Goal: Task Accomplishment & Management: Manage account settings

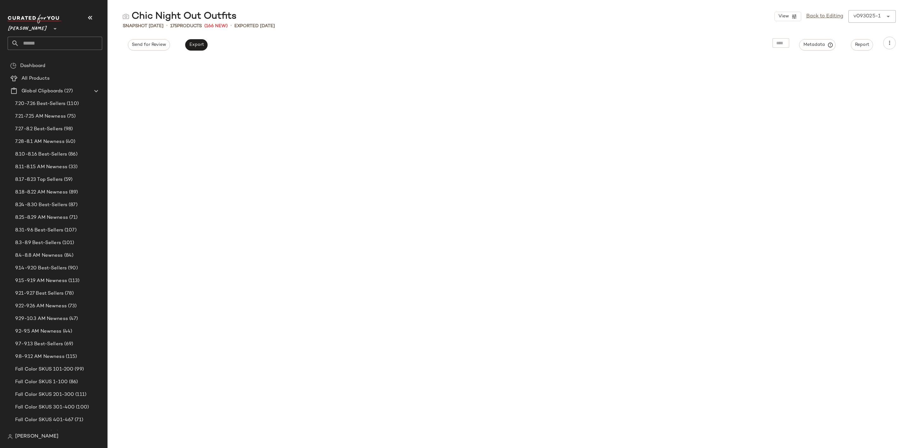
scroll to position [1904, 0]
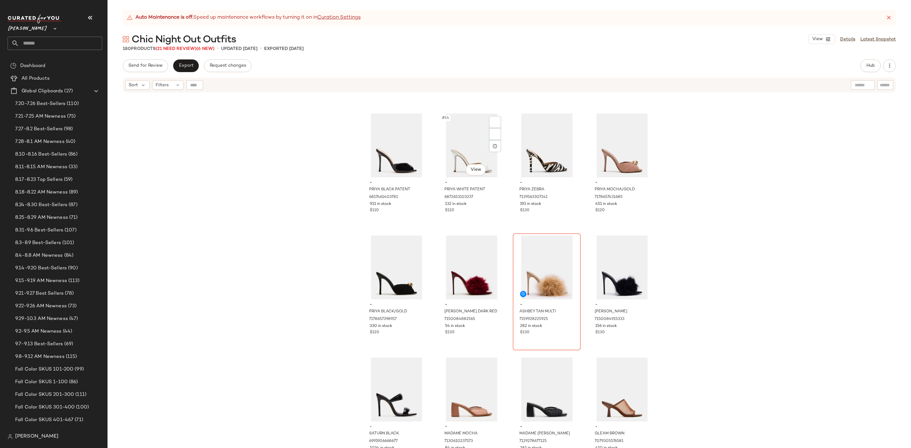
scroll to position [290, 0]
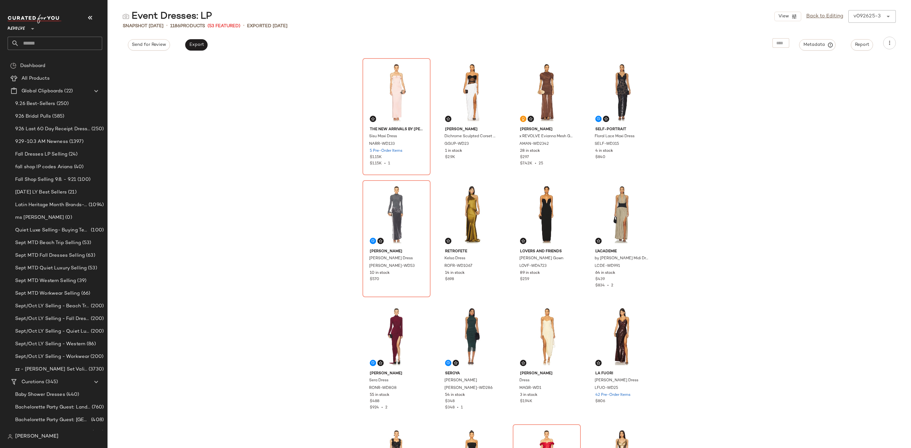
click at [245, 140] on div "The New Arrivals by Ilkyaz Ozel Sisu Maxi Dress NARR-WD133 5 Pre-Order Items $1…" at bounding box center [510, 252] width 804 height 391
click at [42, 46] on input "text" at bounding box center [60, 43] width 83 height 13
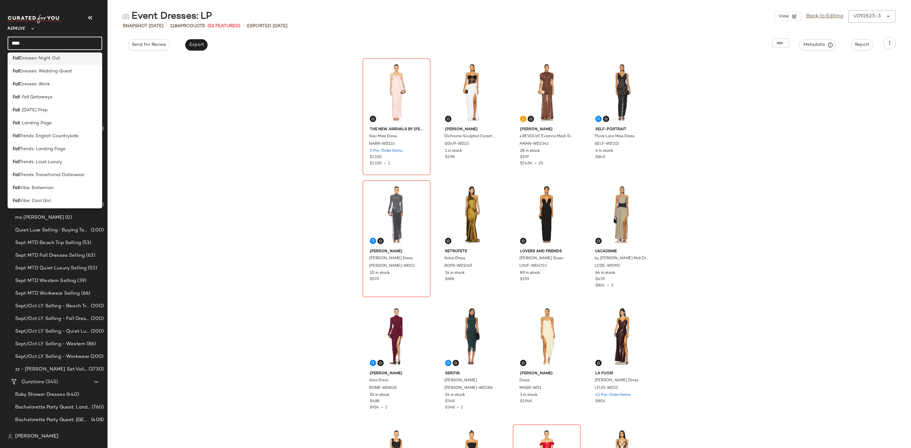
scroll to position [237, 0]
type input "****"
click at [64, 125] on div "Fall : Landing Page" at bounding box center [55, 122] width 85 height 7
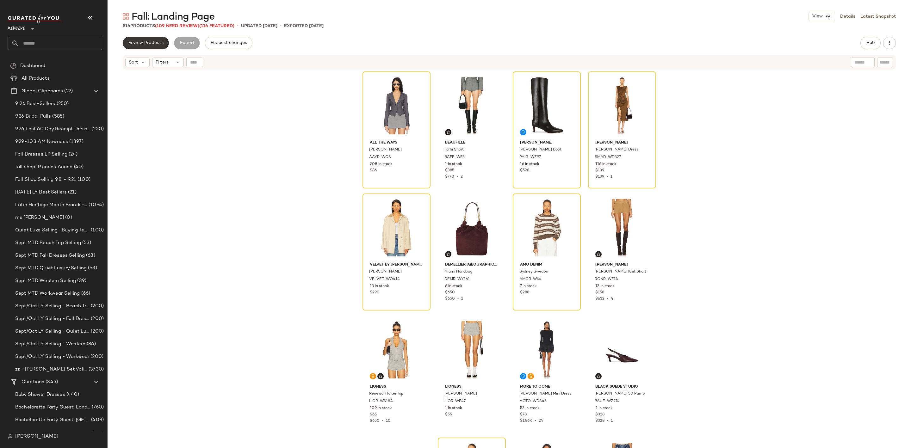
click at [146, 42] on span "Review Products" at bounding box center [145, 43] width 35 height 5
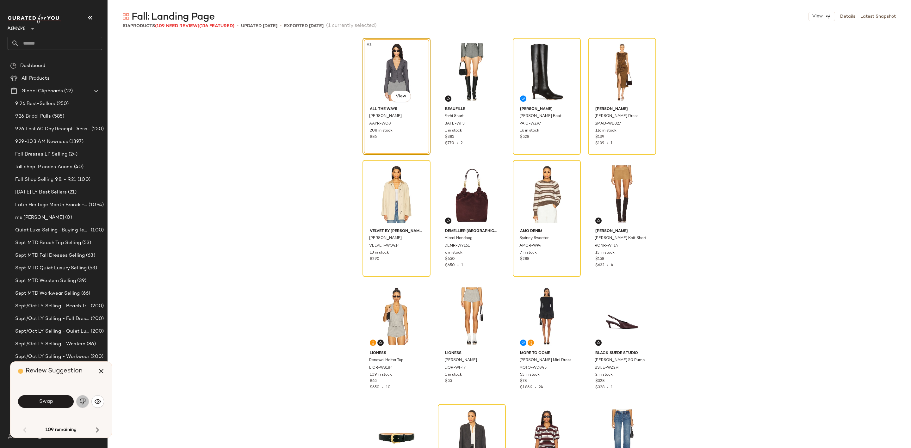
click at [80, 400] on img "button" at bounding box center [82, 402] width 6 height 6
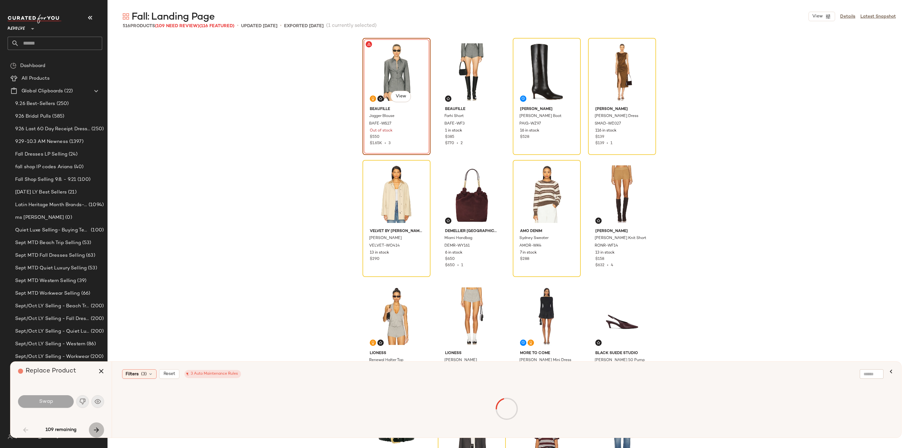
click at [96, 432] on icon "button" at bounding box center [97, 431] width 8 height 8
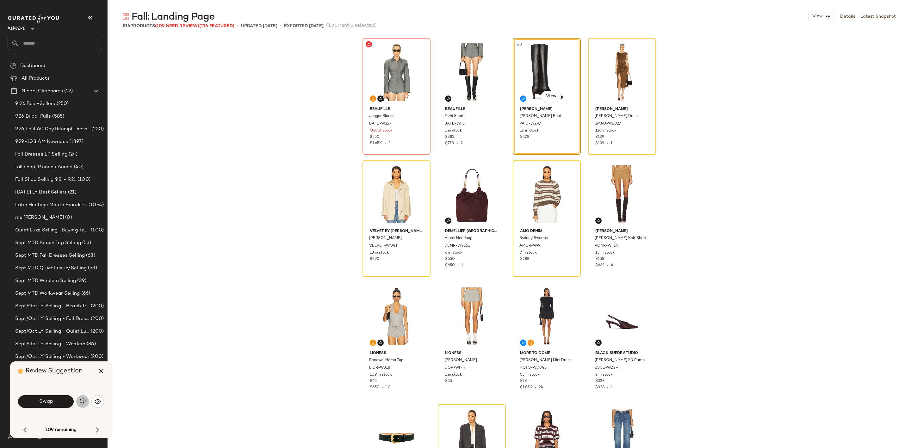
click at [86, 403] on button "button" at bounding box center [82, 402] width 13 height 13
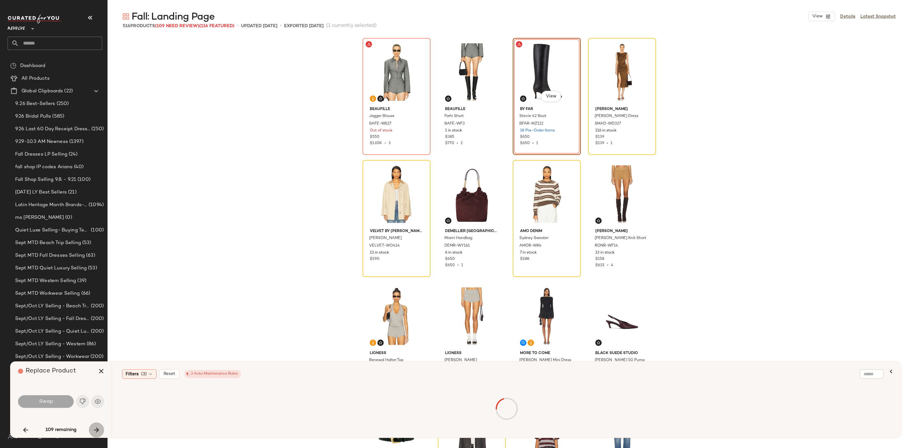
click at [101, 432] on button "button" at bounding box center [96, 430] width 15 height 15
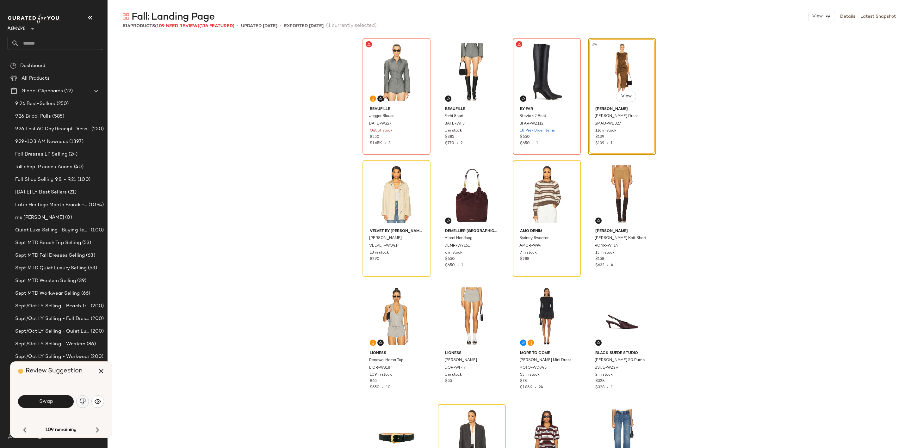
click at [86, 401] on button "button" at bounding box center [82, 402] width 13 height 13
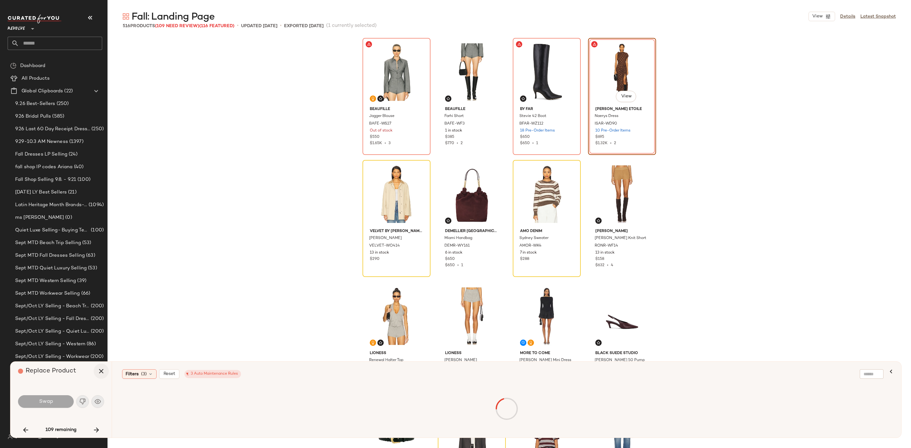
click at [99, 371] on icon "button" at bounding box center [101, 372] width 8 height 8
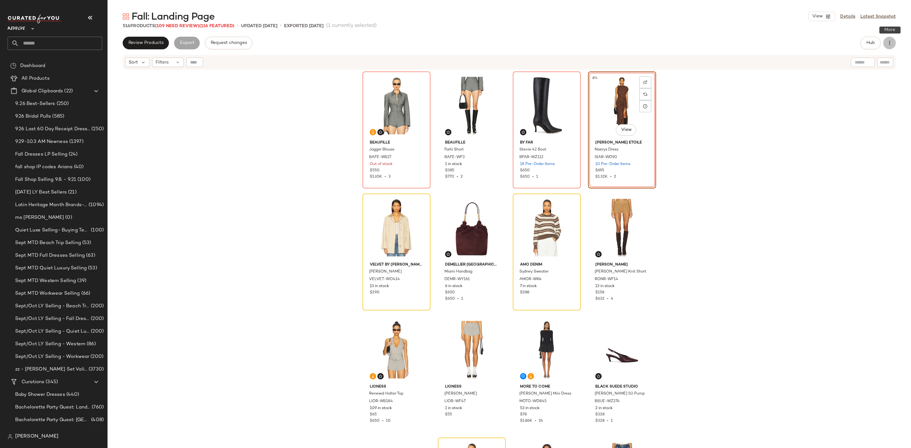
click at [890, 44] on icon "button" at bounding box center [890, 43] width 6 height 6
click at [869, 105] on span "Clear Suggested Products" at bounding box center [860, 107] width 59 height 7
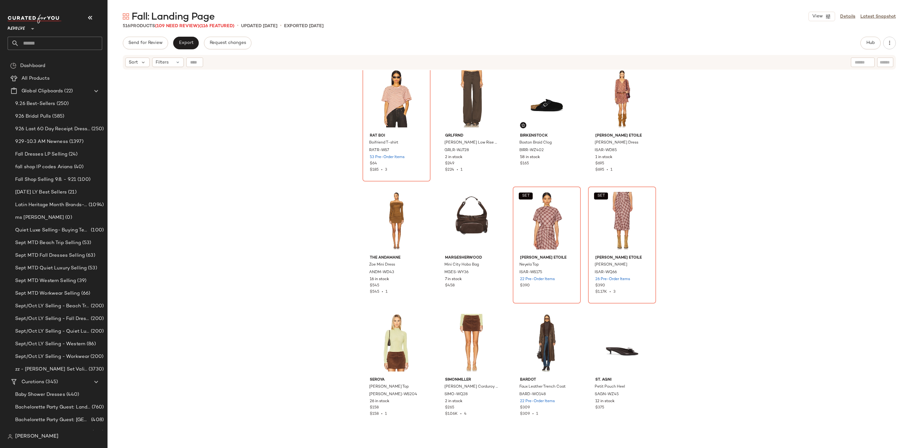
scroll to position [7933, 0]
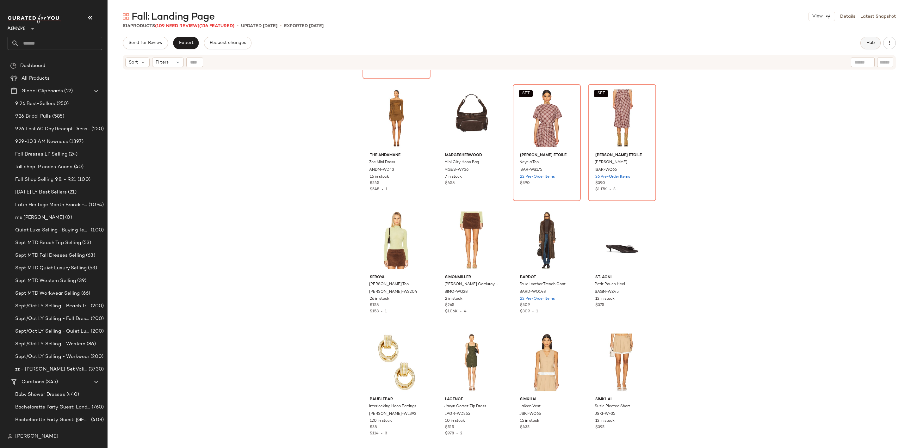
click at [873, 43] on span "Hub" at bounding box center [871, 43] width 9 height 5
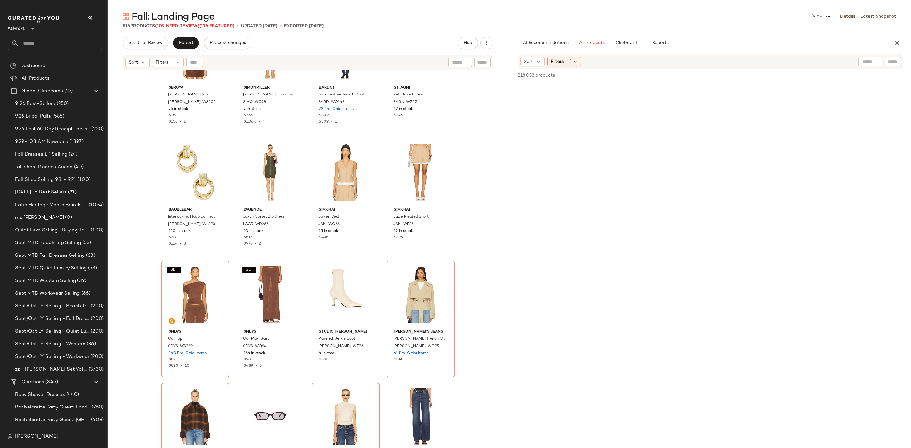
scroll to position [8313, 0]
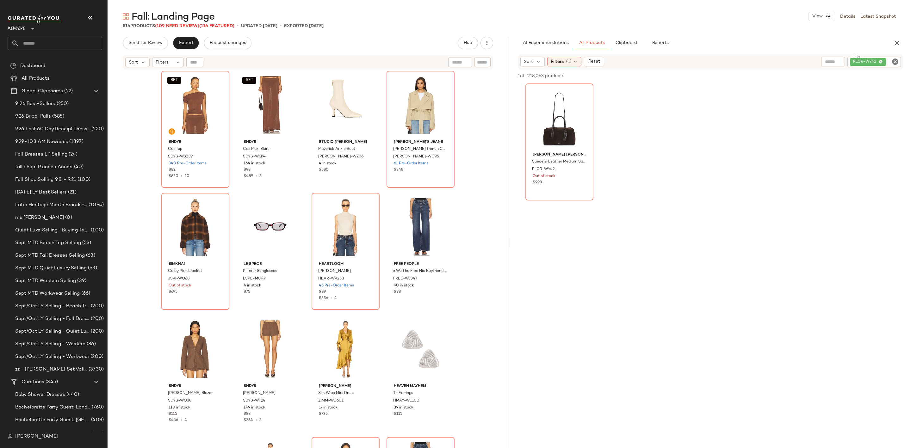
click at [896, 60] on icon "Clear Filter" at bounding box center [896, 62] width 8 height 8
type input "******"
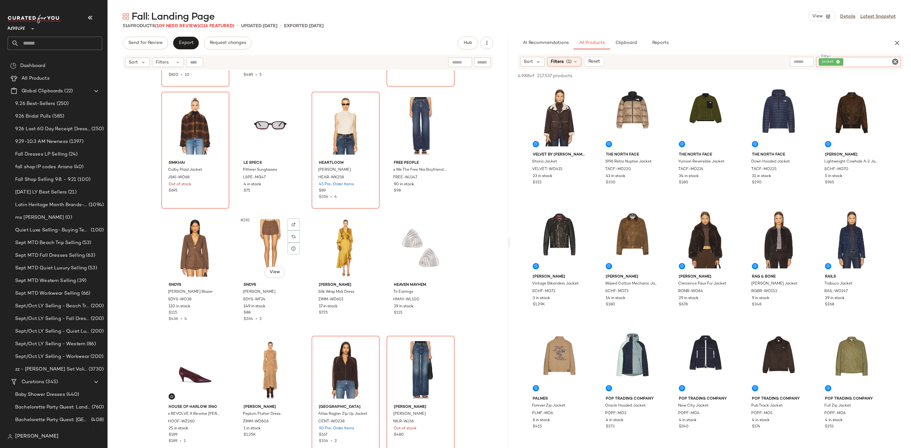
scroll to position [8360, 0]
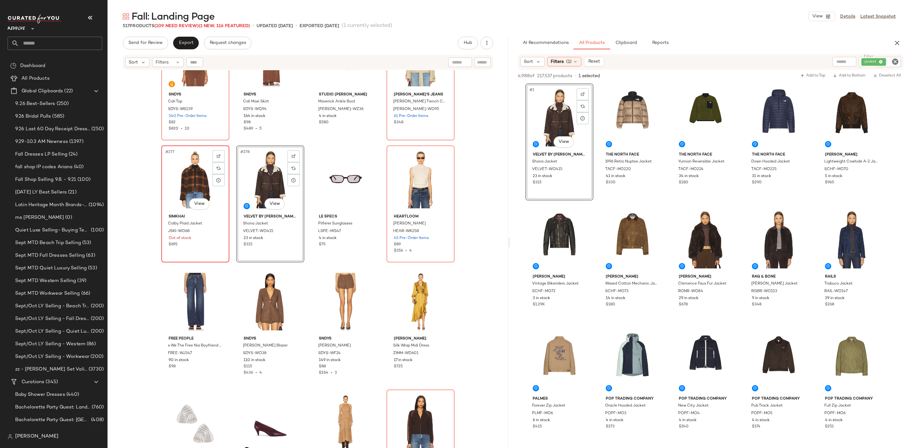
click at [185, 175] on div "#277 View" at bounding box center [196, 180] width 64 height 64
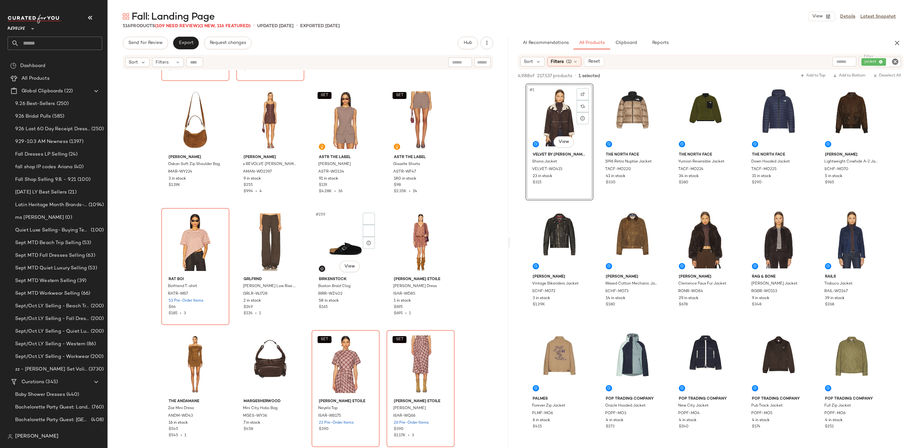
scroll to position [7696, 0]
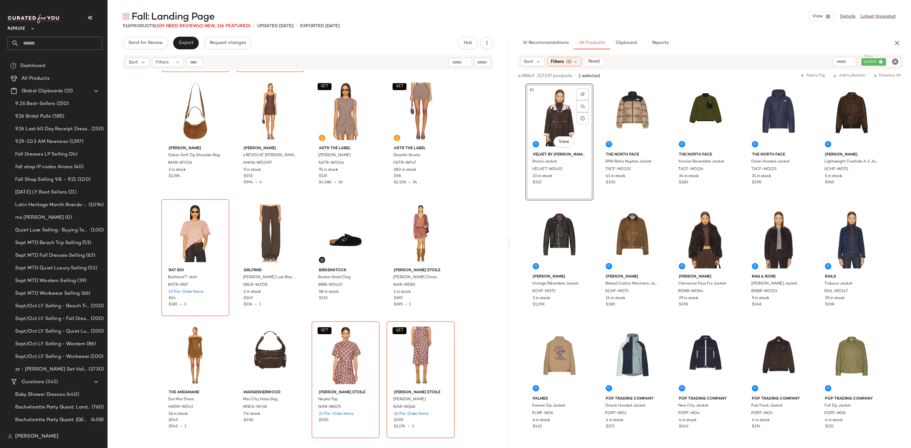
click at [893, 62] on icon "Clear Filter" at bounding box center [896, 62] width 8 height 8
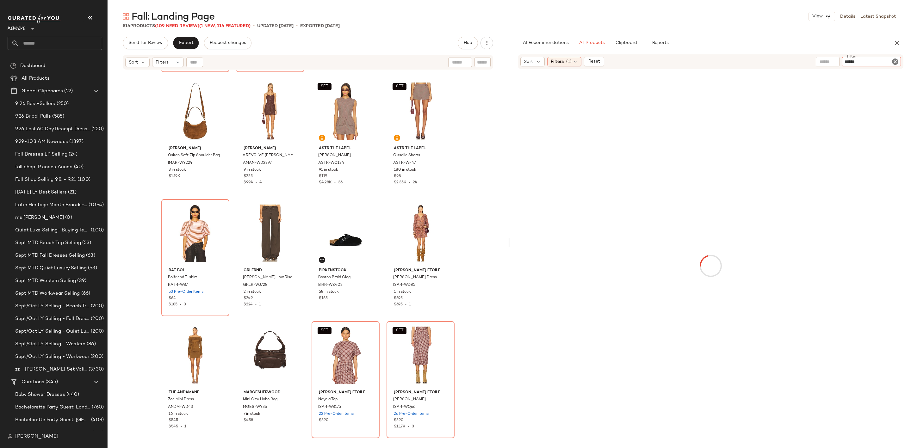
type input "*******"
click at [563, 59] on span "Filters" at bounding box center [557, 62] width 13 height 7
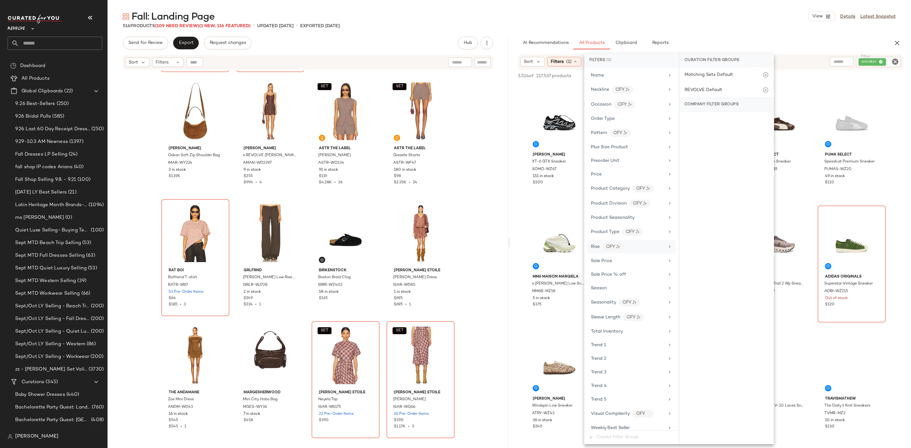
scroll to position [475, 0]
click at [621, 255] on div "Sale Price" at bounding box center [628, 252] width 74 height 7
click at [697, 87] on div "Not on sale" at bounding box center [726, 86] width 89 height 11
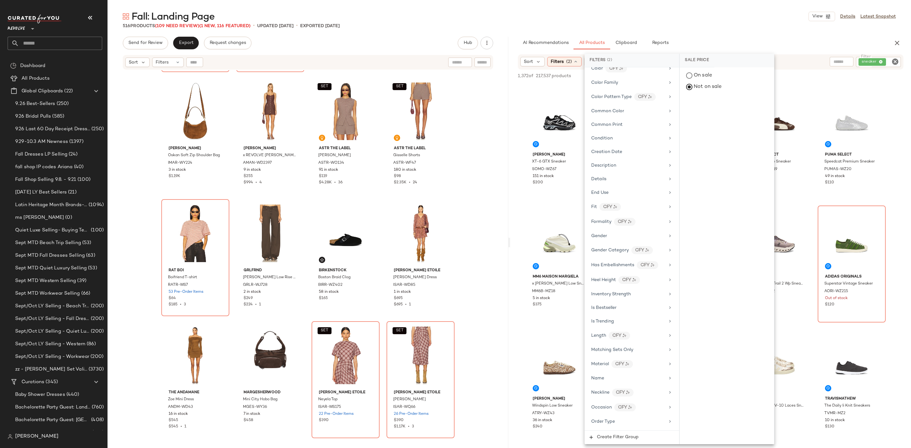
scroll to position [156, 0]
click at [607, 243] on div "Gender" at bounding box center [632, 243] width 90 height 12
click at [700, 108] on div "female" at bounding box center [727, 106] width 94 height 15
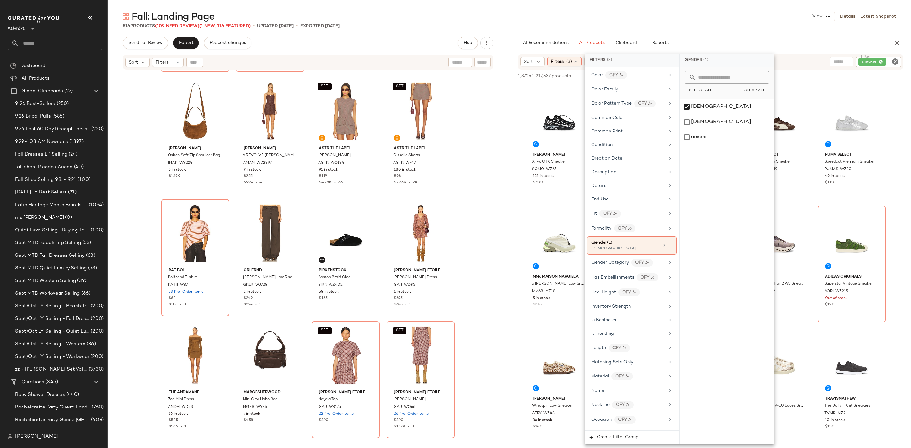
click at [749, 14] on div "Fall: Landing Page View Details Latest Snapshot" at bounding box center [510, 16] width 804 height 13
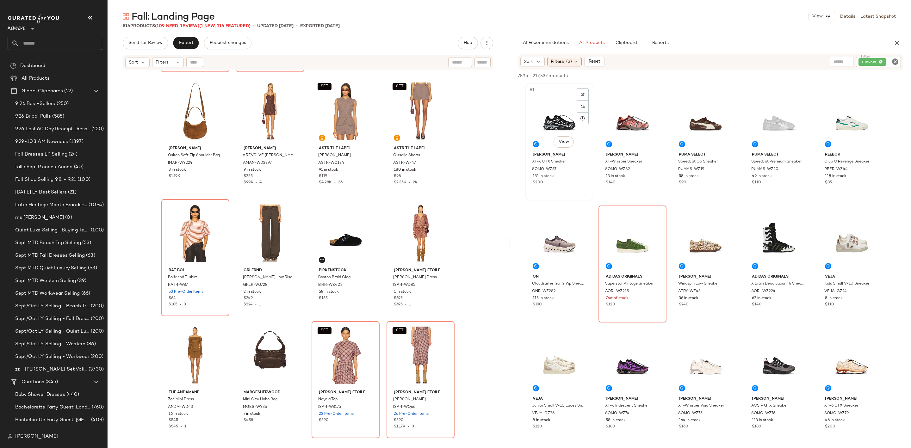
click at [560, 111] on div "#1 View" at bounding box center [560, 118] width 64 height 64
click at [636, 109] on div "#2 View" at bounding box center [633, 118] width 64 height 64
click at [698, 106] on div "#3 View" at bounding box center [706, 118] width 64 height 64
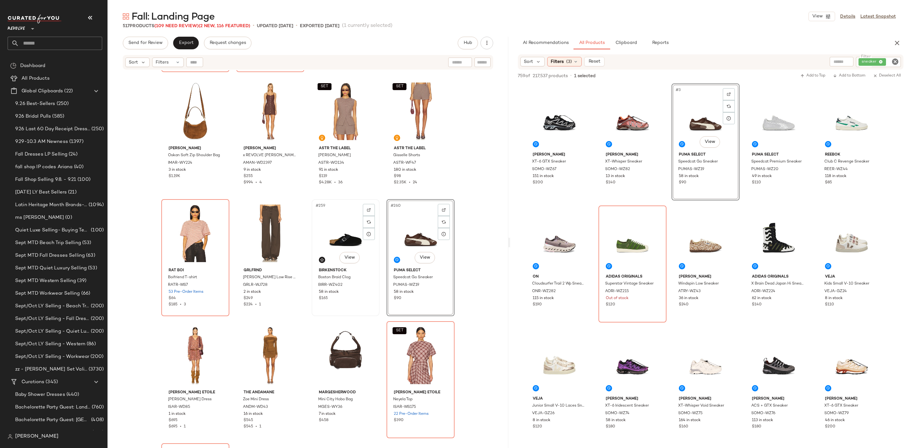
click at [336, 235] on div "#259 View" at bounding box center [346, 234] width 64 height 64
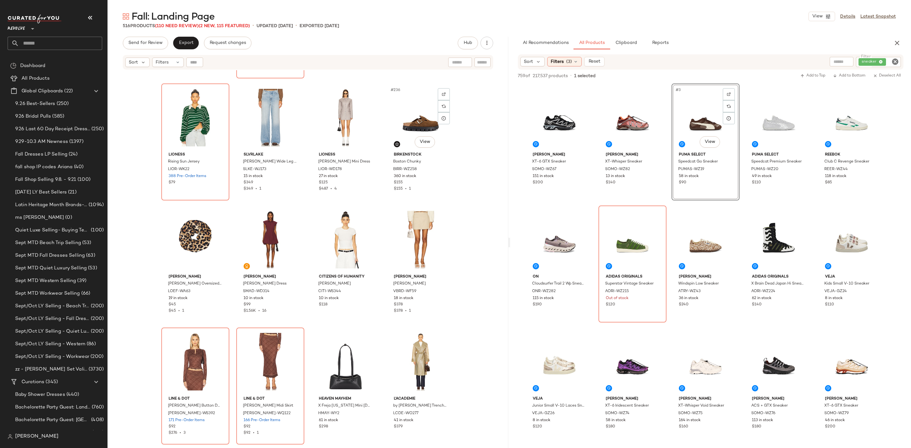
scroll to position [6936, 0]
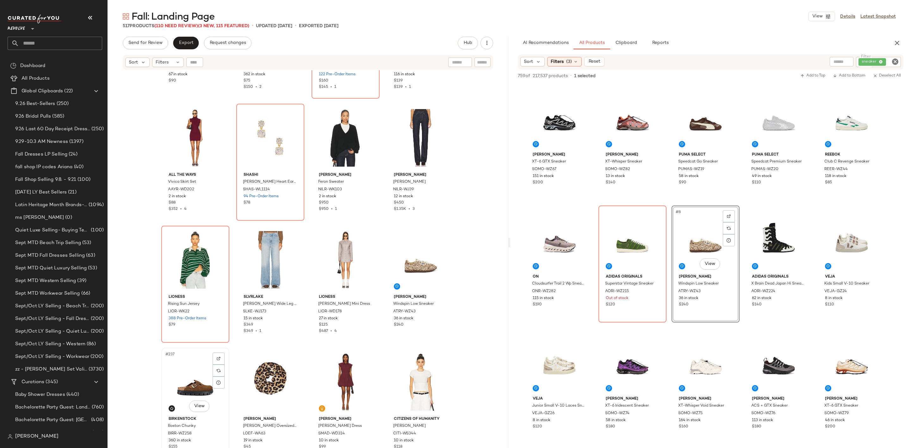
click at [184, 375] on div "#237 View" at bounding box center [196, 382] width 64 height 64
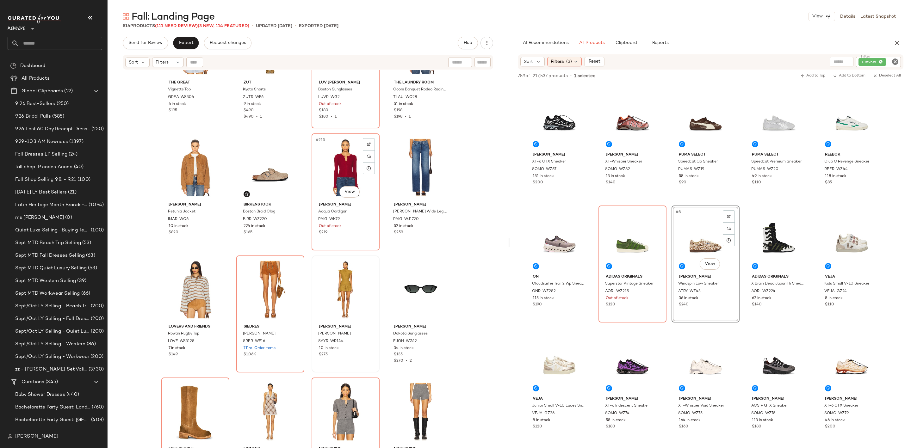
scroll to position [6319, 0]
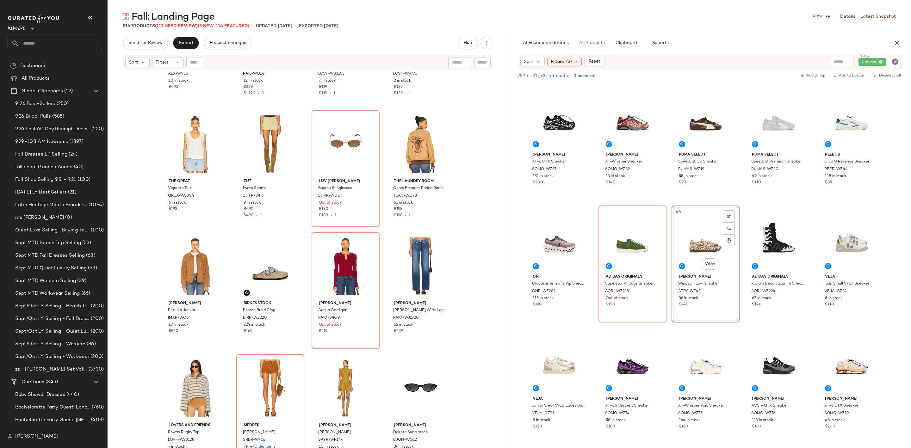
click at [897, 61] on icon "Clear Filter" at bounding box center [896, 62] width 8 height 8
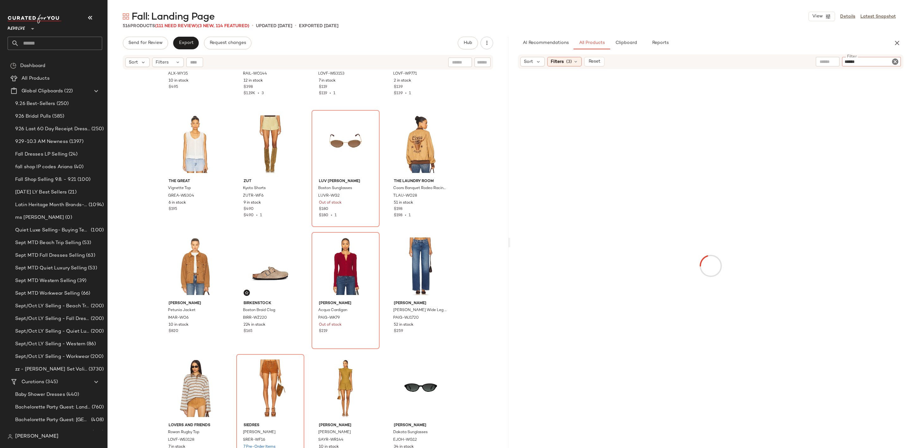
type input "*******"
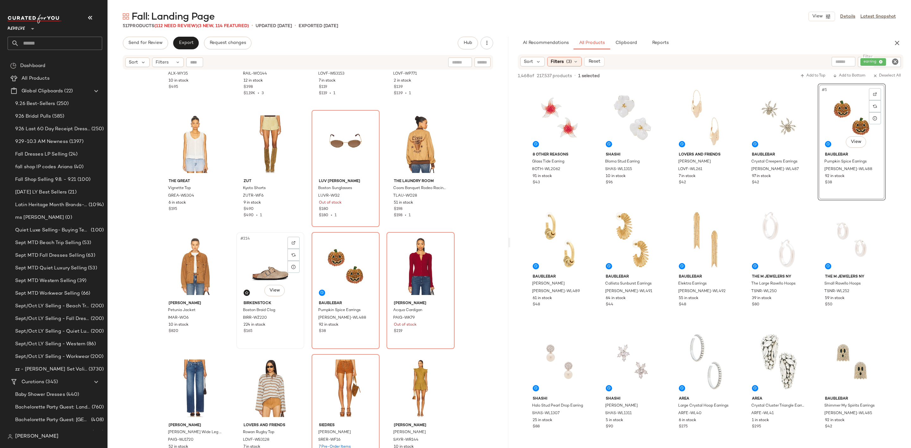
click at [258, 258] on div "#214 View" at bounding box center [271, 267] width 64 height 64
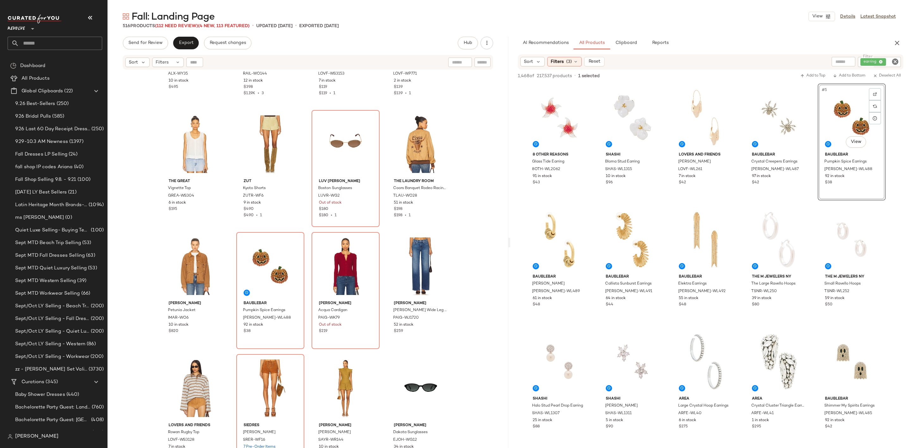
click at [890, 65] on input "Filter" at bounding box center [893, 62] width 11 height 7
type input "*******"
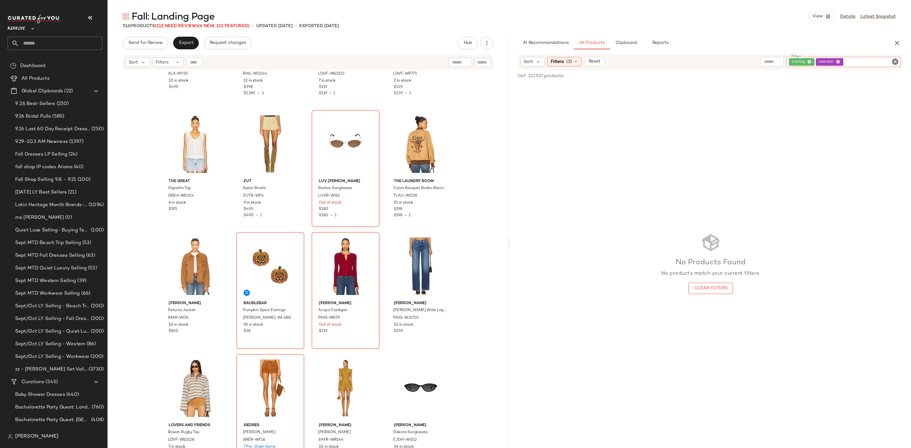
click at [899, 60] on icon "Clear Filter" at bounding box center [896, 62] width 8 height 8
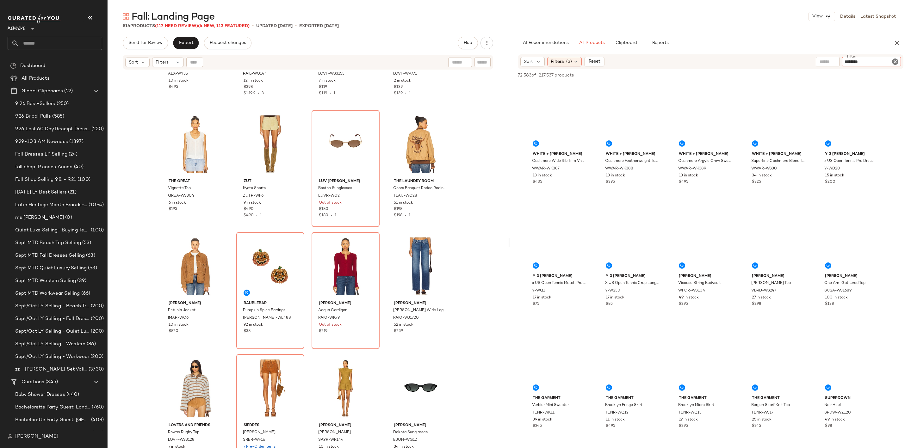
type input "*******"
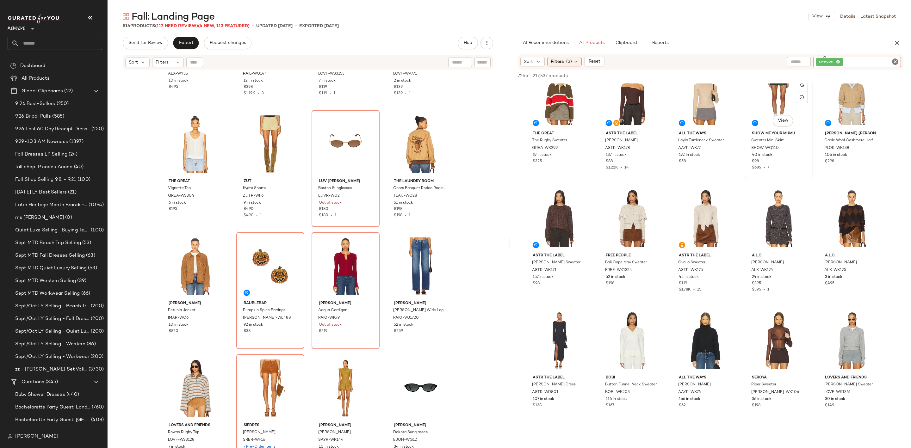
scroll to position [522, 0]
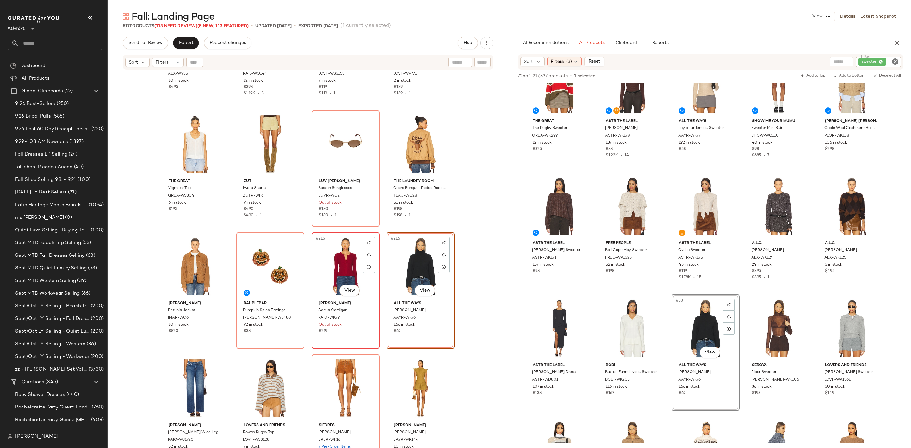
click at [326, 259] on div "#215 View" at bounding box center [346, 267] width 64 height 64
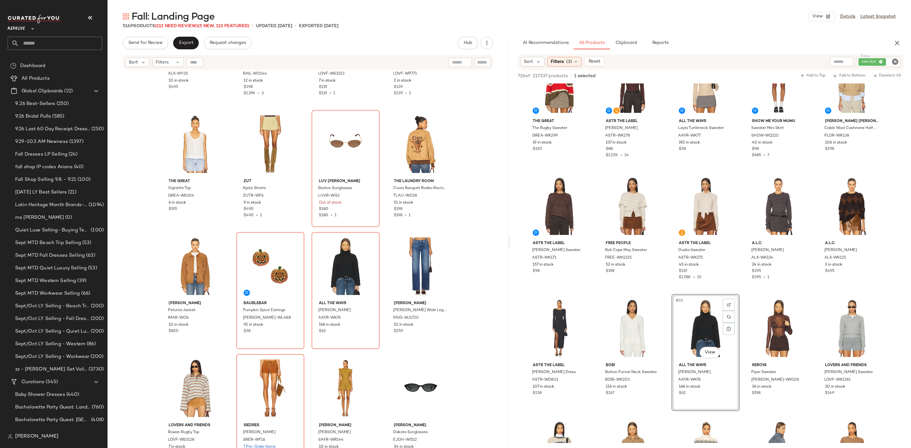
click at [896, 59] on icon "Clear Filter" at bounding box center [896, 62] width 8 height 8
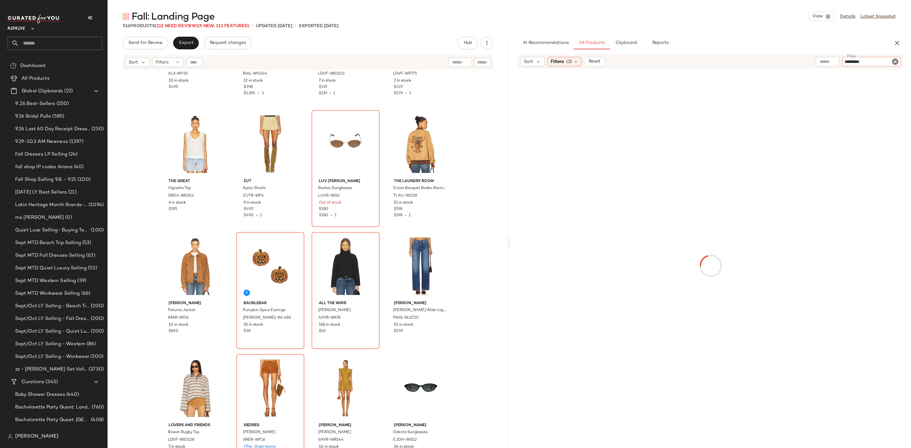
type input "**********"
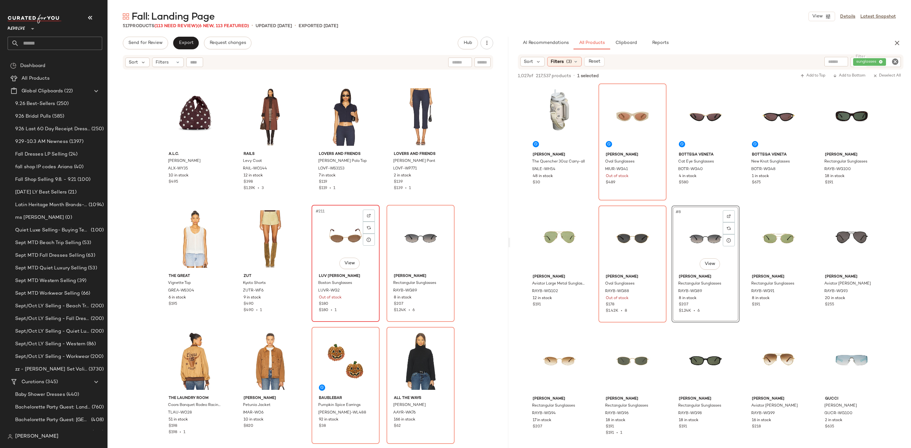
click at [325, 239] on div "#211 View" at bounding box center [346, 239] width 64 height 64
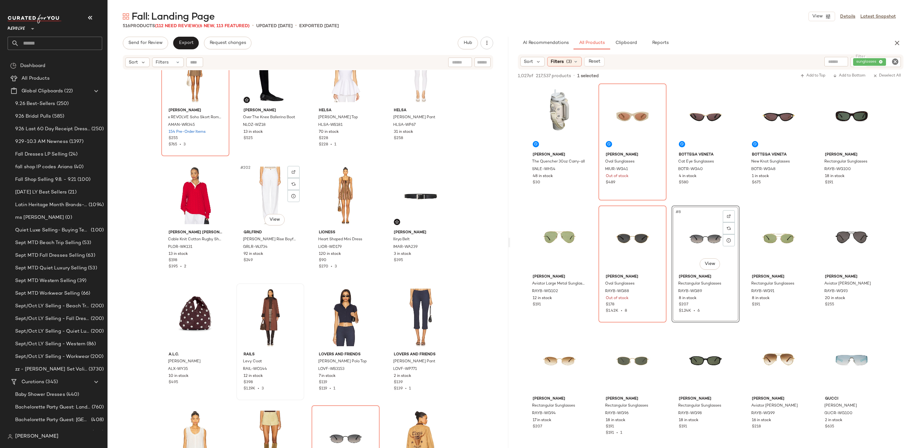
scroll to position [5939, 0]
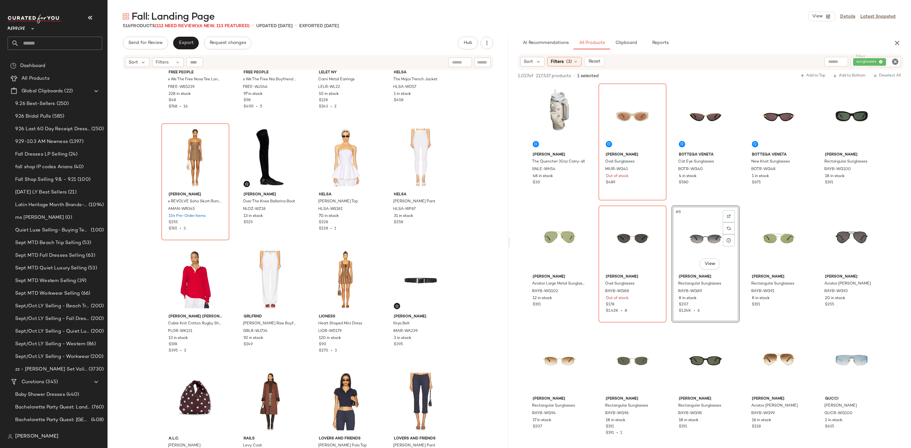
click at [893, 62] on icon "Clear Filter" at bounding box center [896, 62] width 8 height 8
type input "****"
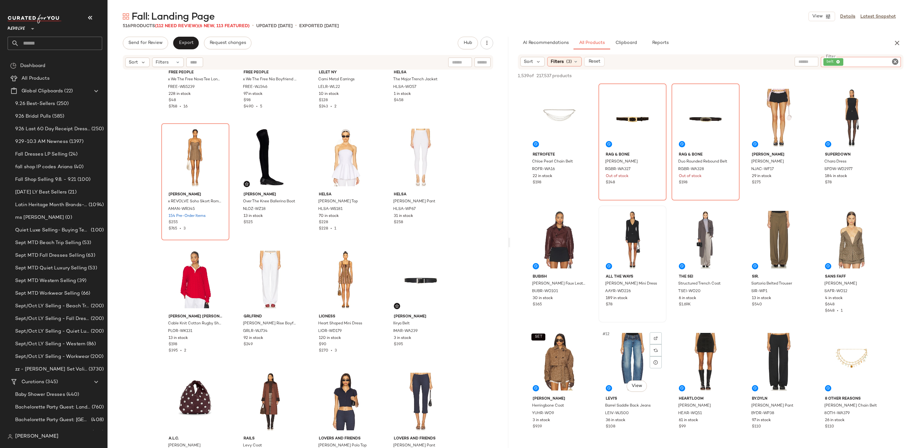
scroll to position [237, 0]
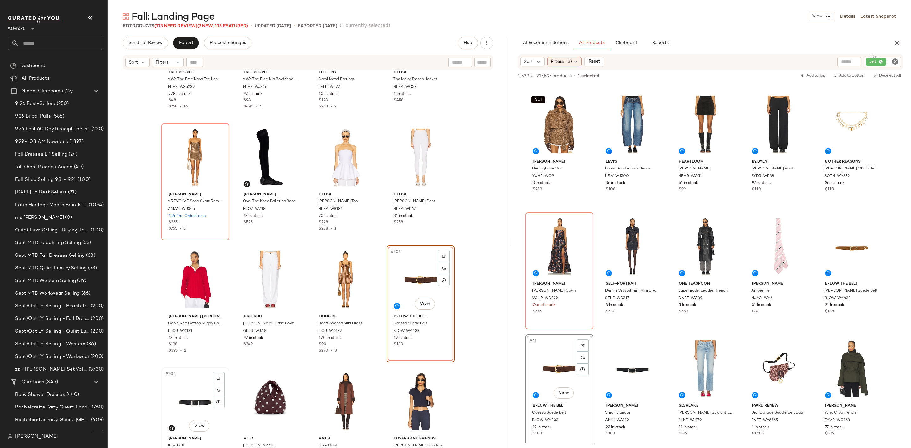
click at [194, 385] on div "#205 View" at bounding box center [196, 402] width 64 height 64
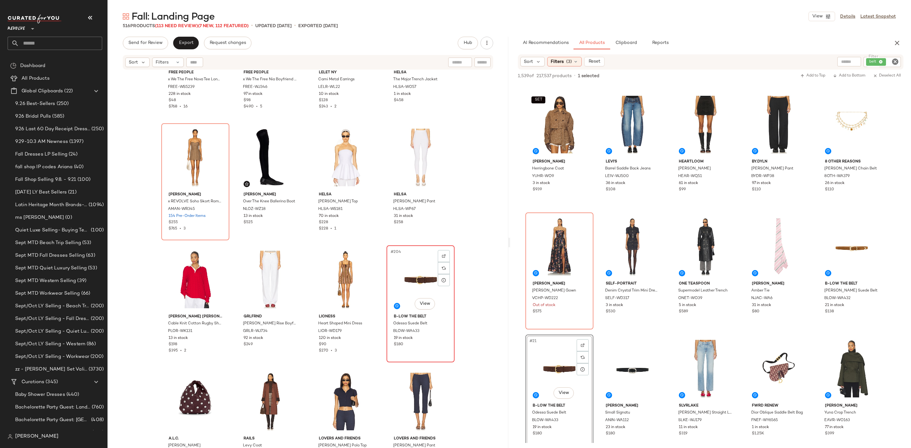
scroll to position [5844, 0]
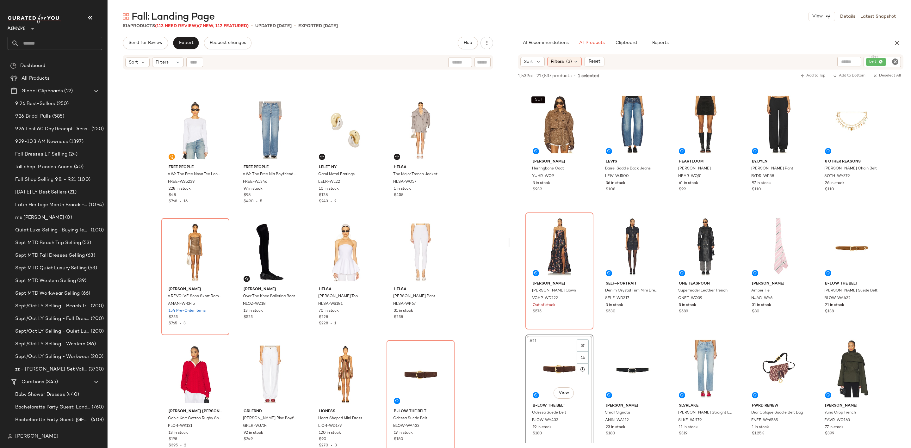
click at [892, 61] on icon "Clear Filter" at bounding box center [896, 62] width 8 height 8
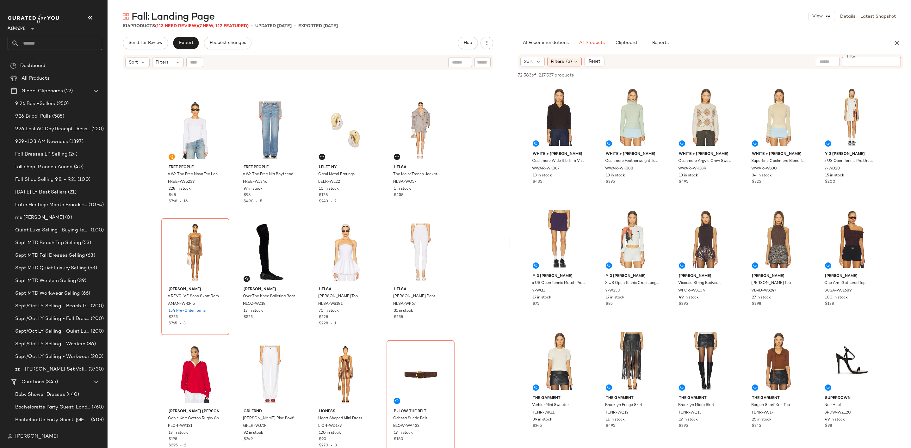
type input "*"
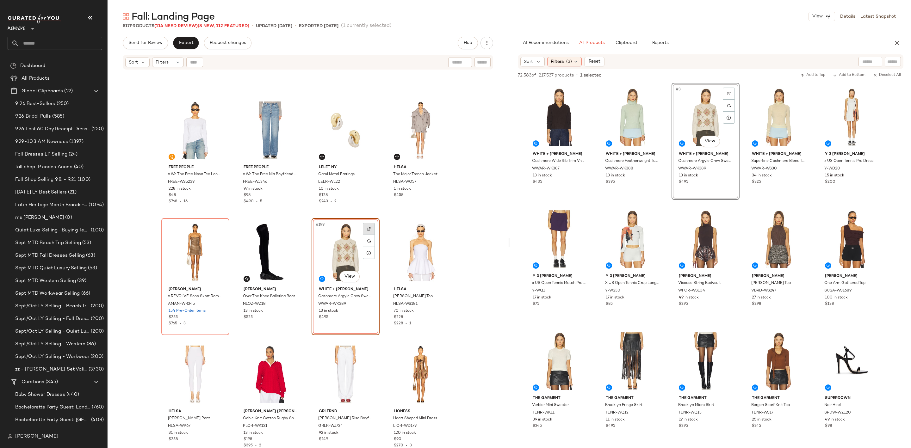
click at [369, 227] on div at bounding box center [369, 229] width 12 height 12
click at [895, 61] on input "text" at bounding box center [893, 62] width 11 height 7
paste input "**********"
type input "**********"
type button "CompanyProducts"
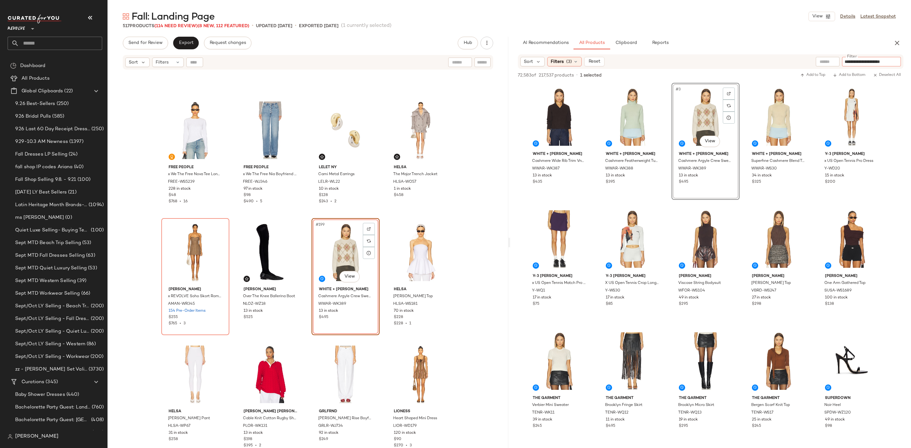
click at [851, 41] on div "AI Recommendations All Products Clipboard Reports" at bounding box center [701, 43] width 366 height 13
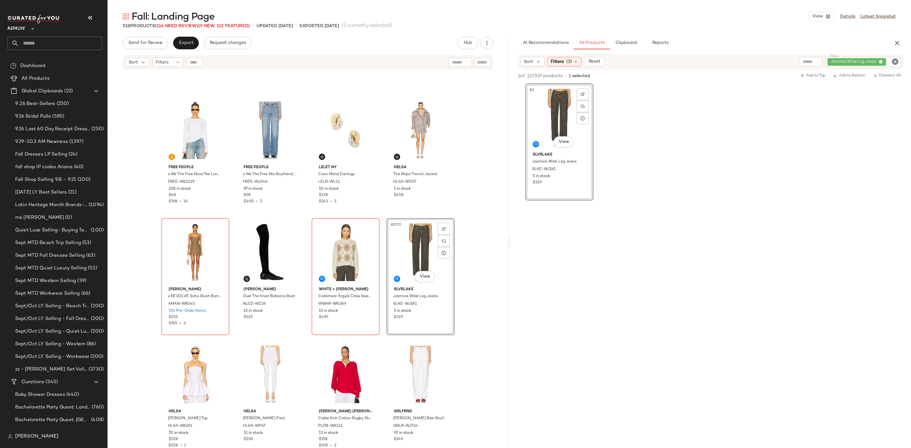
click at [892, 63] on icon "Clear Filter" at bounding box center [896, 62] width 8 height 8
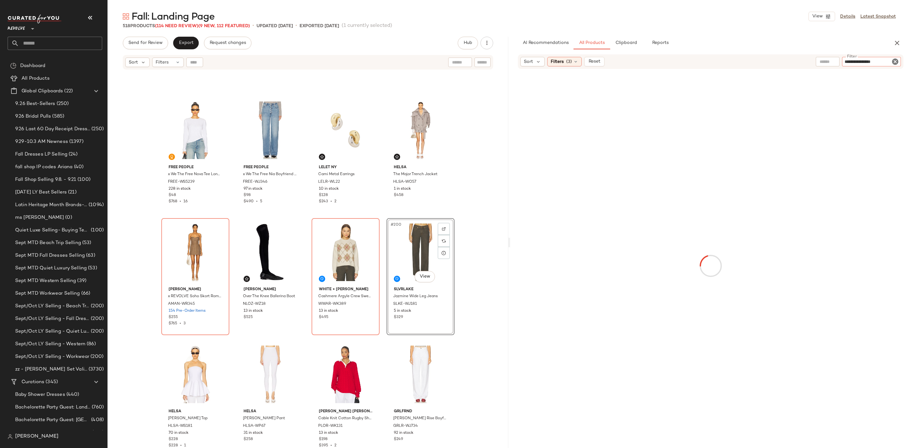
type input "**********"
click at [193, 373] on div "#201 View" at bounding box center [196, 375] width 64 height 64
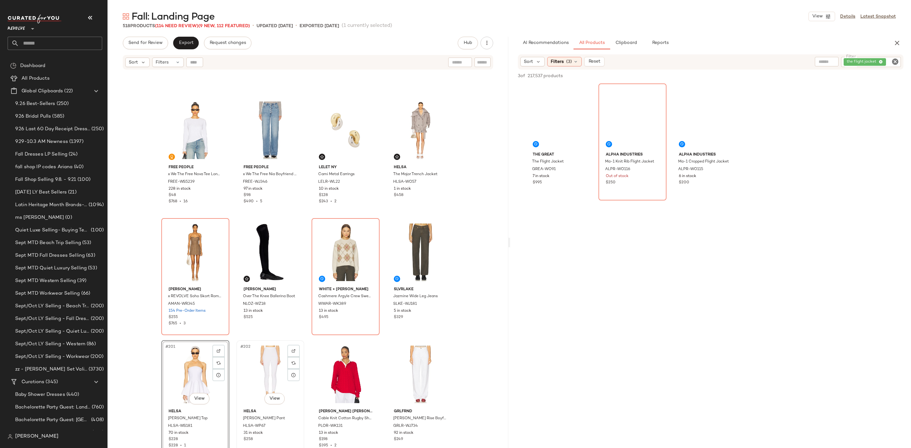
click at [252, 370] on div "#202 View" at bounding box center [271, 375] width 64 height 64
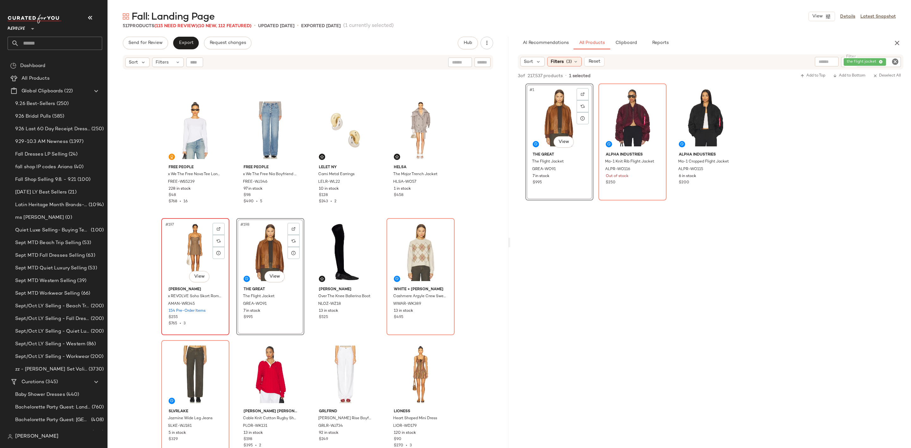
click at [185, 245] on div "#197 View" at bounding box center [196, 253] width 64 height 64
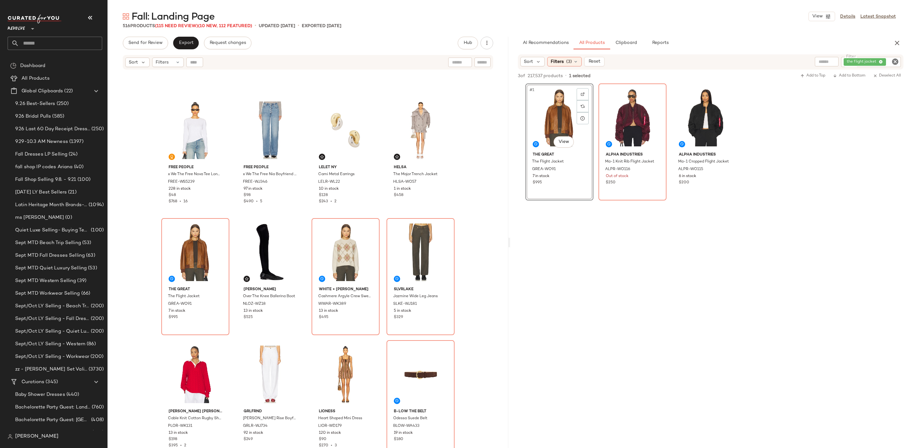
click at [895, 61] on icon "Clear Filter" at bounding box center [896, 62] width 8 height 8
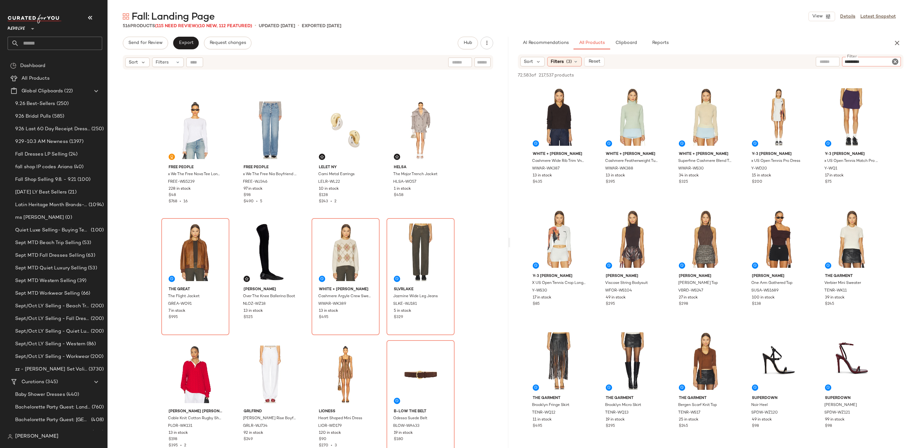
type input "**********"
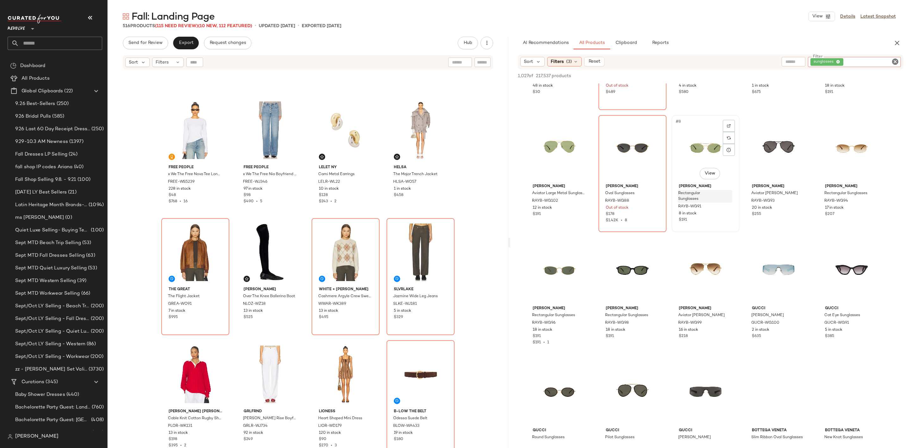
scroll to position [95, 0]
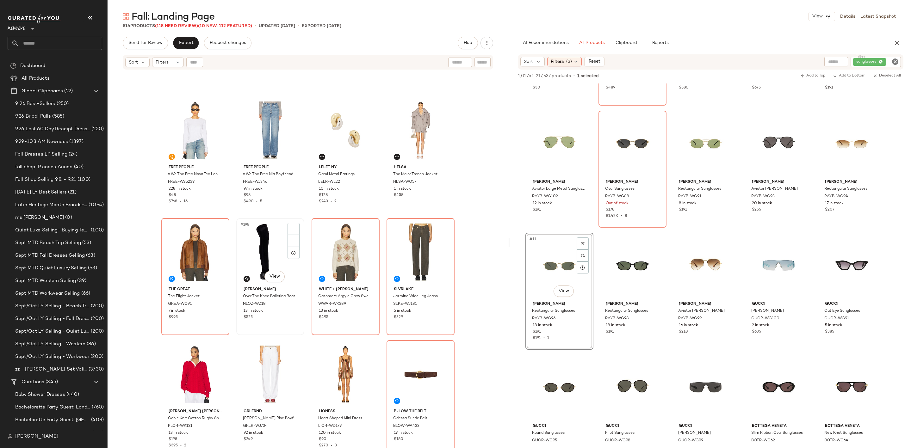
click at [254, 243] on div "#198 View" at bounding box center [271, 253] width 64 height 64
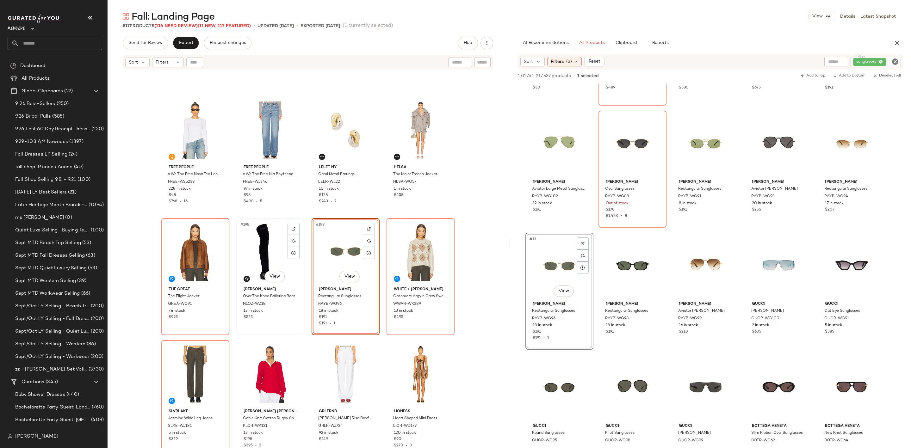
click at [254, 243] on div "#198 View" at bounding box center [271, 253] width 64 height 64
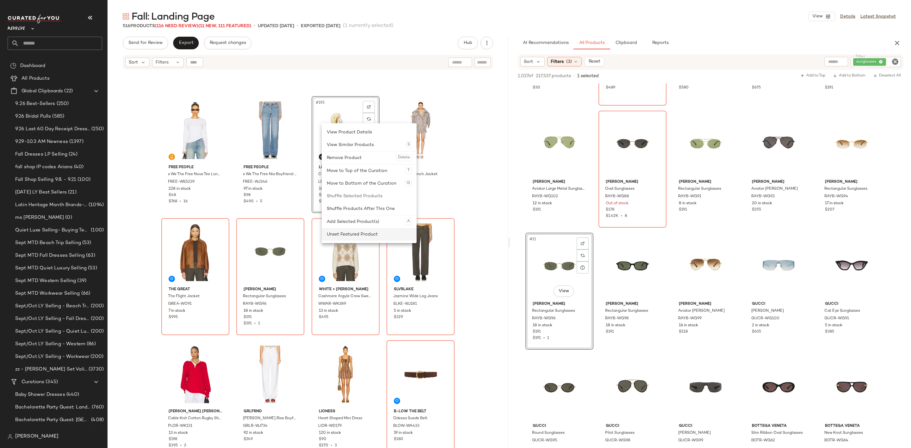
click at [347, 234] on div "Unset Featured Product" at bounding box center [369, 234] width 85 height 13
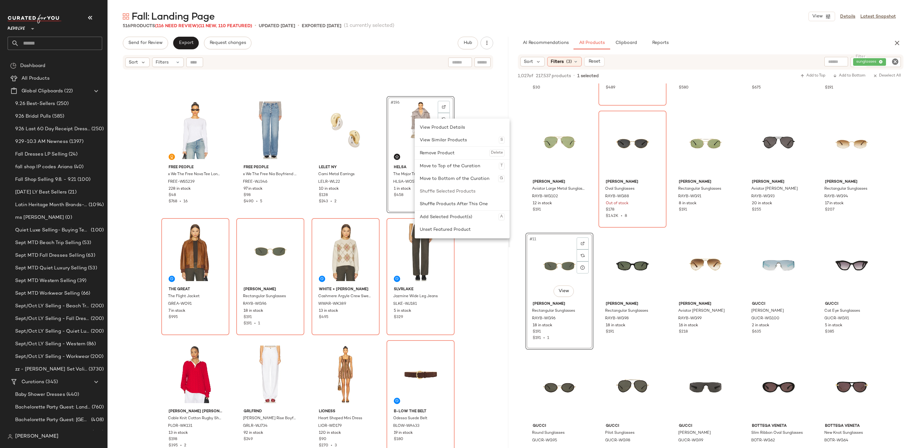
click at [895, 63] on icon "Clear Filter" at bounding box center [896, 62] width 8 height 8
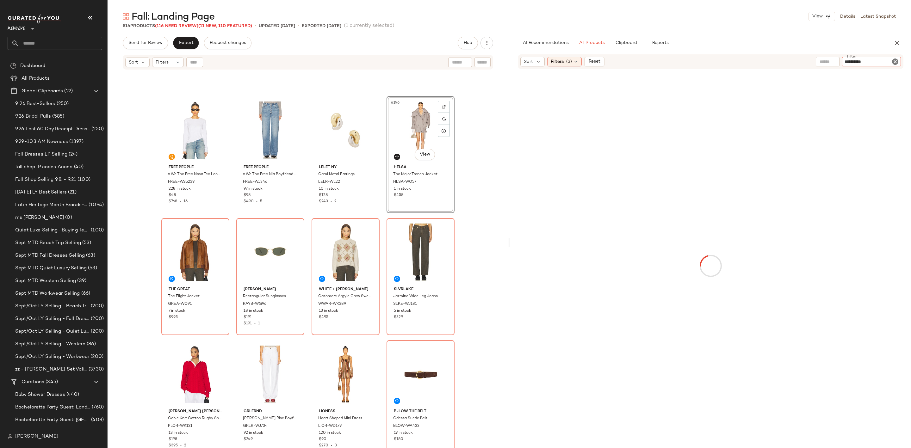
type input "**********"
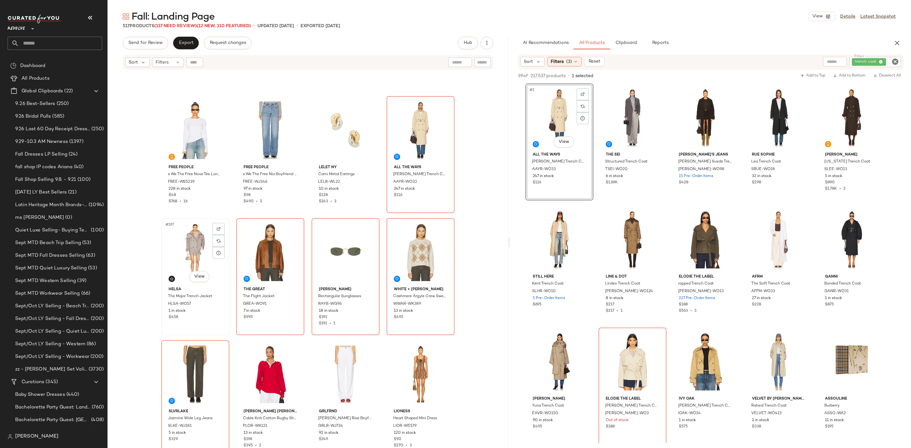
click at [178, 242] on div "#197 View" at bounding box center [196, 253] width 64 height 64
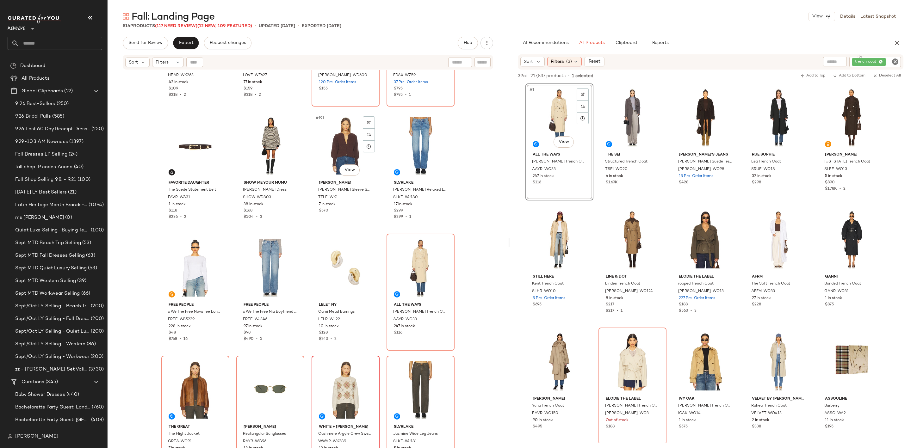
scroll to position [5654, 0]
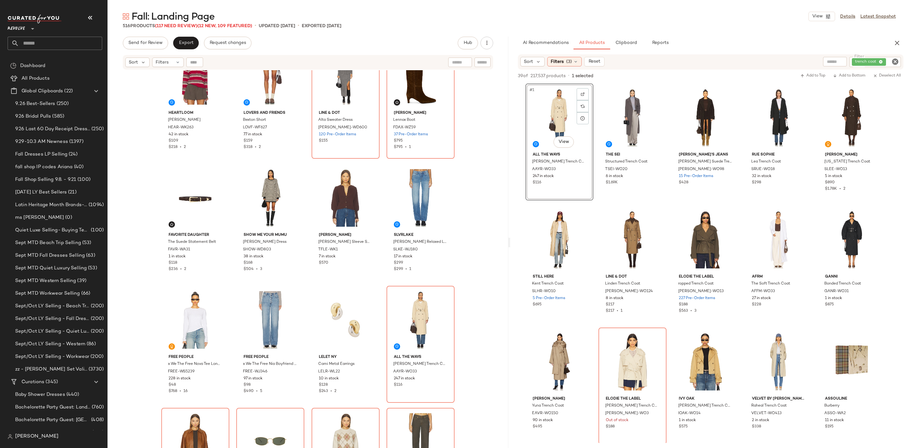
click at [894, 62] on icon "Clear Filter" at bounding box center [896, 62] width 8 height 8
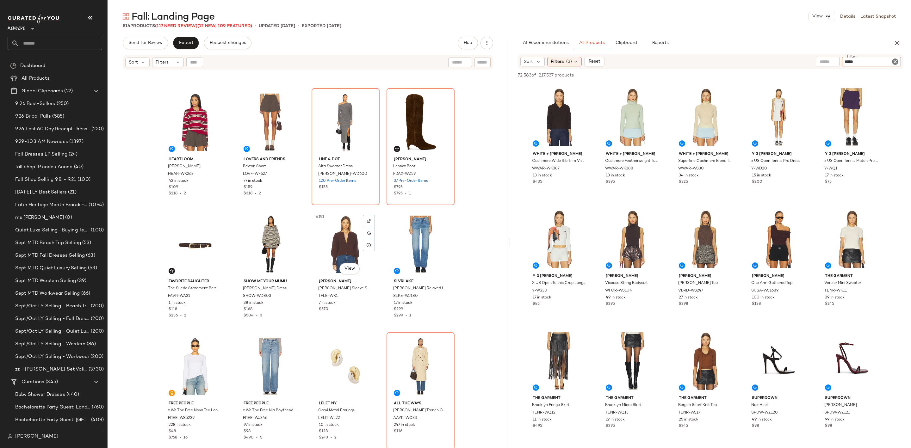
scroll to position [5607, 0]
type input "****"
click at [875, 40] on div "AI Recommendations All Products Clipboard Reports" at bounding box center [701, 43] width 366 height 13
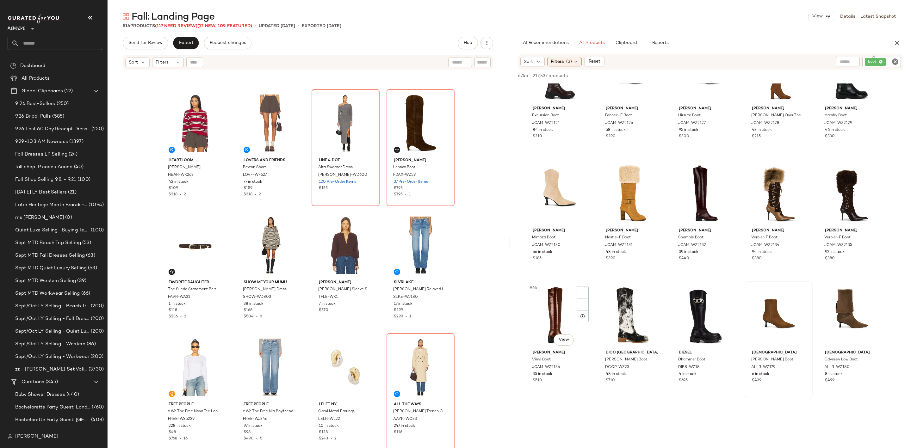
scroll to position [1472, 0]
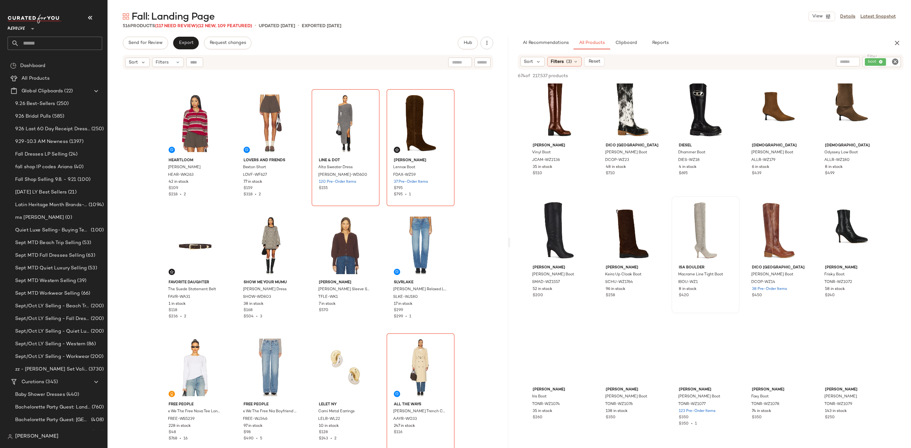
scroll to position [1662, 0]
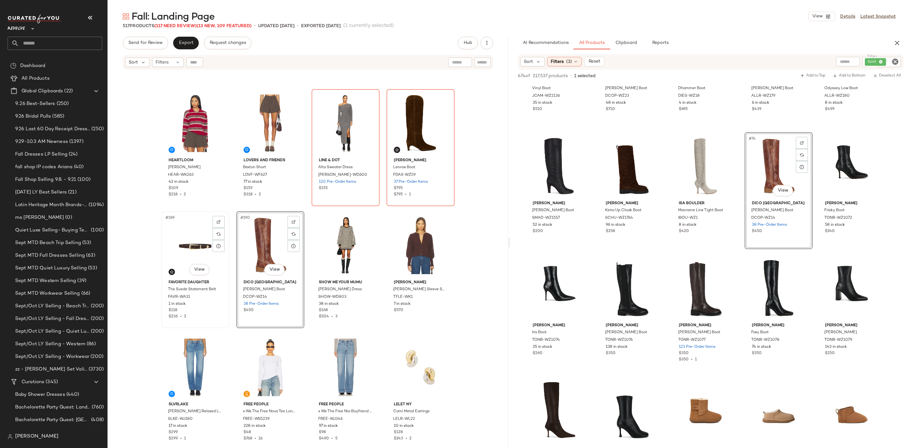
click at [179, 235] on div "#189 View" at bounding box center [196, 246] width 64 height 64
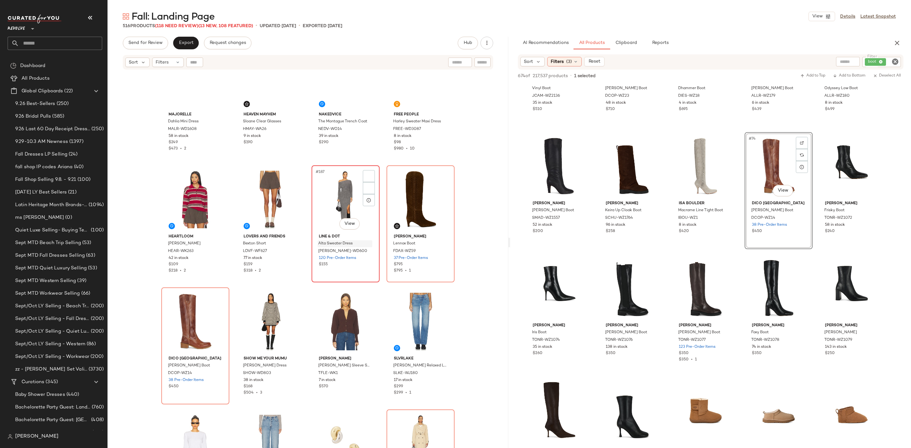
scroll to position [5512, 0]
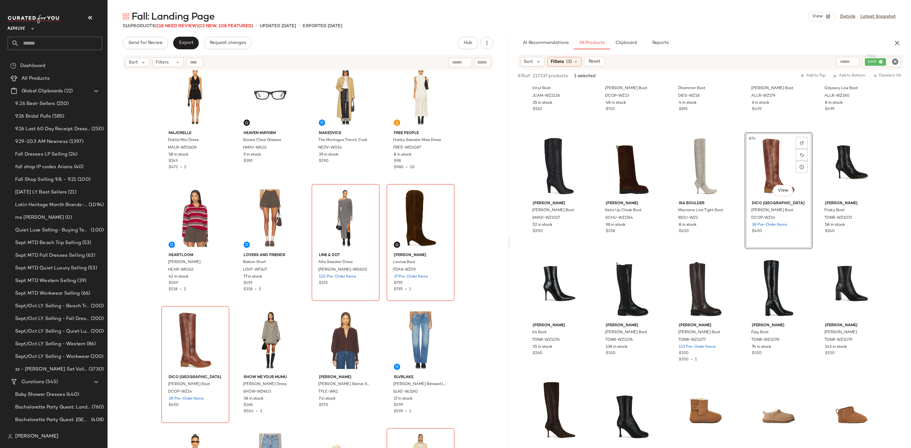
click at [896, 63] on icon "Clear Filter" at bounding box center [896, 62] width 8 height 8
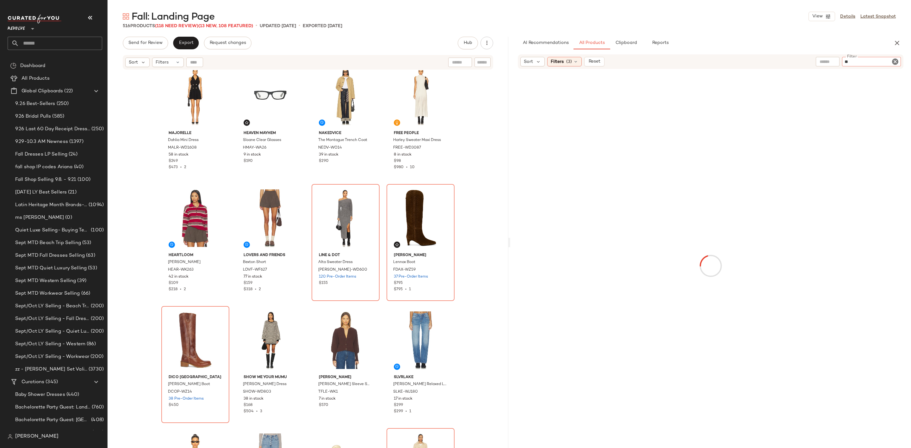
type input "***"
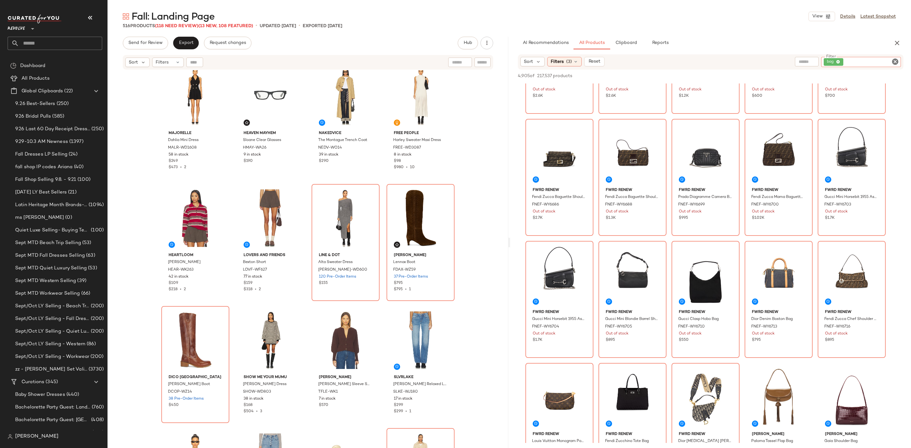
scroll to position [2326, 0]
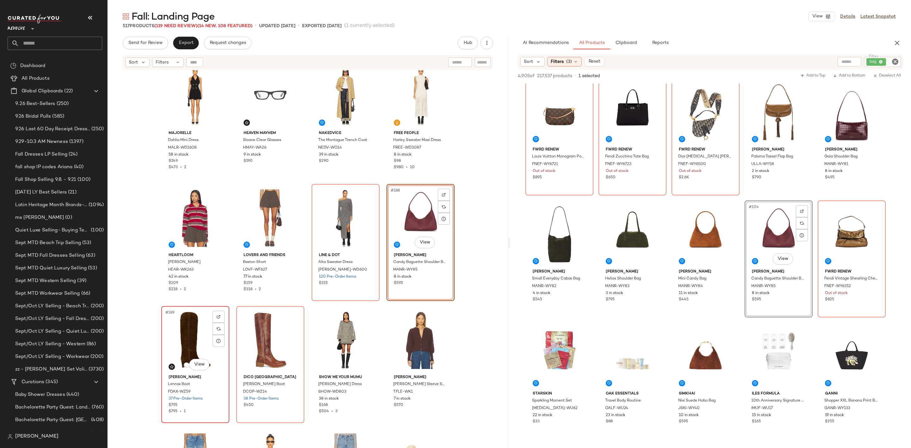
click at [177, 339] on div "#189 View" at bounding box center [196, 341] width 64 height 64
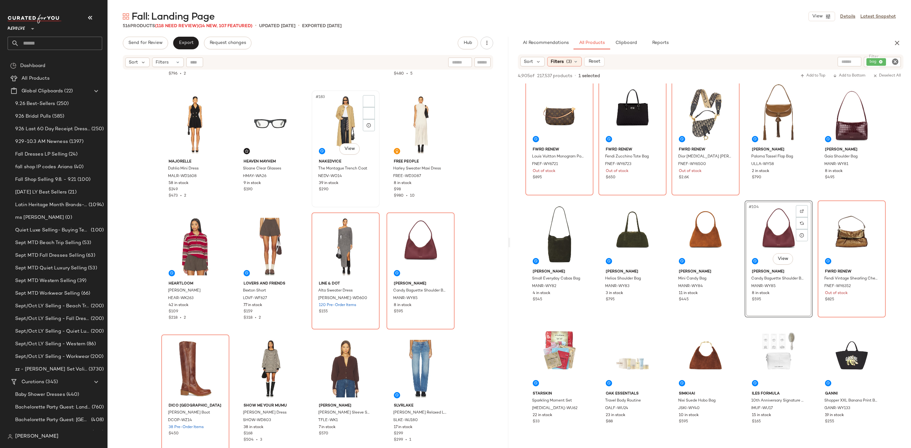
scroll to position [5369, 0]
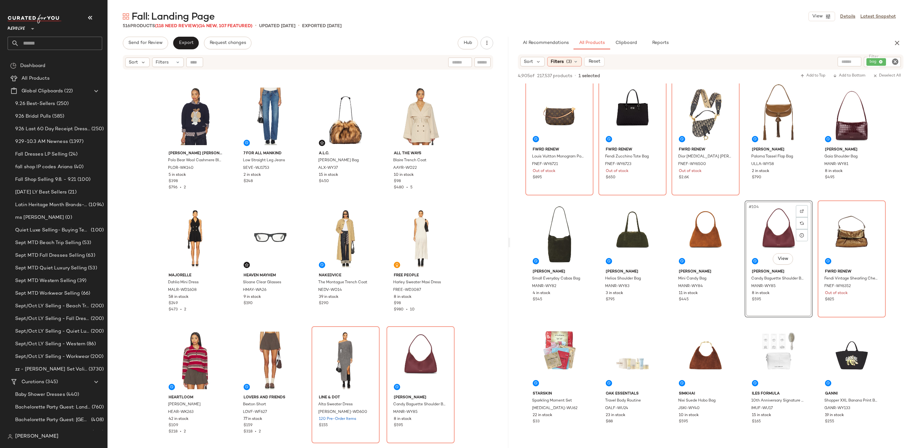
click at [895, 63] on icon "Clear Filter" at bounding box center [896, 62] width 8 height 8
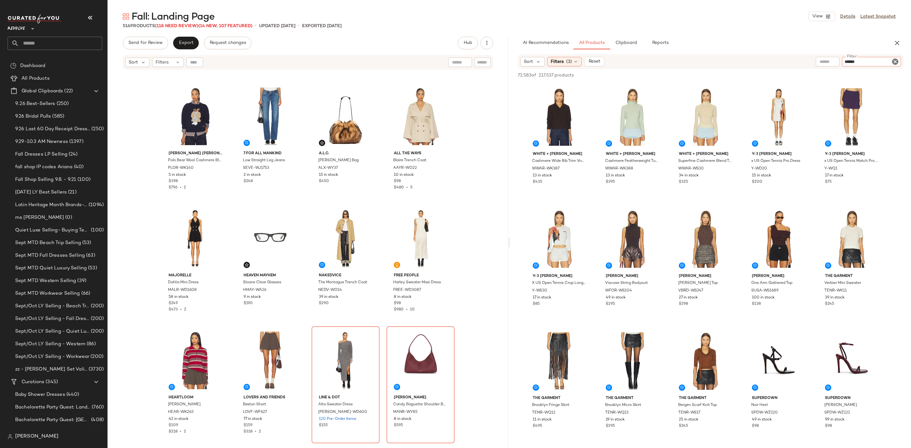
type input "*******"
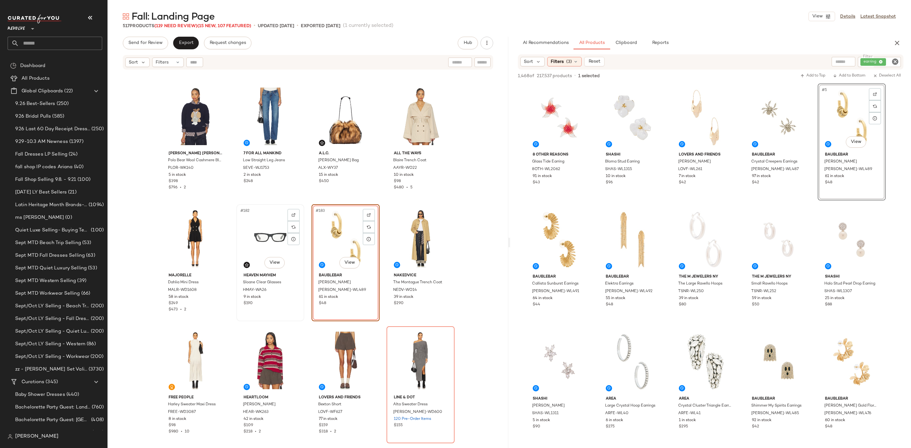
click at [248, 233] on div "#182 View" at bounding box center [271, 239] width 64 height 64
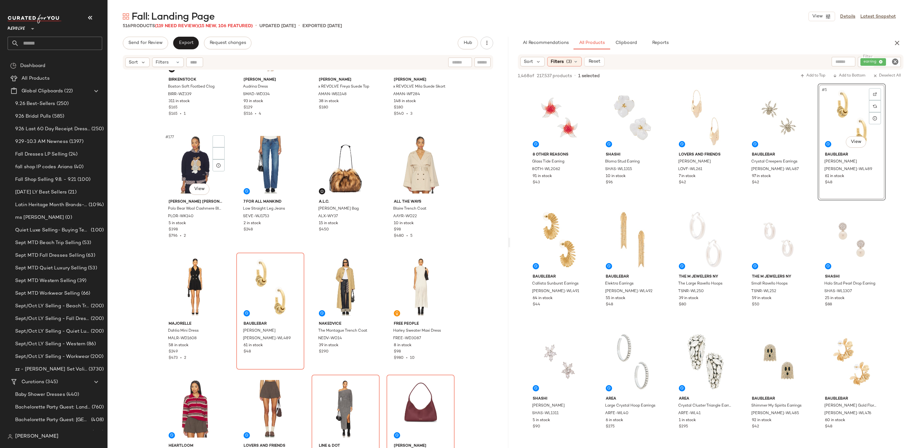
scroll to position [5227, 0]
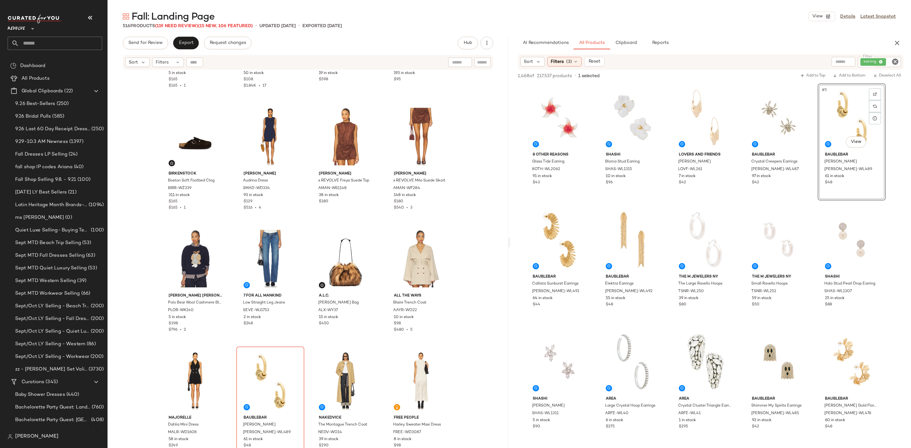
click at [894, 57] on div "earring" at bounding box center [879, 62] width 43 height 10
click at [896, 59] on icon "Clear Filter" at bounding box center [896, 62] width 8 height 8
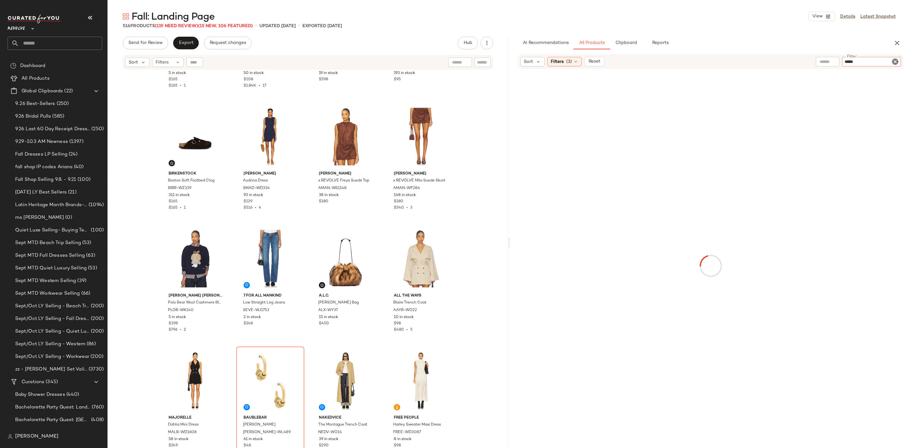
type input "******"
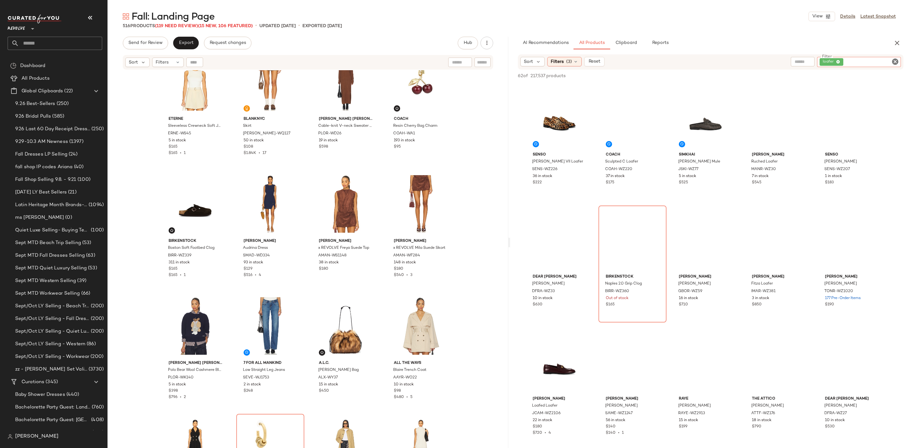
scroll to position [5180, 0]
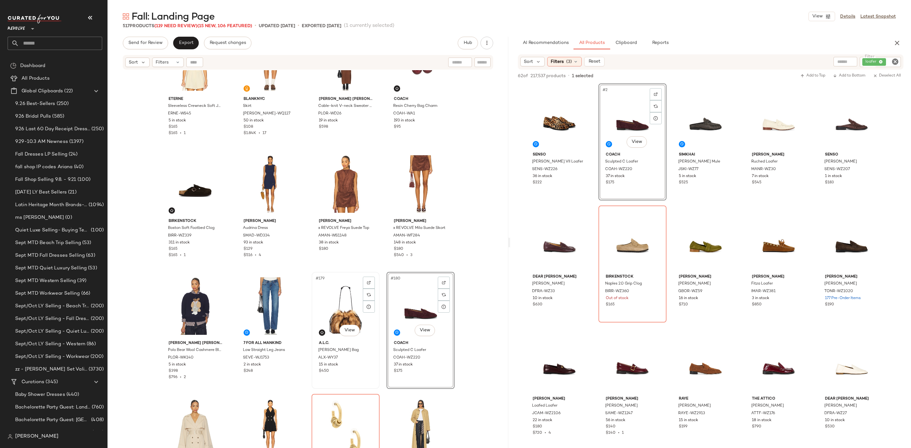
click at [331, 300] on div "#179 View" at bounding box center [346, 306] width 64 height 64
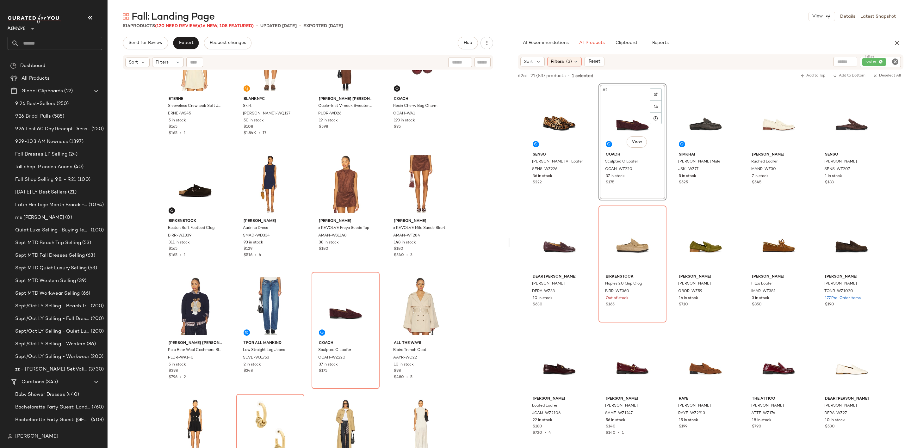
click at [894, 61] on icon "Clear Filter" at bounding box center [896, 62] width 8 height 8
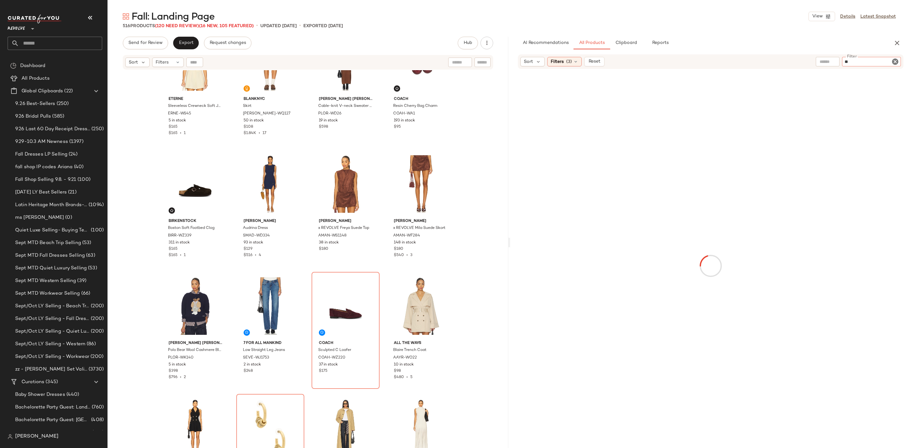
type input "***"
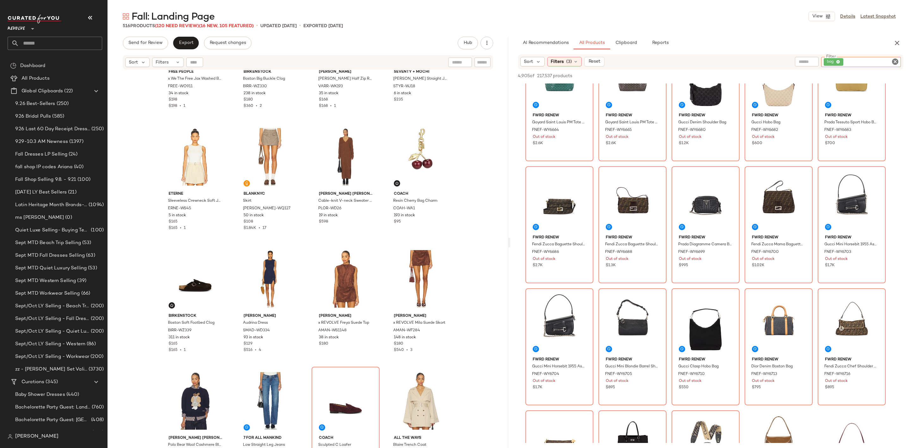
scroll to position [2421, 0]
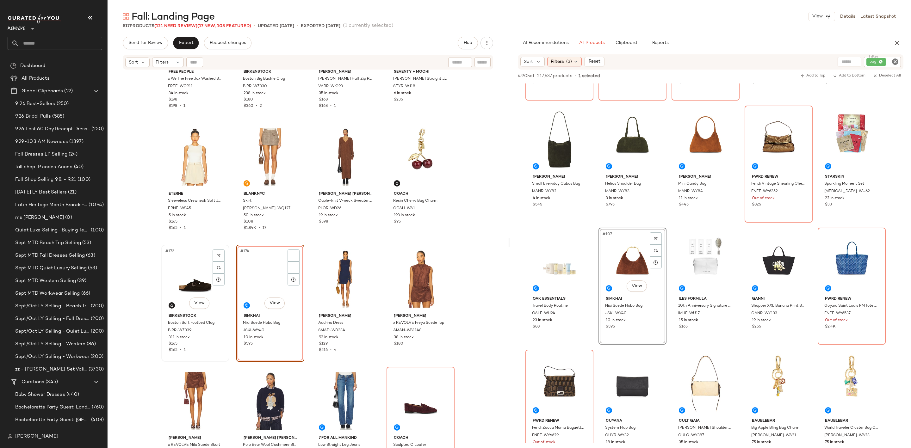
click at [178, 272] on div "#173 View" at bounding box center [196, 279] width 64 height 64
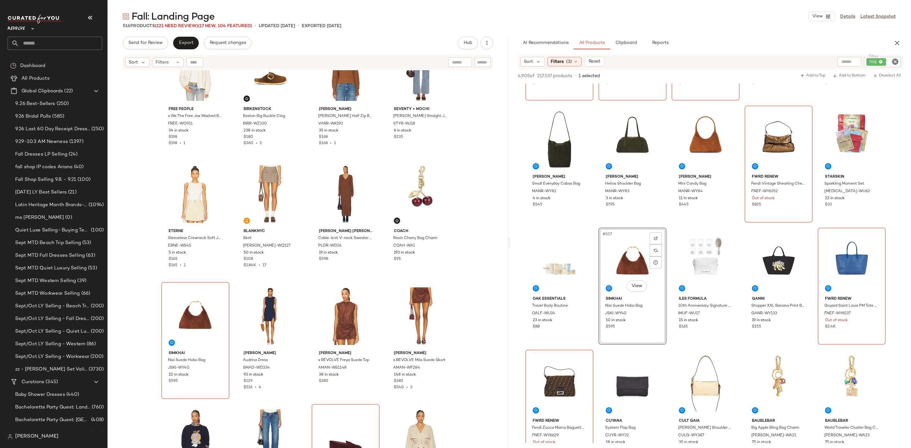
scroll to position [4942, 0]
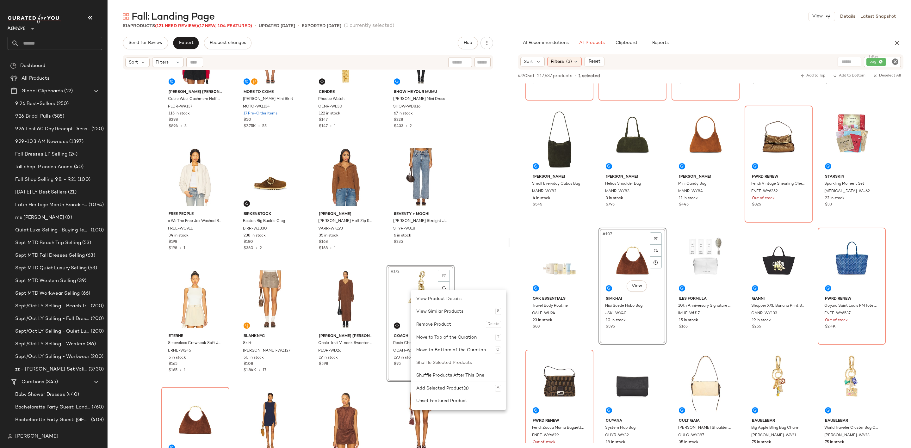
click at [390, 293] on div "#172 View" at bounding box center [421, 299] width 64 height 64
click at [894, 59] on icon "Clear Filter" at bounding box center [896, 62] width 8 height 8
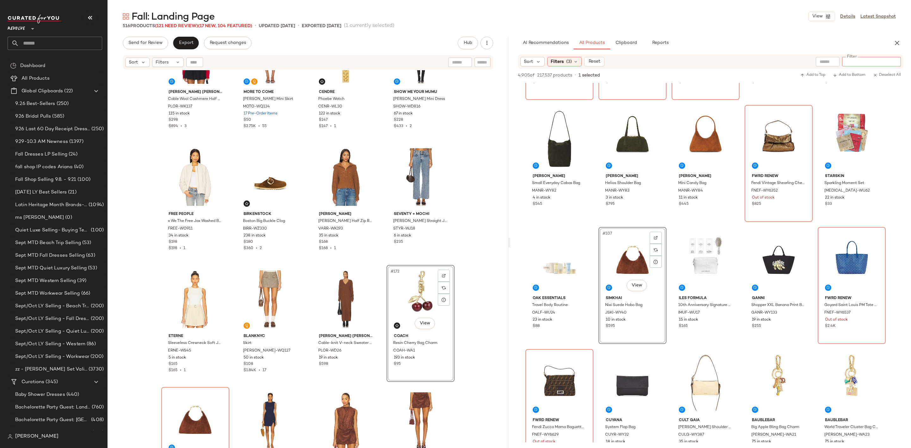
click at [828, 64] on input "text" at bounding box center [828, 62] width 16 height 7
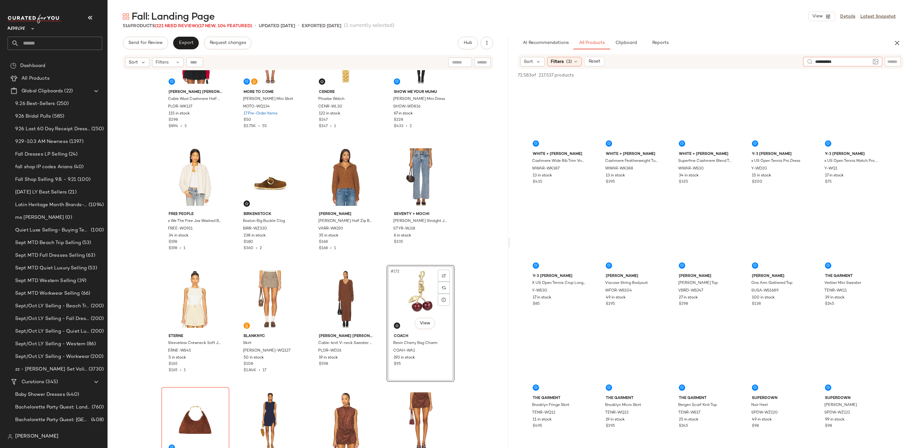
type input "**********"
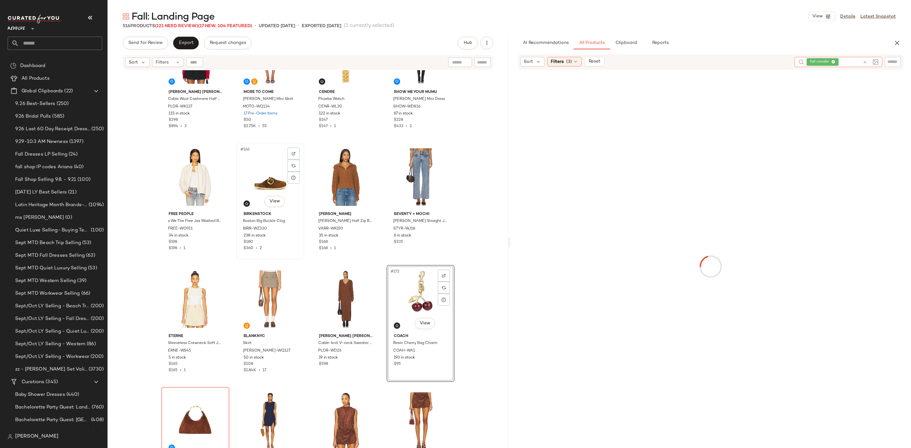
scroll to position [5037, 0]
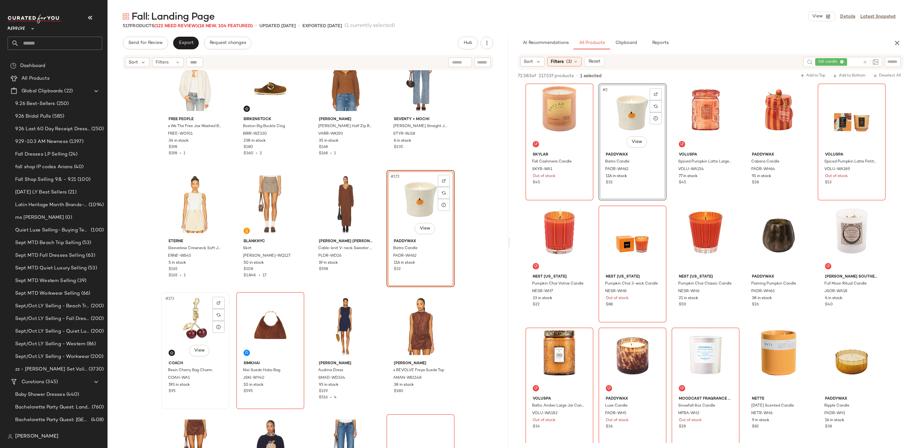
click at [176, 316] on div "#173 View" at bounding box center [196, 327] width 64 height 64
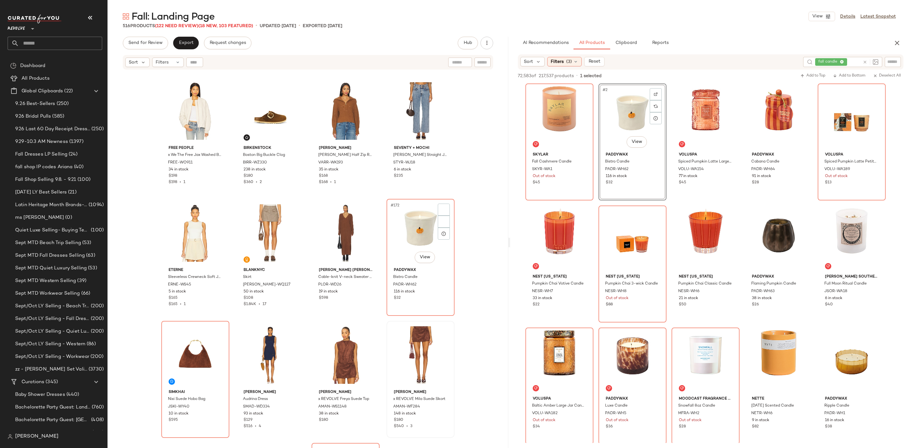
scroll to position [4895, 0]
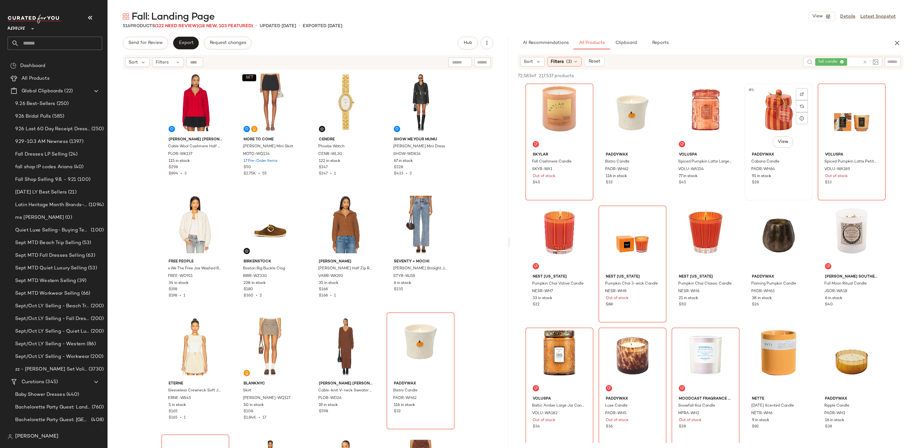
click at [765, 100] on div "#4 View" at bounding box center [779, 118] width 64 height 64
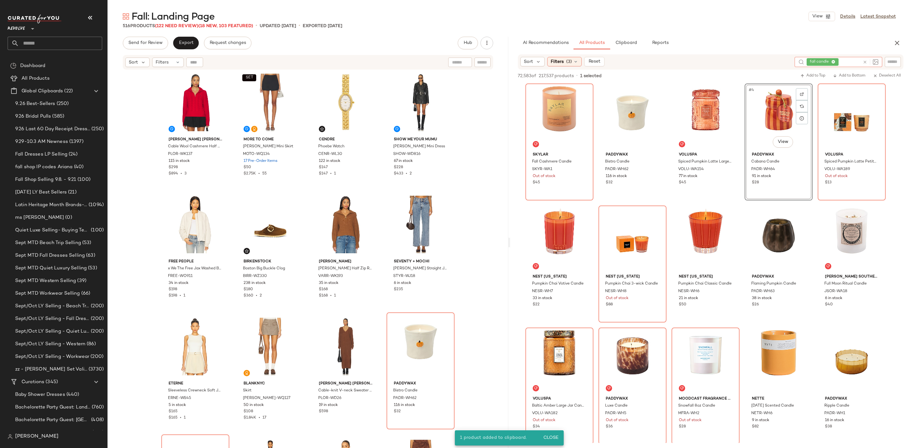
click at [865, 62] on icon at bounding box center [865, 62] width 5 height 5
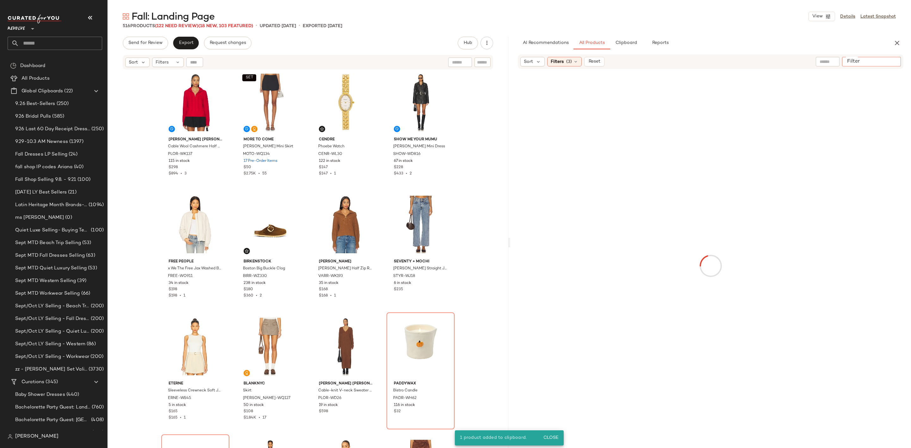
click at [890, 64] on input "Filter" at bounding box center [872, 62] width 54 height 7
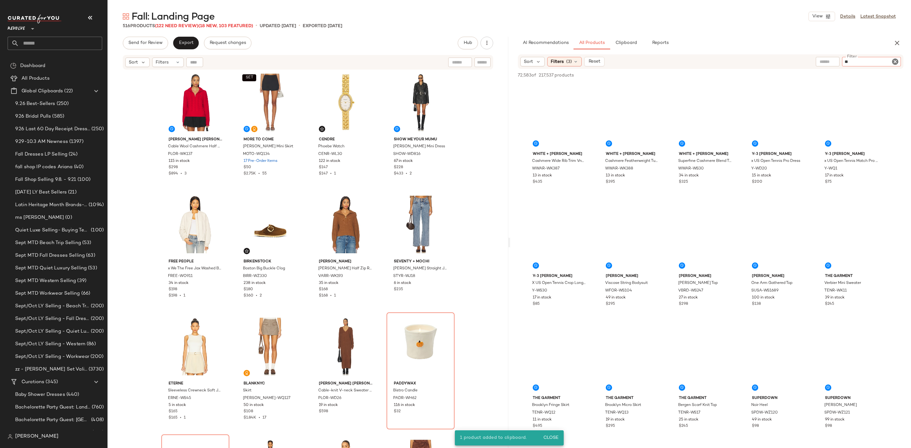
type input "***"
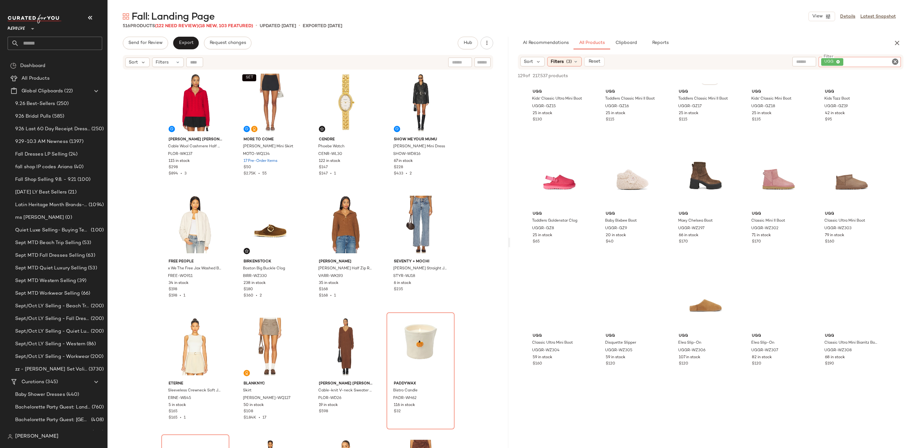
scroll to position [190, 0]
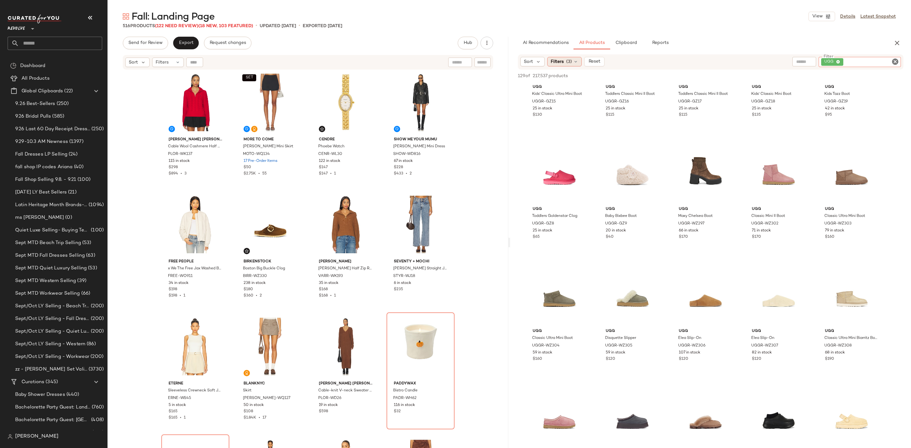
click at [564, 63] on div "Filters (3)" at bounding box center [565, 61] width 34 height 9
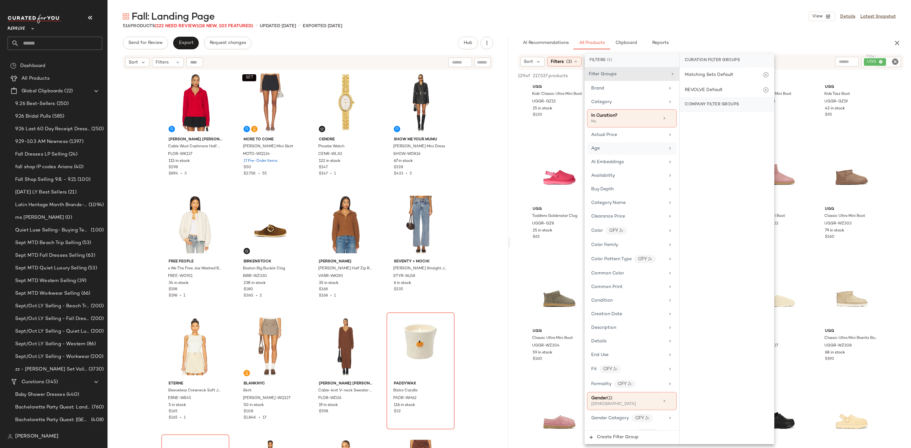
click at [611, 147] on div "Age" at bounding box center [629, 148] width 74 height 7
click at [698, 104] on div "adult" at bounding box center [727, 106] width 94 height 15
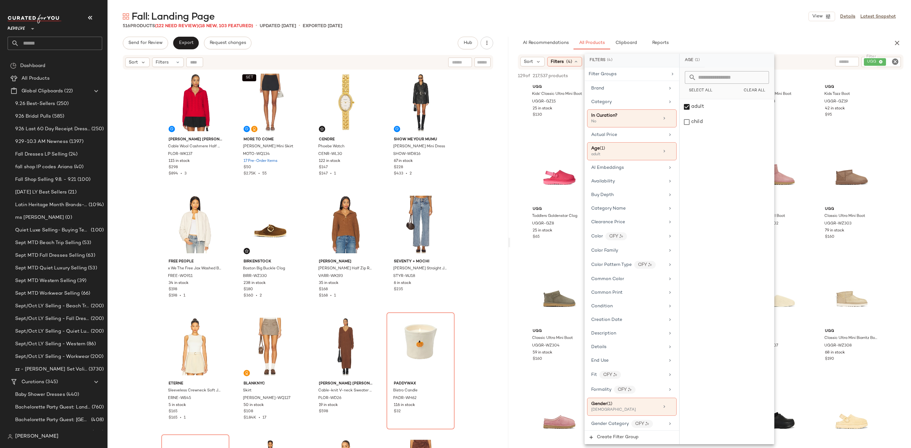
click at [718, 24] on div "516 Products (122 Need Review) (18 New, 103 Featured) • updated Sep 30th • Expo…" at bounding box center [510, 26] width 804 height 6
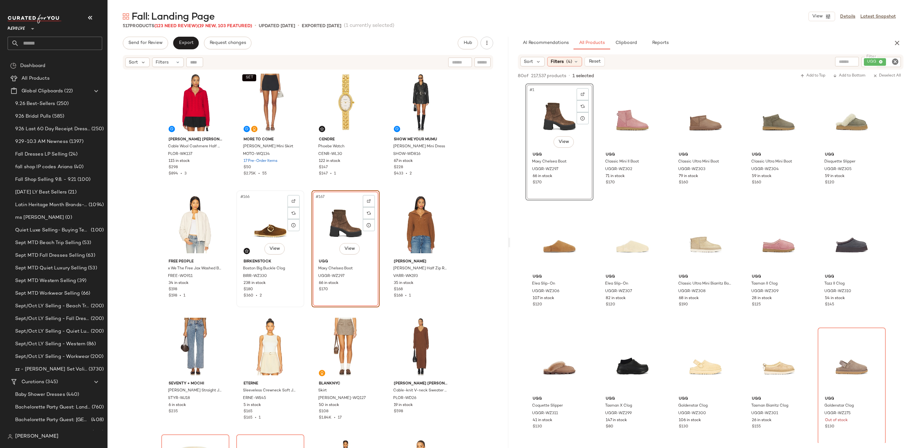
click at [264, 222] on div "#166 View" at bounding box center [271, 225] width 64 height 64
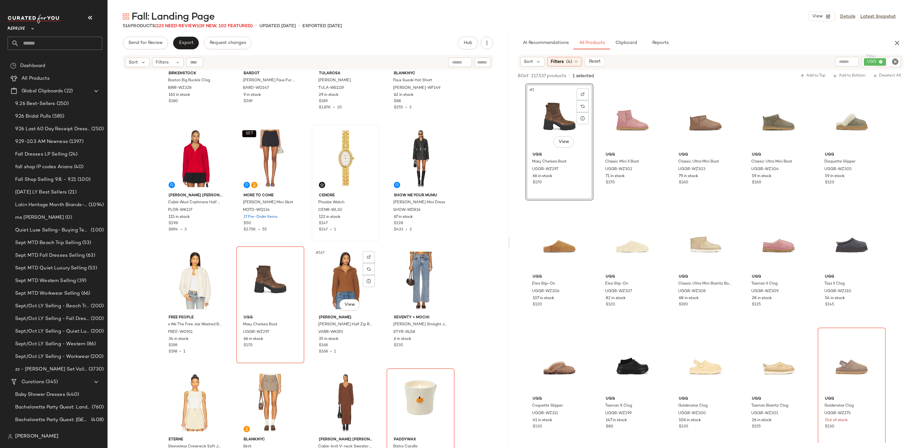
scroll to position [4800, 0]
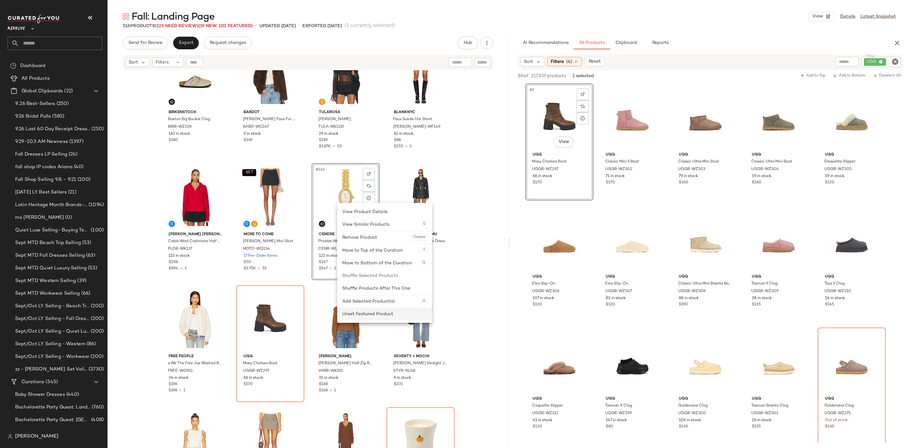
click at [367, 316] on div "Unset Featured Product" at bounding box center [384, 314] width 85 height 13
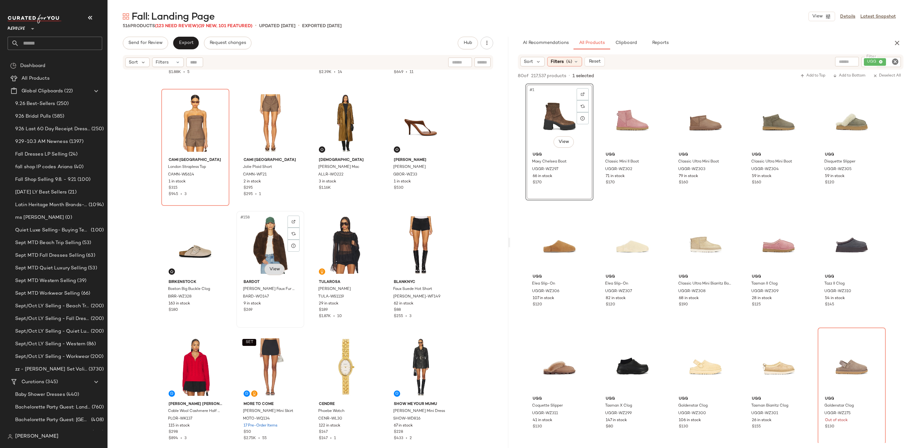
scroll to position [4610, 0]
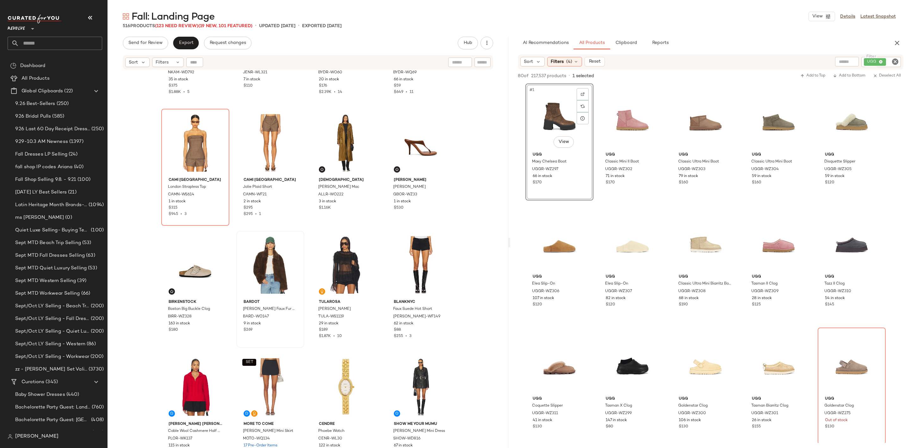
click at [895, 64] on icon "Clear Filter" at bounding box center [896, 62] width 8 height 8
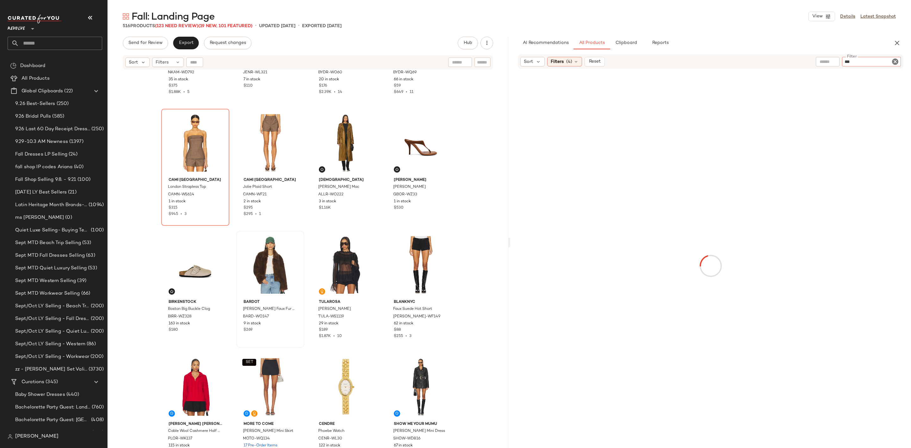
type input "****"
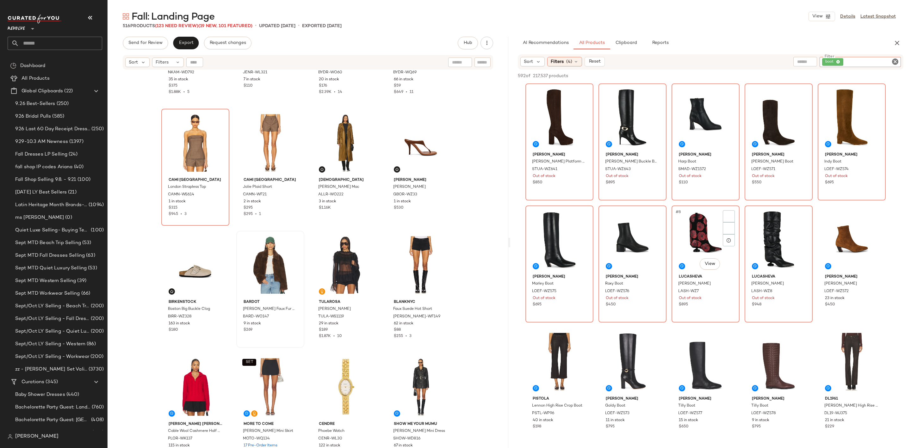
scroll to position [142, 0]
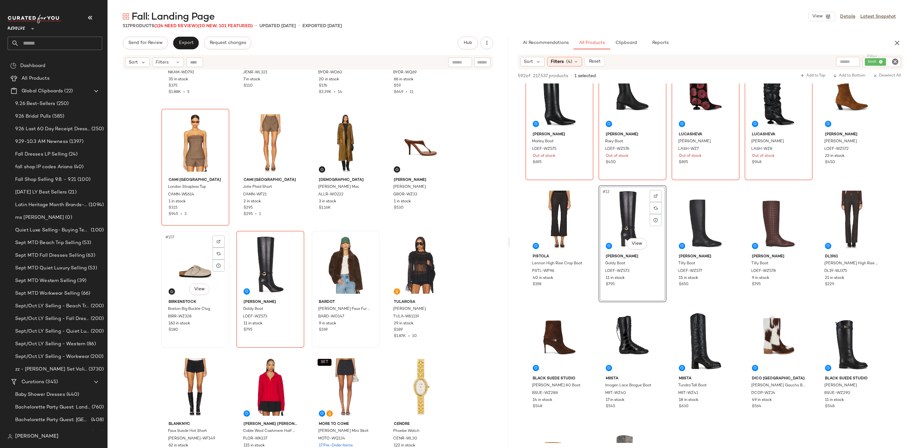
click at [183, 267] on div "#157 View" at bounding box center [196, 265] width 64 height 64
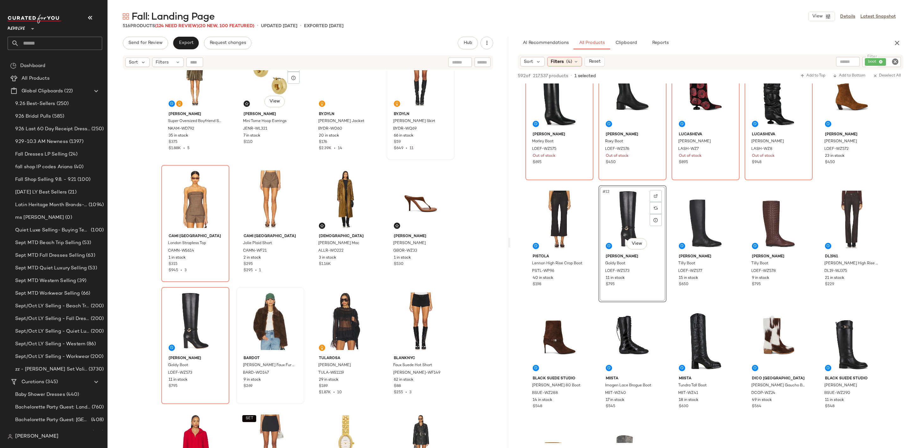
scroll to position [4468, 0]
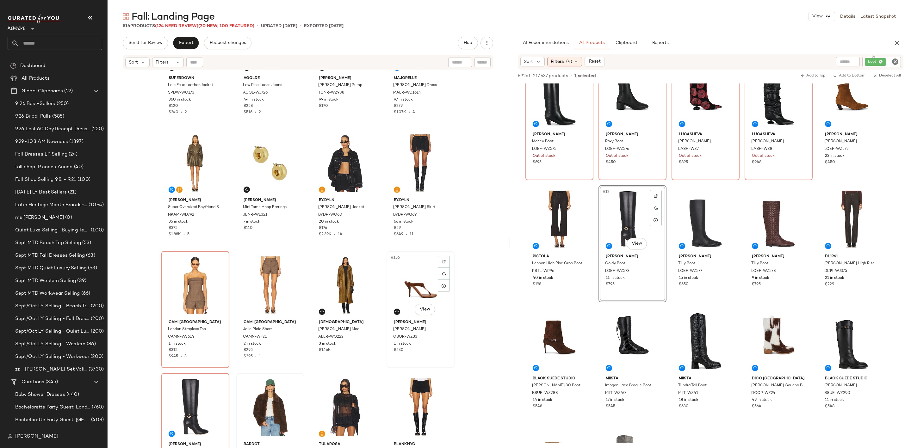
click at [404, 263] on div "#156 View" at bounding box center [421, 286] width 64 height 64
click at [196, 279] on div "#153 View" at bounding box center [196, 286] width 64 height 64
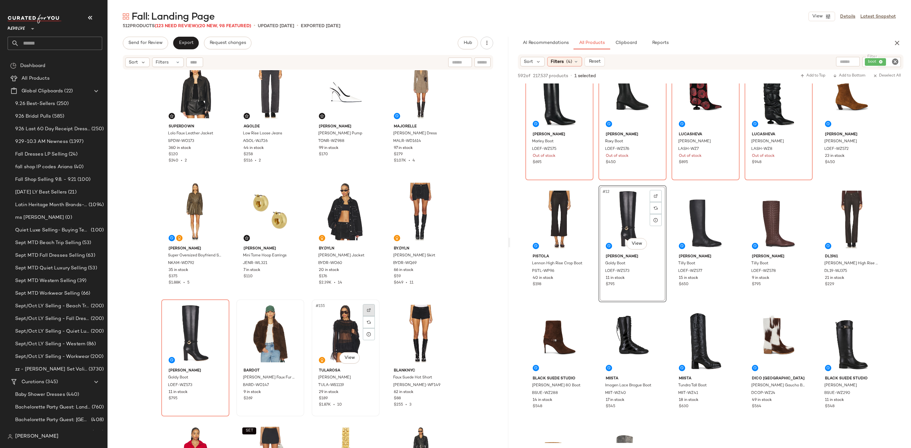
scroll to position [4373, 0]
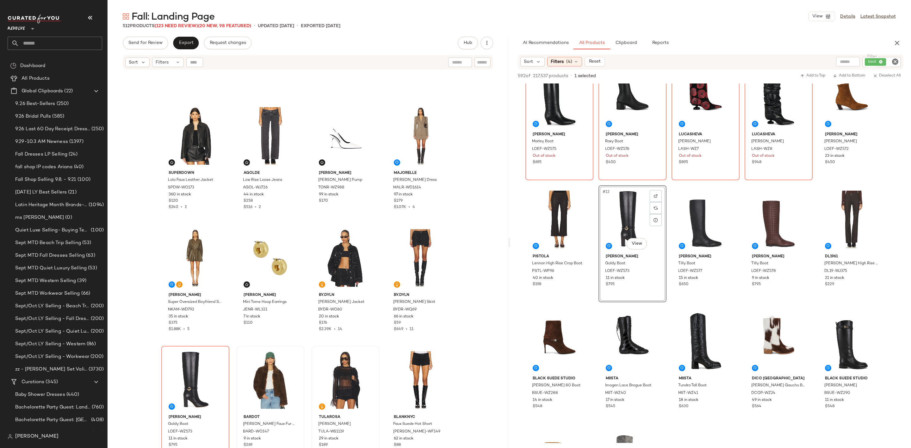
click at [892, 63] on icon "Clear Filter" at bounding box center [896, 62] width 8 height 8
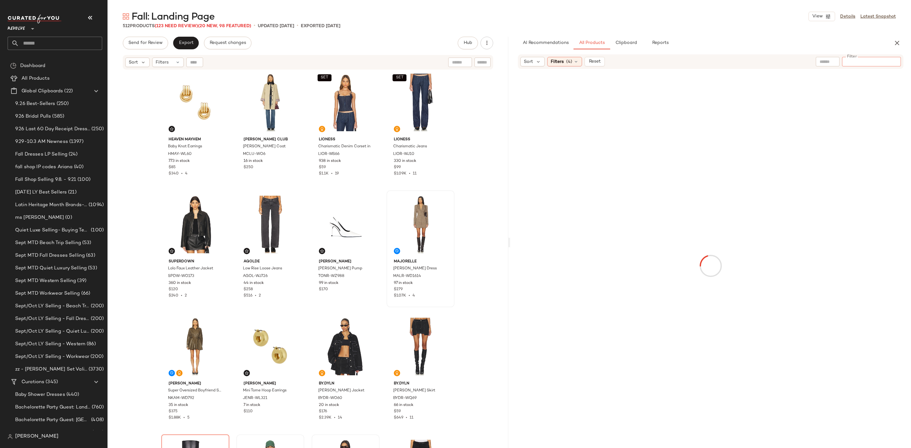
scroll to position [4278, 0]
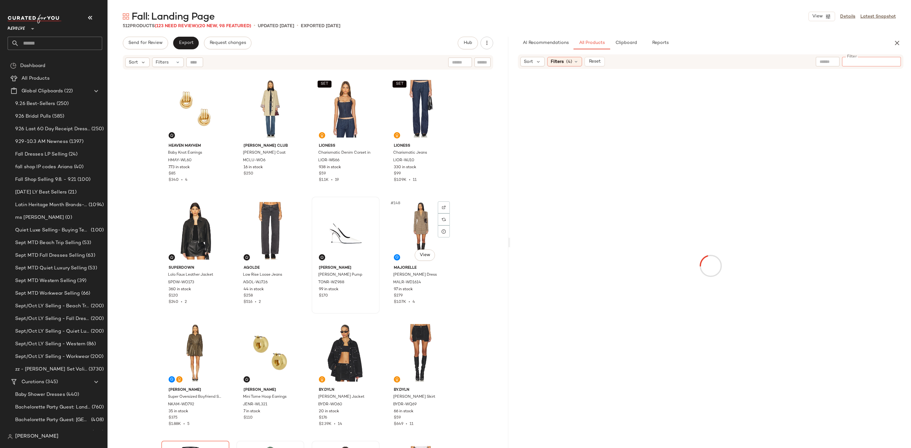
click at [418, 230] on div "#148 View" at bounding box center [421, 231] width 64 height 64
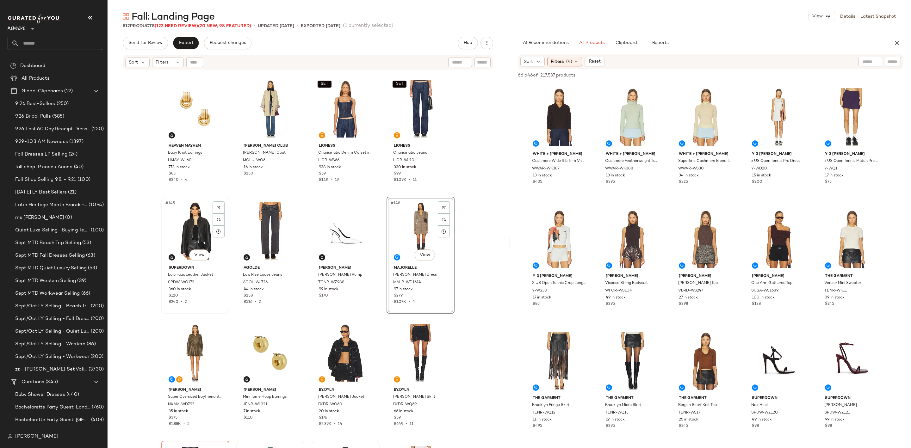
click at [182, 222] on div "#145 View" at bounding box center [196, 231] width 64 height 64
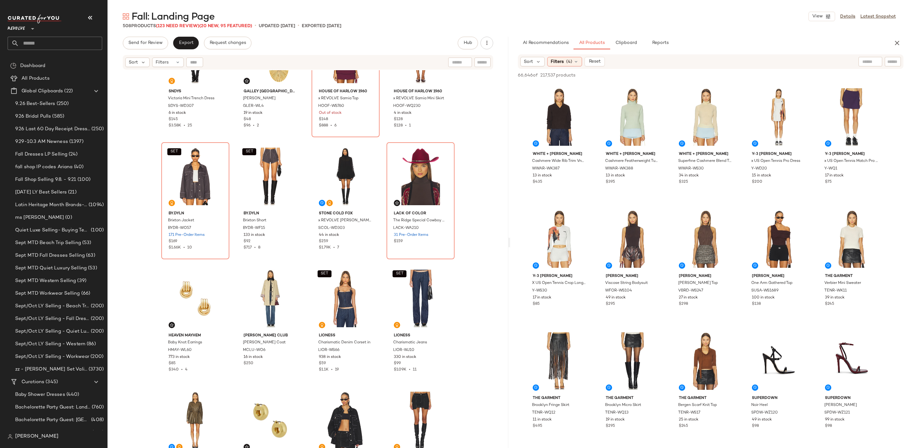
scroll to position [3898, 0]
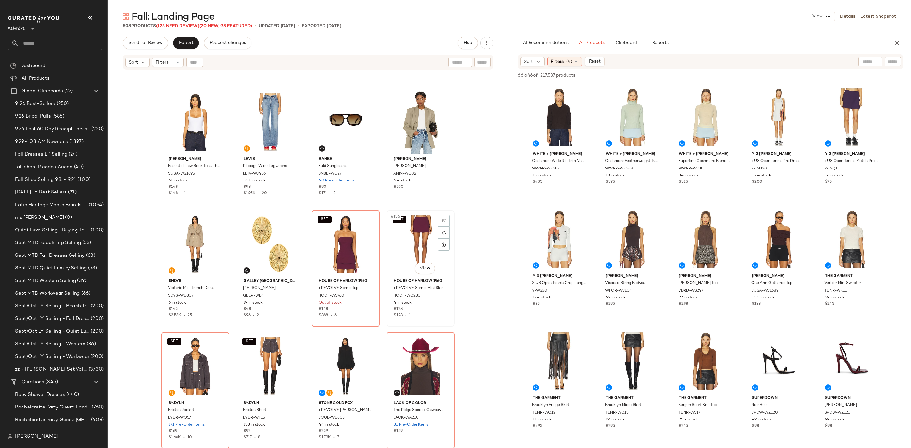
click at [411, 246] on div "SET #136 View" at bounding box center [421, 244] width 64 height 64
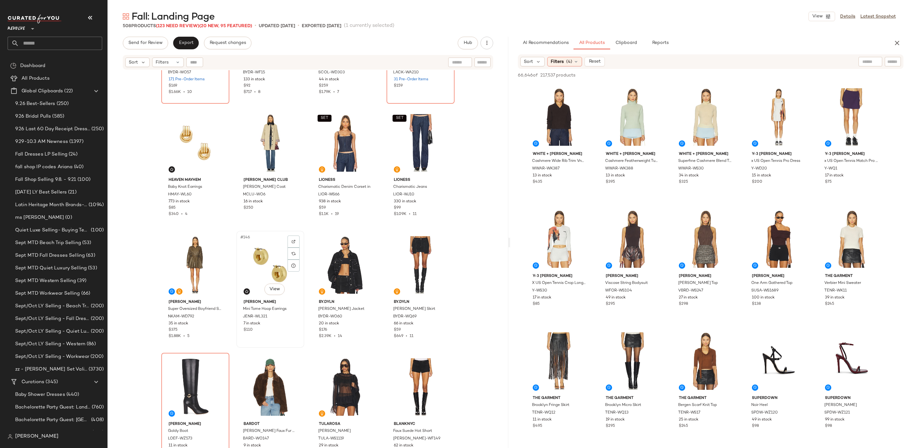
scroll to position [4230, 0]
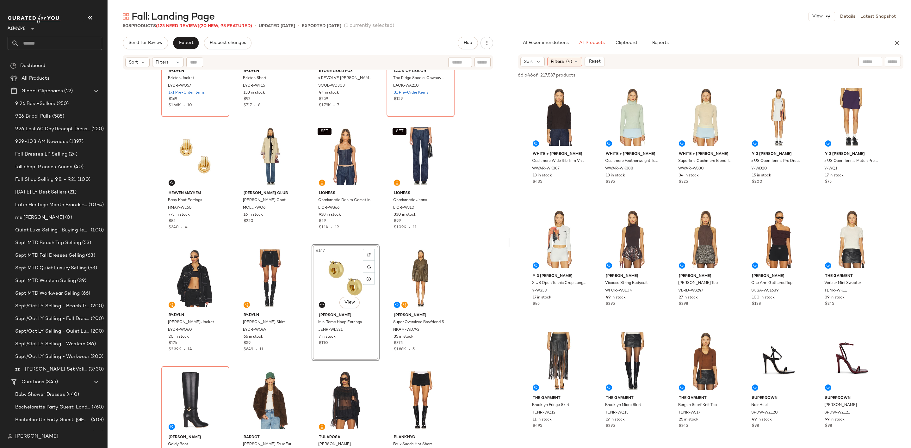
click at [897, 59] on input "text" at bounding box center [893, 62] width 11 height 7
type input "**********"
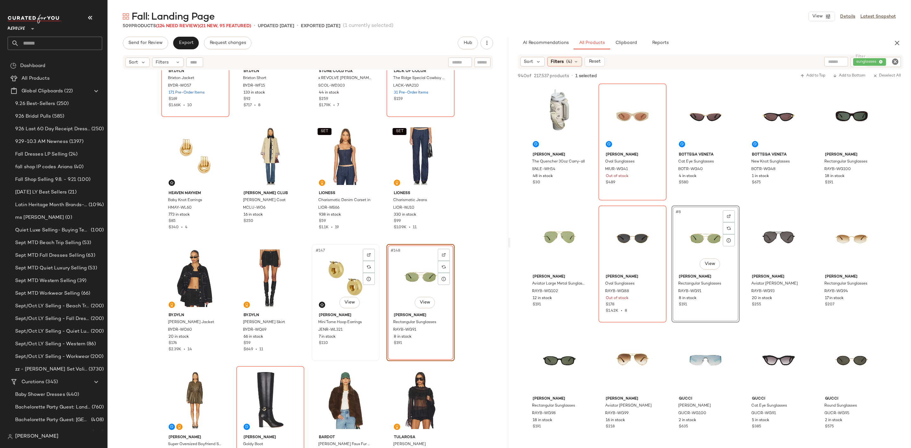
click at [336, 270] on div "#147 View" at bounding box center [346, 279] width 64 height 64
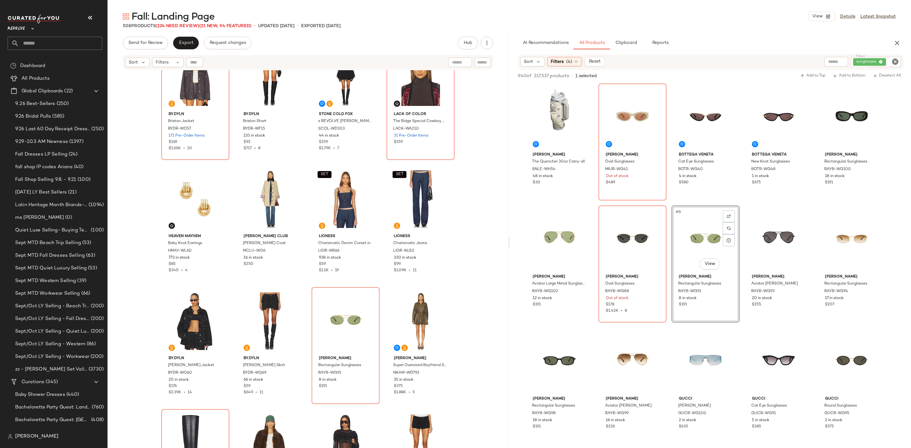
scroll to position [4135, 0]
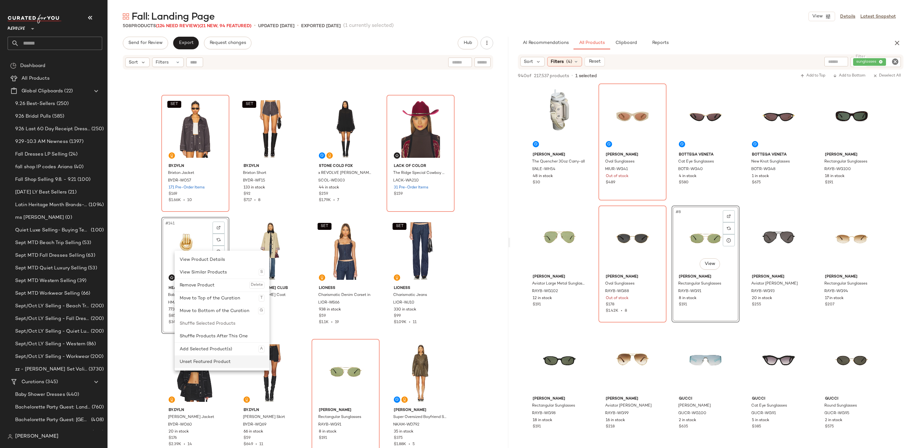
click at [185, 364] on div "Unset Featured Product" at bounding box center [222, 362] width 85 height 13
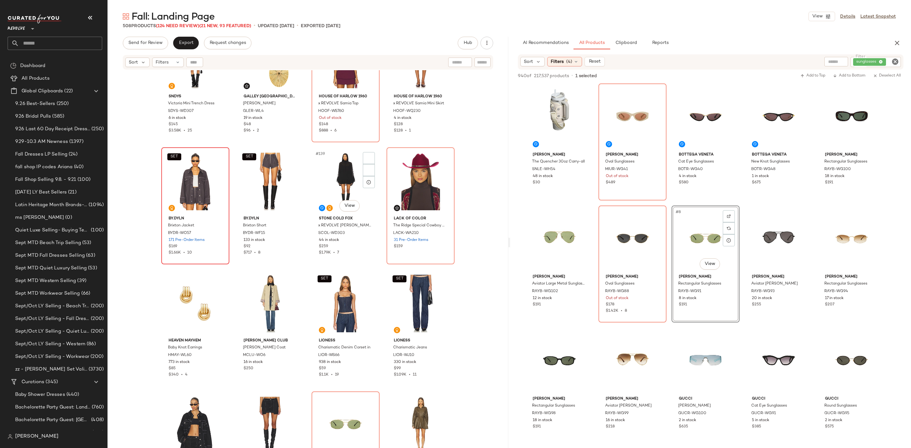
scroll to position [3993, 0]
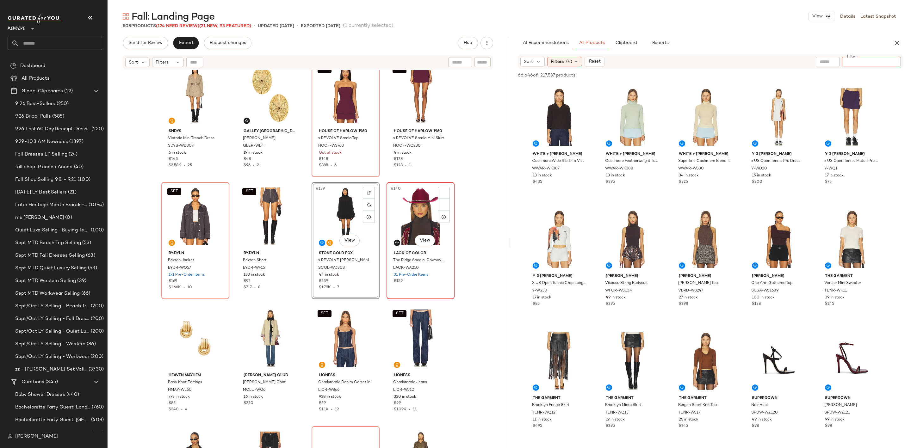
scroll to position [3993, 0]
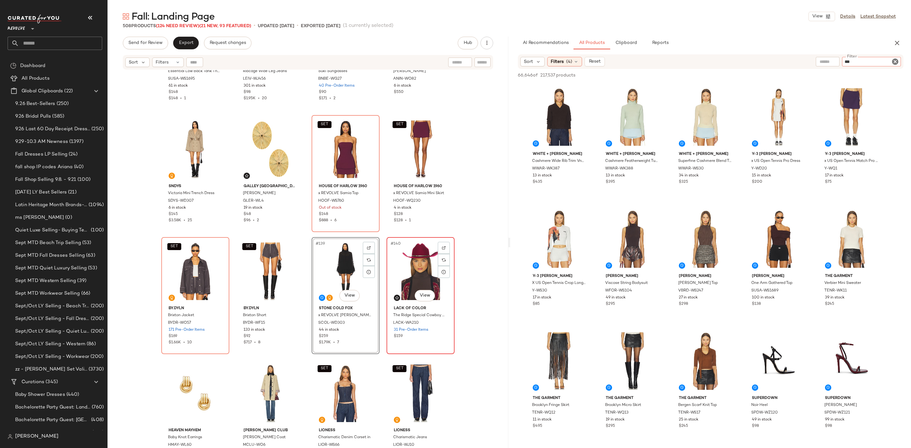
type input "****"
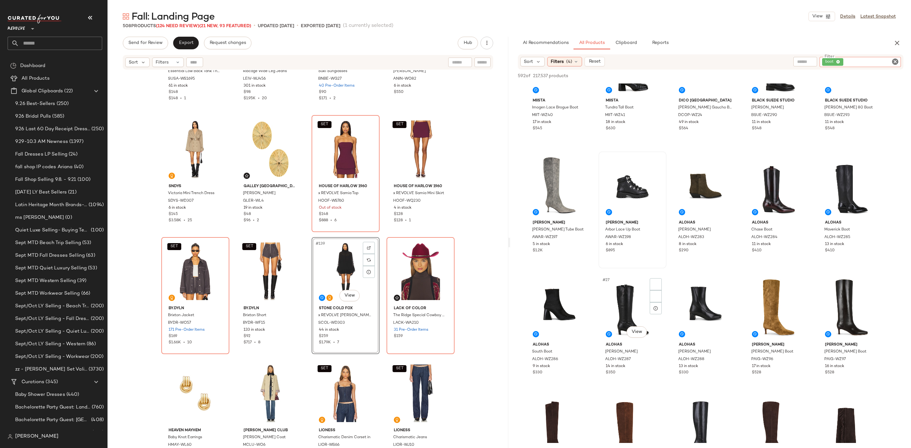
scroll to position [427, 0]
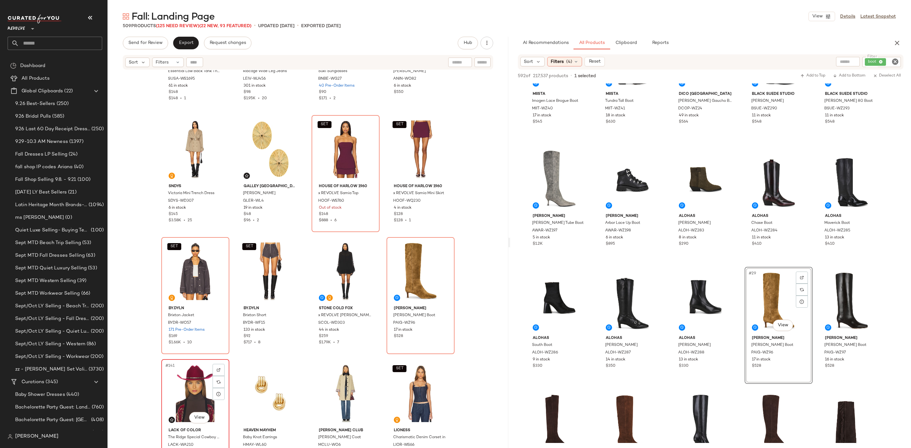
click at [181, 377] on div "#141 View" at bounding box center [196, 394] width 64 height 64
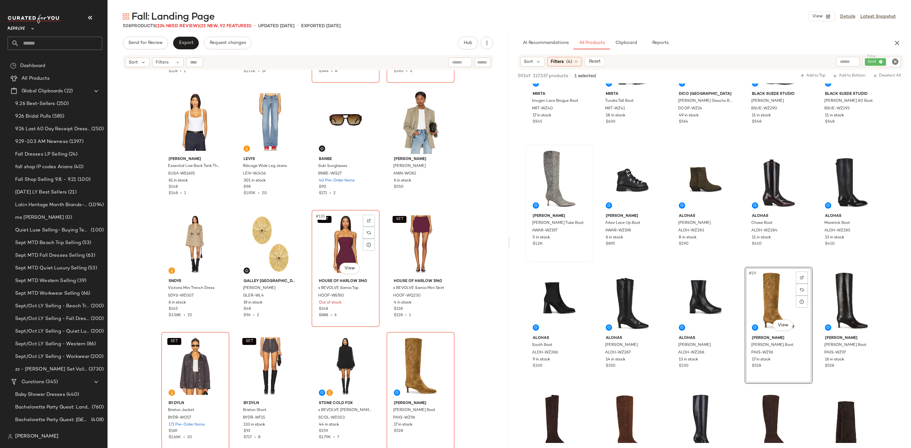
scroll to position [3850, 0]
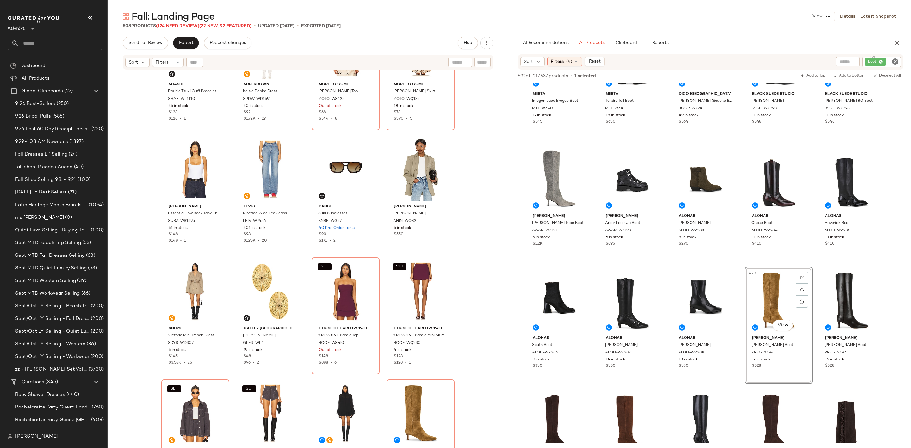
click at [893, 60] on icon "Clear Filter" at bounding box center [896, 62] width 8 height 8
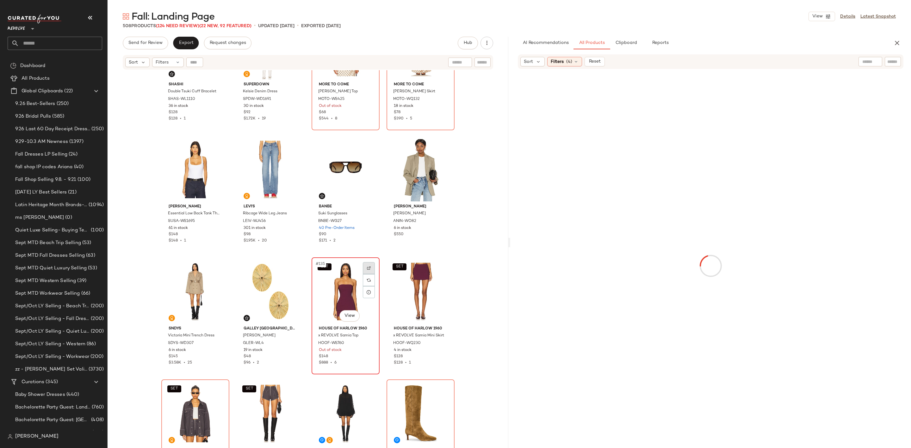
click at [368, 268] on img at bounding box center [369, 268] width 4 height 4
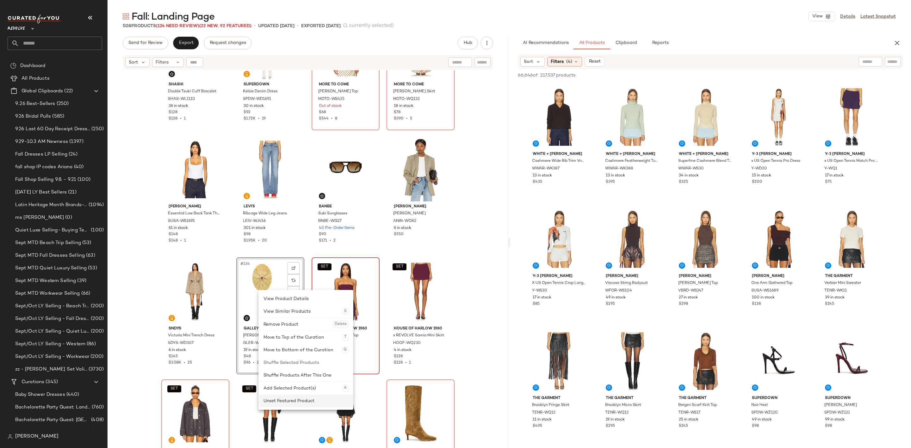
click at [280, 396] on div "Unset Featured Product" at bounding box center [306, 401] width 85 height 13
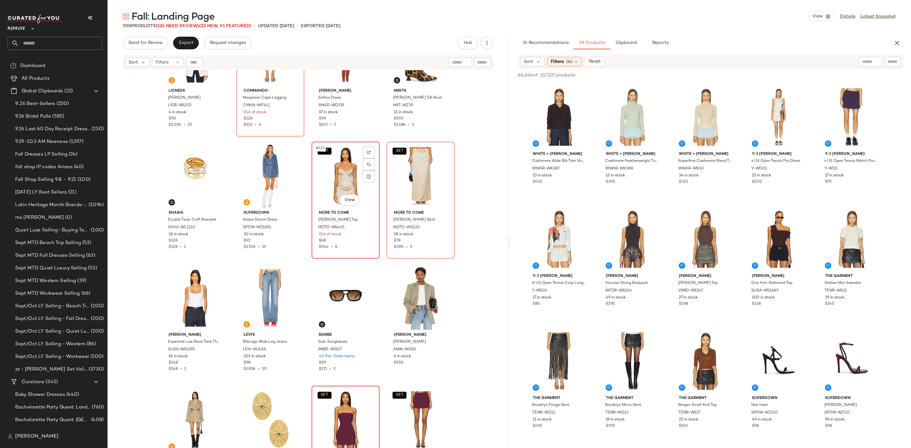
scroll to position [3660, 0]
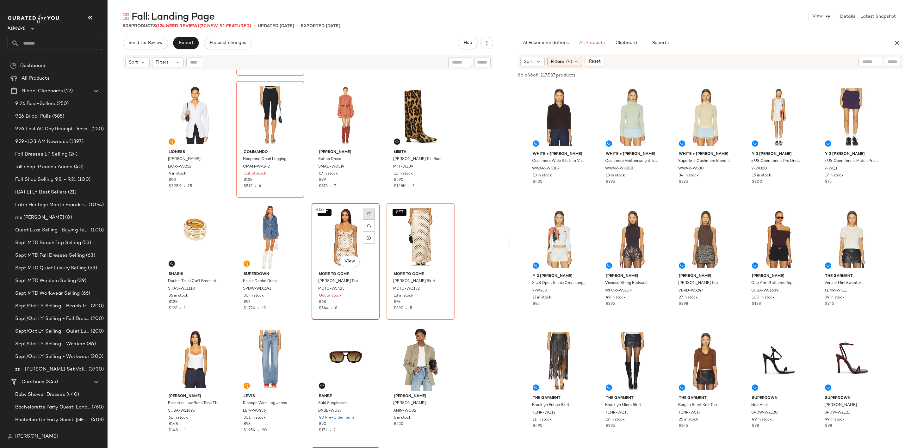
click at [367, 210] on div at bounding box center [369, 214] width 12 height 12
click at [885, 57] on div at bounding box center [893, 61] width 16 height 9
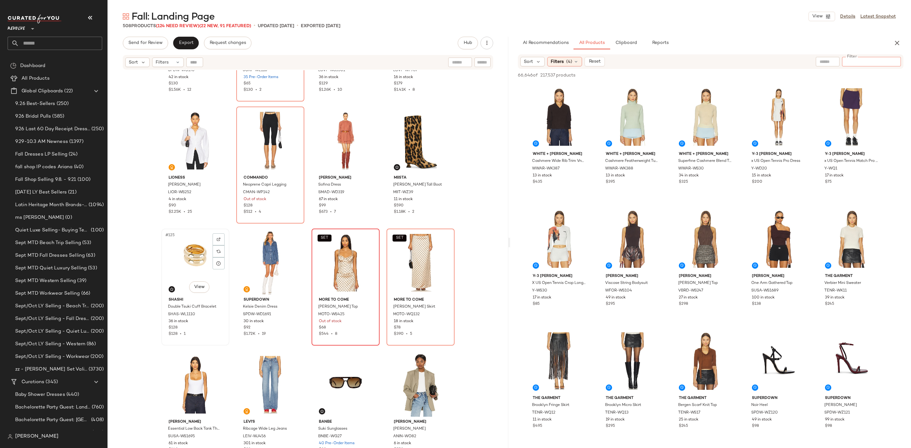
scroll to position [3613, 0]
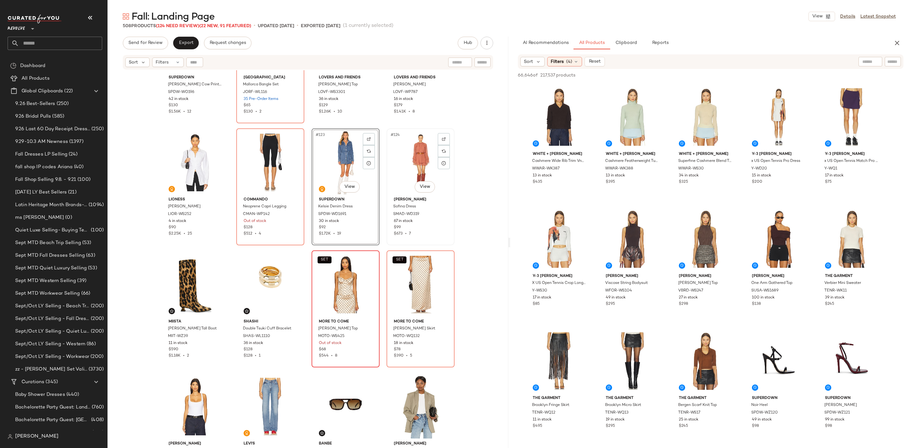
click at [410, 157] on div "#124 View" at bounding box center [421, 163] width 64 height 64
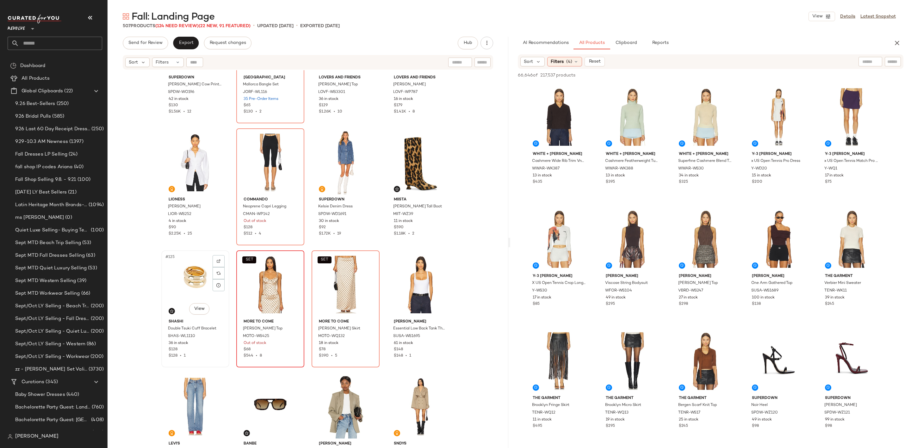
click at [189, 272] on div "#125 View" at bounding box center [196, 285] width 64 height 64
click at [331, 275] on div "SET #127 View" at bounding box center [346, 285] width 64 height 64
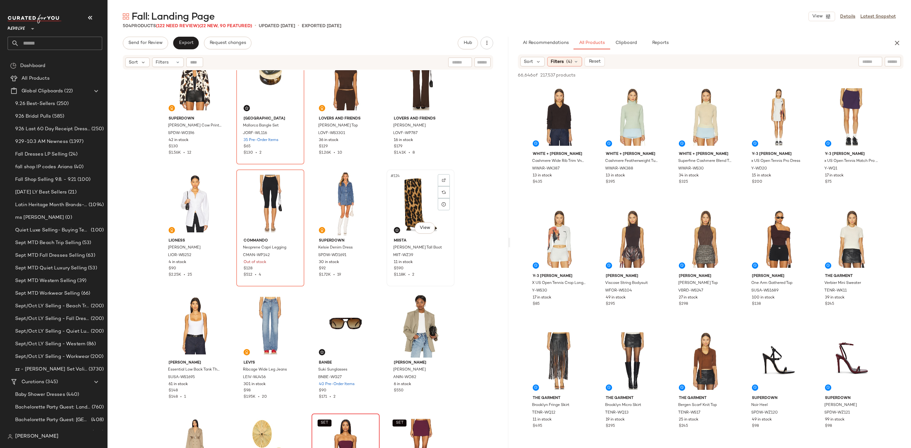
scroll to position [3518, 0]
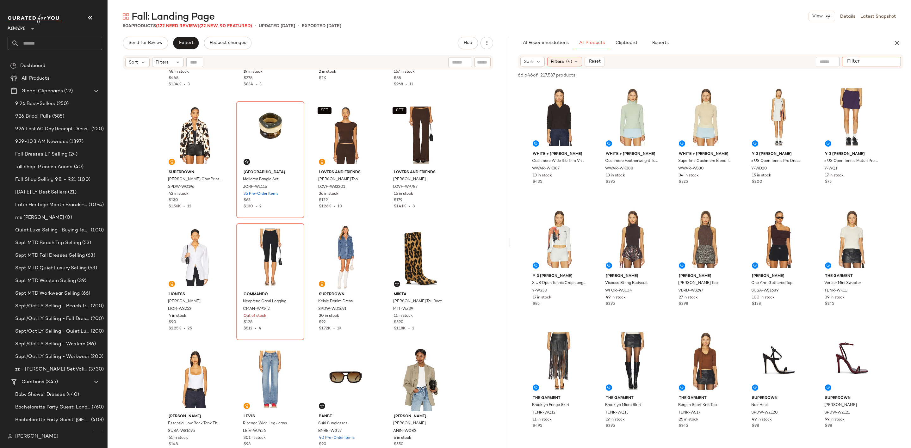
click at [890, 61] on input "Filter" at bounding box center [872, 62] width 54 height 7
type input "*******"
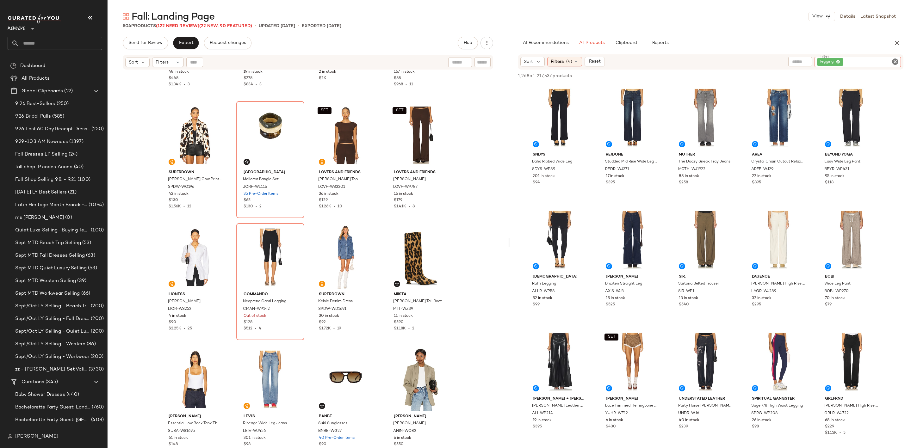
click at [895, 61] on icon "Clear Filter" at bounding box center [896, 62] width 8 height 8
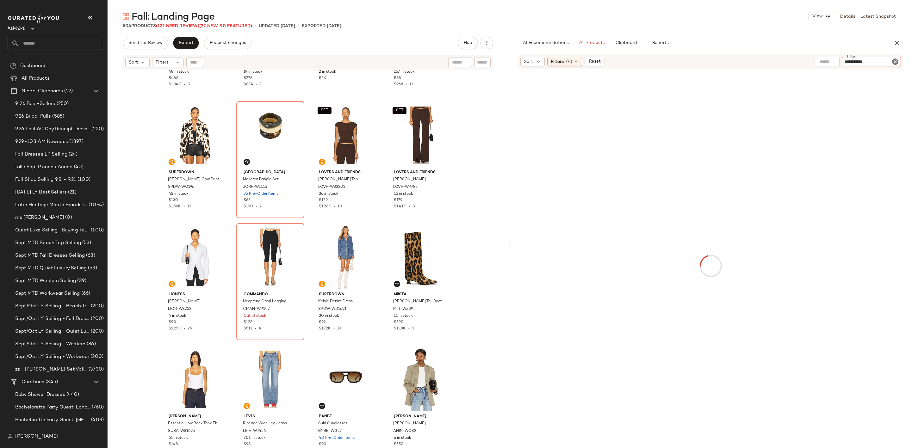
type input "**********"
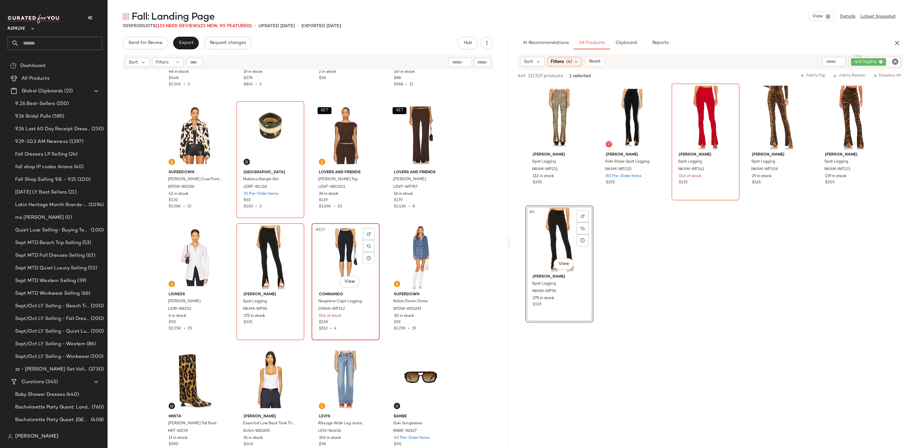
click at [343, 254] on div "#123 View" at bounding box center [346, 258] width 64 height 64
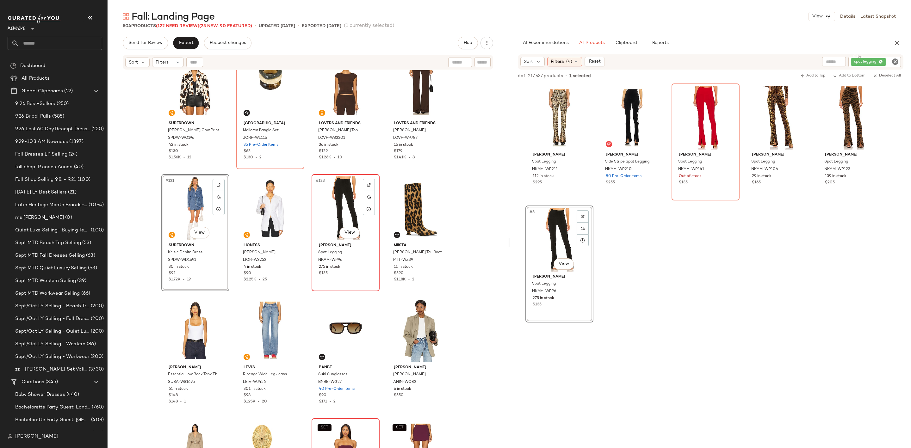
scroll to position [3660, 0]
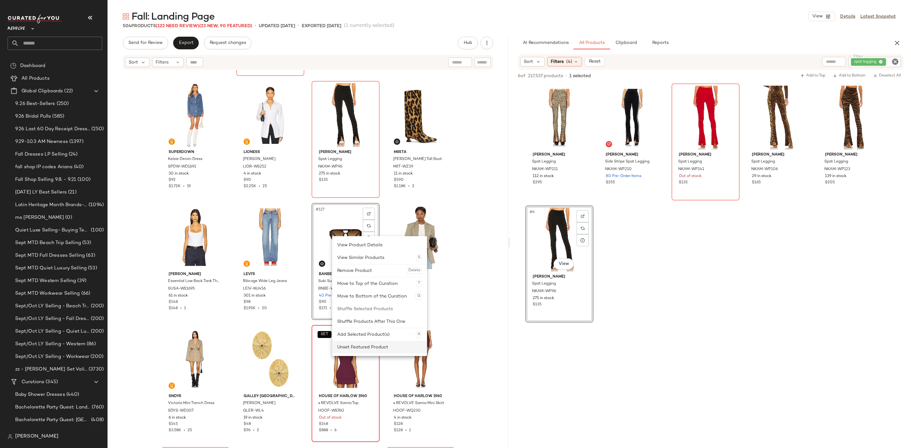
click at [350, 348] on div "Unset Featured Product" at bounding box center [379, 347] width 85 height 13
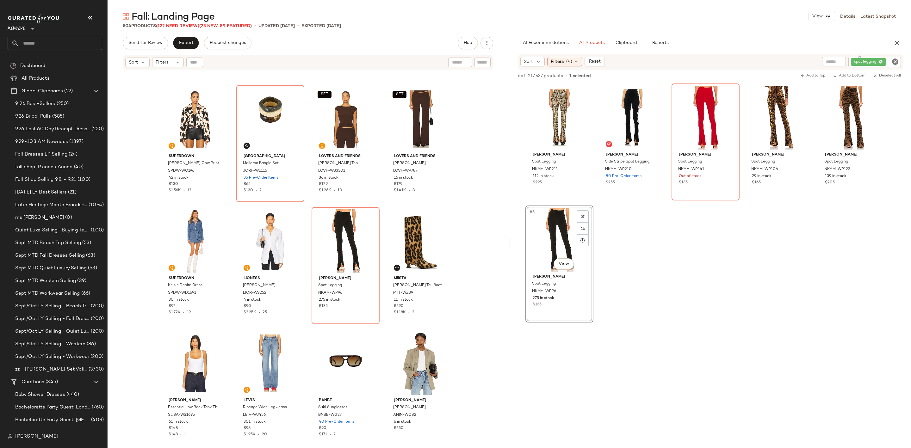
scroll to position [3518, 0]
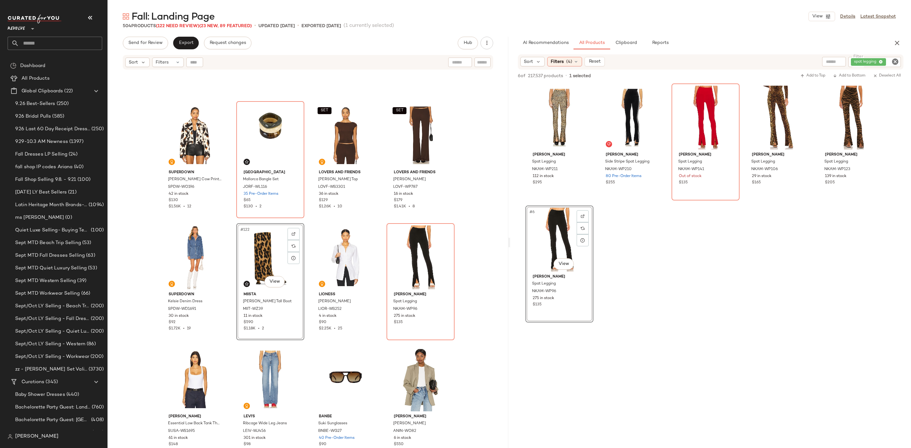
click at [896, 63] on icon "Clear Filter" at bounding box center [896, 62] width 8 height 8
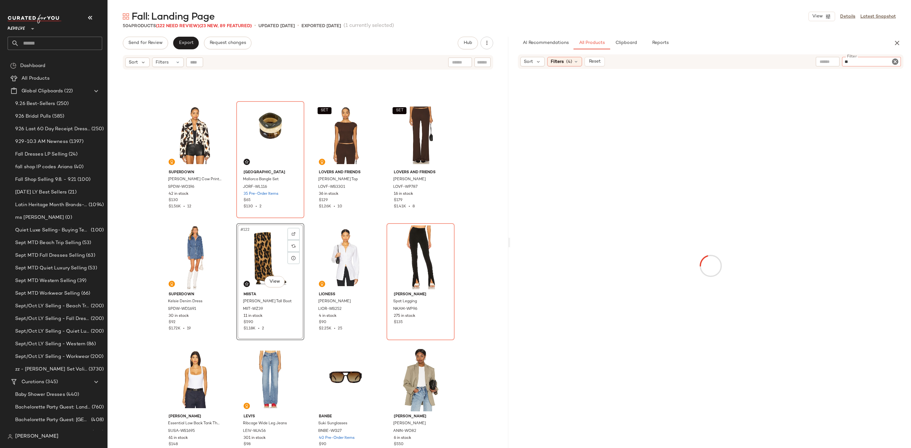
type input "***"
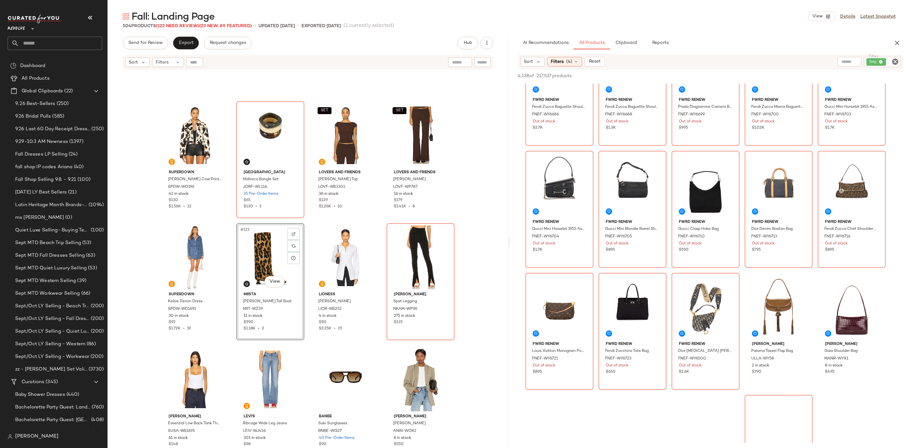
scroll to position [2184, 0]
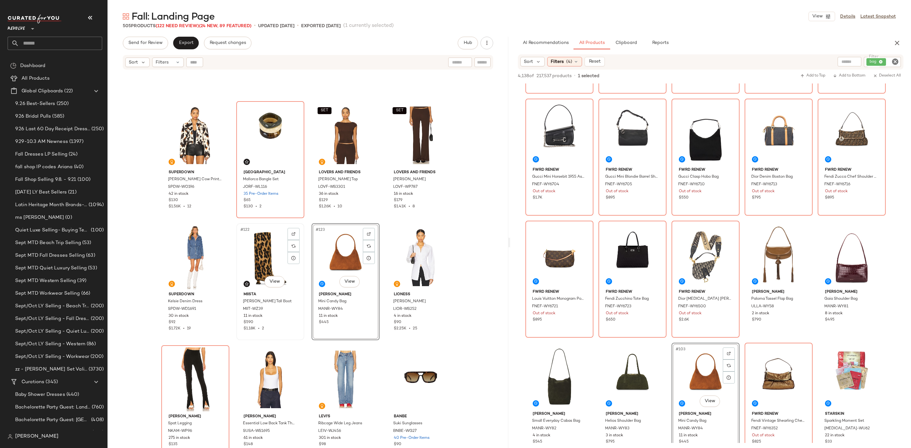
click at [262, 247] on div "#122 View" at bounding box center [271, 258] width 64 height 64
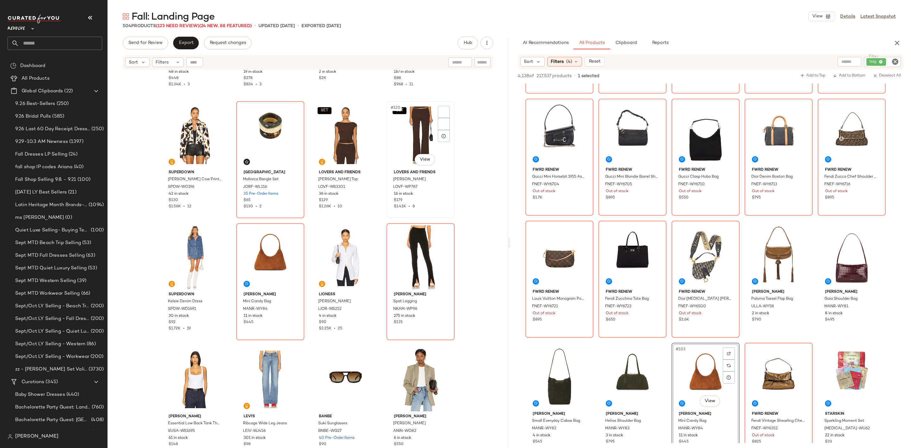
scroll to position [3423, 0]
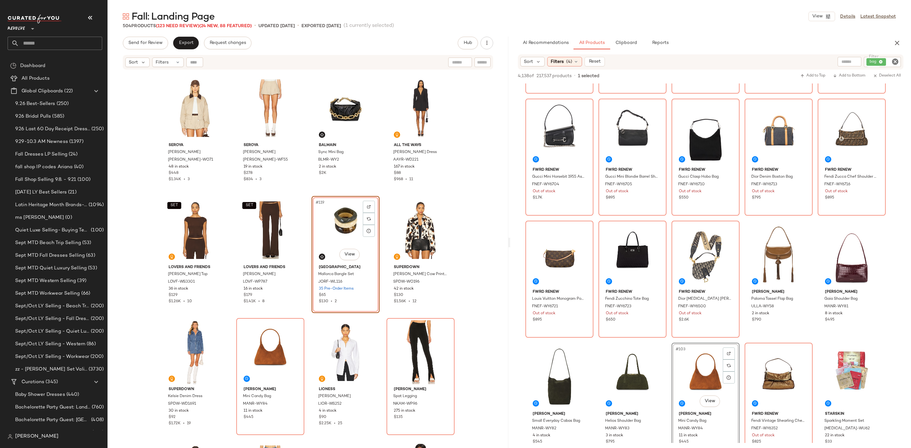
click at [897, 63] on icon "Clear Filter" at bounding box center [896, 62] width 8 height 8
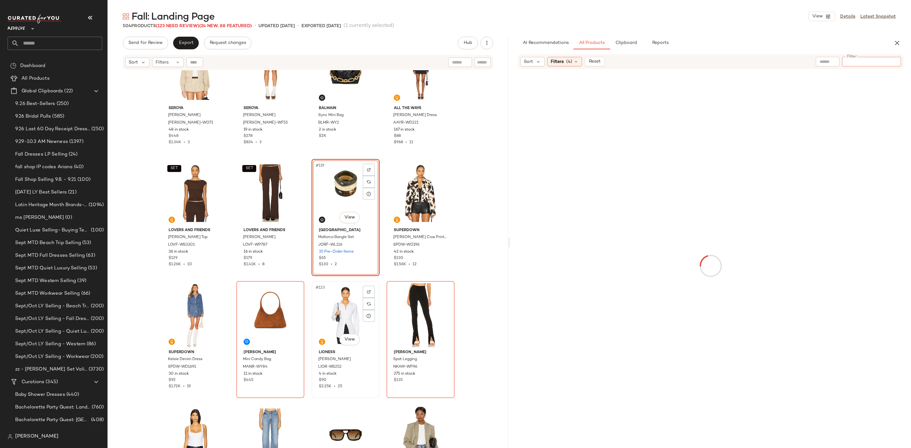
scroll to position [3471, 0]
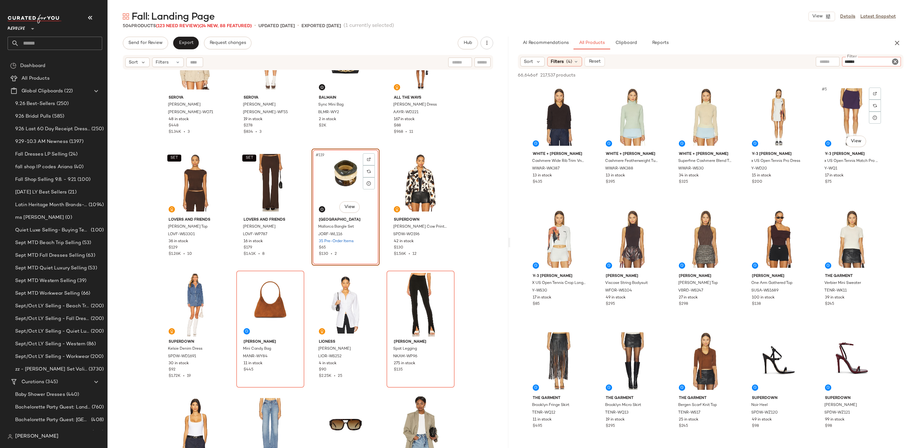
type input "*******"
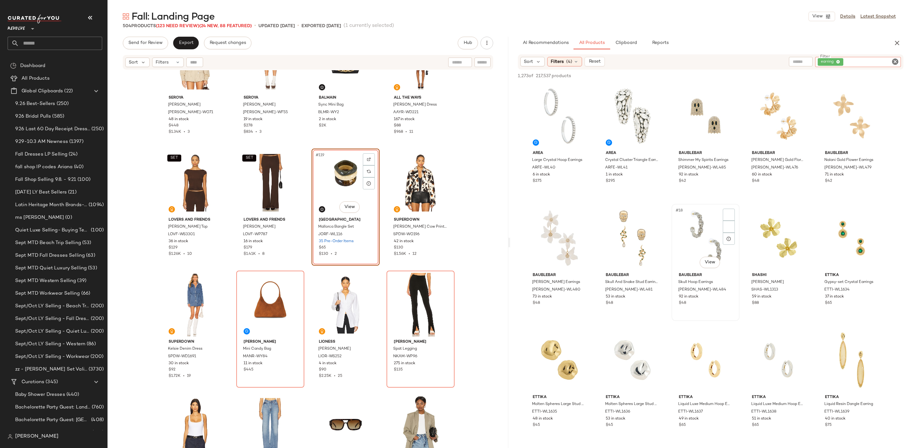
scroll to position [332, 0]
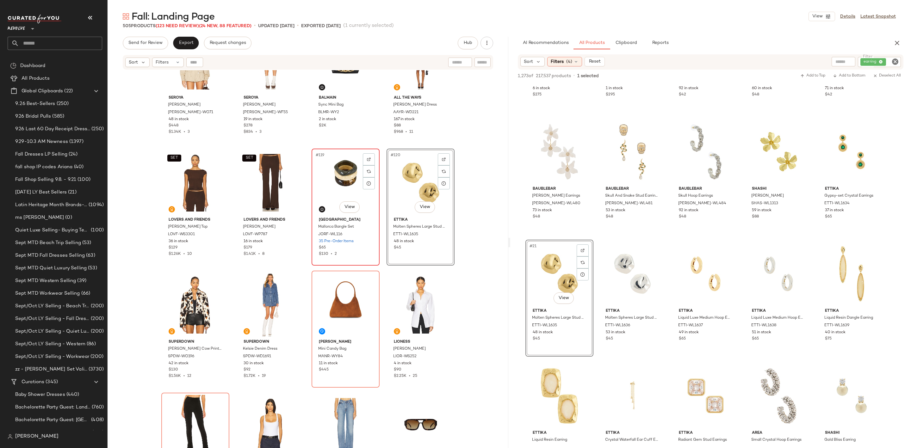
click at [318, 178] on div "#119 View" at bounding box center [346, 183] width 64 height 64
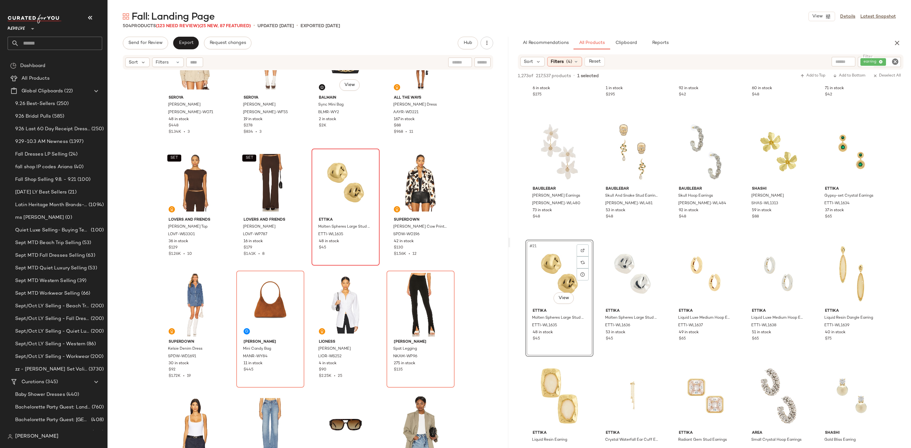
scroll to position [3328, 0]
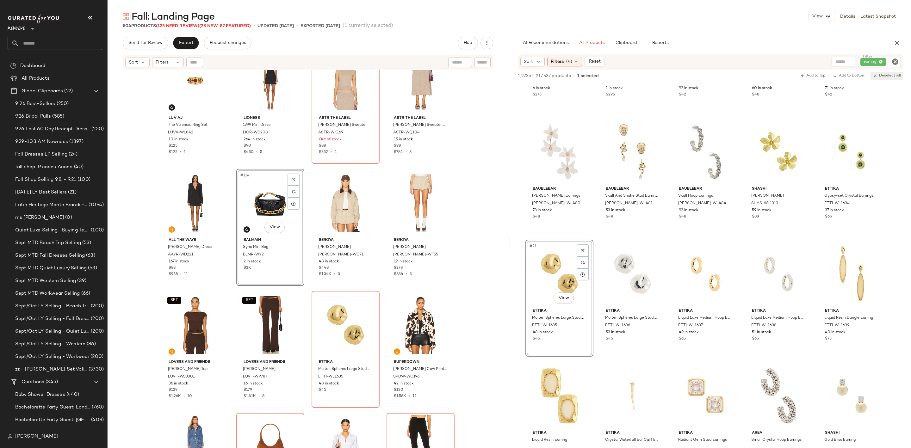
drag, startPoint x: 896, startPoint y: 61, endPoint x: 876, endPoint y: 73, distance: 23.4
click at [894, 63] on icon "Clear Filter" at bounding box center [896, 62] width 8 height 8
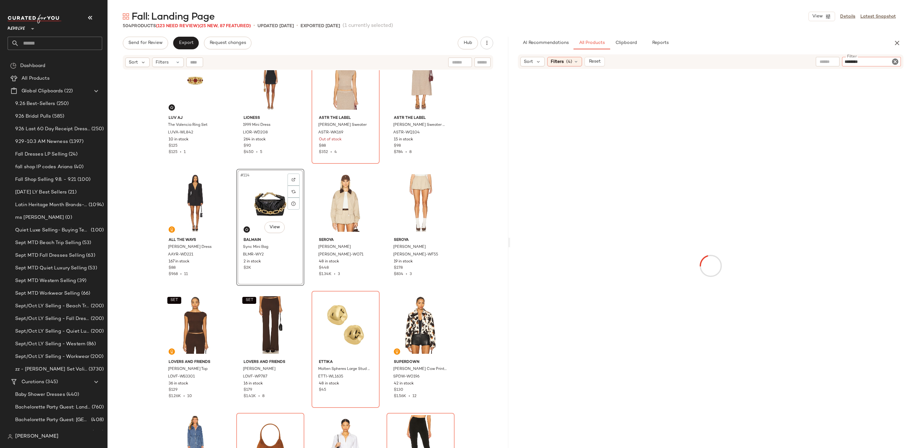
type input "*********"
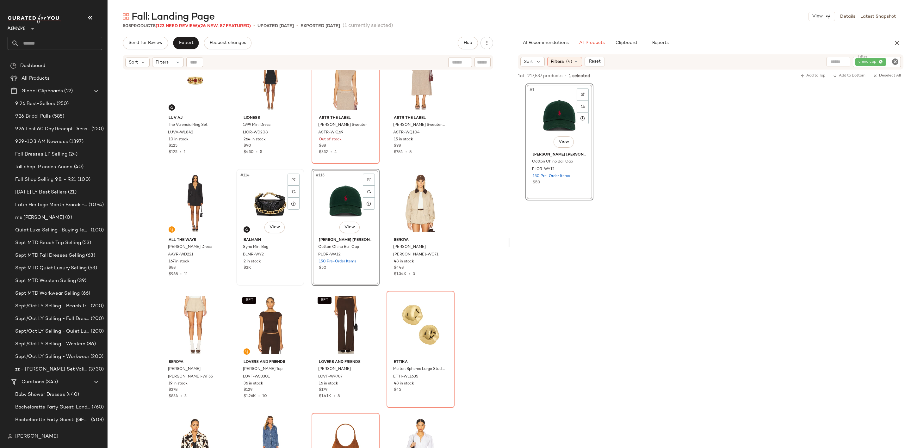
click at [254, 202] on div "#114 View" at bounding box center [271, 203] width 64 height 64
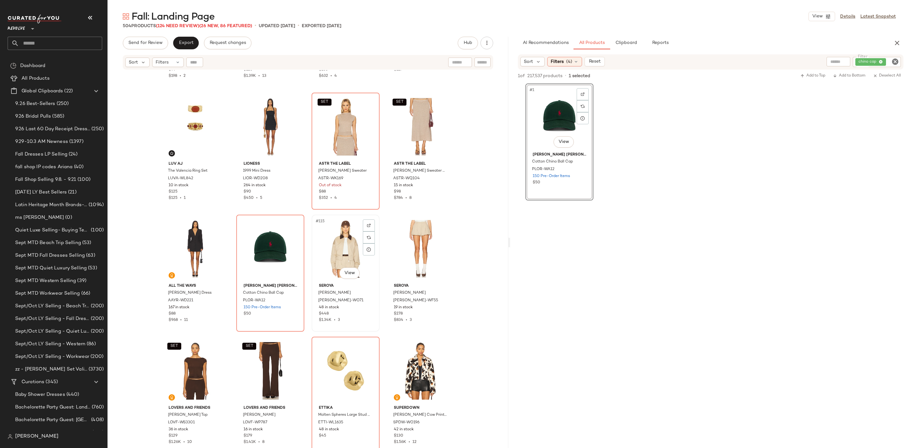
scroll to position [3186, 0]
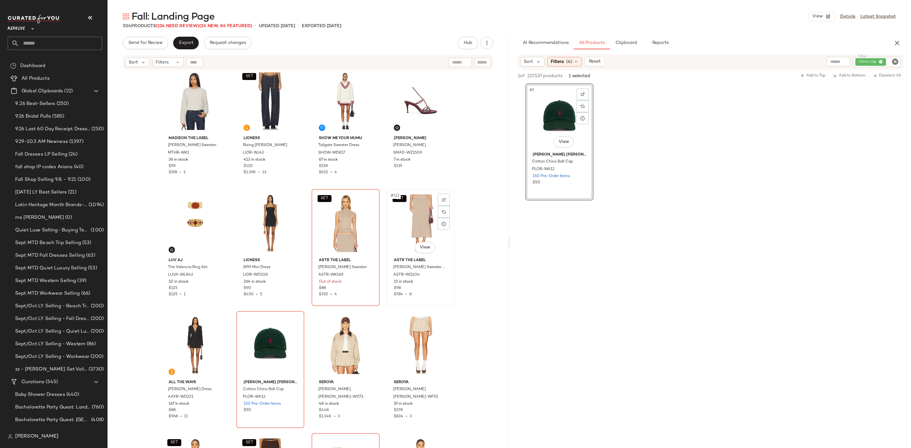
click at [403, 219] on div "SET #112 View" at bounding box center [421, 223] width 64 height 64
click at [180, 229] on div "#109 View" at bounding box center [196, 223] width 64 height 64
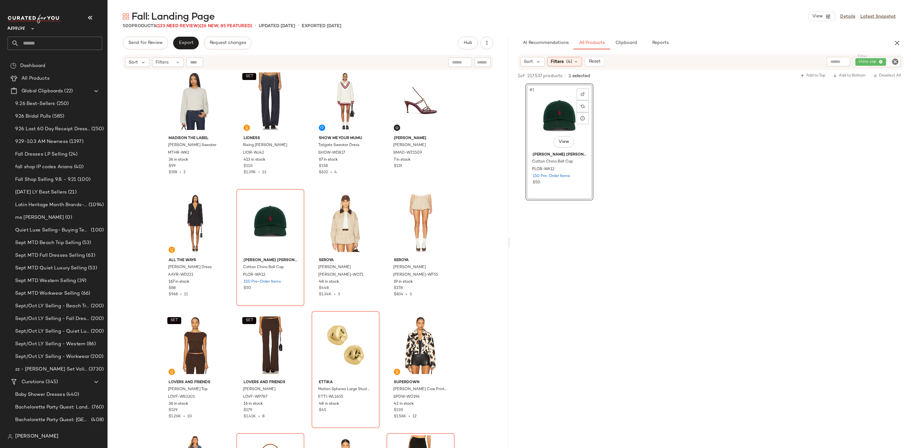
scroll to position [3043, 0]
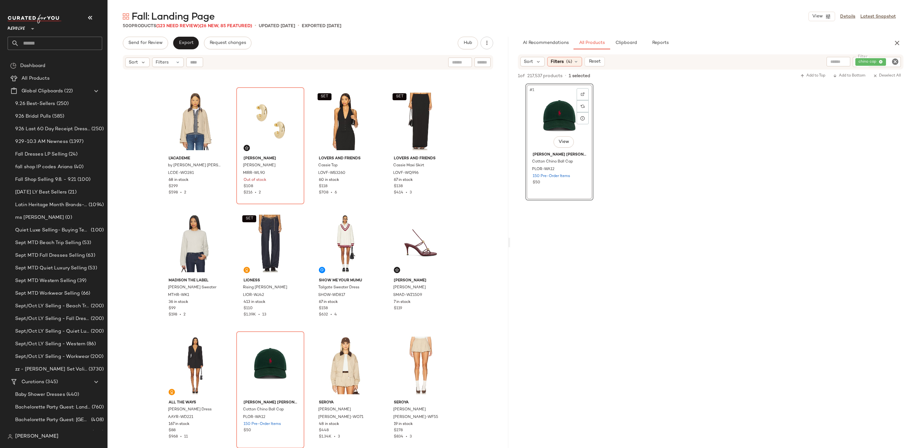
click at [895, 62] on icon "Clear Filter" at bounding box center [896, 62] width 8 height 8
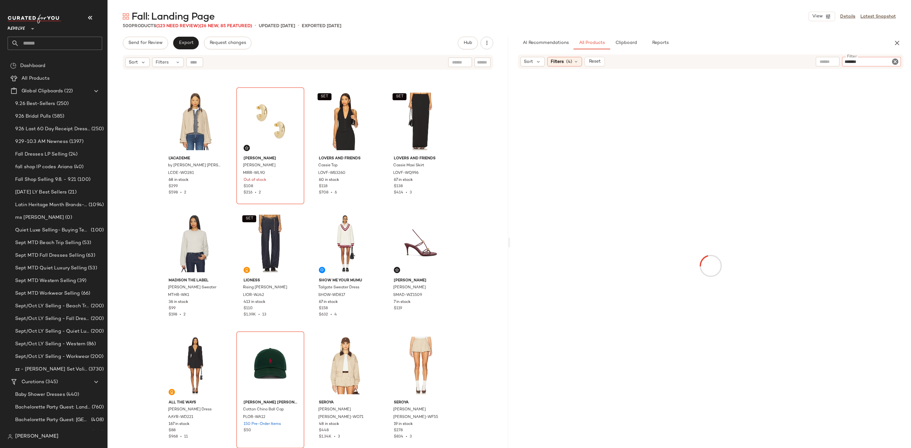
type input "******"
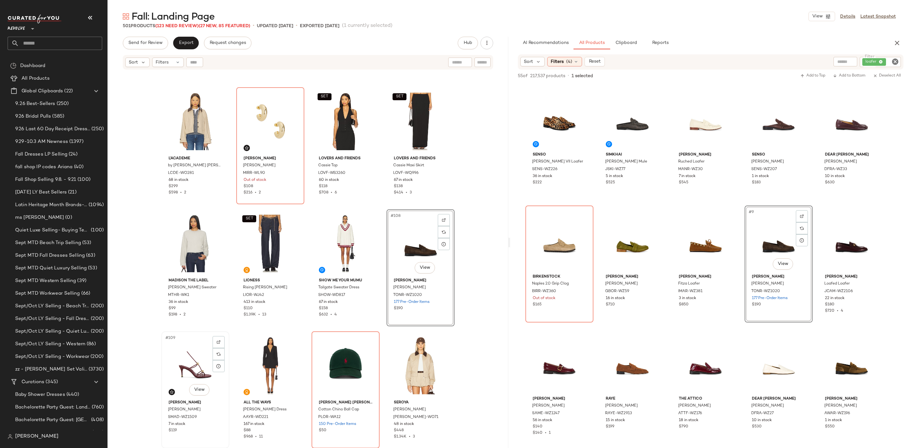
click at [187, 348] on div "#109 View" at bounding box center [196, 366] width 64 height 64
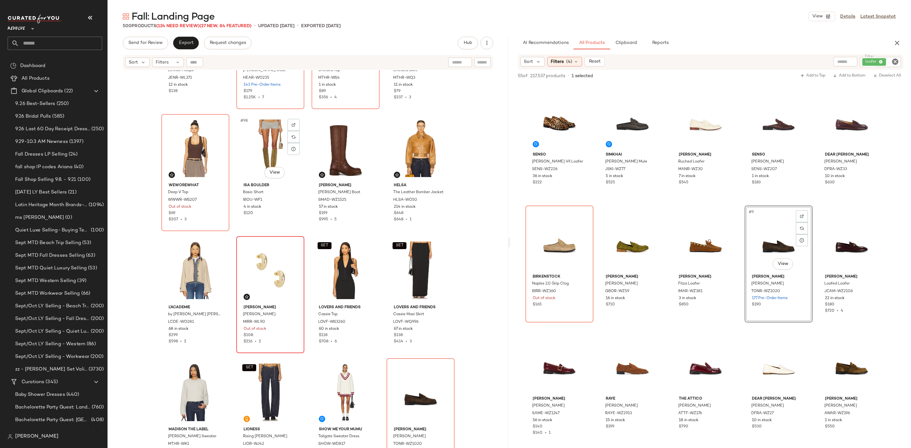
scroll to position [2853, 0]
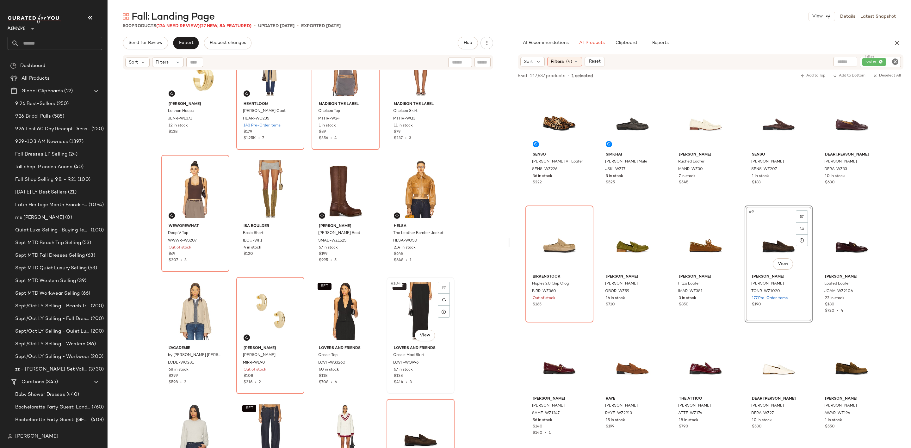
click at [399, 288] on span "SET" at bounding box center [400, 287] width 8 height 4
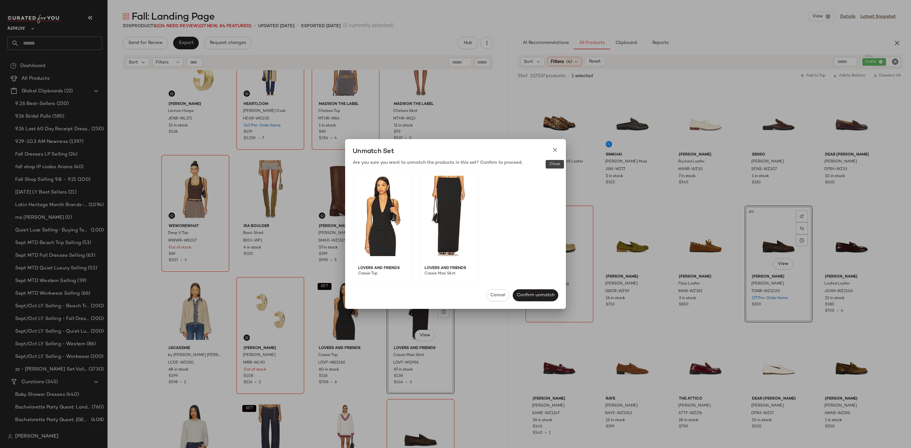
click at [556, 150] on icon at bounding box center [555, 150] width 7 height 7
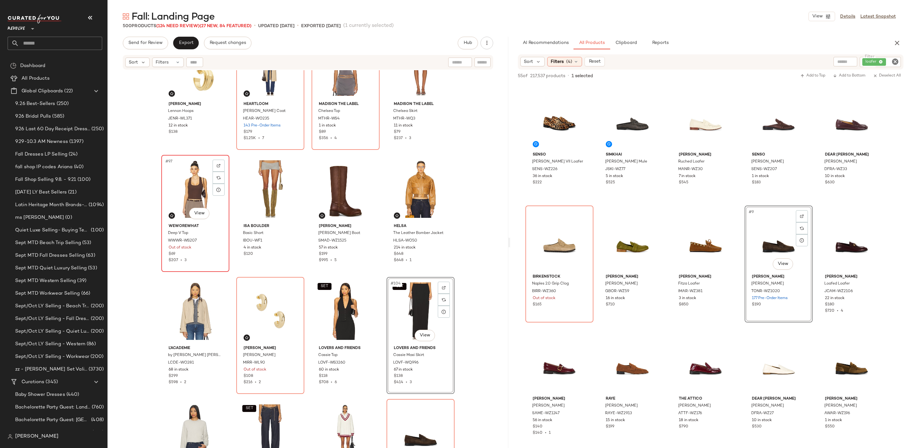
click at [192, 195] on div "#97 View" at bounding box center [196, 189] width 64 height 64
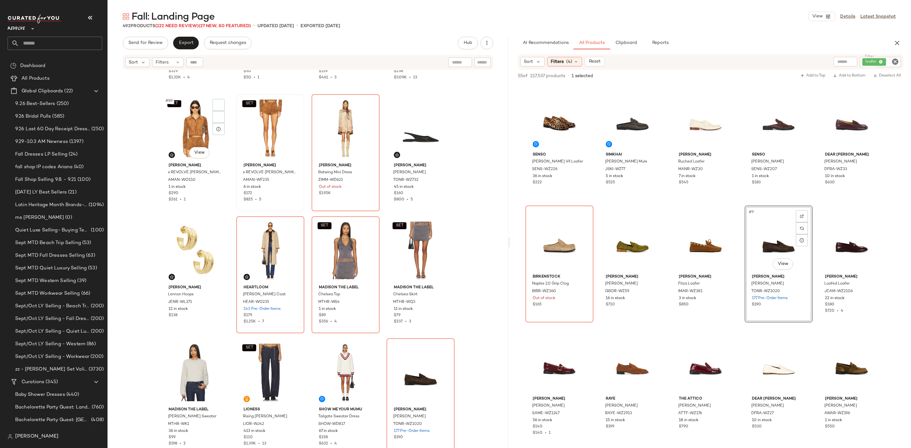
scroll to position [2569, 0]
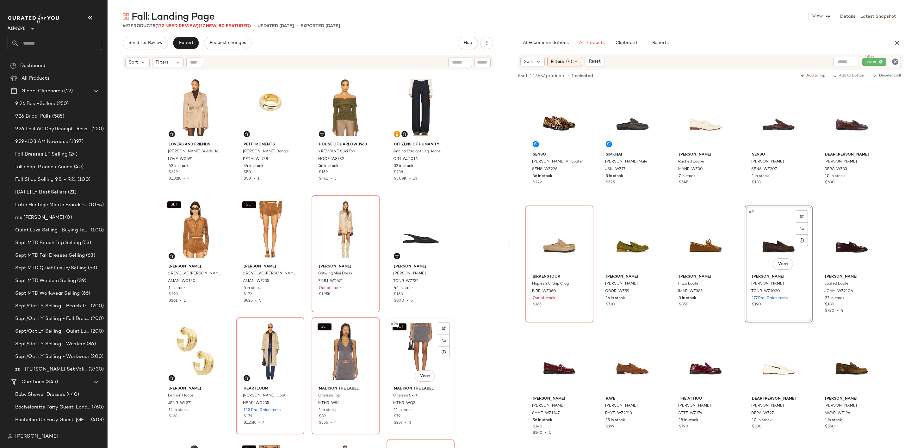
click at [414, 335] on div "SET #96 View" at bounding box center [421, 352] width 64 height 64
click at [179, 216] on div "SET #89 View" at bounding box center [196, 230] width 64 height 64
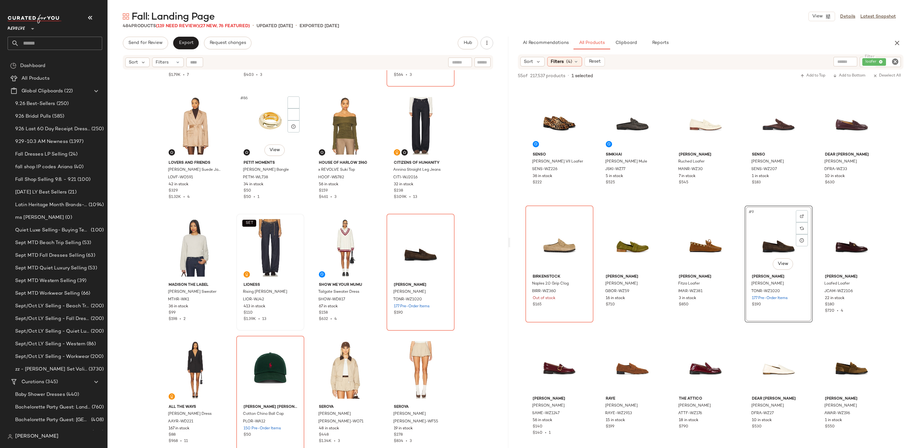
scroll to position [2426, 0]
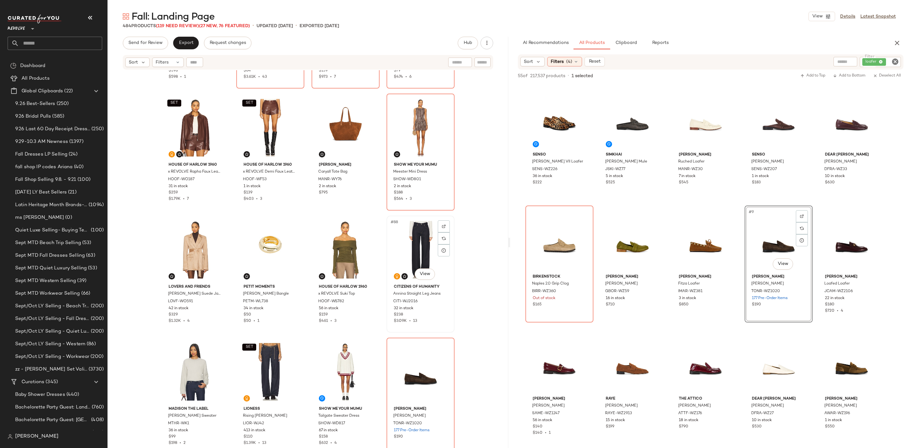
click at [405, 250] on div "#88 View" at bounding box center [421, 250] width 64 height 64
click at [187, 255] on div "#85 View" at bounding box center [196, 250] width 64 height 64
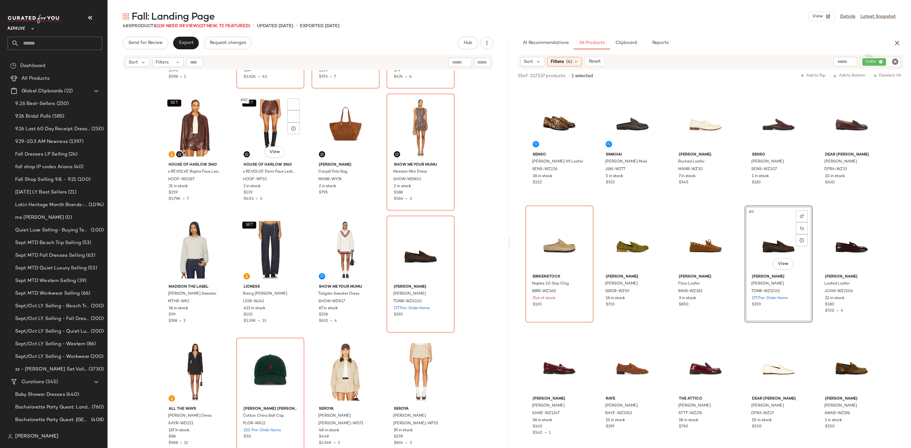
scroll to position [2284, 0]
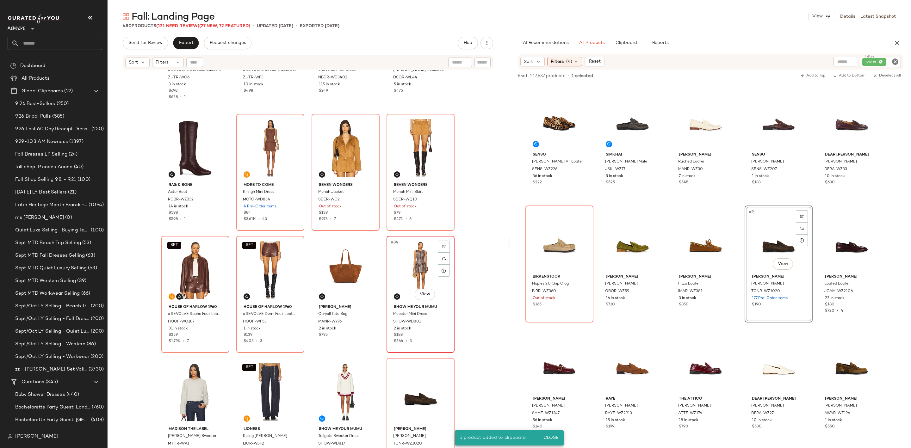
click at [404, 271] on div "#84 View" at bounding box center [421, 270] width 64 height 64
click at [192, 142] on div "#77 View" at bounding box center [196, 148] width 64 height 64
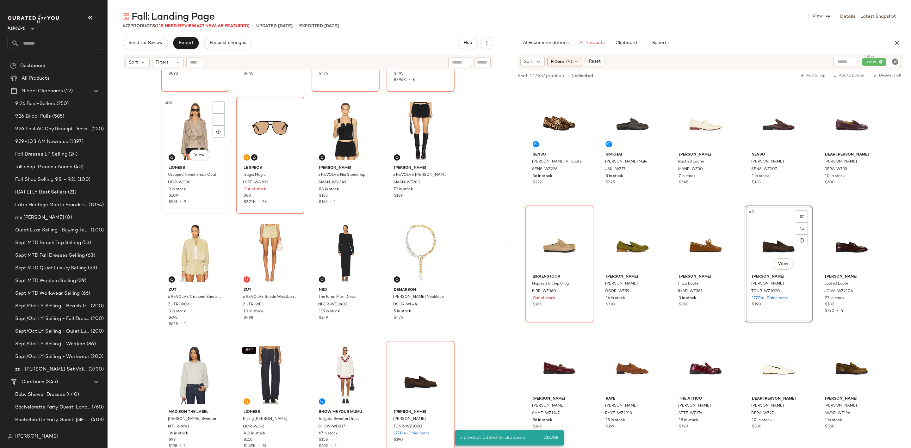
scroll to position [1999, 0]
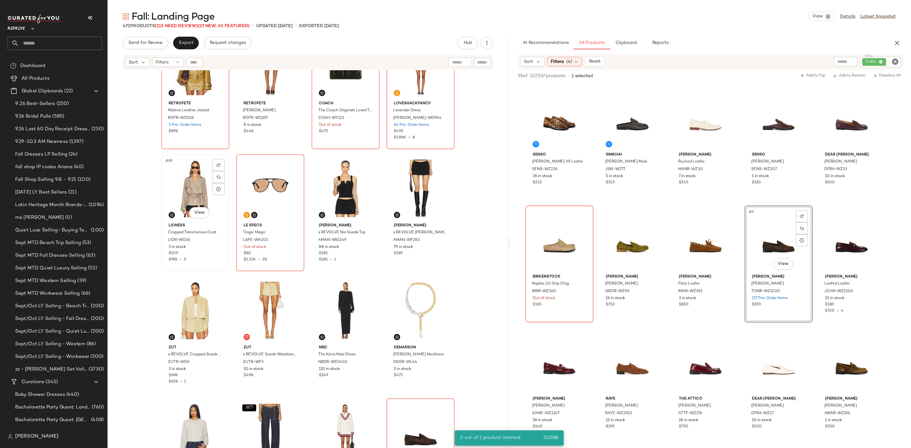
click at [172, 183] on div "#69 View" at bounding box center [196, 189] width 64 height 64
click at [406, 294] on div "#76 View" at bounding box center [421, 311] width 64 height 64
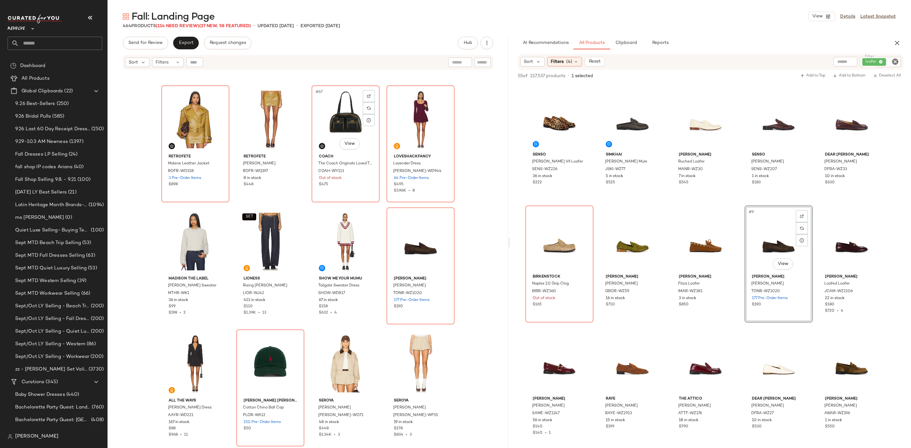
scroll to position [1809, 0]
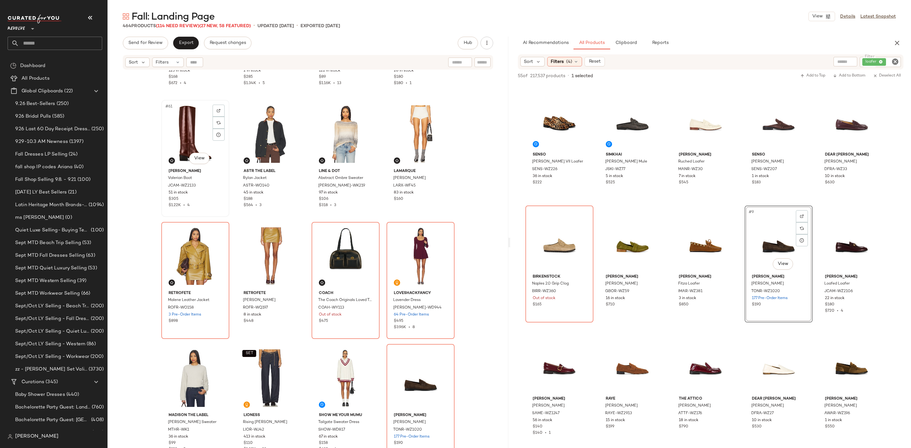
click at [169, 141] on div "#61 View" at bounding box center [196, 134] width 64 height 64
click at [412, 249] on div "#68 View" at bounding box center [421, 256] width 64 height 64
click at [184, 118] on div "#61 View" at bounding box center [196, 134] width 64 height 64
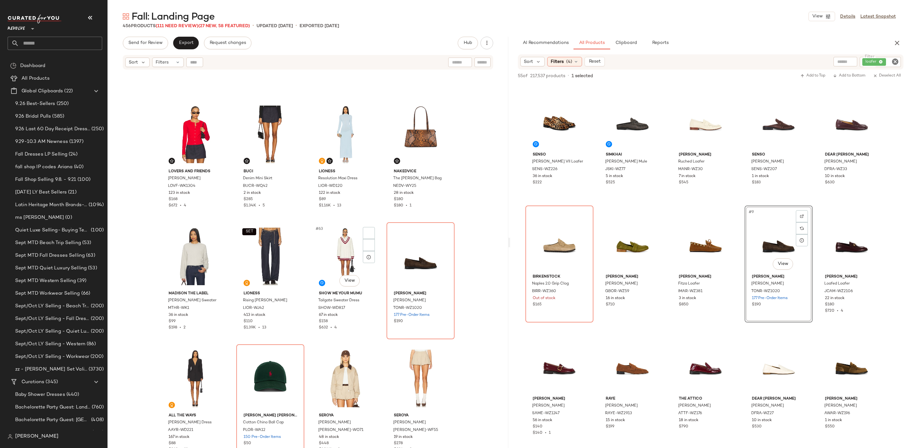
scroll to position [1619, 0]
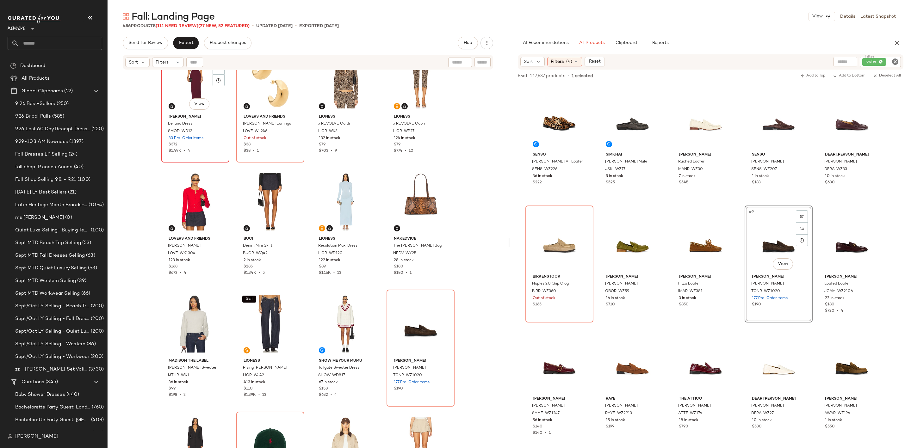
click at [178, 85] on div "#53 View" at bounding box center [196, 80] width 64 height 64
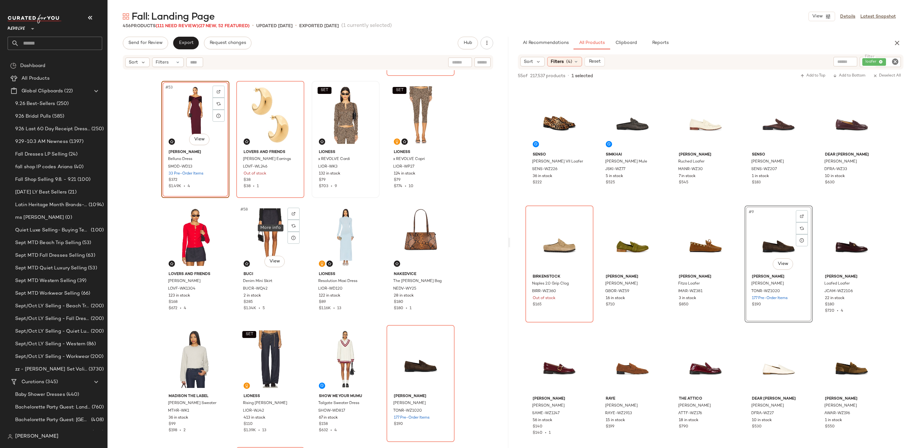
scroll to position [1524, 0]
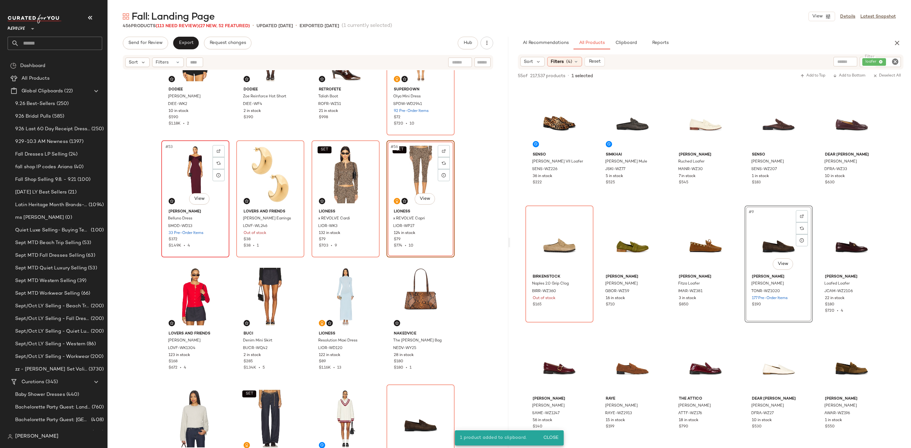
click at [174, 165] on div "#53 View" at bounding box center [196, 175] width 64 height 64
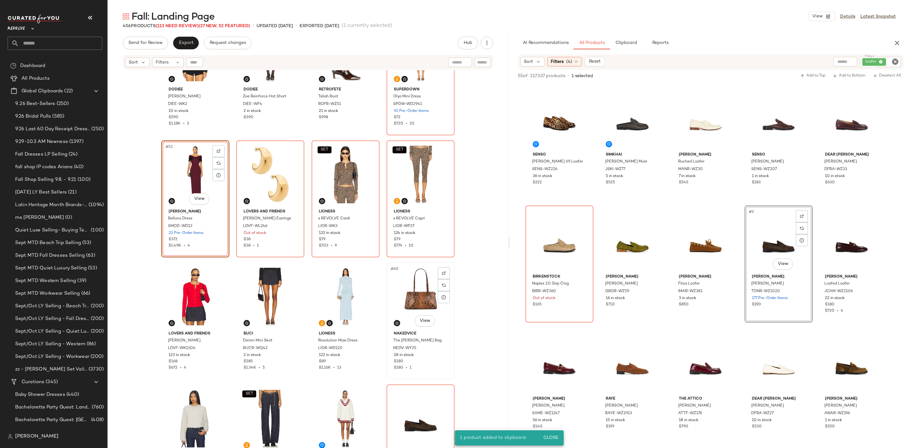
click at [410, 293] on div "#60 View" at bounding box center [421, 297] width 64 height 64
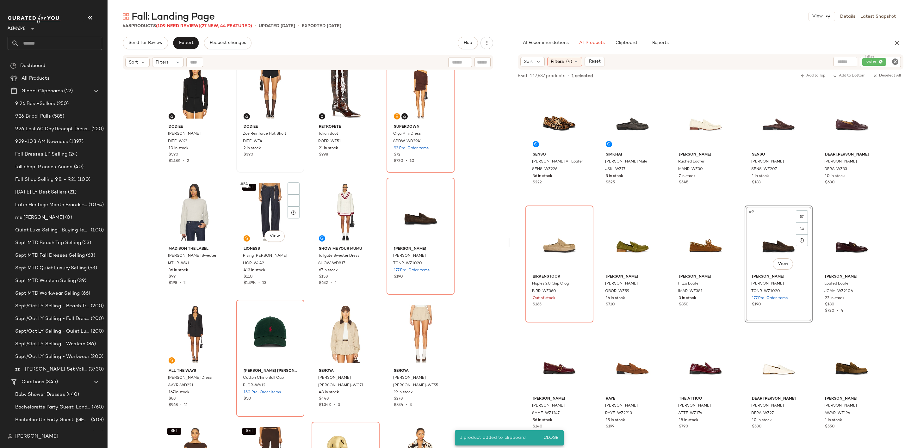
scroll to position [1334, 0]
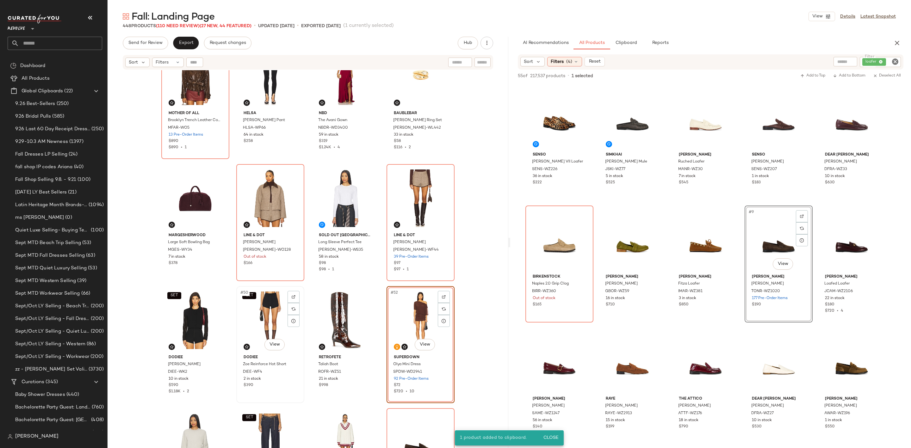
scroll to position [1239, 0]
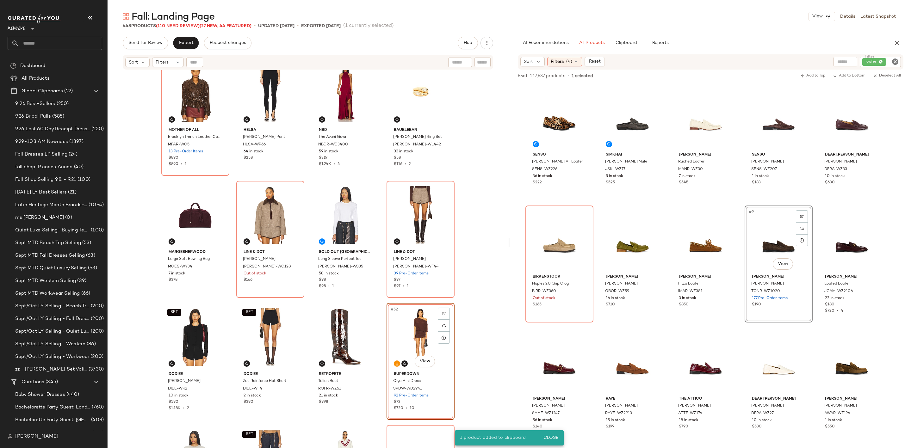
click at [405, 322] on div "#52 View" at bounding box center [421, 337] width 64 height 64
click at [191, 92] on div "#41 View" at bounding box center [196, 93] width 64 height 64
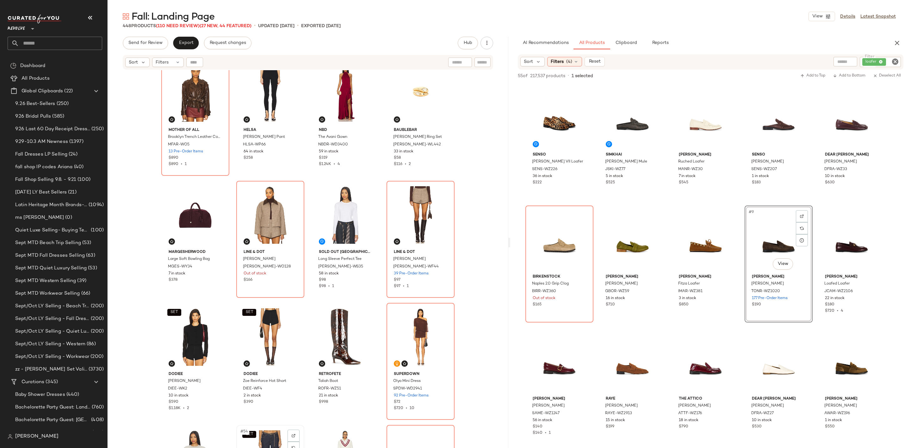
click at [407, 331] on div "#52 View" at bounding box center [421, 337] width 64 height 64
click at [184, 90] on div "#41 View" at bounding box center [196, 93] width 64 height 64
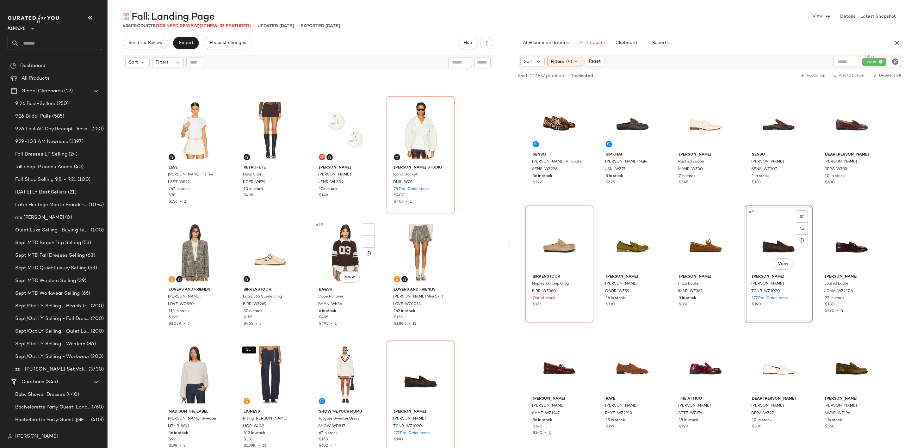
scroll to position [955, 0]
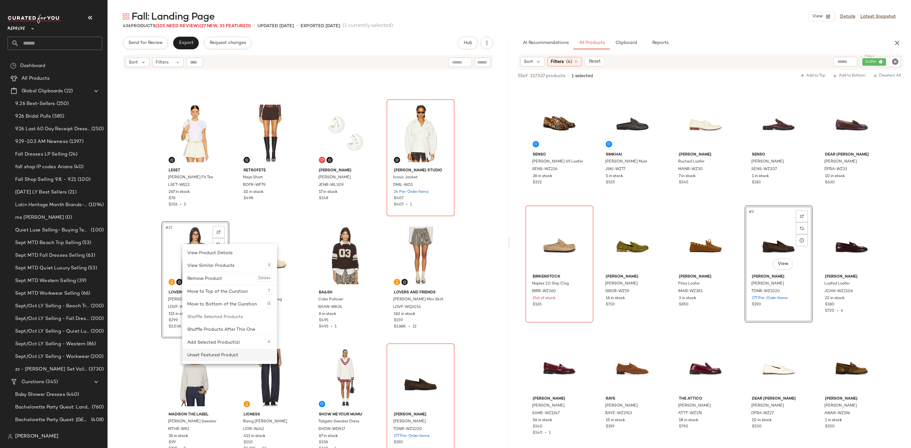
click at [203, 357] on div "Unset Featured Product" at bounding box center [229, 355] width 85 height 13
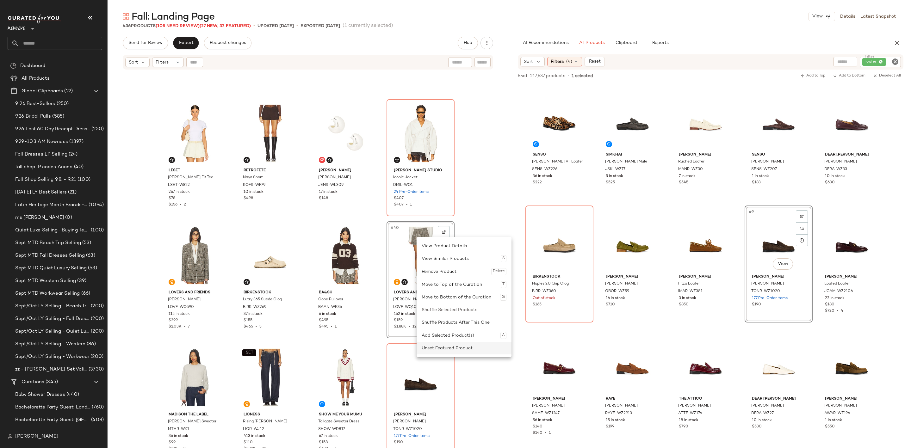
click at [435, 347] on div "Unset Featured Product" at bounding box center [464, 348] width 85 height 13
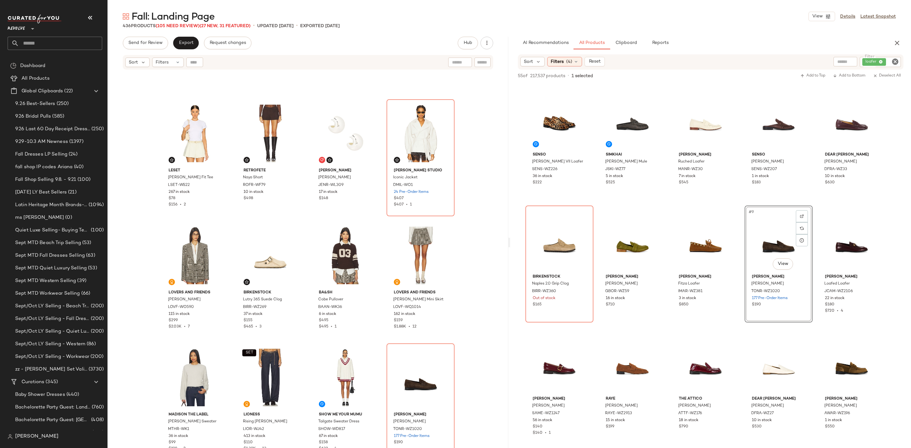
click at [897, 61] on icon "Clear Filter" at bounding box center [896, 62] width 8 height 8
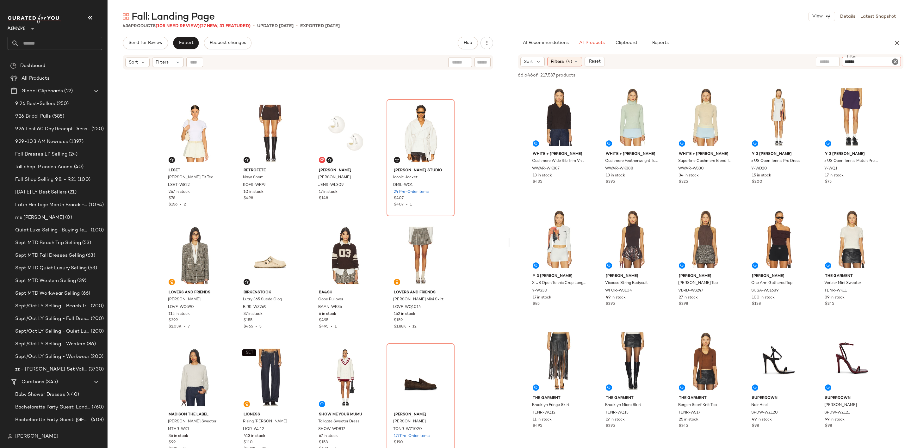
type input "*******"
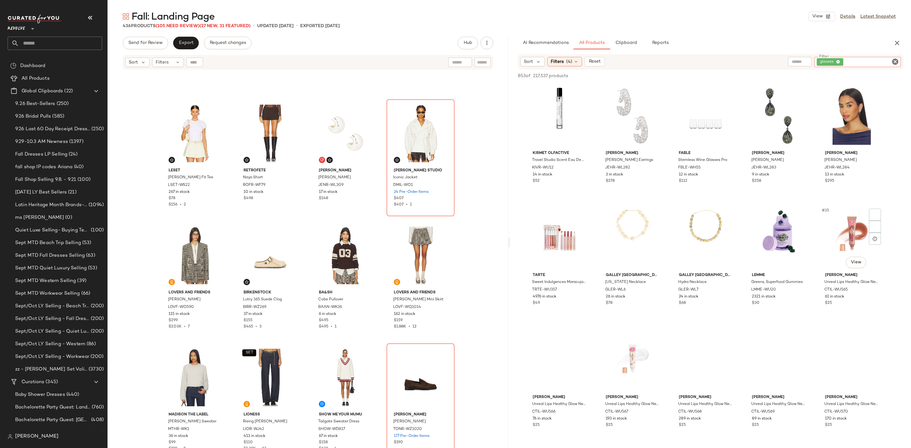
scroll to position [617, 0]
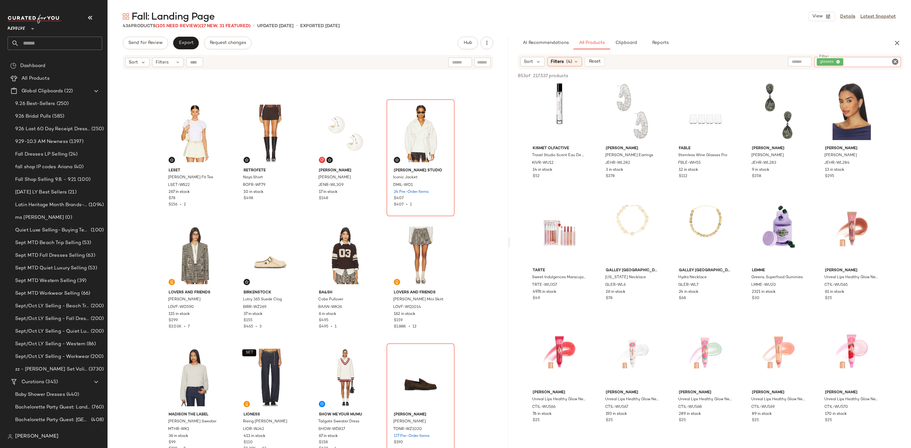
click at [893, 60] on icon "Clear Filter" at bounding box center [896, 62] width 8 height 8
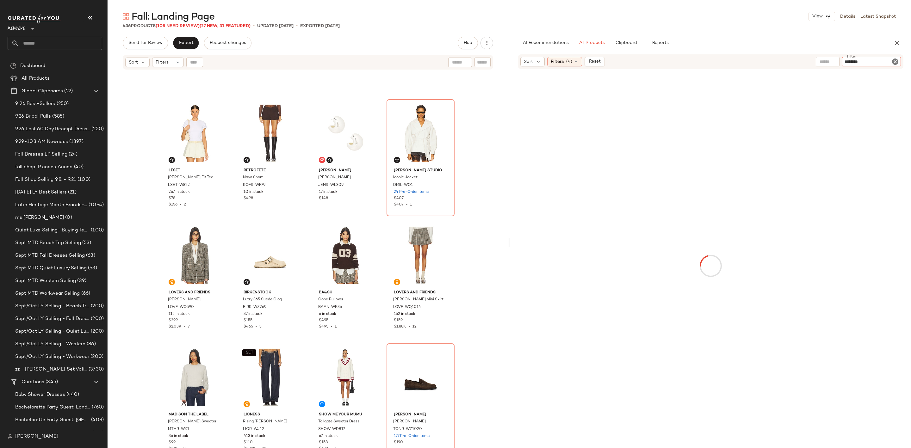
type input "*********"
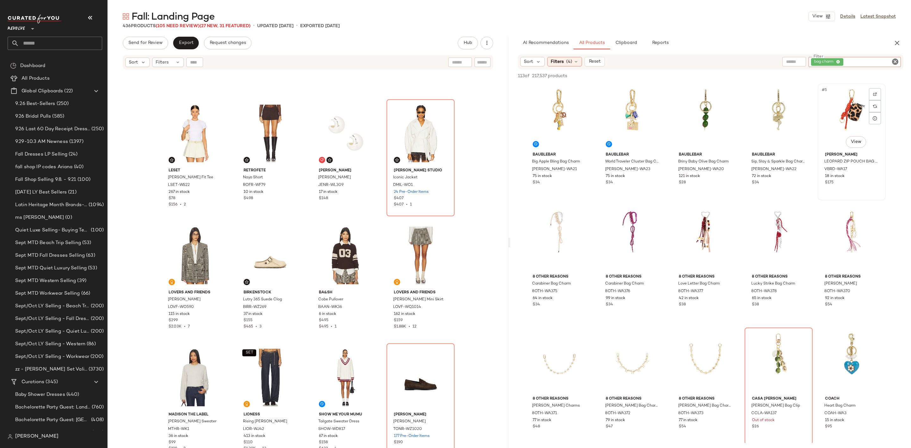
click at [849, 118] on div "#5 View" at bounding box center [852, 118] width 64 height 64
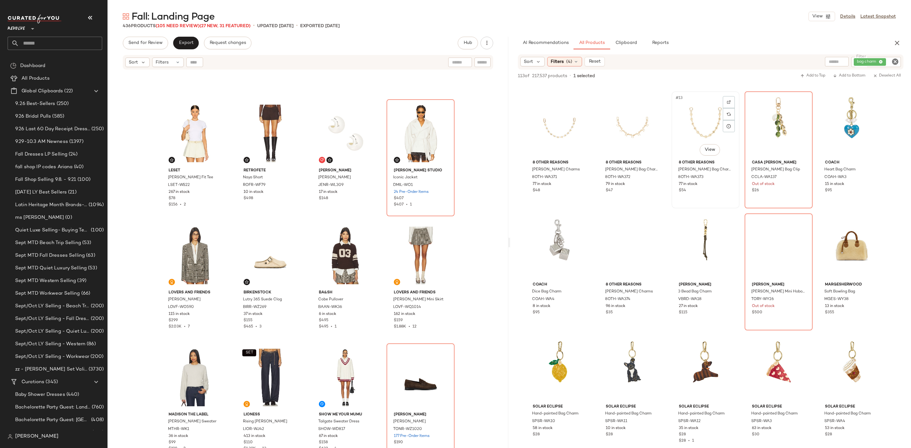
scroll to position [237, 0]
click at [847, 235] on div "#20 View" at bounding box center [852, 247] width 64 height 64
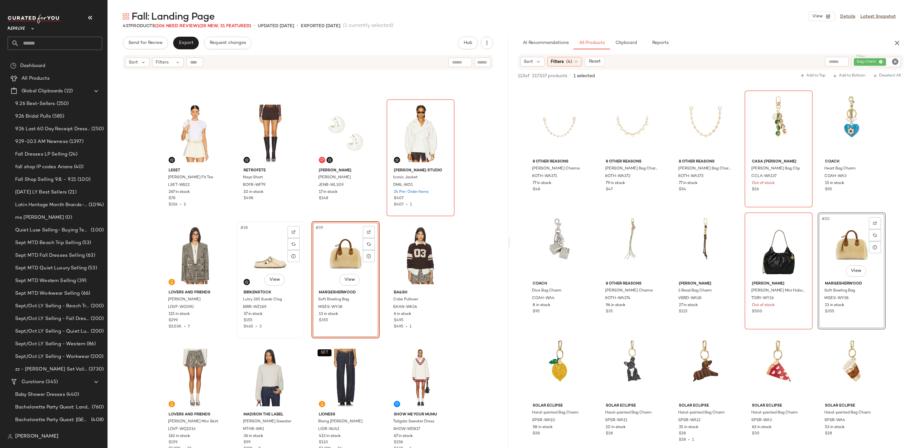
click at [257, 250] on div "#38 View" at bounding box center [271, 256] width 64 height 64
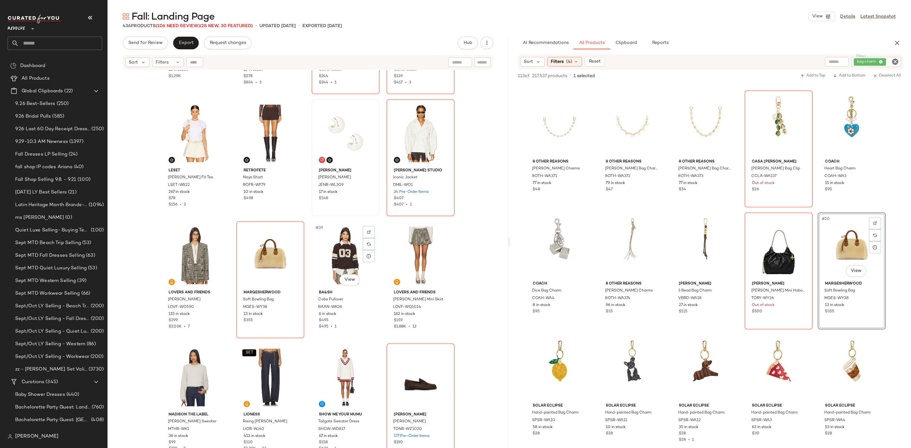
scroll to position [860, 0]
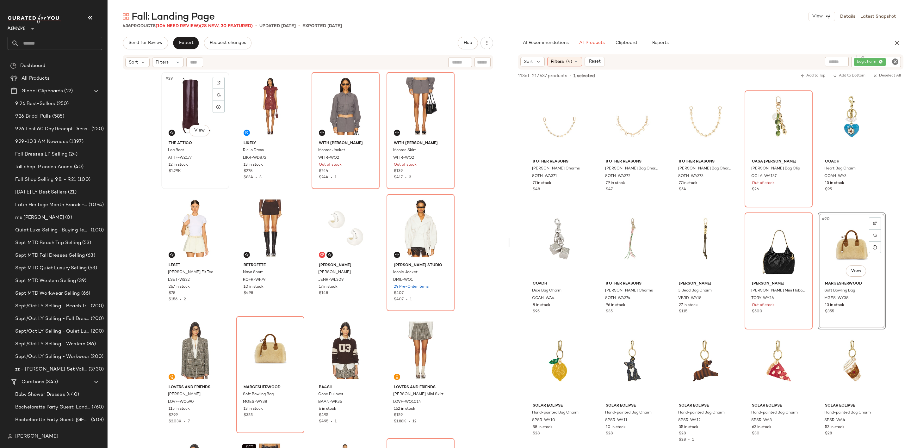
click at [173, 101] on div "#29 View" at bounding box center [196, 106] width 64 height 64
click at [387, 212] on div "#36 View Diana Milkanova Studio Iconic Jacket DMIL-WO1 24 Pre-Order Items $407 …" at bounding box center [420, 253] width 67 height 116
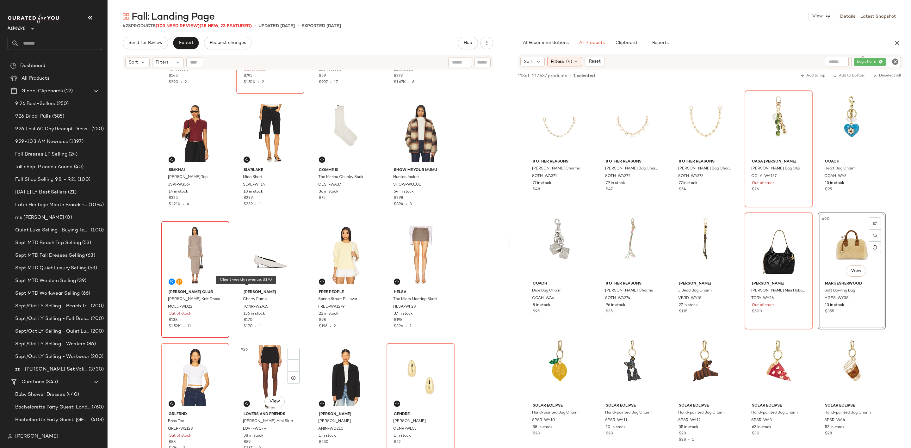
scroll to position [521, 0]
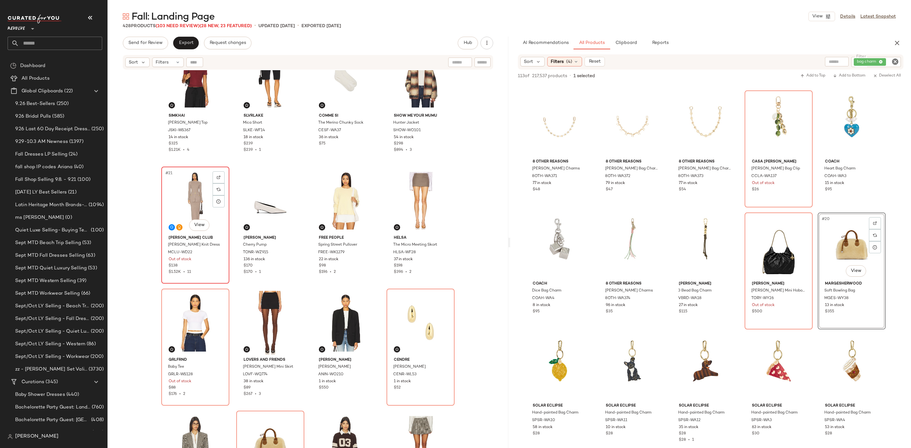
click at [180, 185] on div "#21 View" at bounding box center [196, 201] width 64 height 64
click at [405, 320] on div "#28 View" at bounding box center [421, 323] width 64 height 64
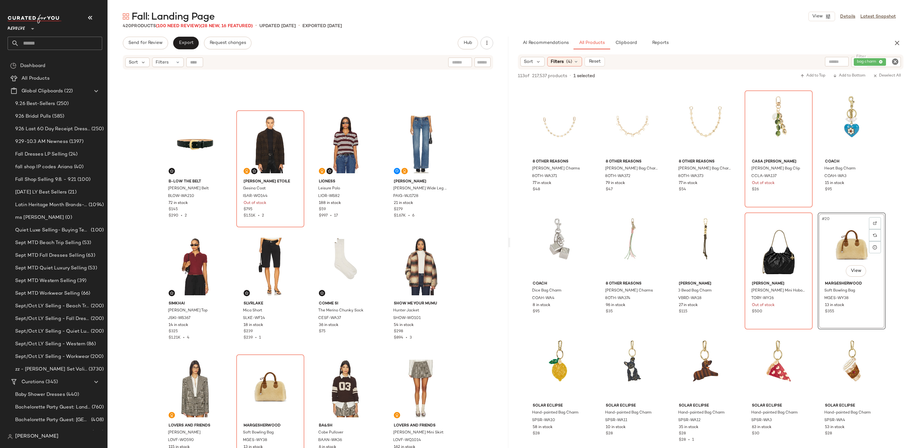
scroll to position [331, 0]
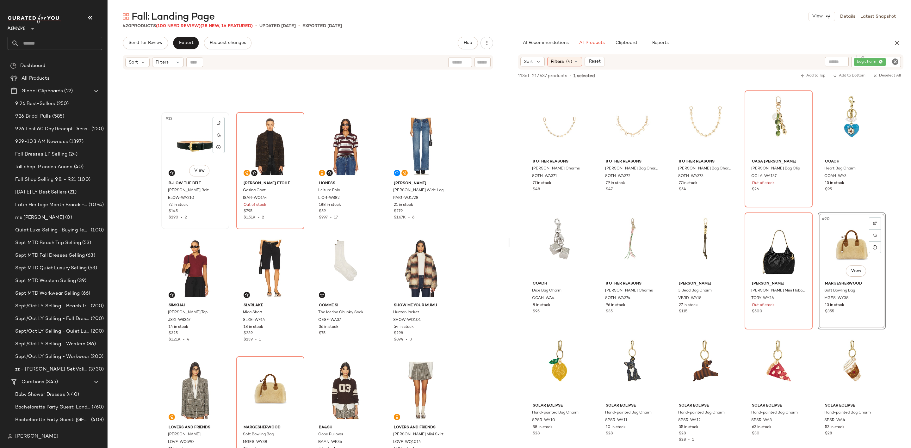
click at [179, 140] on div "#13 View" at bounding box center [196, 147] width 64 height 64
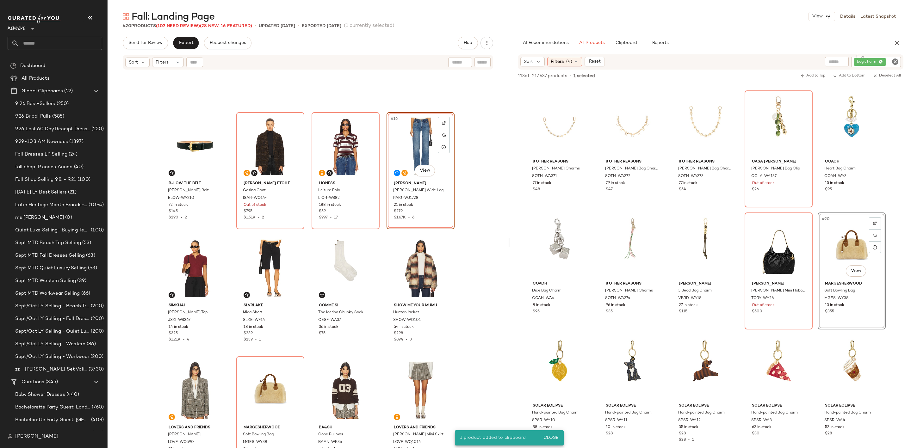
click at [381, 232] on div "B-Low the Belt [PERSON_NAME] Belt BLOW-WA210 72 in stock $145 $290 • 2 [PERSON_…" at bounding box center [308, 267] width 401 height 394
click at [201, 149] on div "#13 View" at bounding box center [196, 147] width 64 height 64
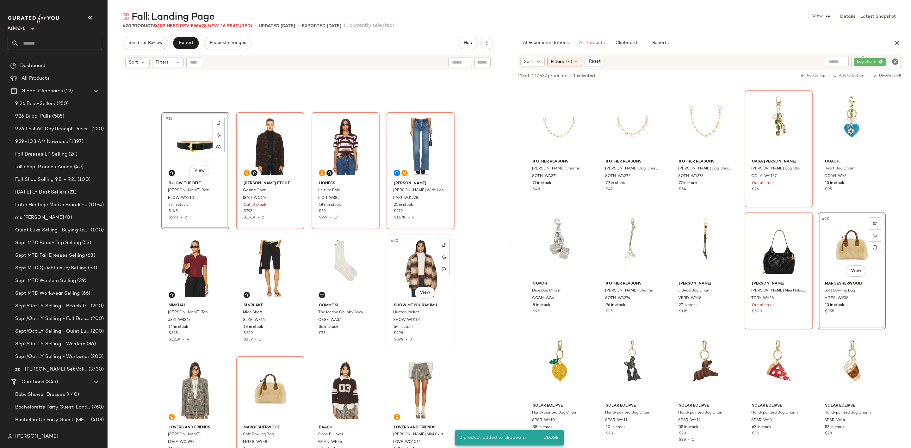
click at [404, 267] on div "#20 View" at bounding box center [421, 269] width 64 height 64
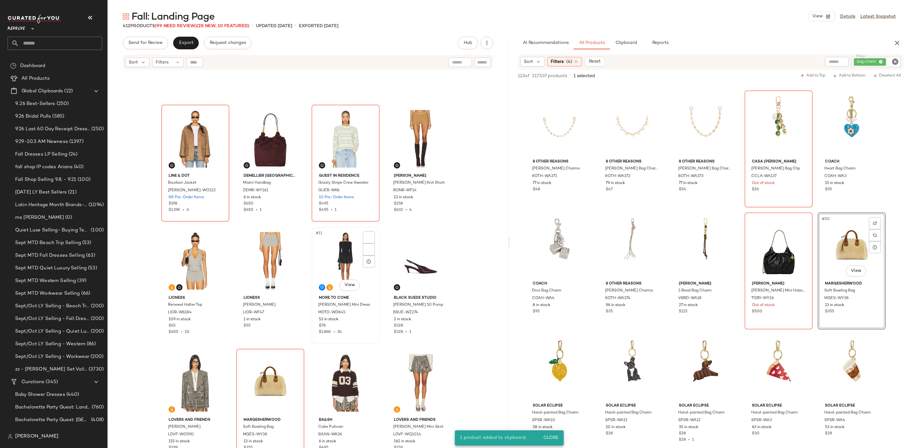
scroll to position [93, 0]
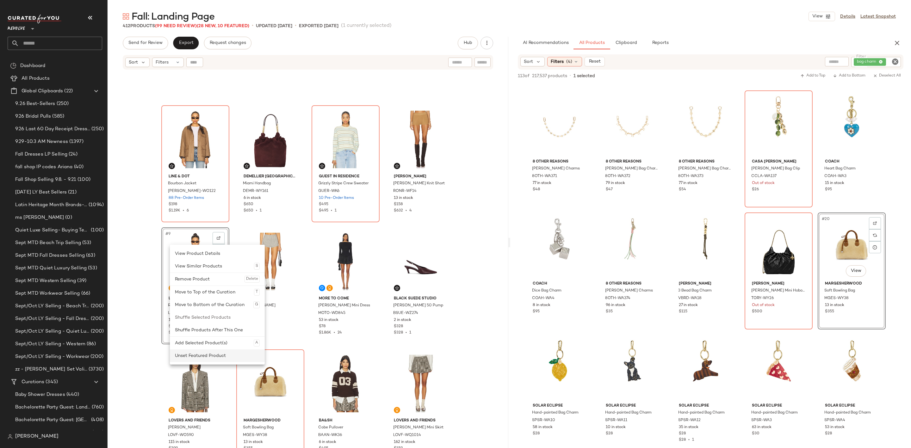
click at [224, 359] on div "Unset Featured Product" at bounding box center [217, 356] width 85 height 13
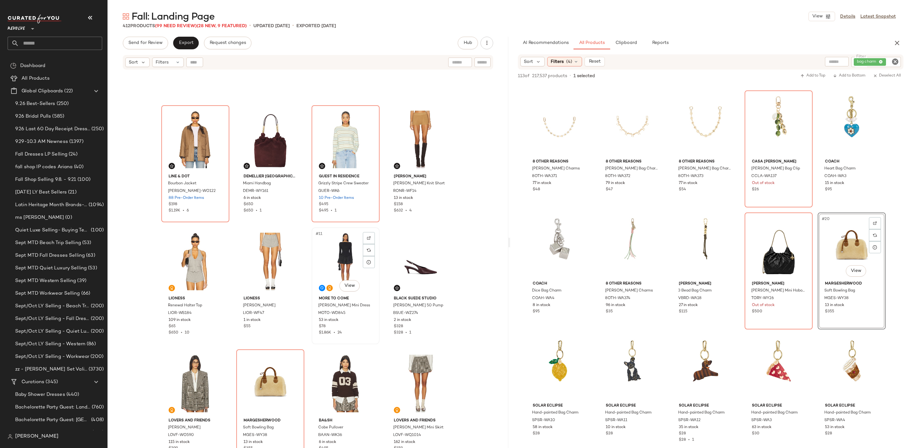
click at [330, 252] on div "#11 View" at bounding box center [346, 262] width 64 height 64
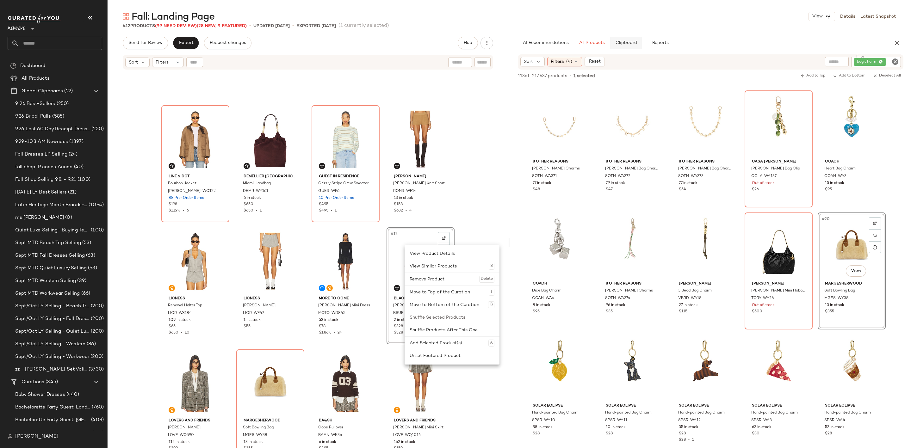
click at [625, 41] on span "Clipboard" at bounding box center [626, 43] width 22 height 5
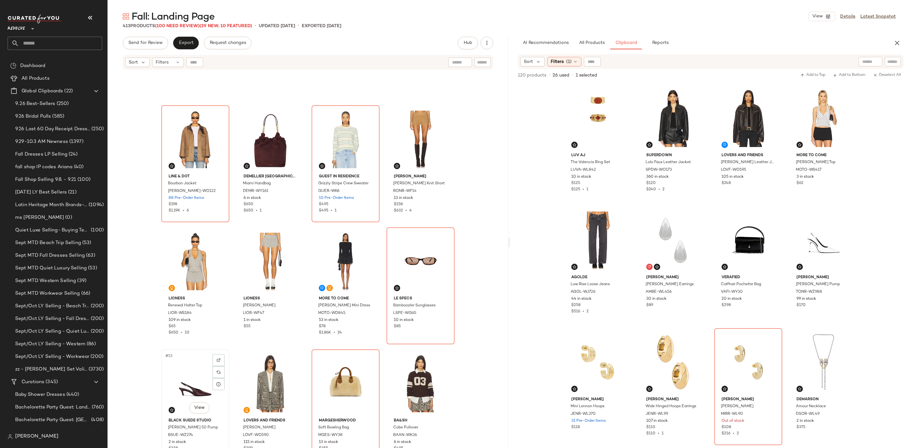
click at [181, 375] on div "#13 View" at bounding box center [196, 384] width 64 height 64
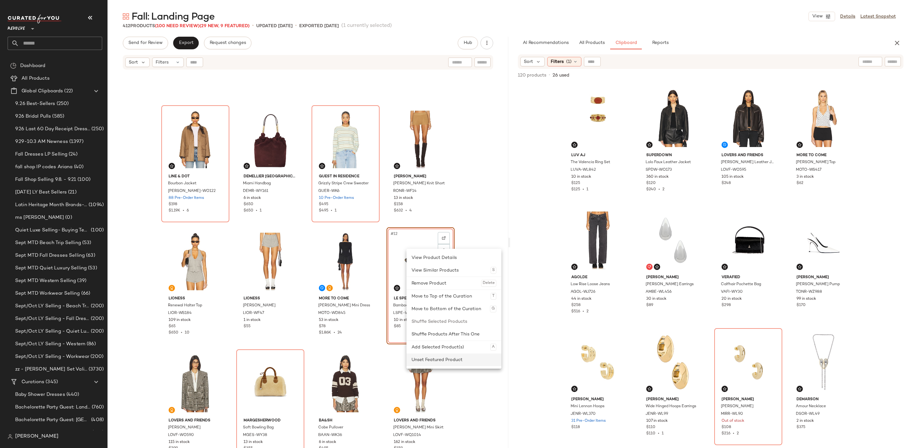
click at [432, 357] on div "Unset Featured Product" at bounding box center [454, 360] width 85 height 13
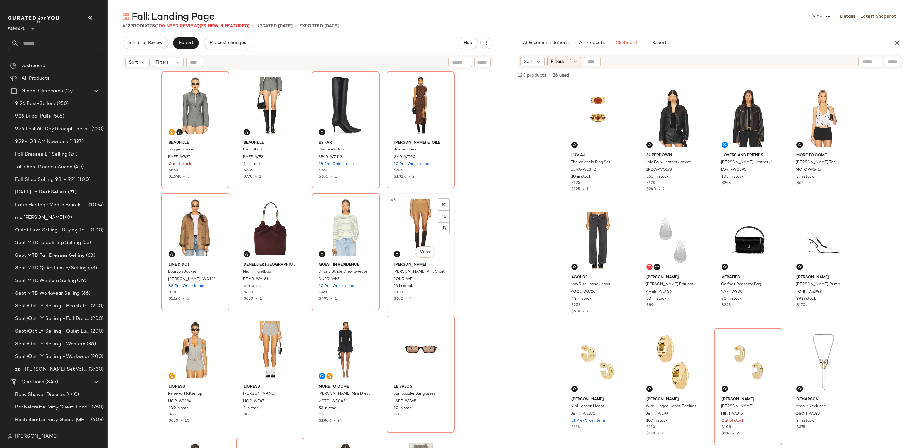
click at [413, 225] on div "#8 View" at bounding box center [421, 228] width 64 height 64
click at [176, 216] on div "#5 View" at bounding box center [196, 228] width 64 height 64
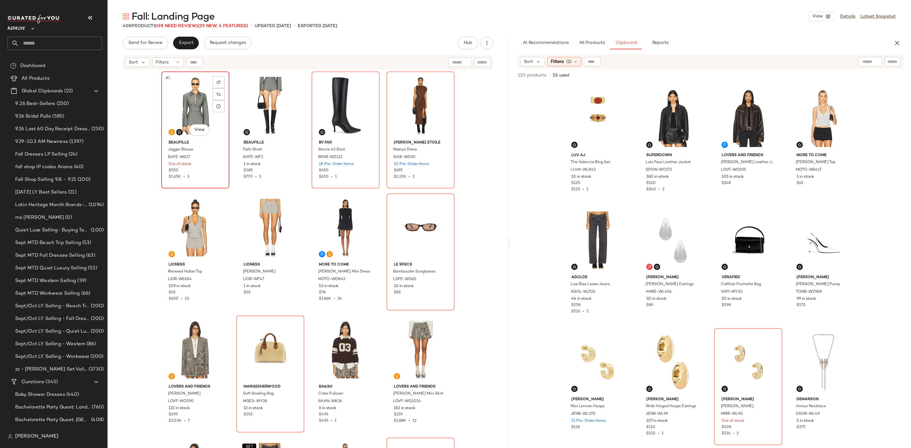
click at [193, 95] on div "#1 View" at bounding box center [196, 106] width 64 height 64
click at [417, 104] on div "#4 View" at bounding box center [421, 106] width 64 height 64
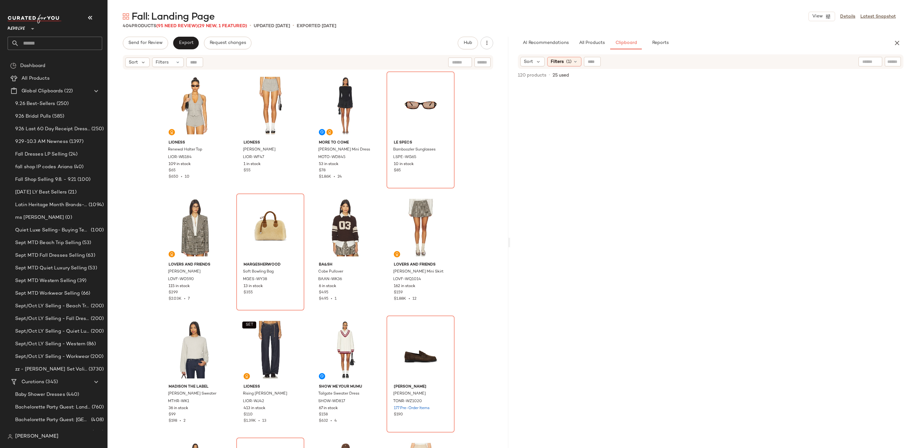
scroll to position [2568, 0]
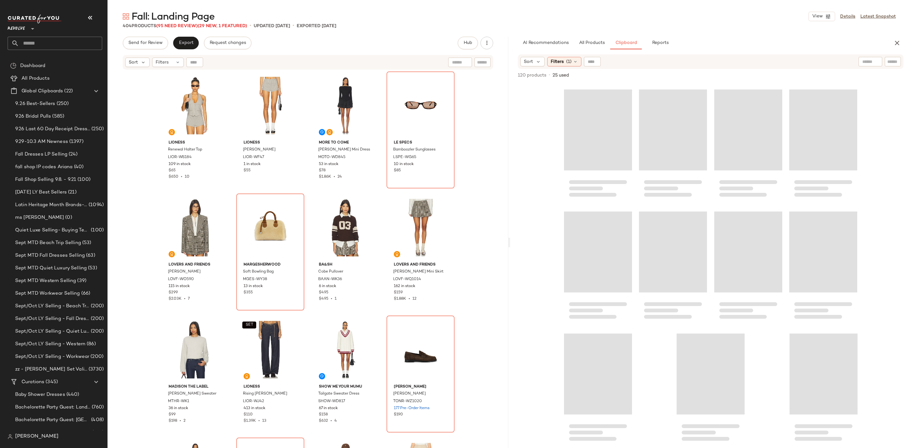
click at [896, 441] on div at bounding box center [710, 266] width 401 height 366
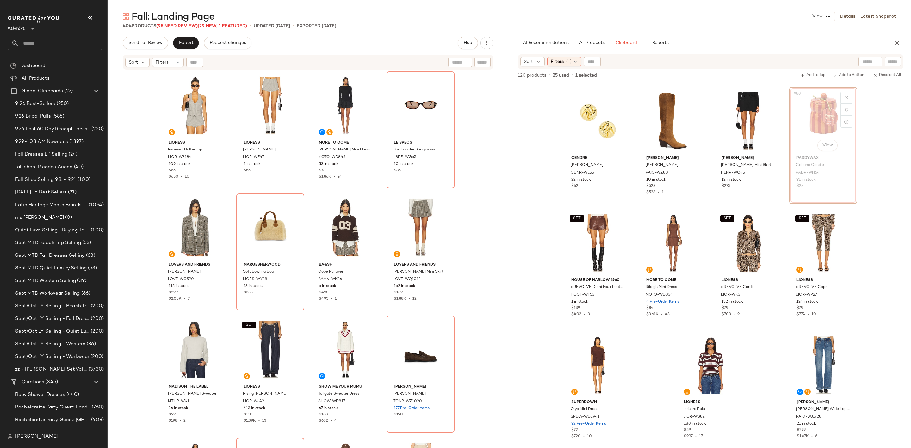
scroll to position [2567, 0]
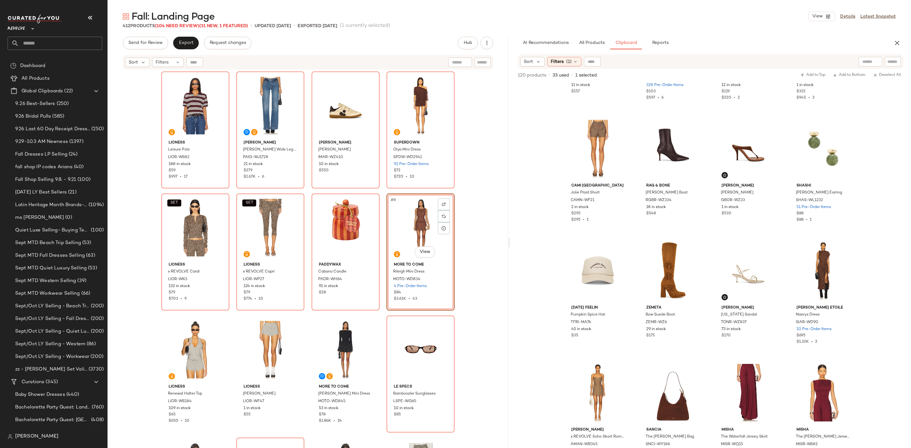
scroll to position [1801, 0]
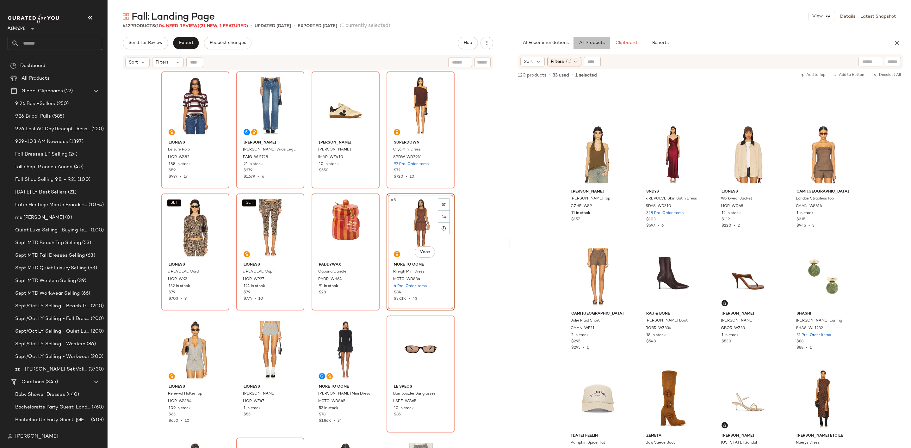
click at [592, 39] on button "All Products" at bounding box center [592, 43] width 37 height 13
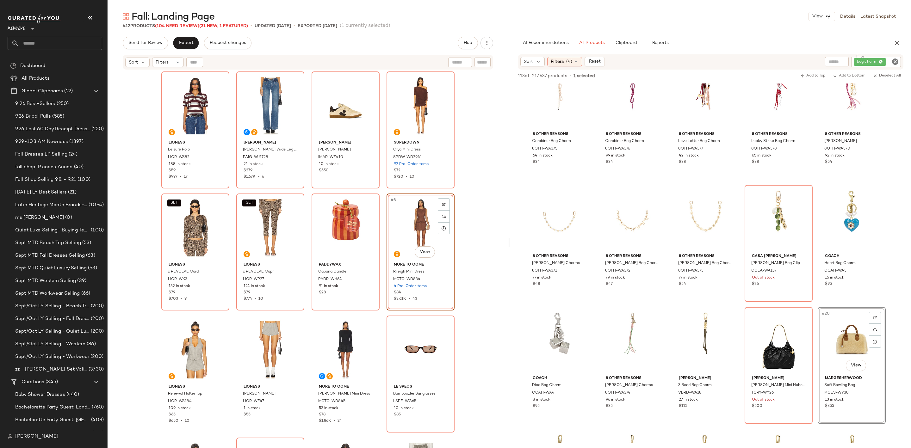
scroll to position [47, 0]
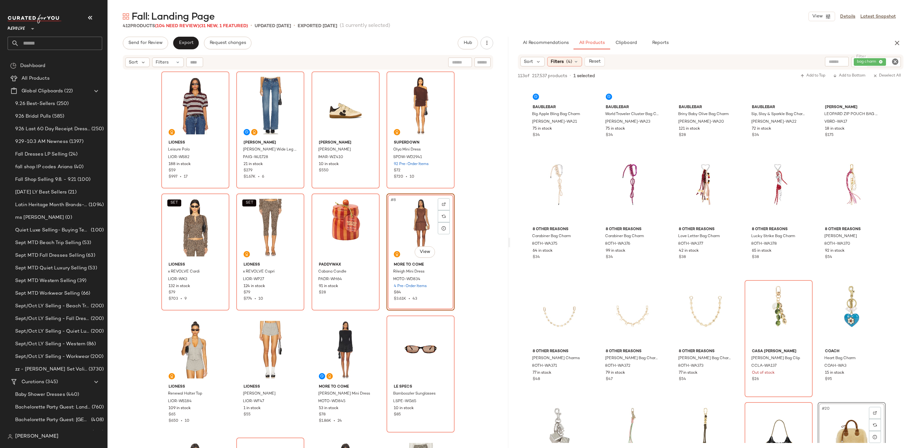
click at [893, 61] on icon "Clear Filter" at bounding box center [896, 62] width 8 height 8
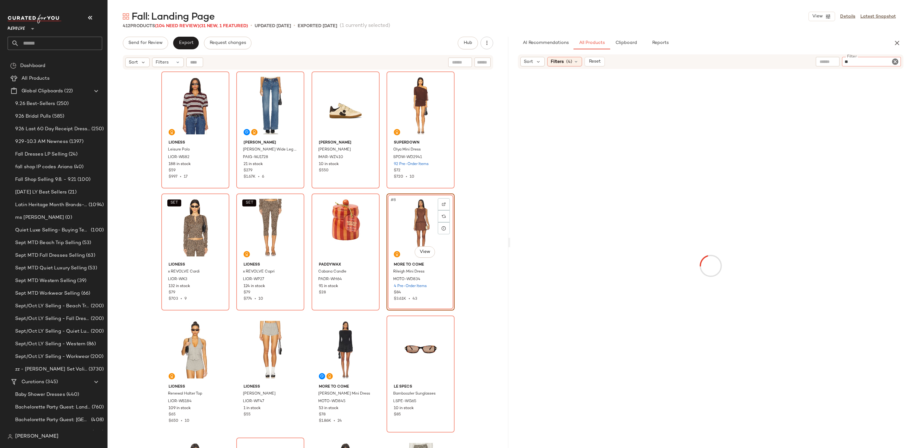
type input "***"
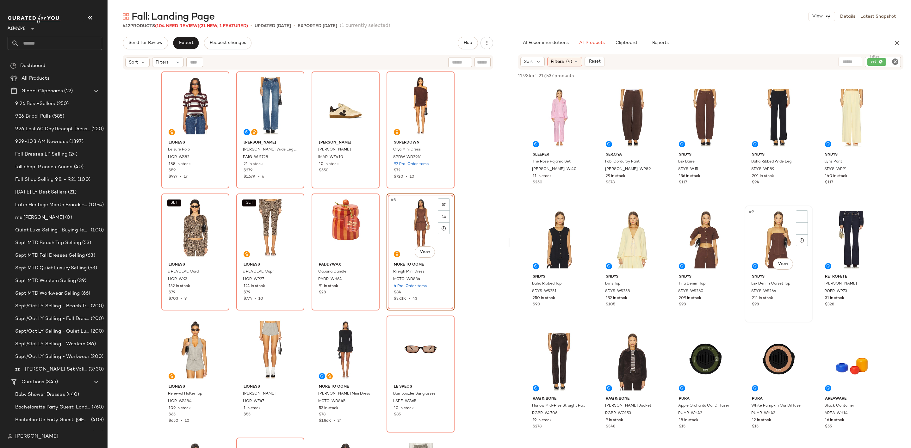
click at [754, 228] on div "#9 View" at bounding box center [779, 240] width 64 height 64
click at [701, 228] on div "#8 View" at bounding box center [706, 240] width 64 height 64
click at [723, 212] on div at bounding box center [729, 216] width 12 height 12
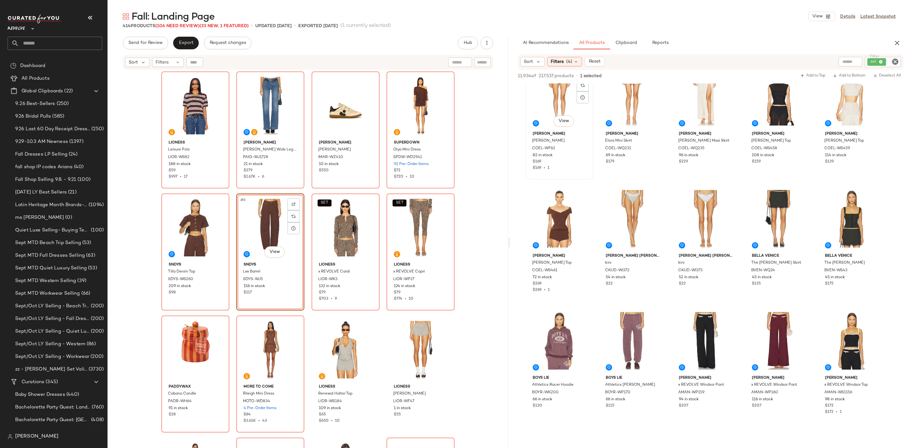
scroll to position [1139, 0]
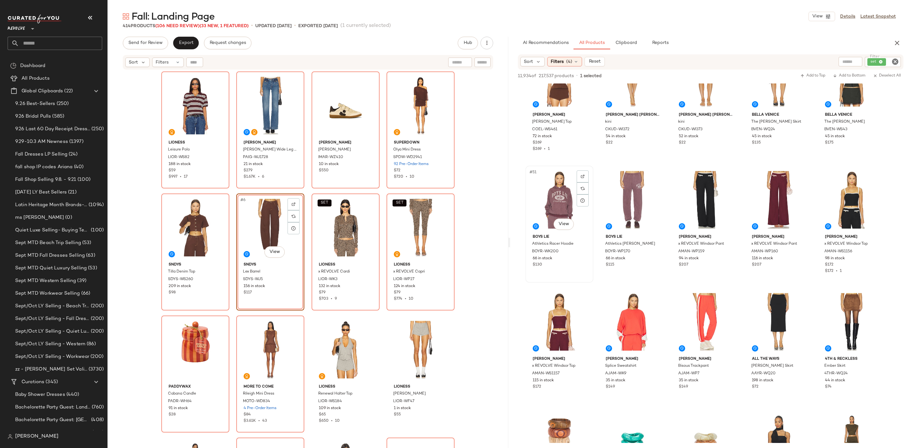
click at [559, 194] on div "#51 View" at bounding box center [560, 200] width 64 height 64
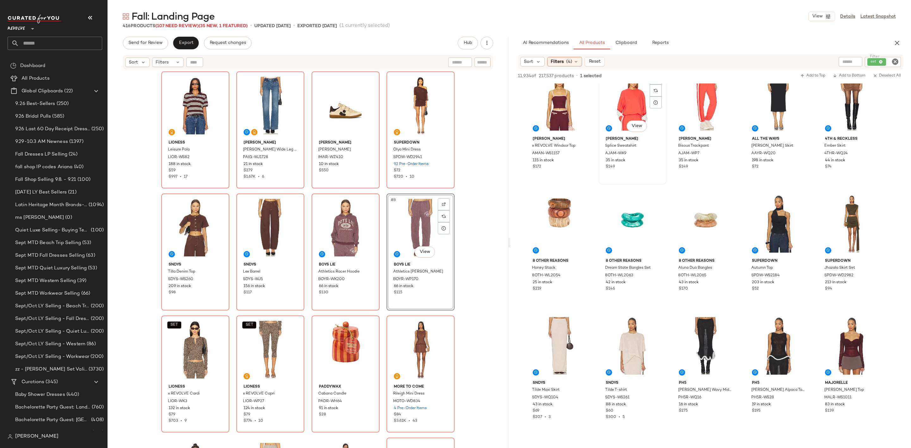
scroll to position [1377, 0]
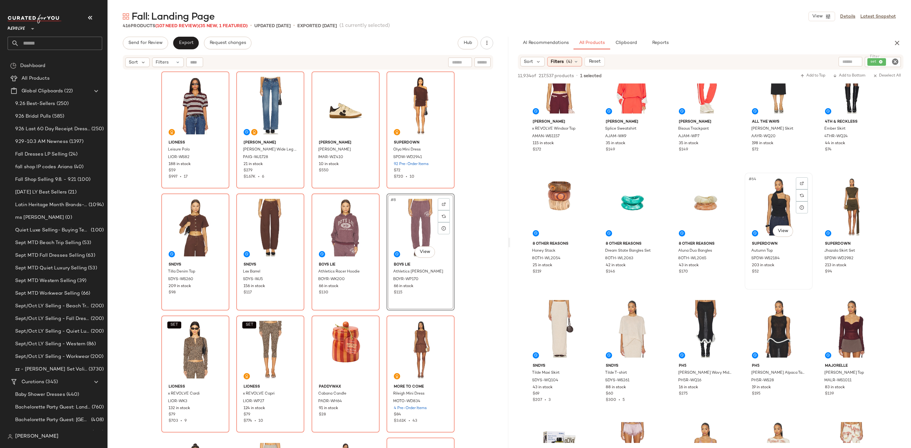
click at [775, 197] on div "#64 View" at bounding box center [779, 207] width 64 height 64
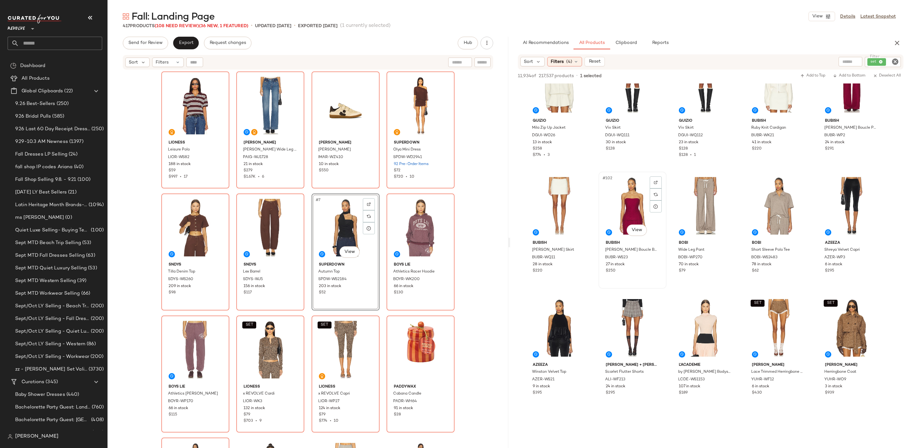
scroll to position [2374, 0]
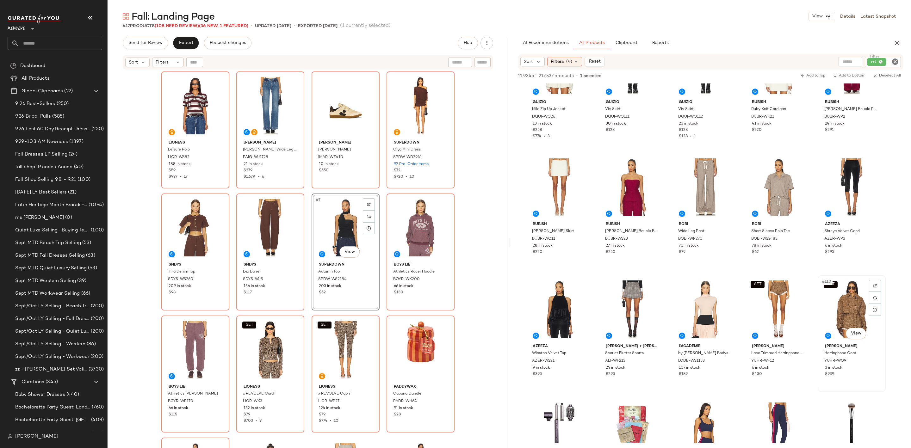
click at [859, 307] on div "SET #110 View" at bounding box center [852, 310] width 64 height 64
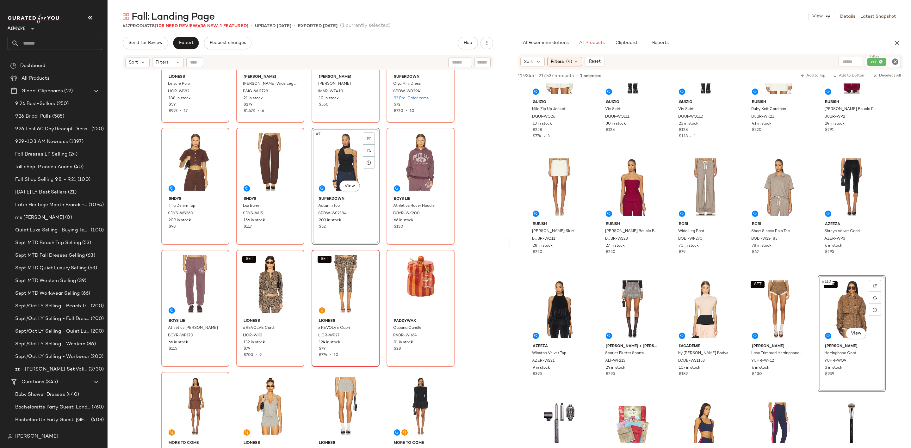
scroll to position [0, 0]
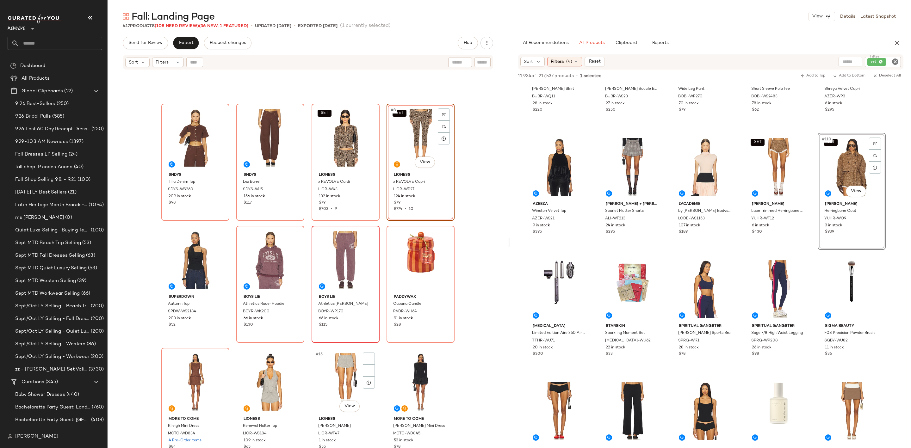
scroll to position [195, 0]
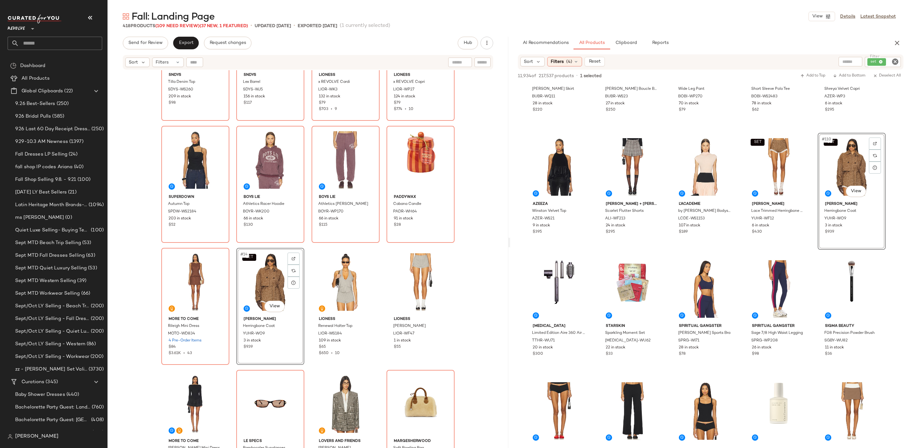
click at [259, 274] on div "SET #14 View" at bounding box center [271, 282] width 64 height 64
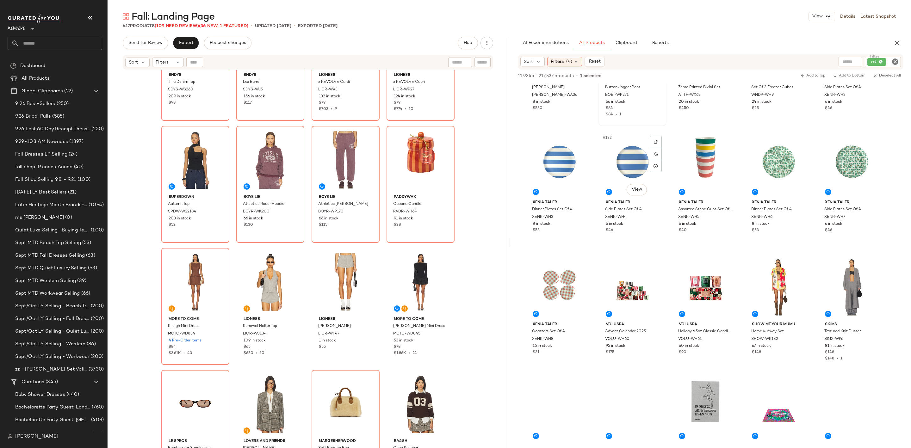
scroll to position [3133, 0]
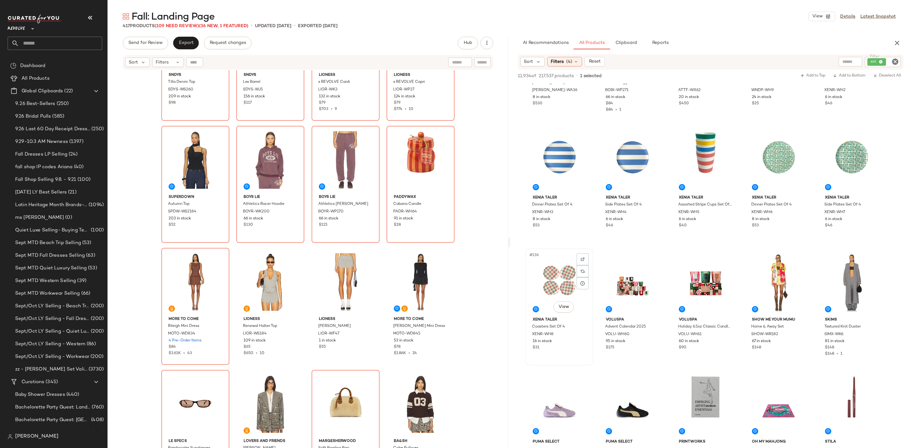
click at [542, 278] on div "#136 View" at bounding box center [560, 283] width 64 height 64
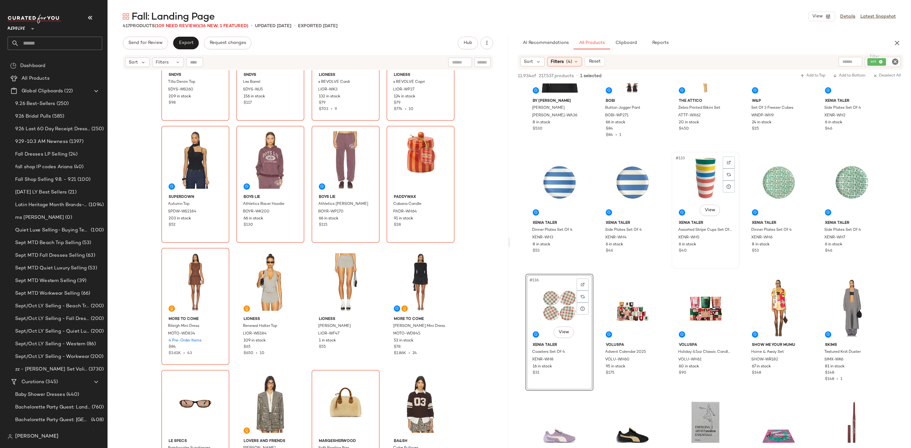
scroll to position [3181, 0]
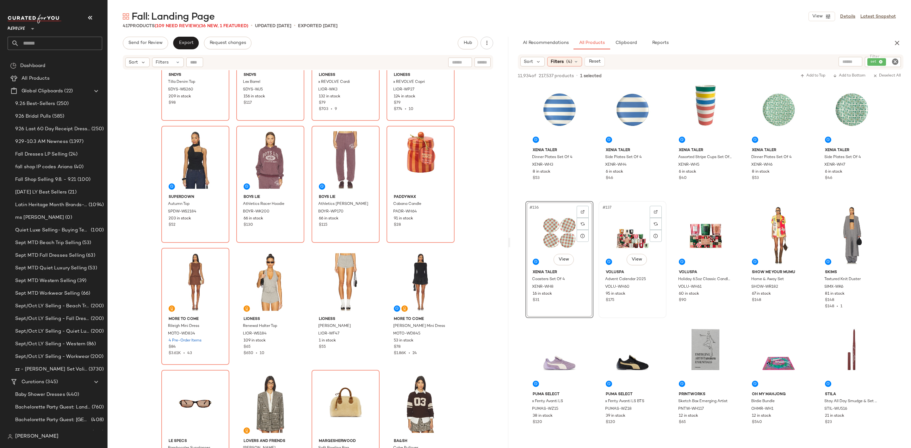
click at [636, 245] on div "#137 View" at bounding box center [633, 235] width 64 height 64
click at [798, 209] on div at bounding box center [802, 212] width 12 height 12
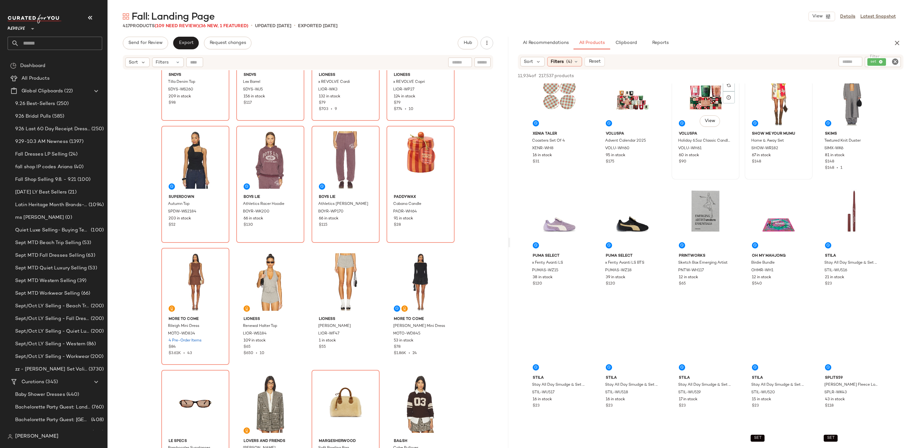
scroll to position [3323, 0]
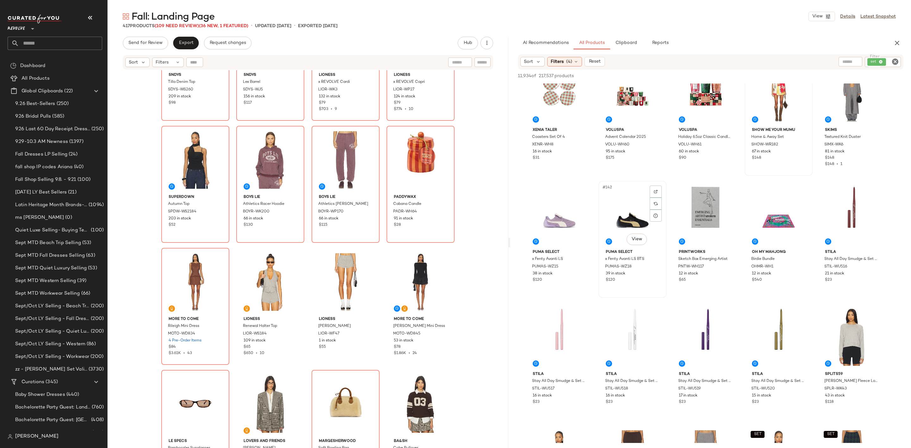
click at [620, 212] on div "#142 View" at bounding box center [633, 215] width 64 height 64
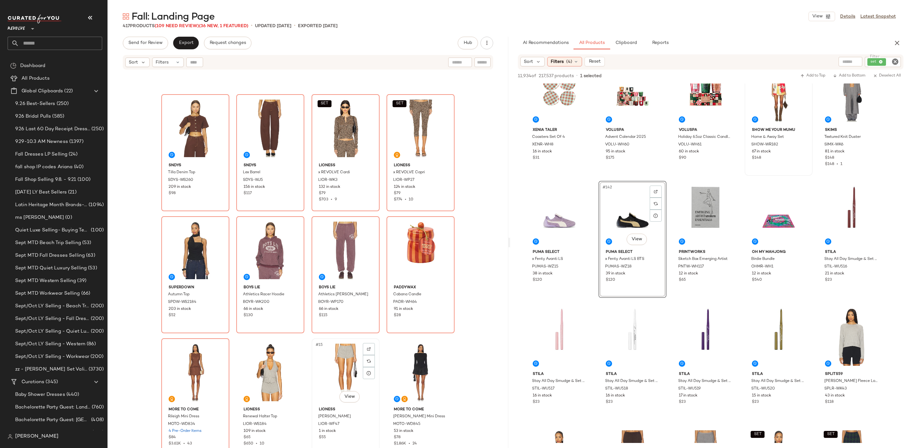
scroll to position [100, 0]
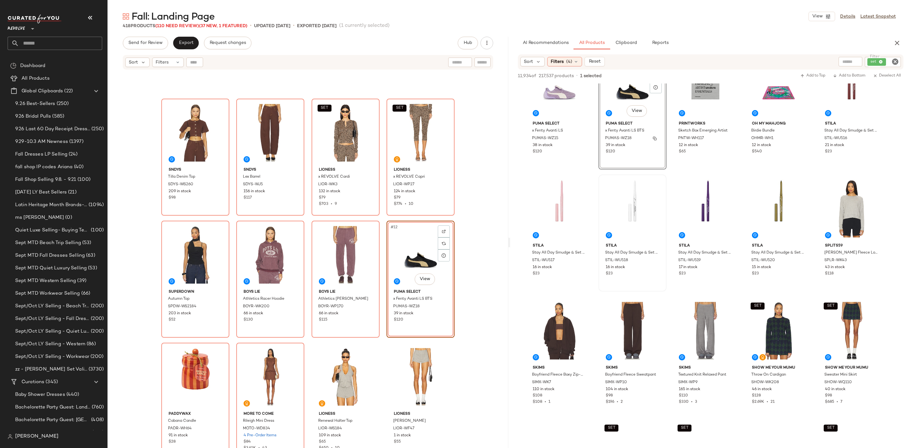
scroll to position [3466, 0]
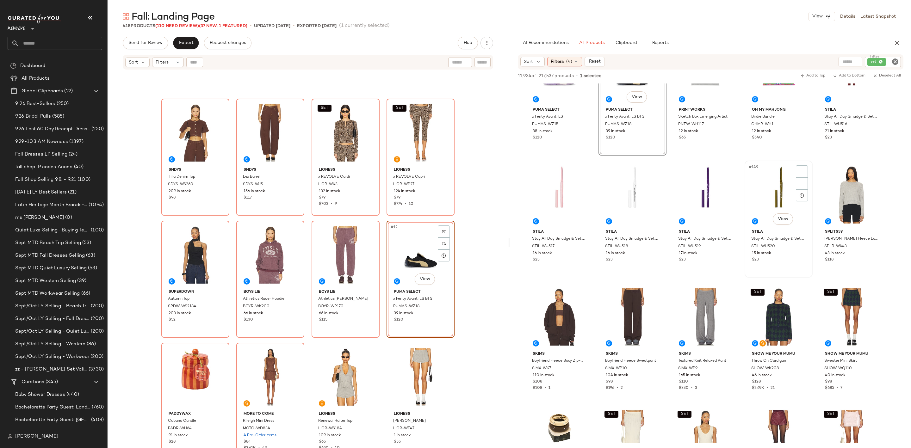
click at [770, 183] on div "#149 View" at bounding box center [779, 195] width 64 height 64
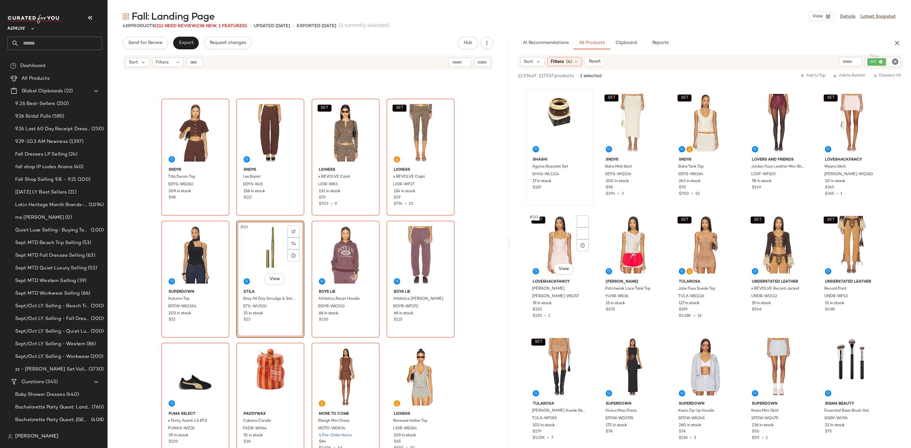
scroll to position [3845, 0]
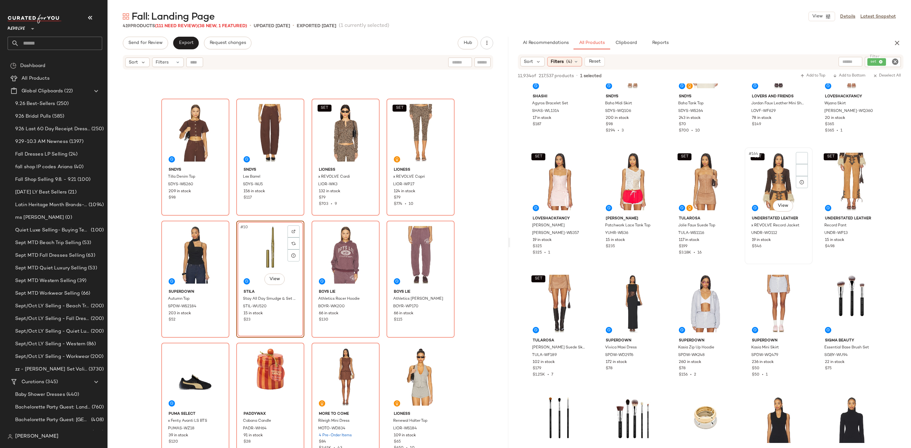
click at [767, 175] on div "SET #164 View" at bounding box center [779, 182] width 64 height 64
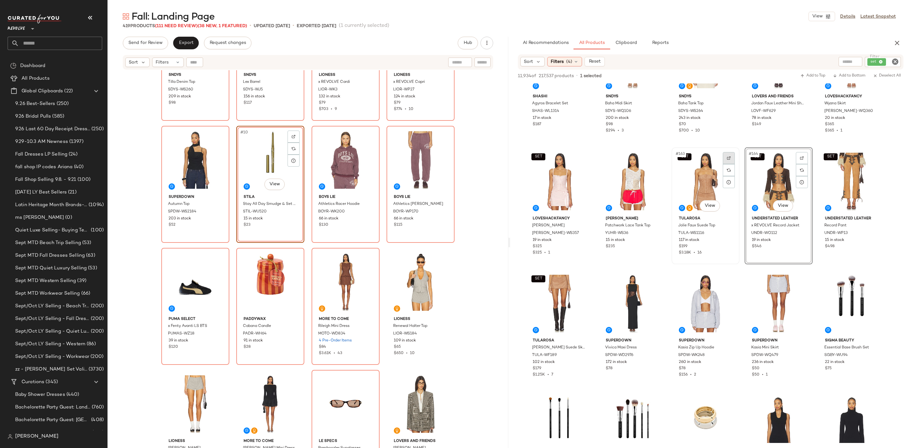
click at [728, 155] on div at bounding box center [729, 158] width 12 height 12
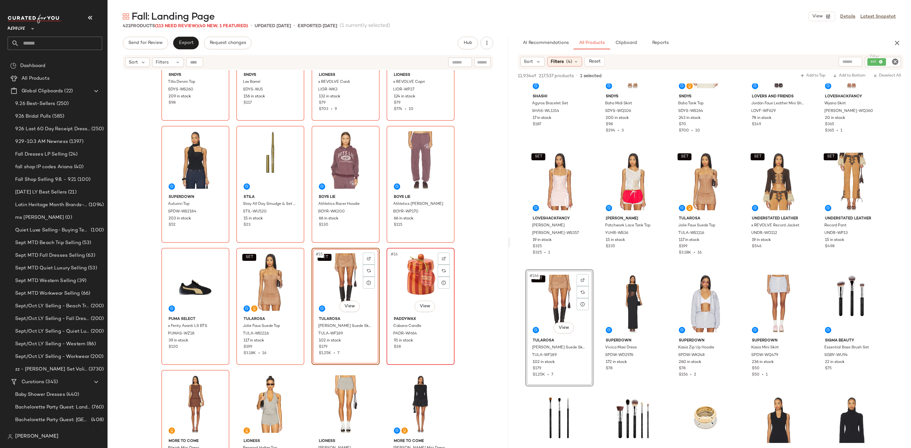
click at [410, 273] on div "#16 View" at bounding box center [421, 282] width 64 height 64
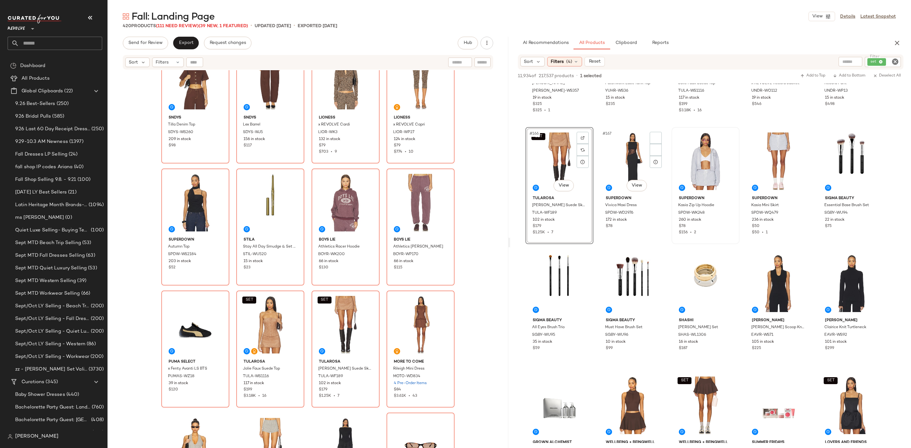
scroll to position [147, 0]
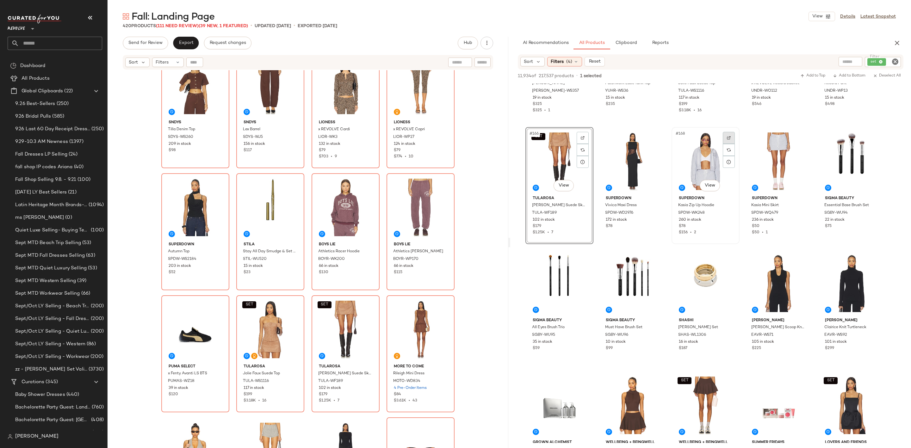
click at [731, 134] on div at bounding box center [729, 138] width 12 height 12
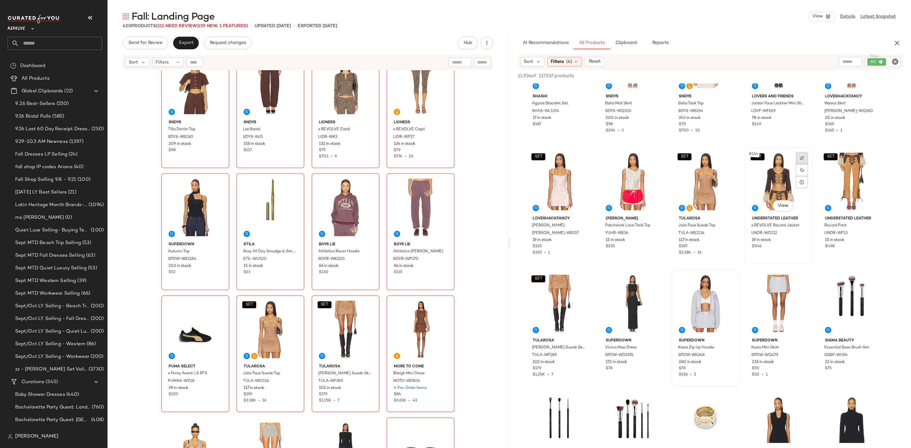
click at [802, 155] on div at bounding box center [802, 158] width 12 height 12
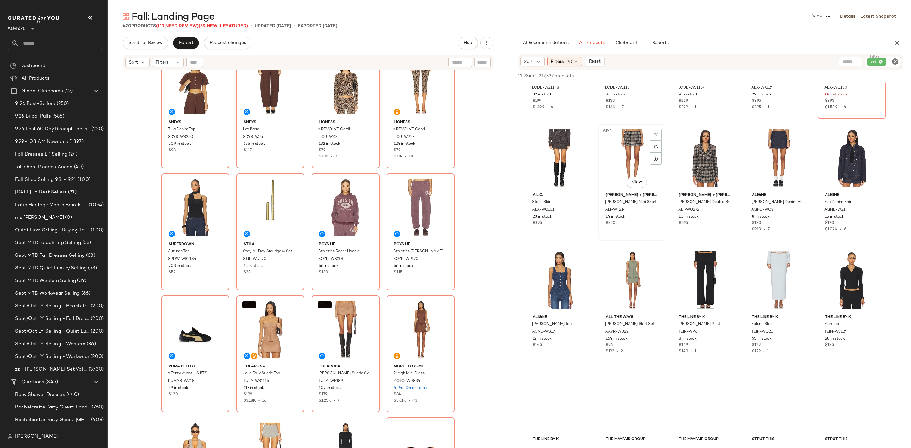
scroll to position [4747, 0]
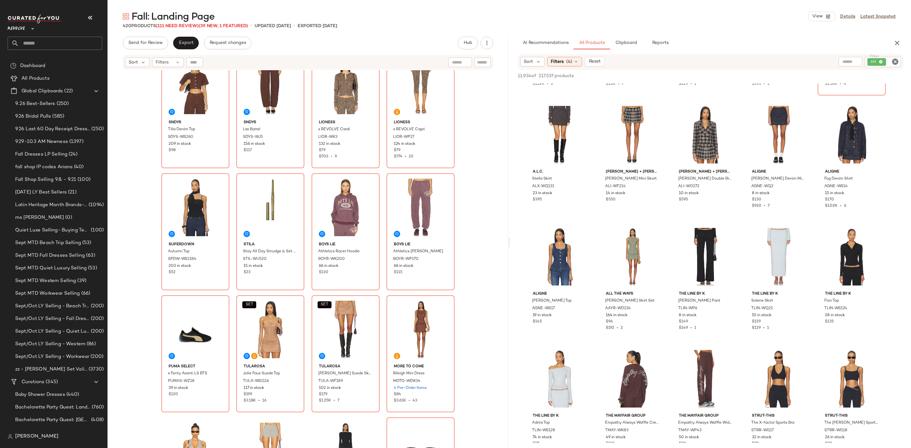
click at [899, 65] on icon "Clear Filter" at bounding box center [896, 62] width 8 height 8
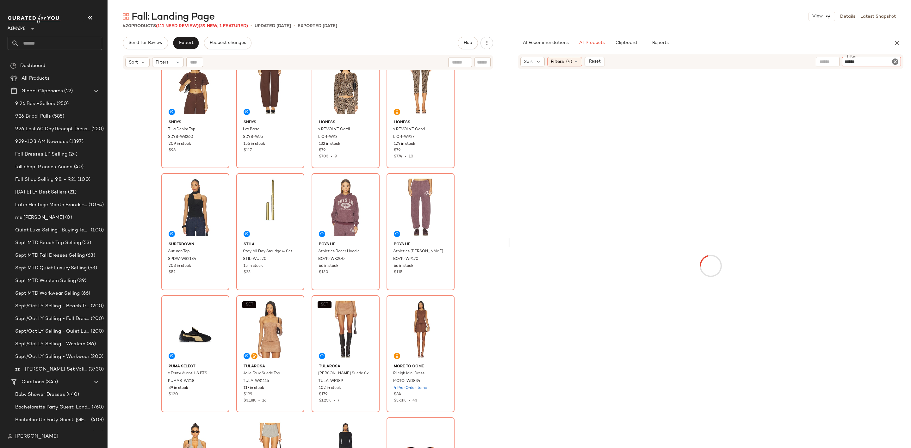
type input "*******"
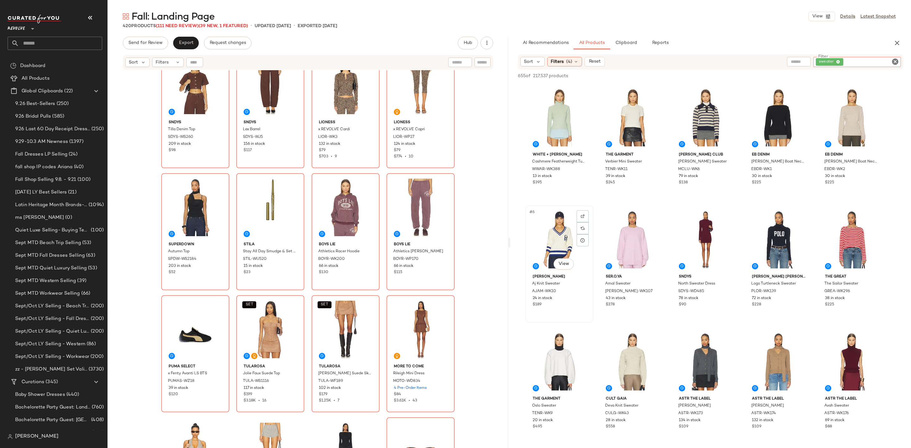
click at [538, 231] on div "#6 View" at bounding box center [560, 240] width 64 height 64
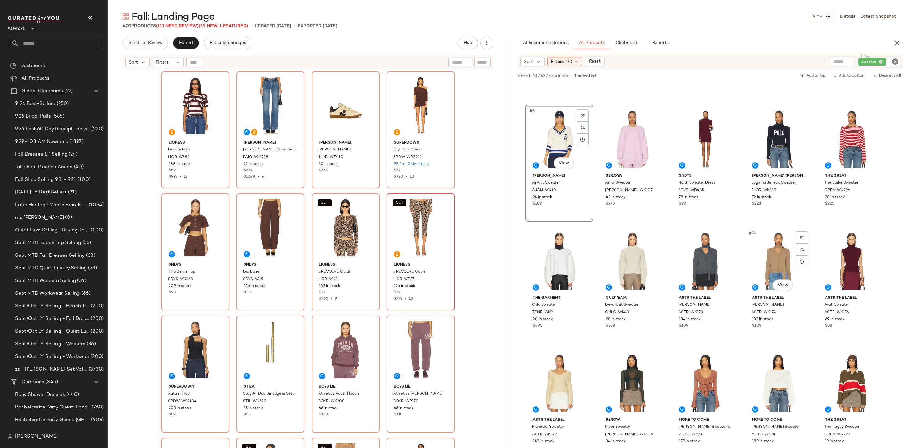
scroll to position [47, 0]
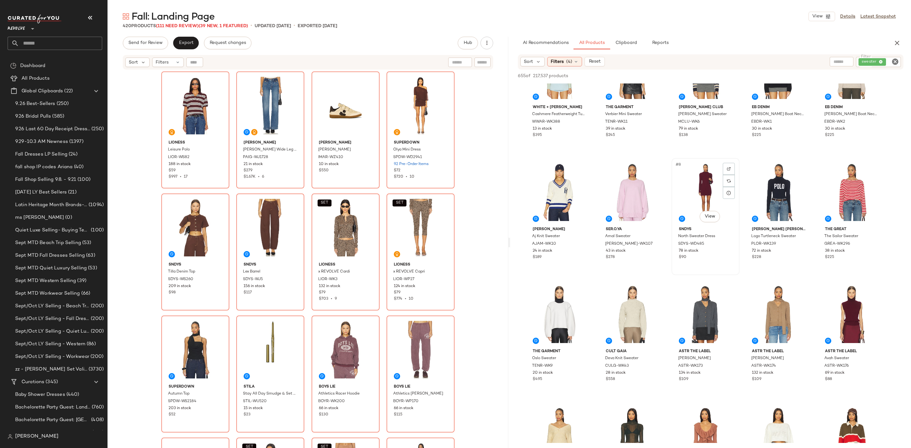
click at [695, 184] on div "#8 View" at bounding box center [706, 192] width 64 height 64
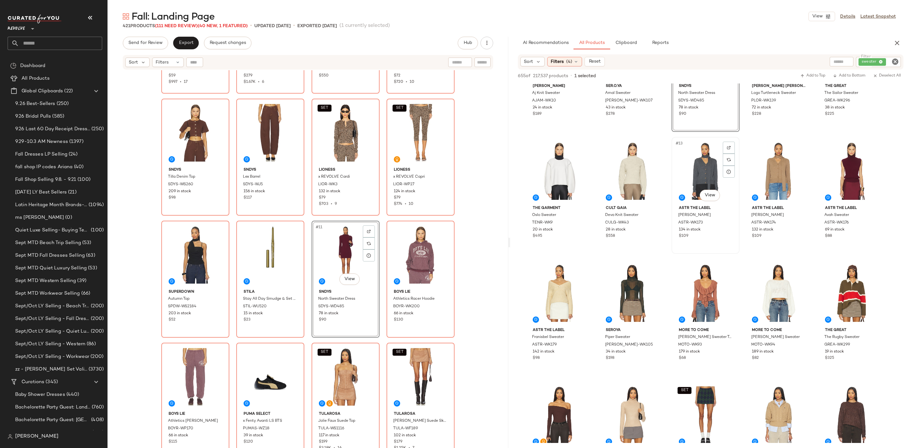
scroll to position [237, 0]
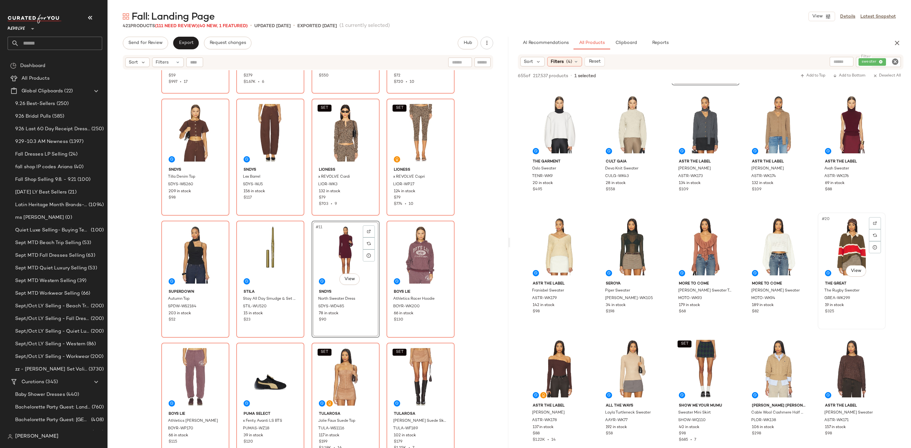
click at [834, 241] on div "#20 View" at bounding box center [852, 247] width 64 height 64
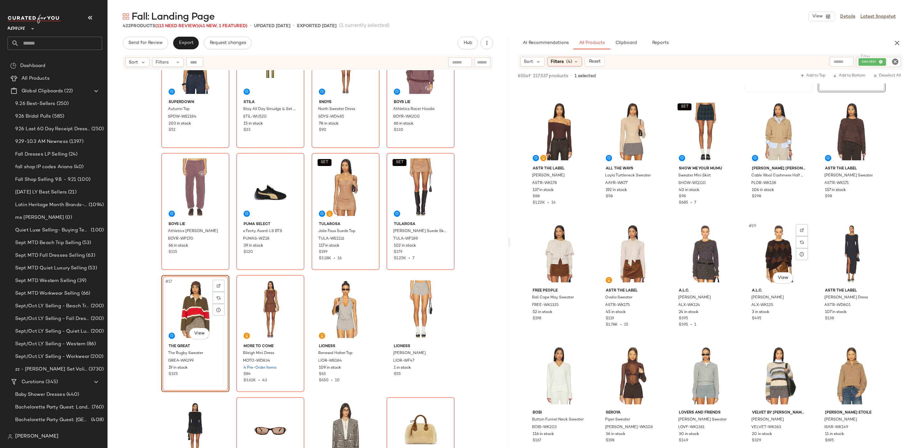
scroll to position [665, 0]
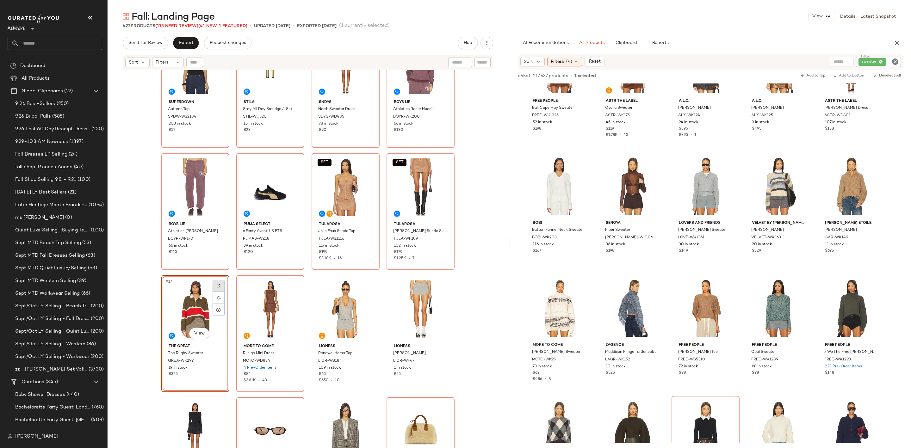
click at [217, 284] on img at bounding box center [219, 286] width 4 height 4
click at [894, 61] on icon "Clear Filter" at bounding box center [896, 62] width 8 height 8
paste input "**********"
type input "**********"
click at [832, 35] on div "Fall: Landing Page View Details Latest Snapshot 422 Products (113 Need Review) …" at bounding box center [510, 229] width 804 height 438
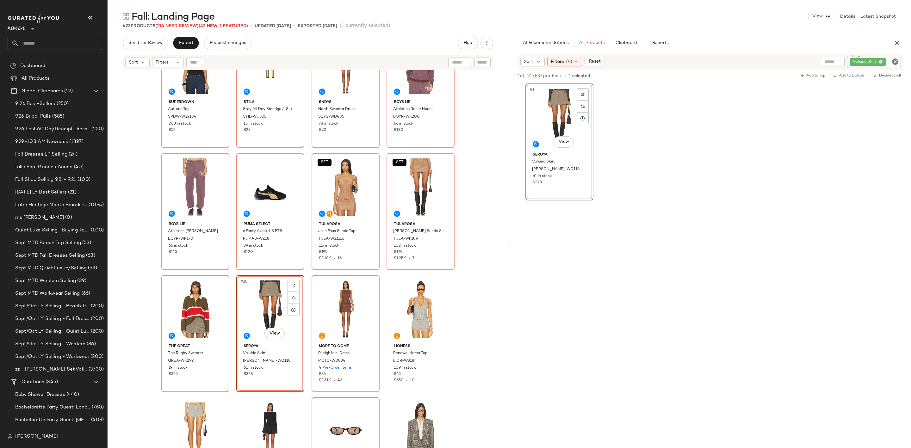
click at [897, 62] on icon "Clear Filter" at bounding box center [896, 62] width 8 height 8
paste input "**********"
type input "**********"
click at [878, 182] on div "#1 View [PERSON_NAME] Skirt [PERSON_NAME]-WQ118 61 in stock $328" at bounding box center [710, 141] width 401 height 117
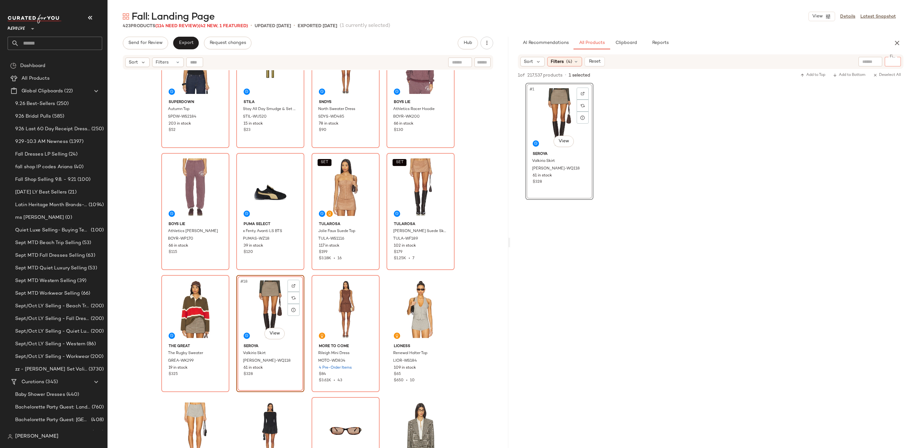
scroll to position [0, 0]
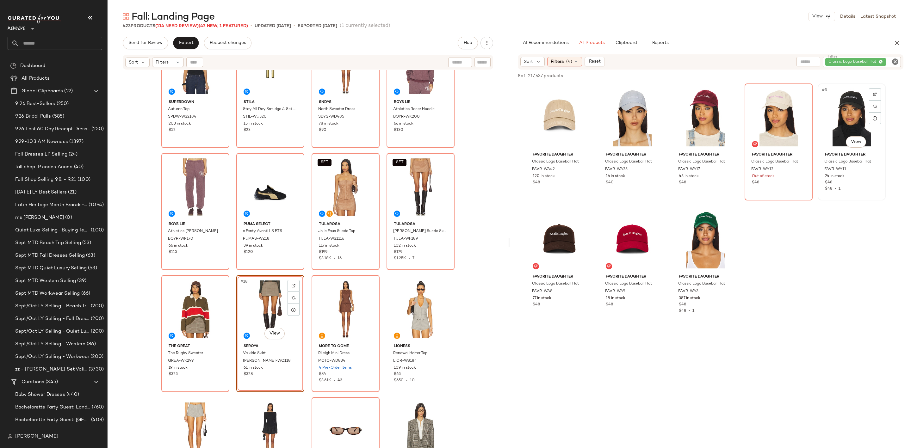
click at [838, 114] on div "#5 View" at bounding box center [852, 118] width 64 height 64
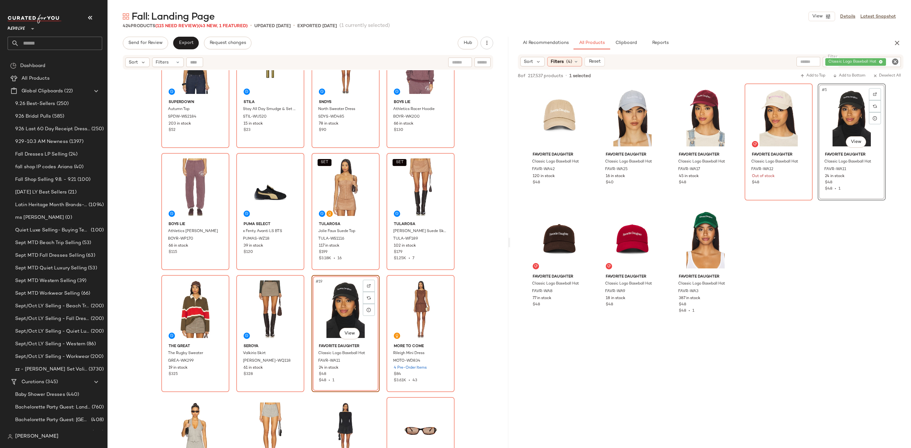
click at [897, 62] on icon "Clear Filter" at bounding box center [896, 62] width 8 height 8
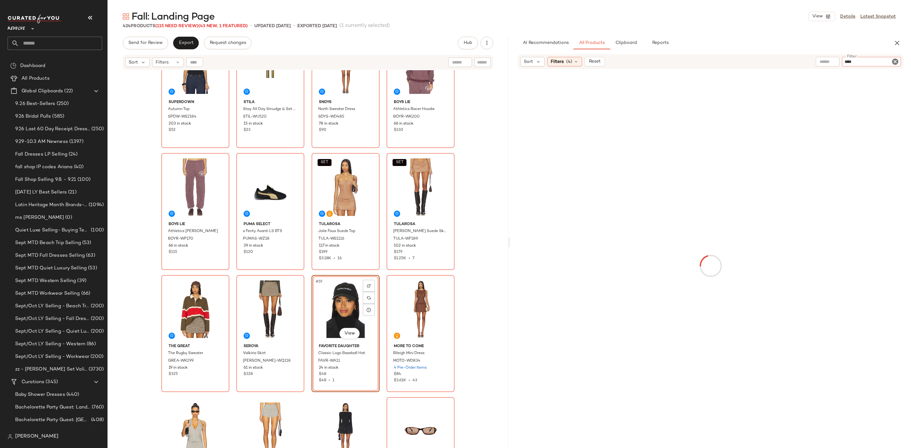
type input "*****"
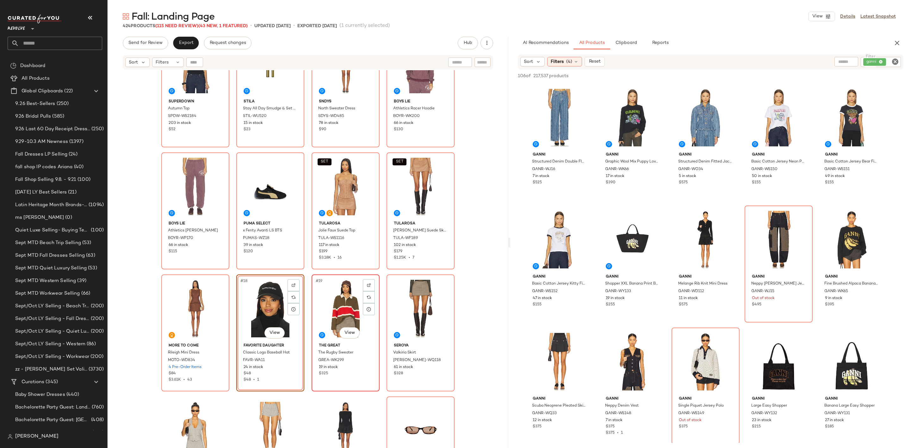
scroll to position [290, 0]
click at [799, 213] on div at bounding box center [802, 216] width 12 height 12
click at [635, 360] on div "#12 View" at bounding box center [633, 362] width 64 height 64
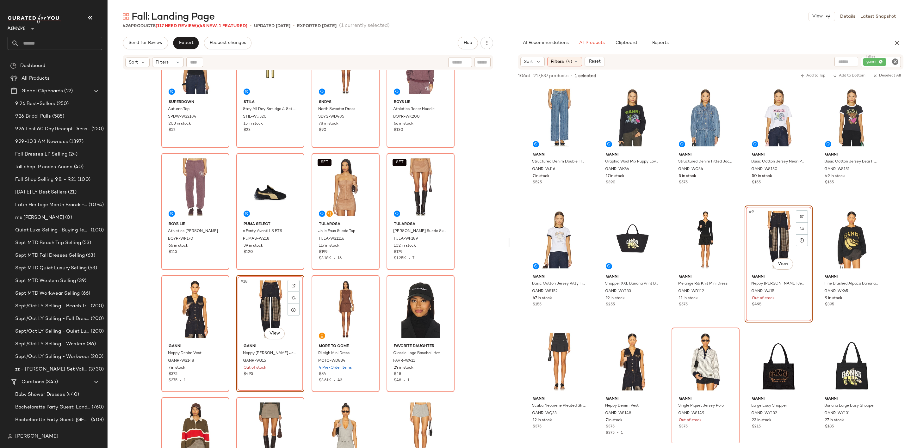
click at [894, 58] on icon "Clear Filter" at bounding box center [896, 62] width 8 height 8
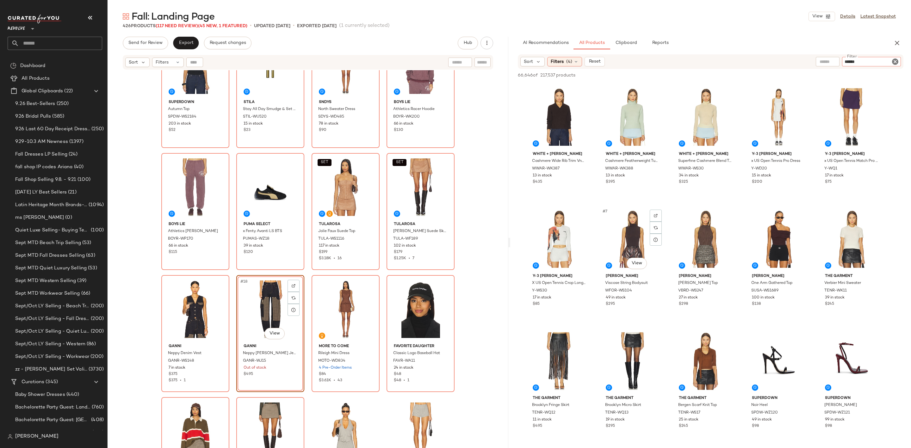
type input "*******"
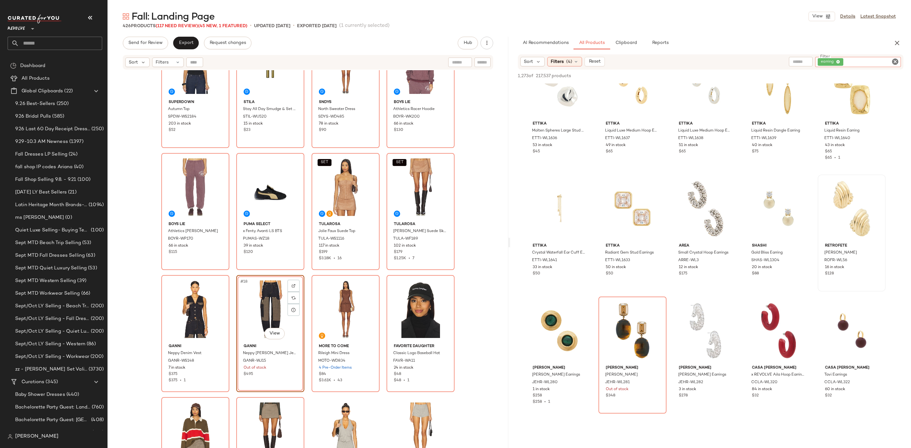
scroll to position [617, 0]
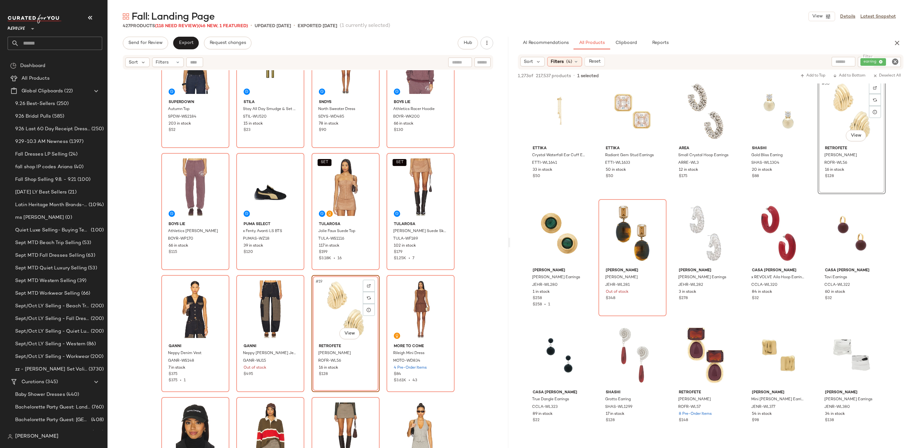
click at [896, 59] on icon "Clear Filter" at bounding box center [896, 62] width 8 height 8
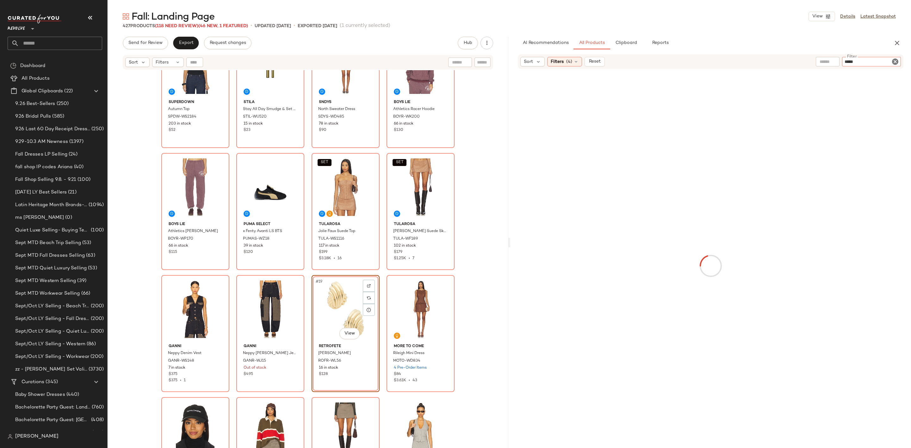
type input "******"
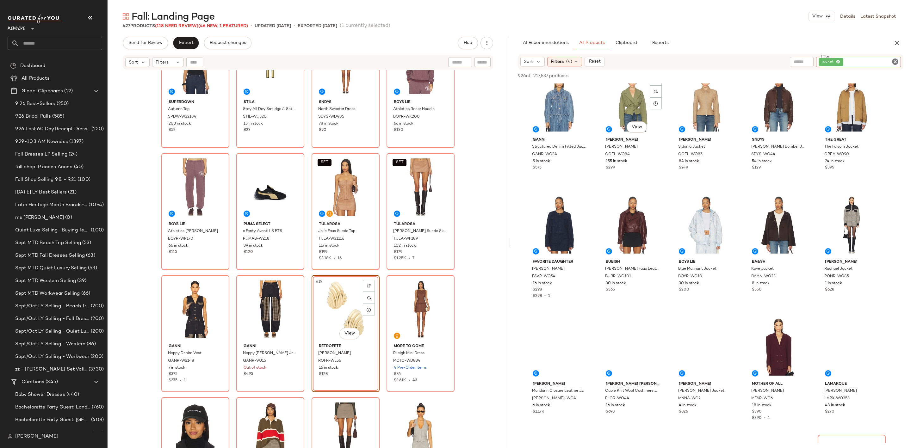
scroll to position [142, 0]
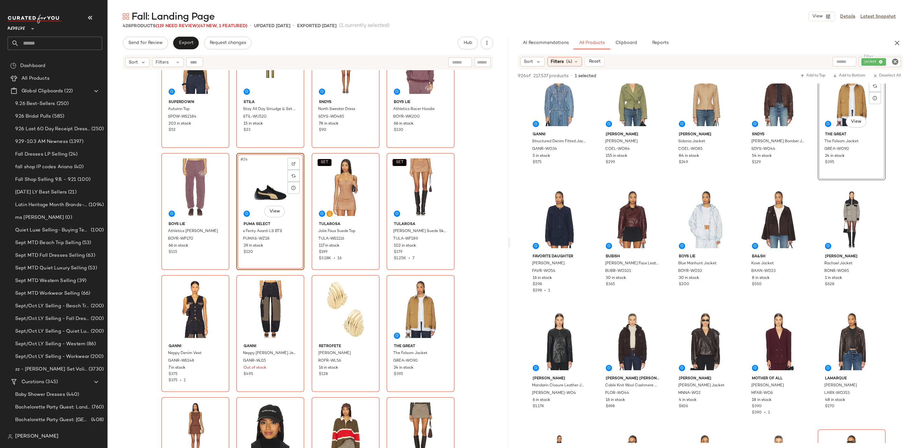
click at [894, 63] on icon "Clear Filter" at bounding box center [896, 62] width 8 height 8
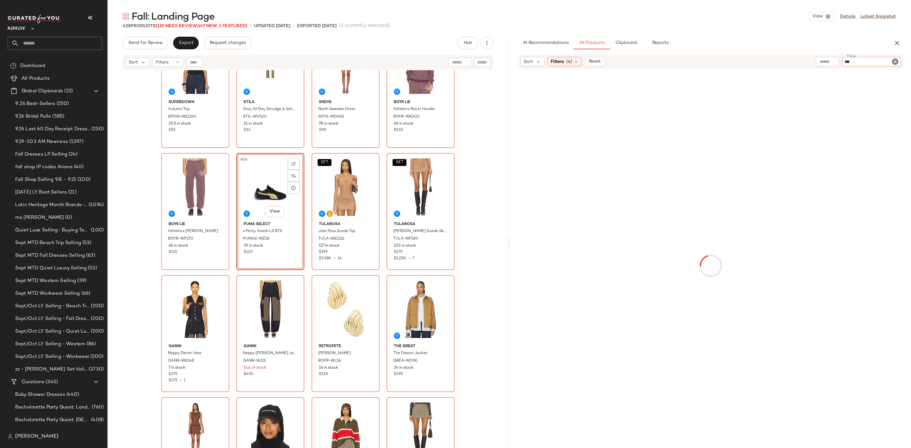
type input "****"
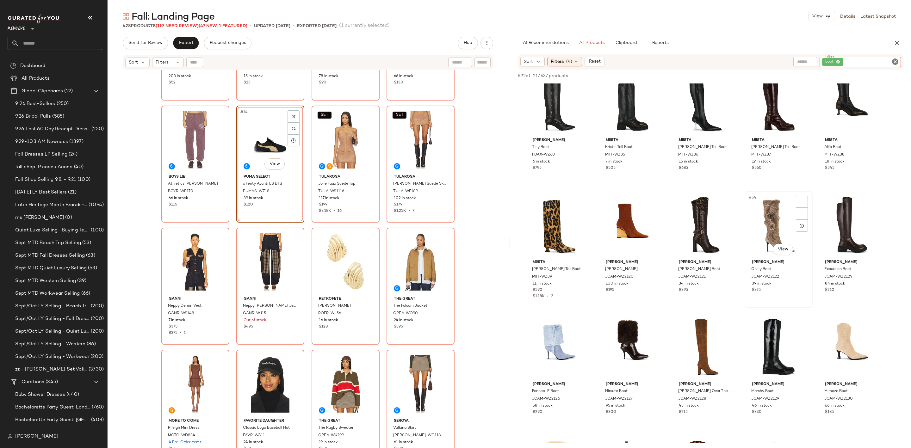
scroll to position [1234, 0]
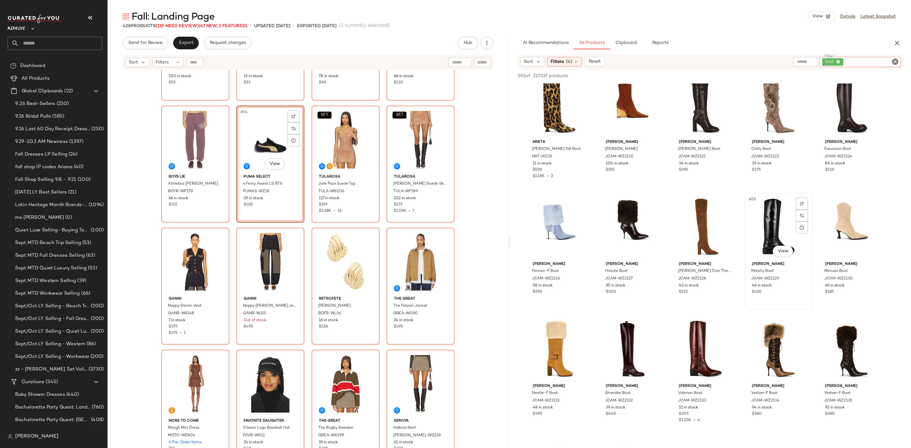
click at [765, 222] on div "#59 View" at bounding box center [779, 227] width 64 height 64
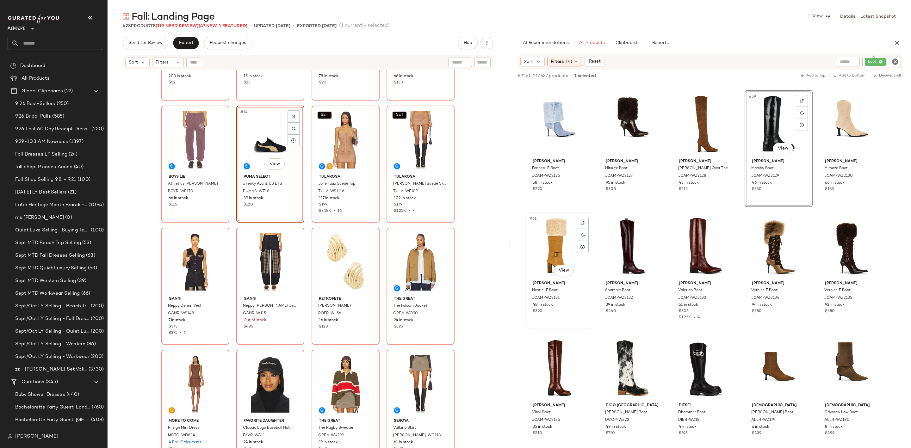
scroll to position [1377, 0]
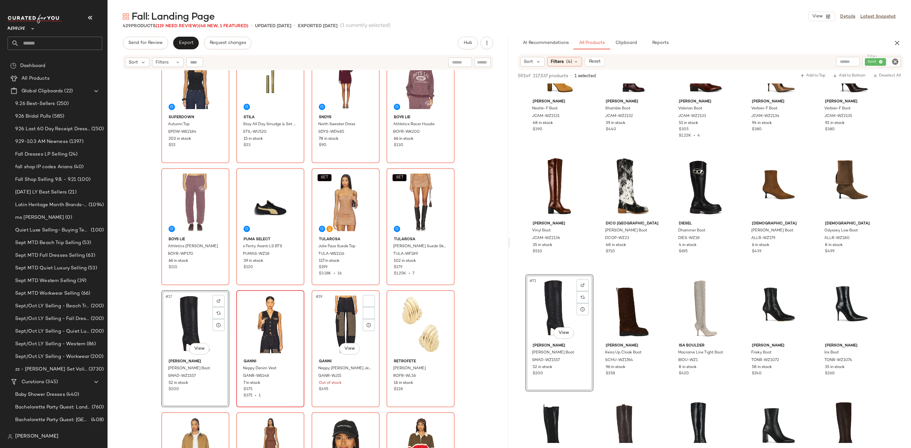
scroll to position [337, 0]
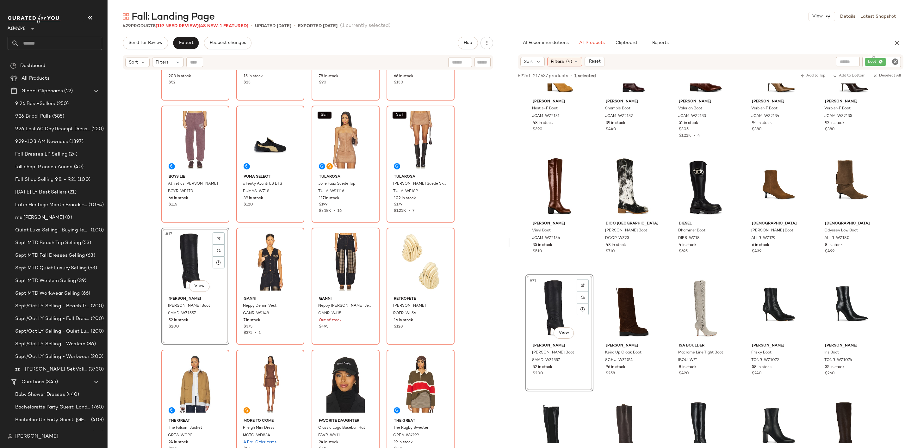
click at [185, 242] on div "#17 View" at bounding box center [196, 262] width 64 height 64
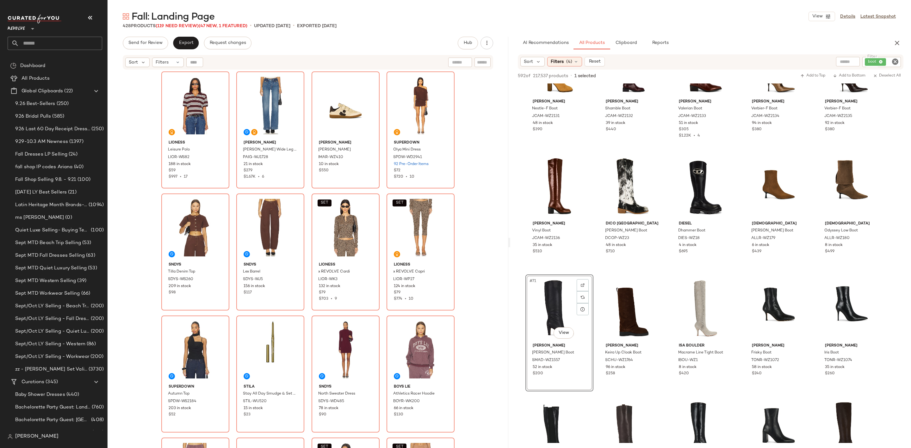
click at [897, 62] on icon "Clear Filter" at bounding box center [896, 62] width 8 height 8
type input "***"
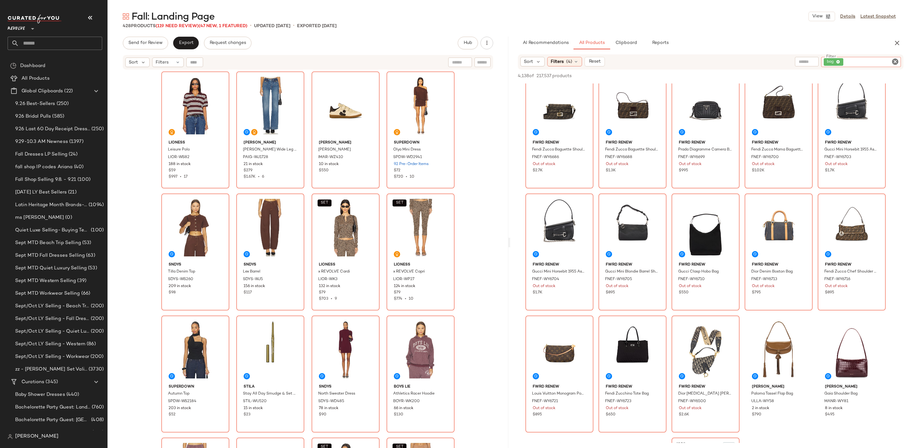
scroll to position [2374, 0]
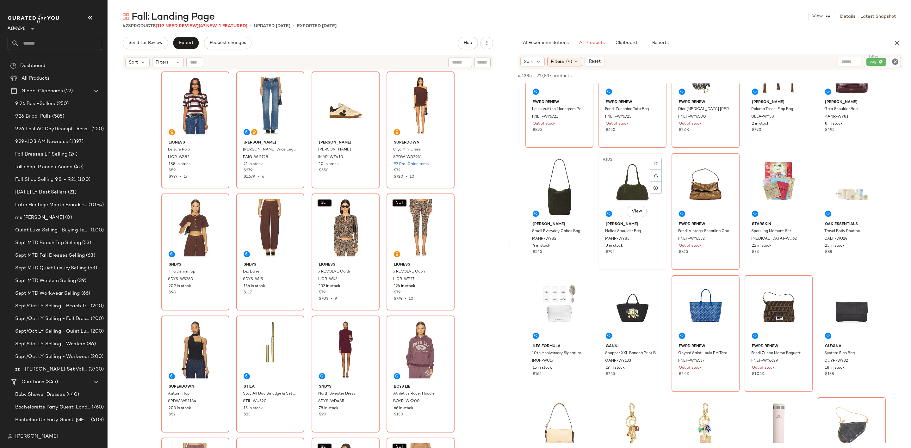
click at [608, 173] on div "#102 View" at bounding box center [633, 187] width 64 height 64
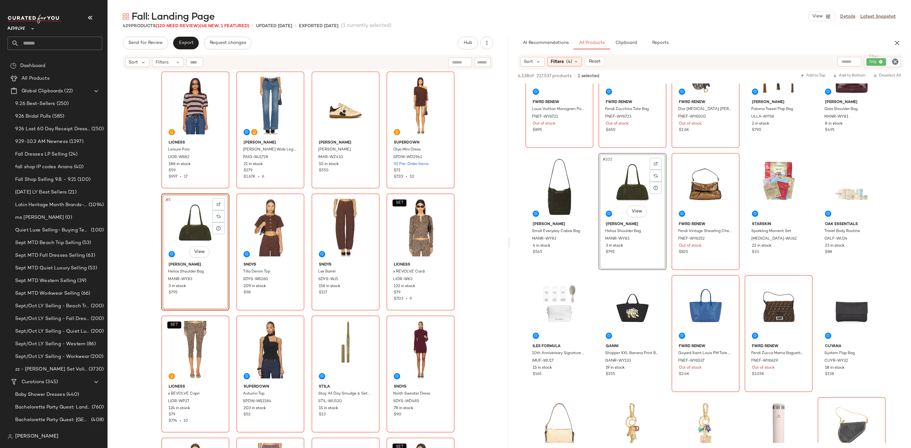
click at [896, 62] on icon "Clear Filter" at bounding box center [896, 62] width 8 height 8
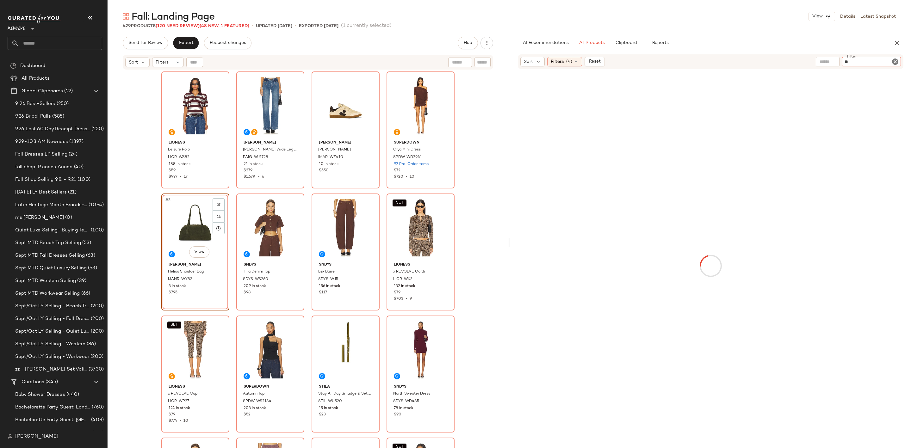
type input "*"
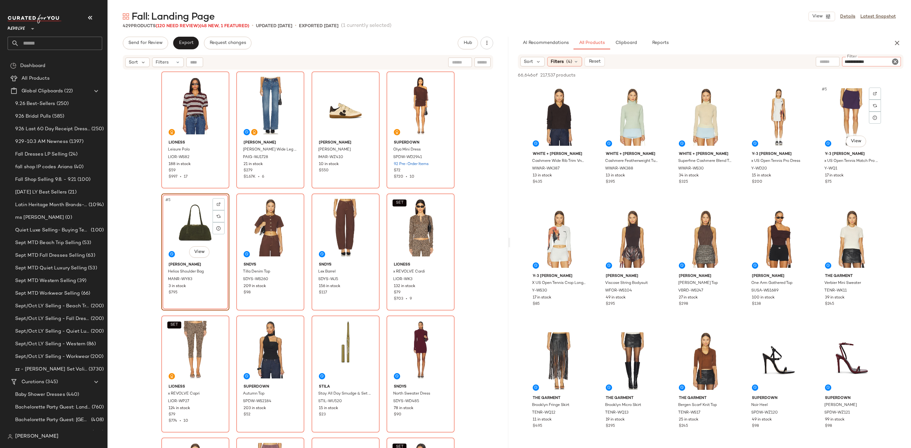
type input "**********"
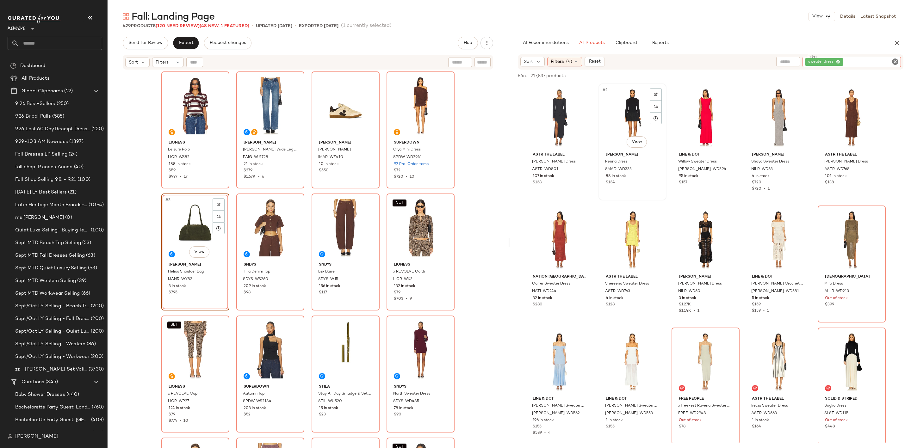
click at [624, 112] on div "#2 View" at bounding box center [633, 118] width 64 height 64
click at [770, 109] on div "#4 View" at bounding box center [779, 118] width 64 height 64
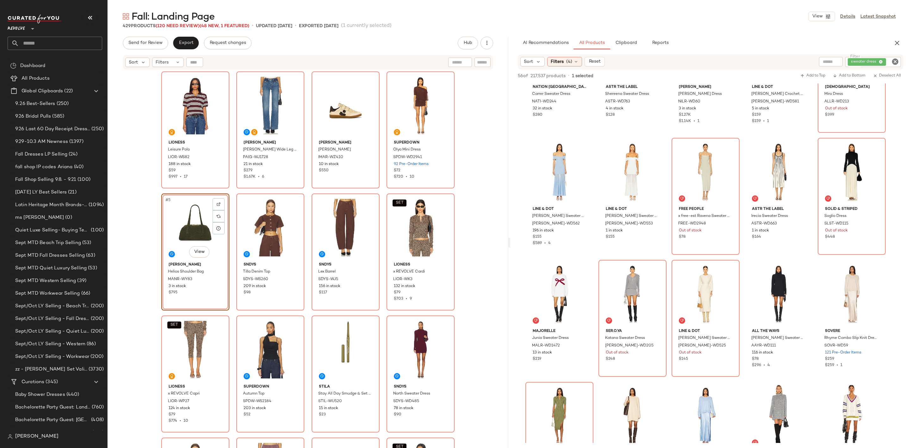
scroll to position [332, 0]
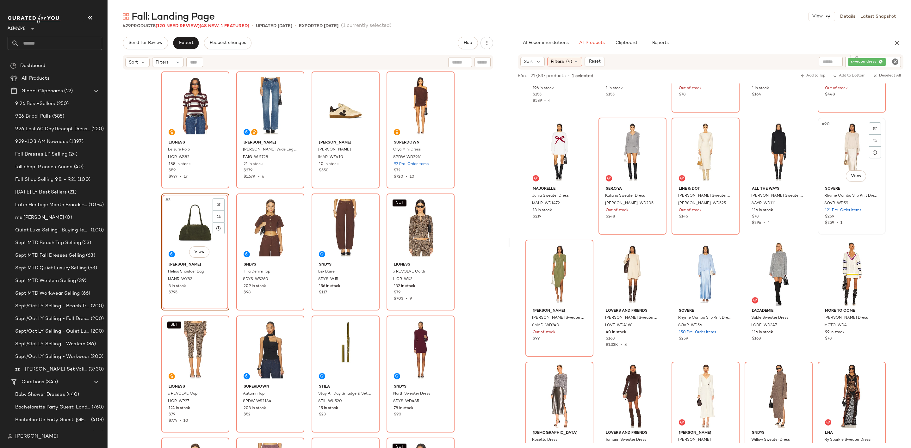
click at [842, 135] on div "#20 View" at bounding box center [852, 152] width 64 height 64
click at [613, 282] on div "#22 View" at bounding box center [633, 274] width 64 height 64
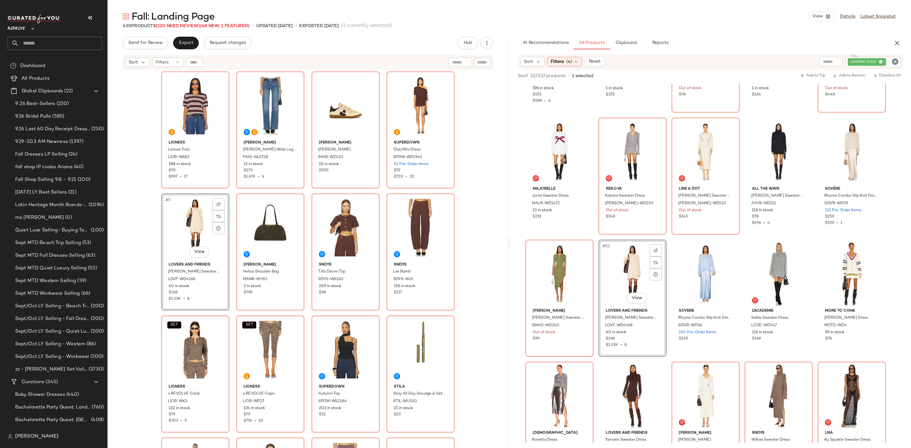
click at [895, 61] on icon "Clear Filter" at bounding box center [896, 62] width 8 height 8
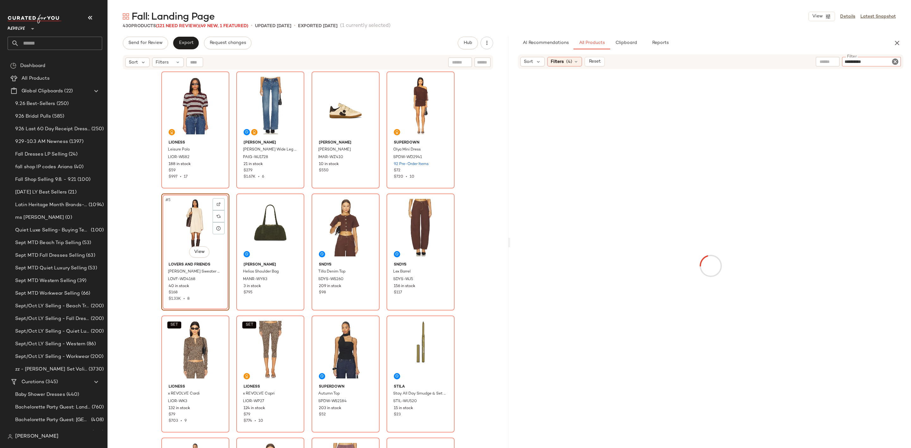
type input "**********"
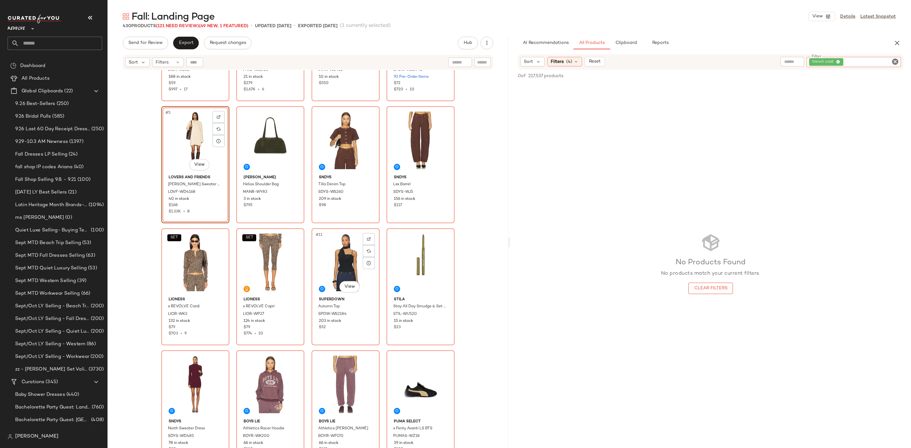
scroll to position [95, 0]
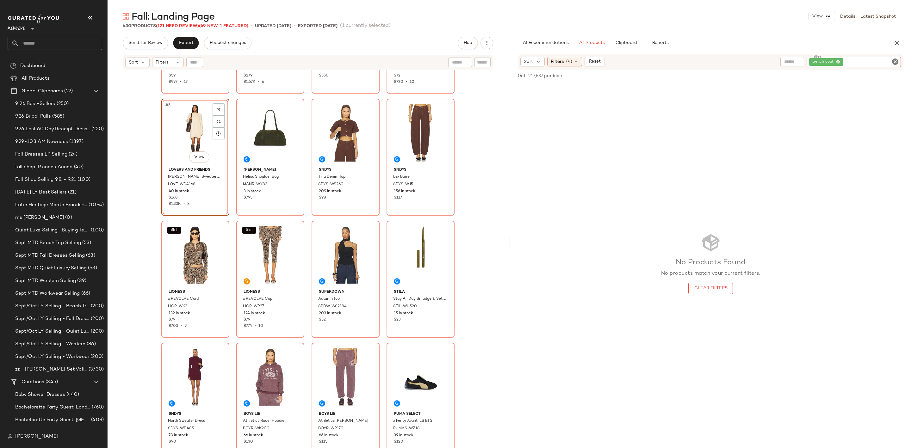
click at [681, 168] on div "No Products Found No products match your current filters. Clear Filters" at bounding box center [710, 264] width 401 height 360
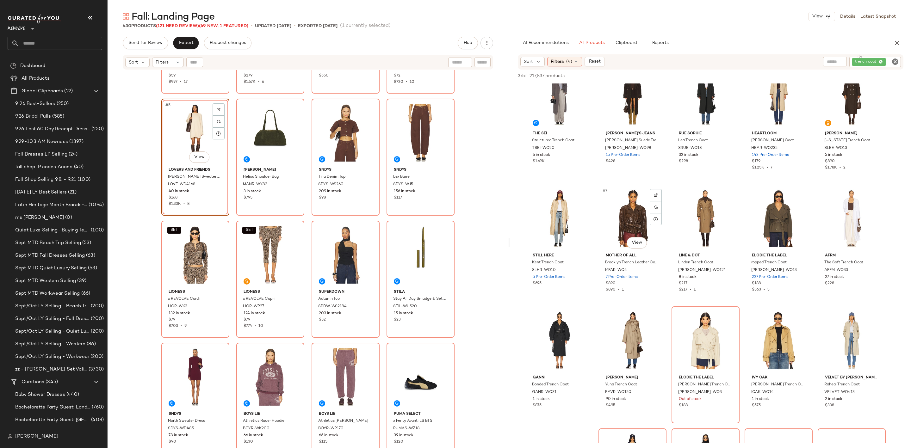
scroll to position [0, 0]
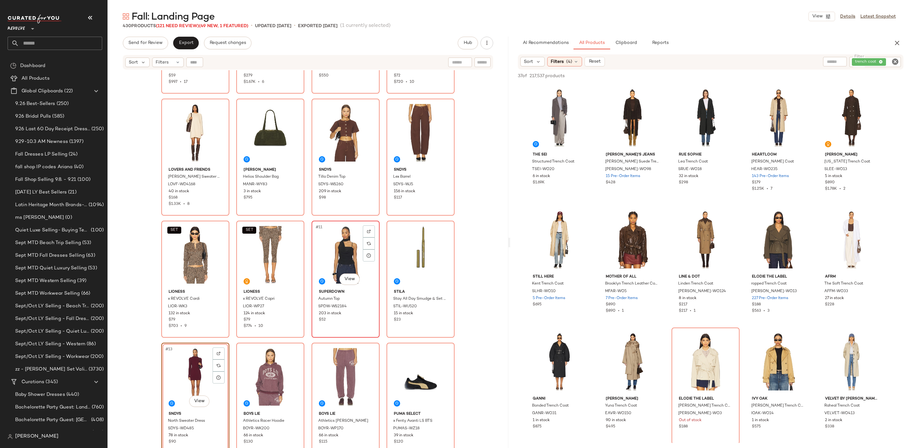
click at [327, 252] on div "#11 View" at bounding box center [346, 255] width 64 height 64
click at [545, 226] on div "#6 View" at bounding box center [560, 240] width 64 height 64
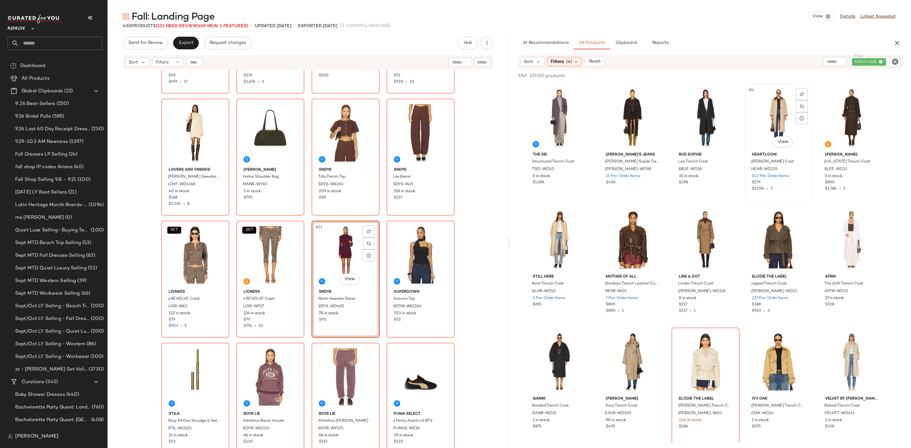
click at [762, 110] on div "#4 View" at bounding box center [779, 118] width 64 height 64
click at [852, 109] on div "#5 View" at bounding box center [852, 118] width 64 height 64
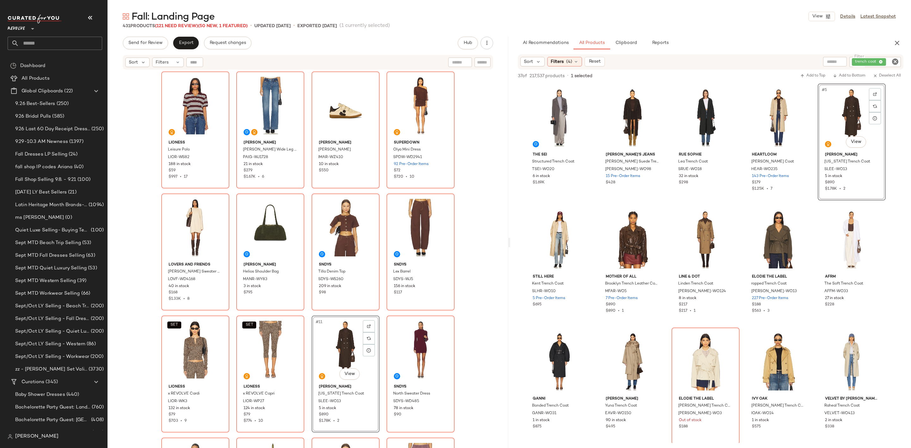
click at [896, 63] on icon "Clear Filter" at bounding box center [896, 62] width 8 height 8
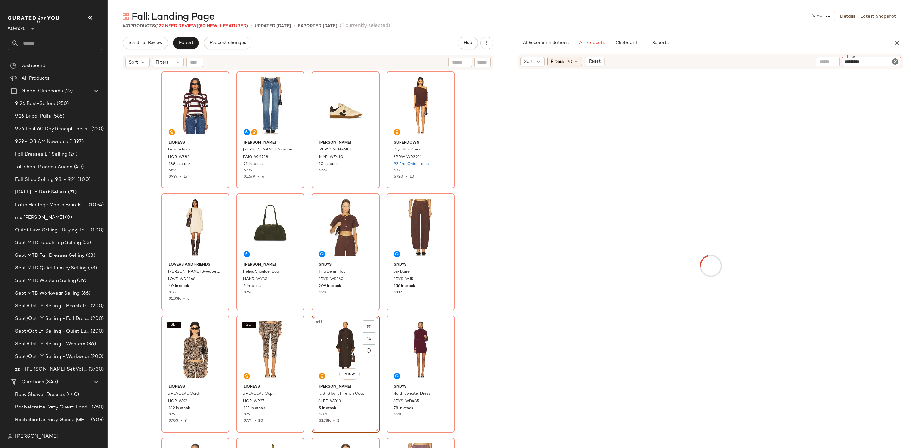
type input "**********"
click at [617, 241] on div "No Products Found No products match your current filters. Clear Filters" at bounding box center [710, 264] width 401 height 360
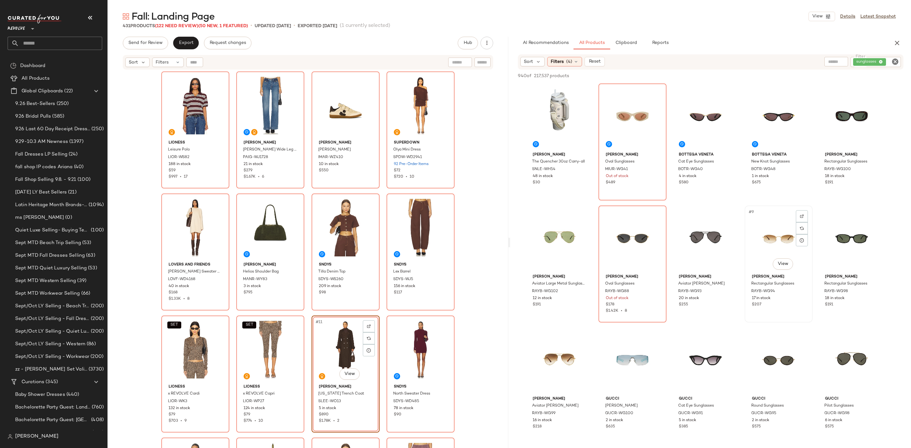
click at [776, 228] on div "#9 View" at bounding box center [779, 240] width 64 height 64
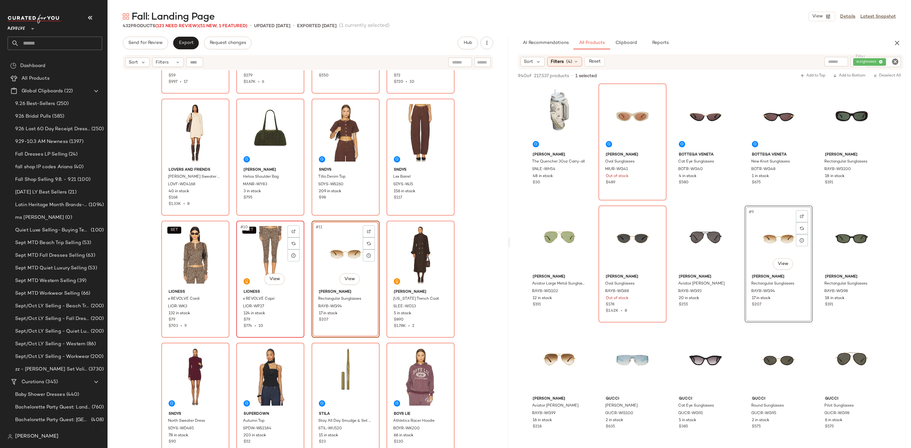
scroll to position [195, 0]
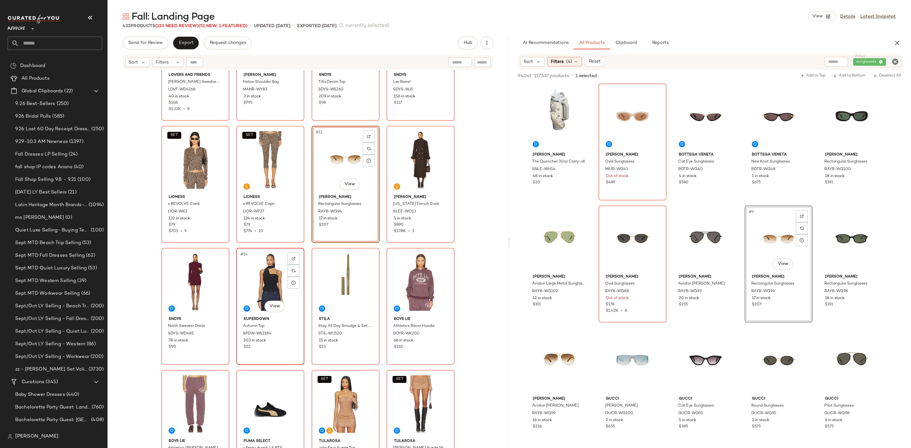
click at [296, 255] on div at bounding box center [294, 259] width 12 height 12
click at [896, 59] on icon "Clear Filter" at bounding box center [896, 62] width 8 height 8
paste input "**********"
type input "**********"
click at [788, 34] on div "Fall: Landing Page View Details Latest Snapshot 432 Products (123 Need Review) …" at bounding box center [510, 229] width 804 height 438
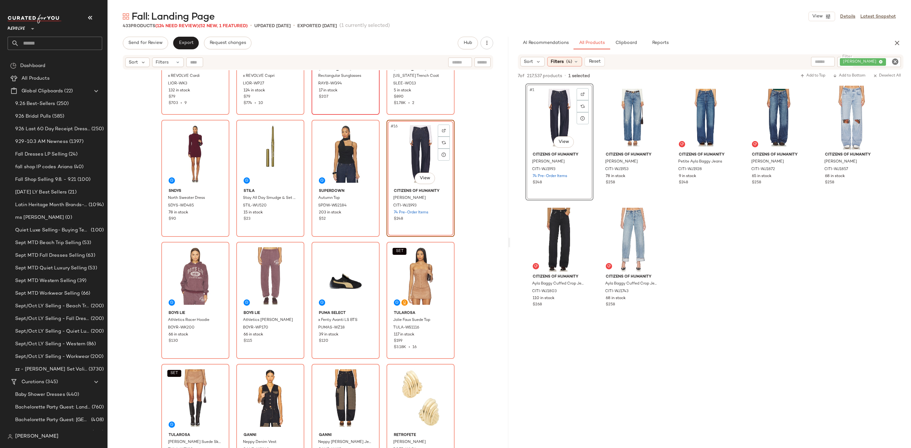
scroll to position [337, 0]
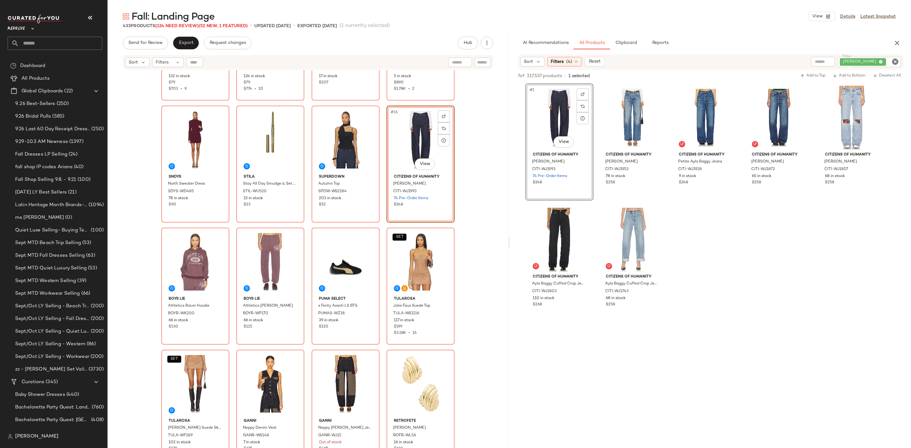
click at [894, 62] on icon "Clear Filter" at bounding box center [896, 62] width 8 height 8
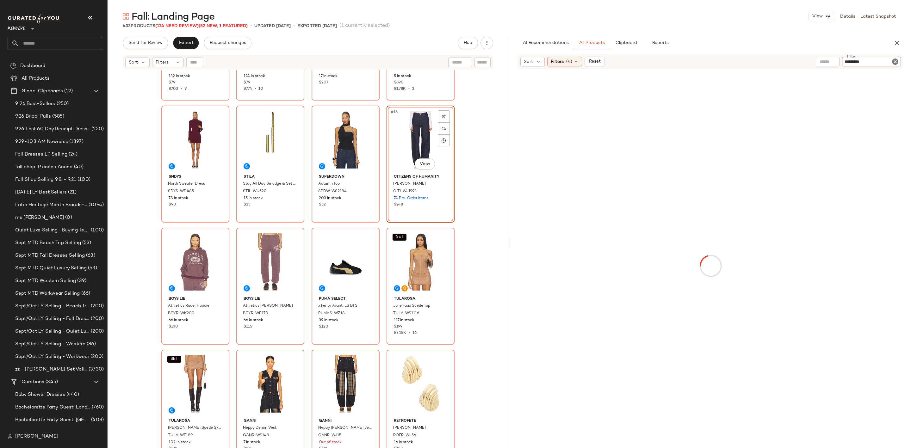
type input "**********"
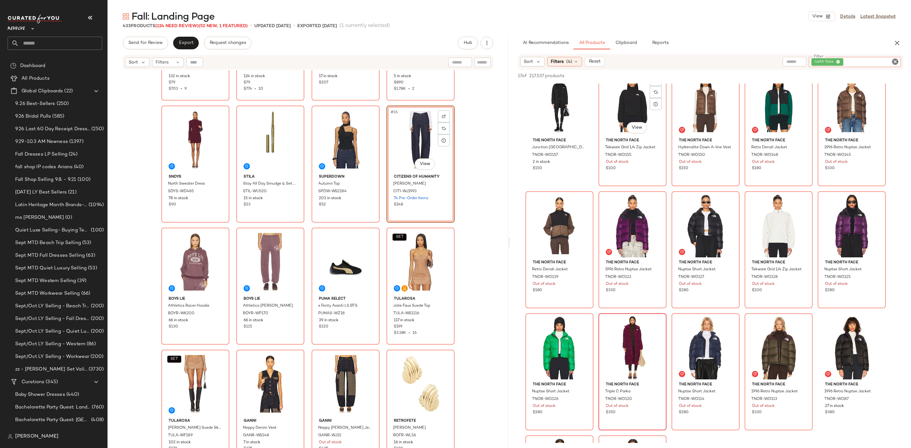
scroll to position [0, 0]
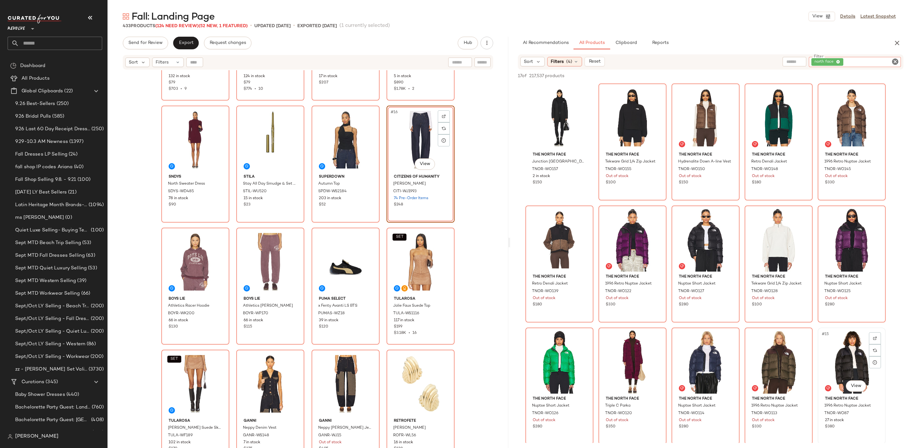
click at [852, 348] on div "#15 View" at bounding box center [852, 362] width 64 height 64
click at [897, 59] on icon "Clear Filter" at bounding box center [896, 62] width 8 height 8
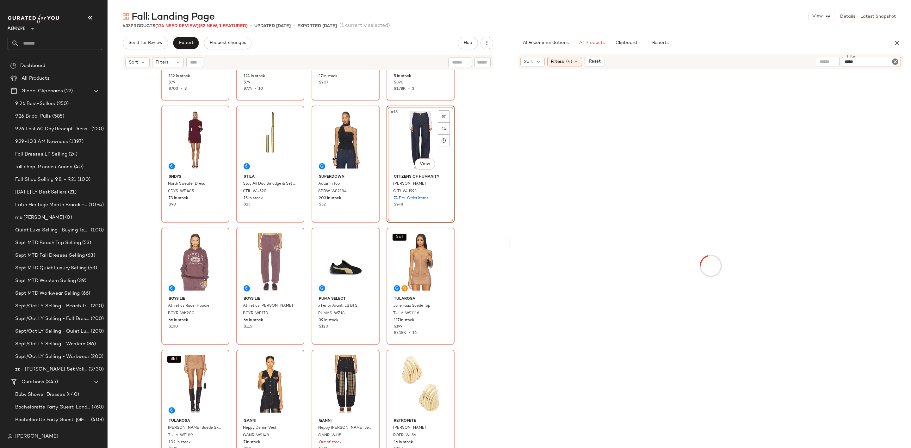
type input "******"
click at [570, 249] on div "No Products Found No products match your current filters. Clear Filters" at bounding box center [710, 264] width 401 height 360
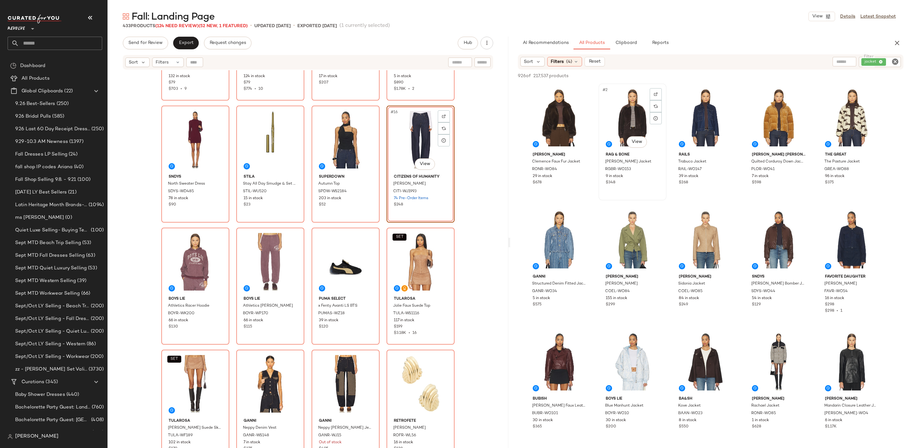
click at [637, 105] on div "#2 View" at bounding box center [633, 118] width 64 height 64
click at [766, 106] on div "#4 View" at bounding box center [779, 118] width 64 height 64
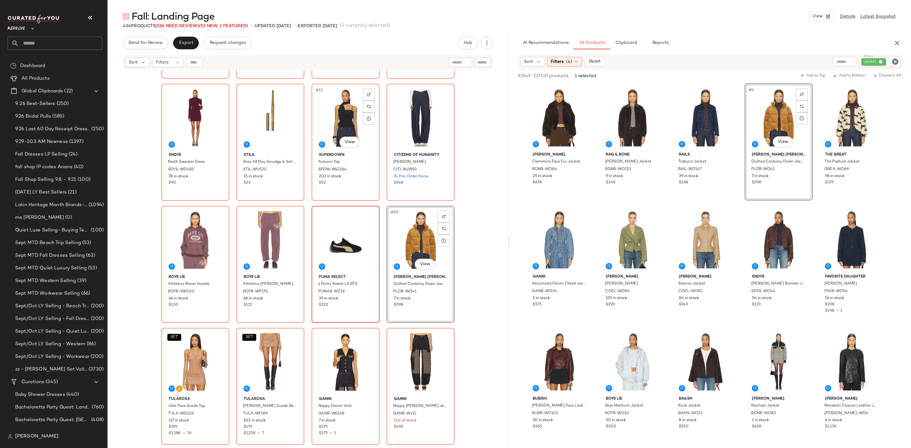
scroll to position [432, 0]
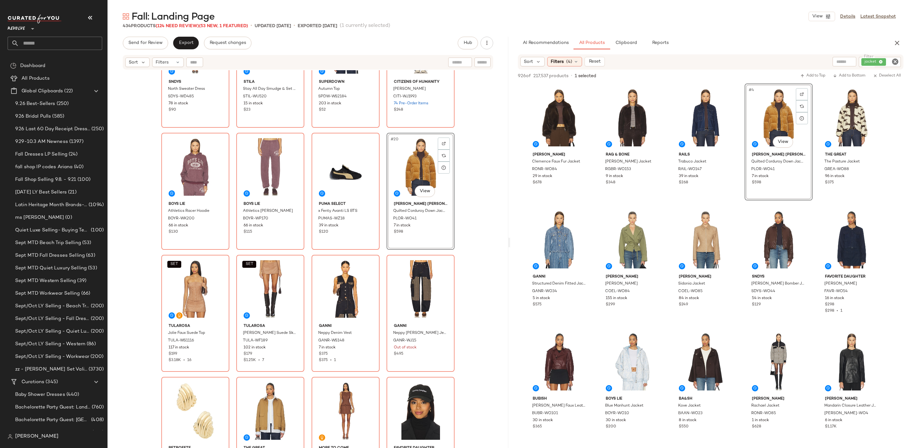
click at [894, 62] on icon "Clear Filter" at bounding box center [896, 62] width 8 height 8
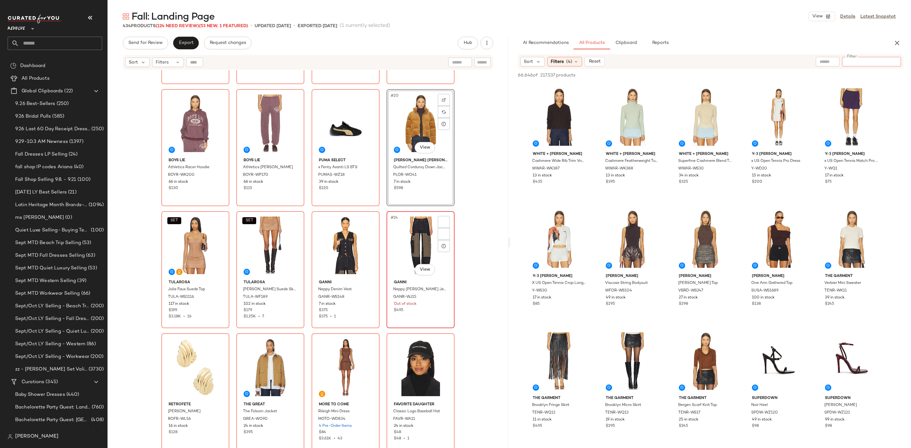
scroll to position [480, 0]
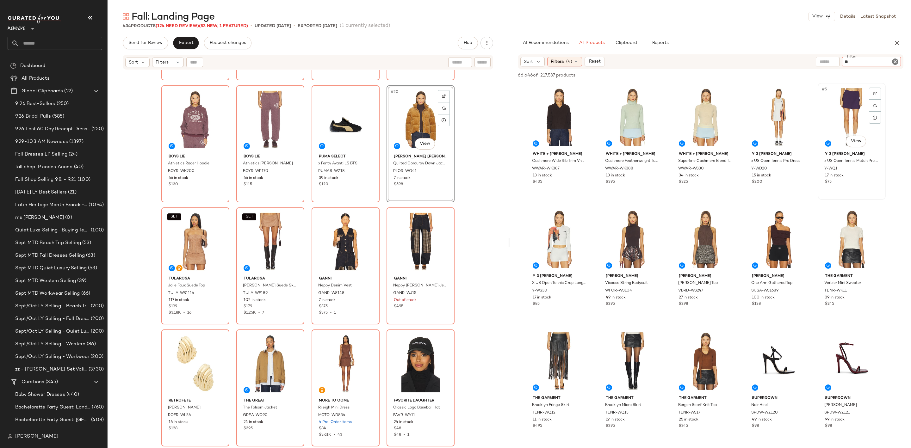
type input "***"
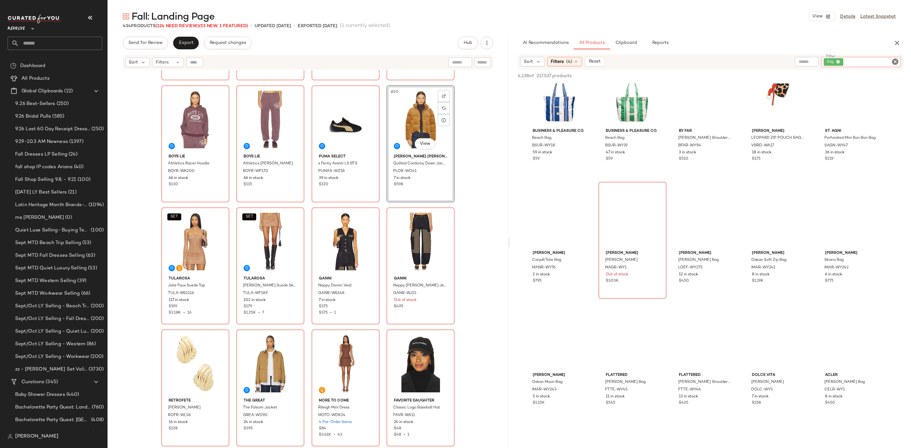
scroll to position [6932, 0]
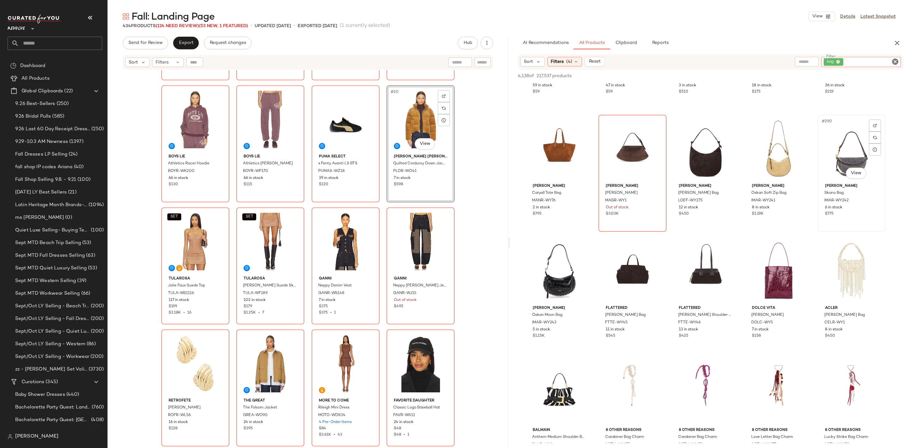
click at [839, 150] on div "#290 View" at bounding box center [852, 149] width 64 height 64
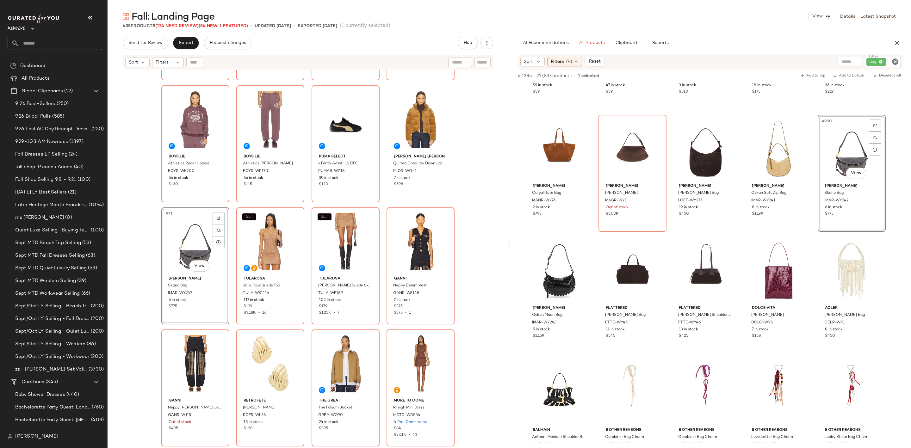
click at [897, 60] on icon "Clear Filter" at bounding box center [896, 62] width 8 height 8
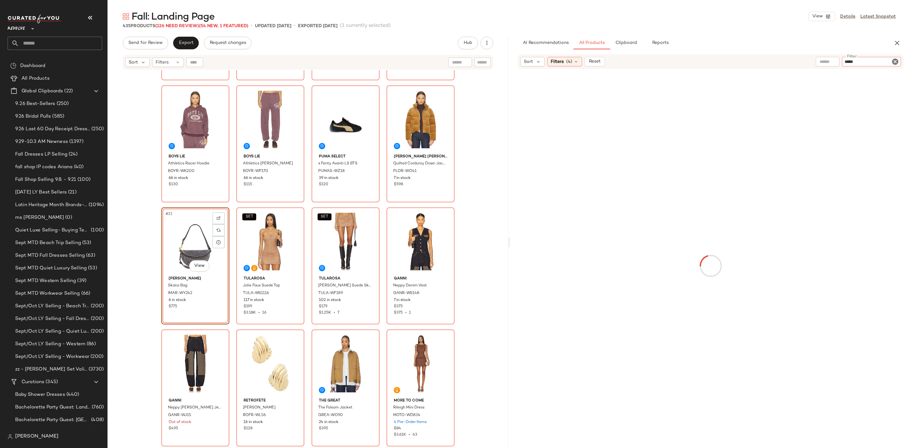
type input "*****"
type button "CompanyProducts"
click at [795, 48] on div "AI Recommendations All Products Clipboard Reports" at bounding box center [701, 43] width 366 height 13
click at [622, 155] on div "No Products Found No products match your current filters. Clear Filters" at bounding box center [710, 264] width 401 height 360
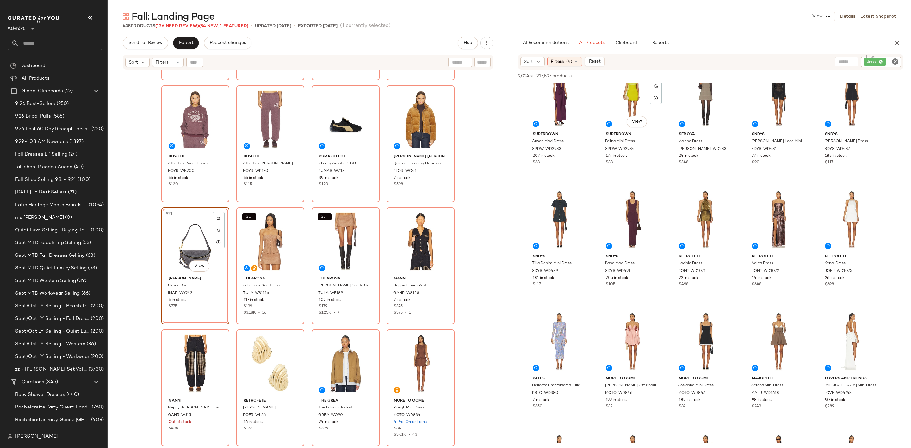
scroll to position [0, 0]
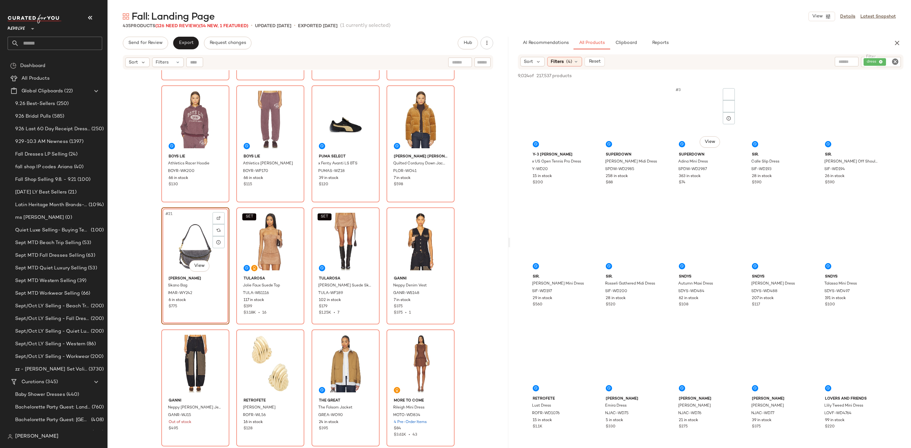
click at [697, 117] on div "#3 View" at bounding box center [706, 118] width 64 height 64
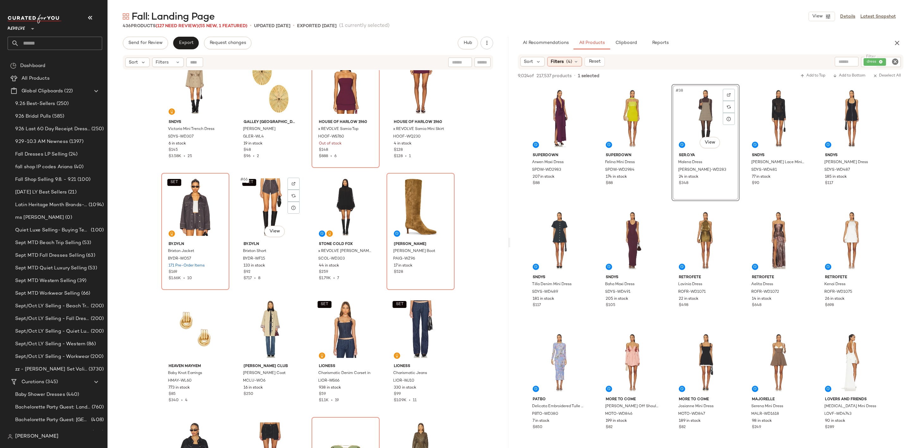
scroll to position [1857, 0]
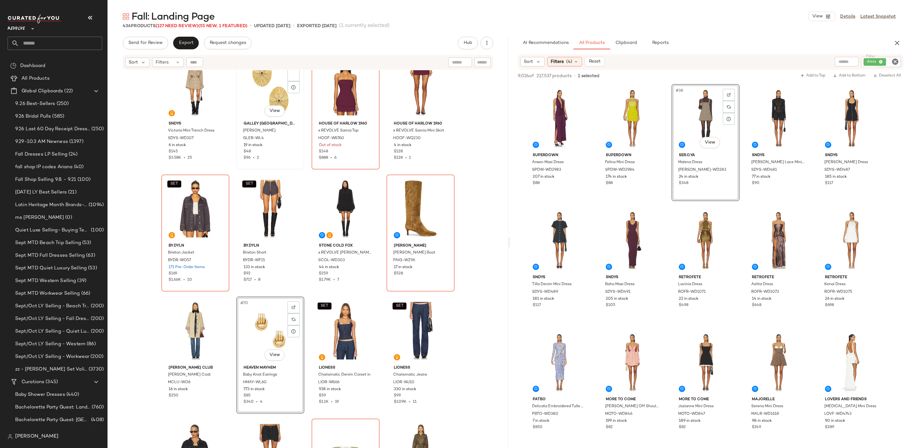
scroll to position [1667, 0]
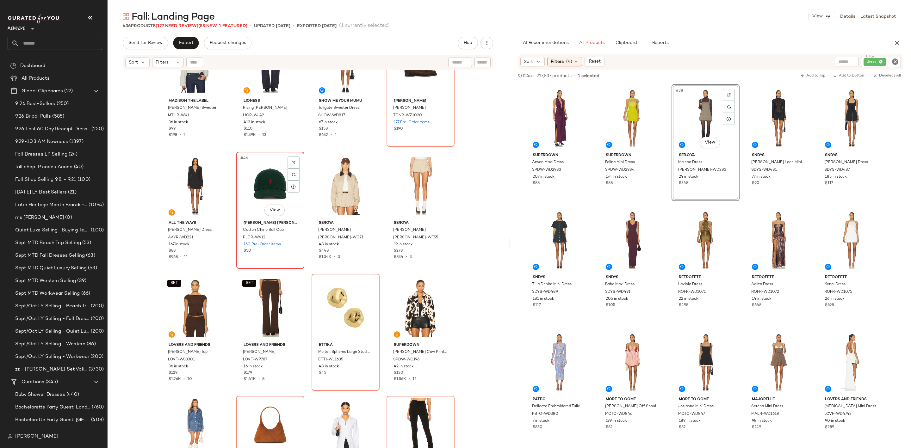
scroll to position [1192, 0]
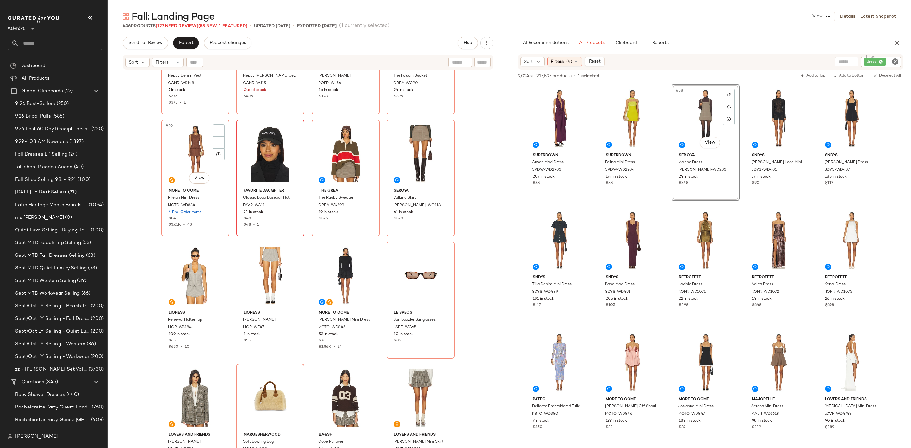
scroll to position [670, 0]
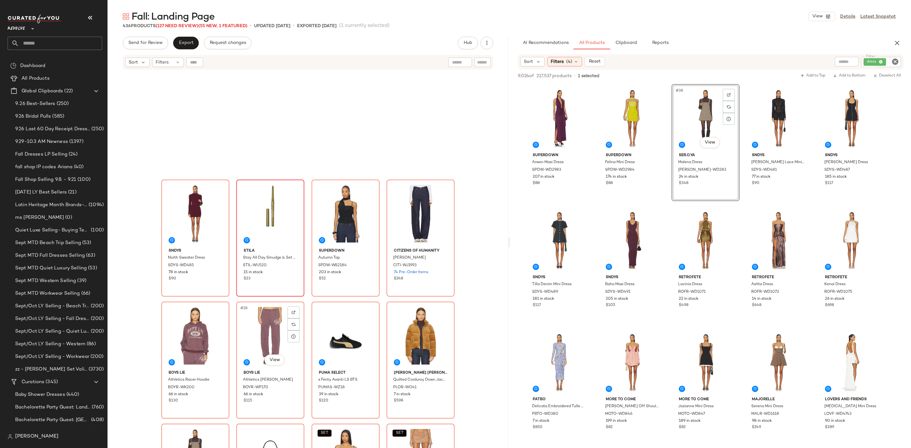
scroll to position [242, 0]
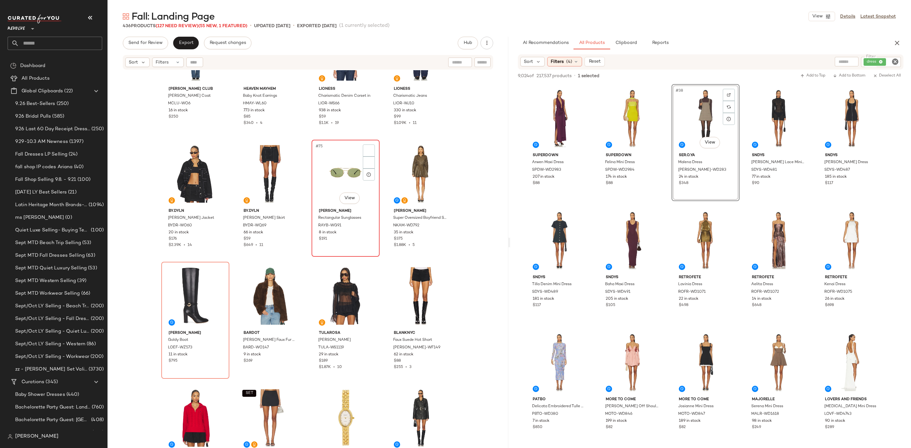
scroll to position [2046, 0]
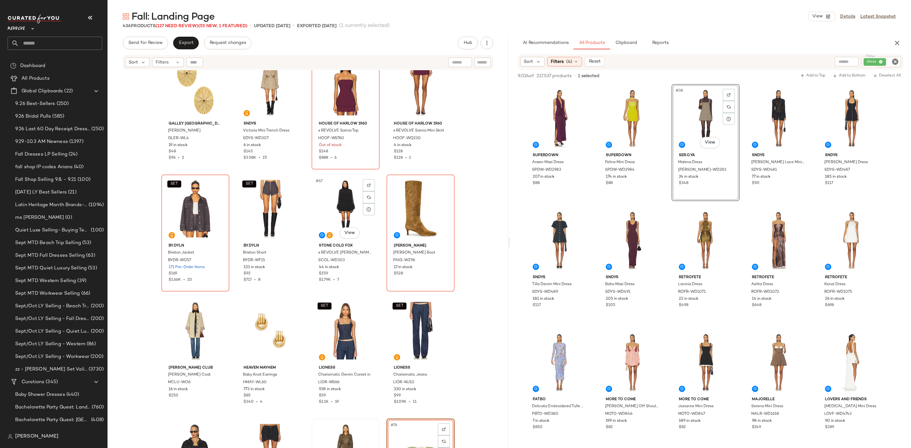
scroll to position [1667, 0]
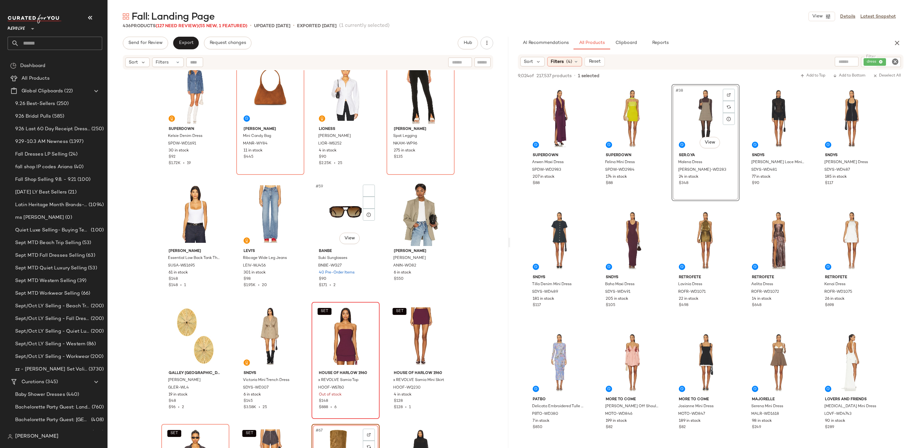
scroll to position [1477, 0]
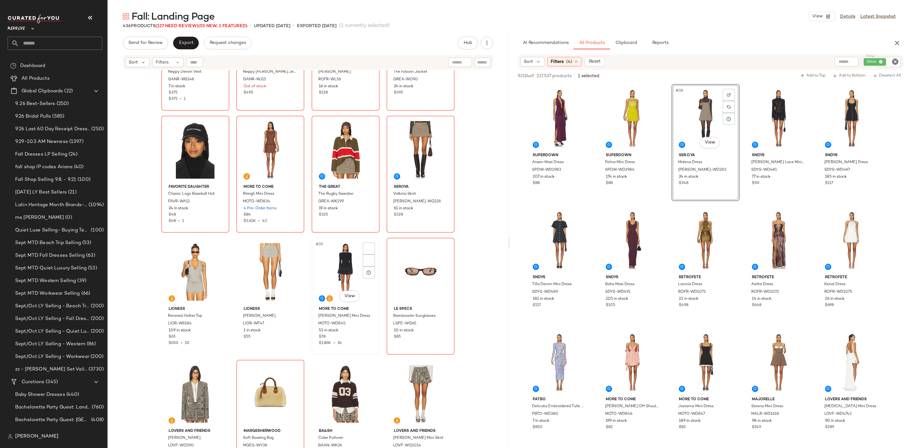
scroll to position [812, 0]
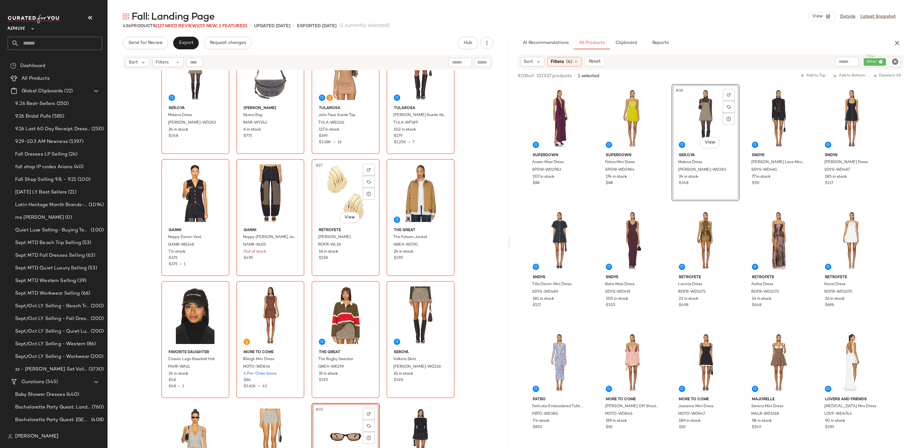
scroll to position [622, 0]
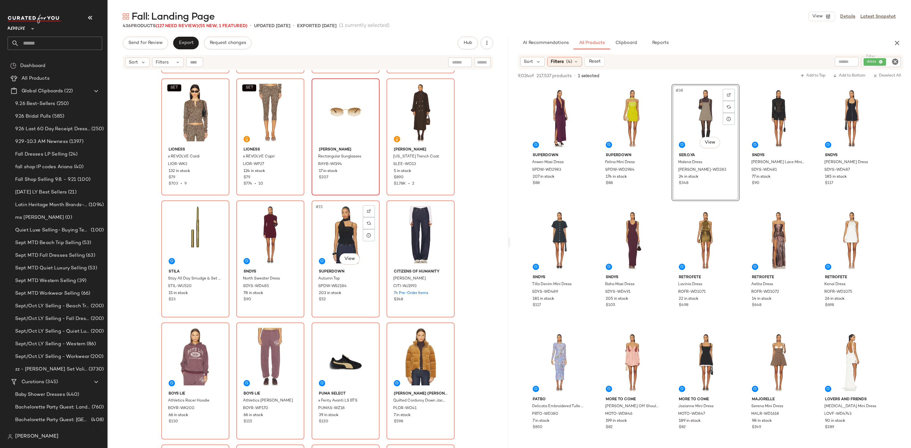
scroll to position [100, 0]
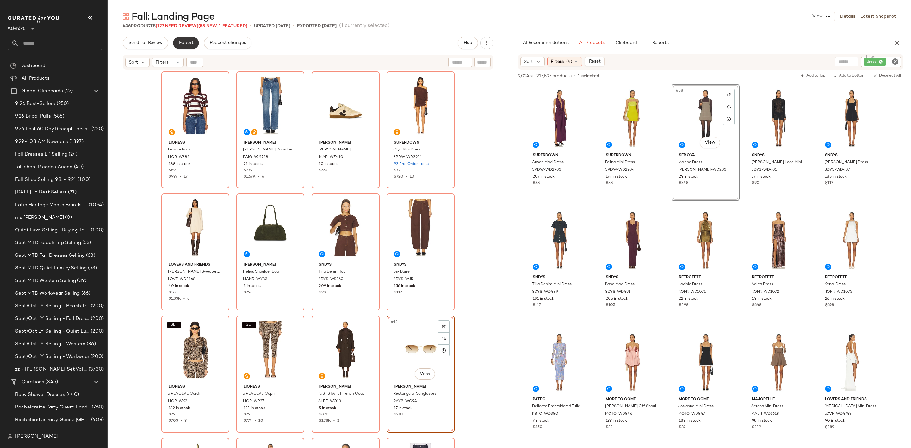
click at [189, 41] on span "Export" at bounding box center [185, 43] width 15 height 5
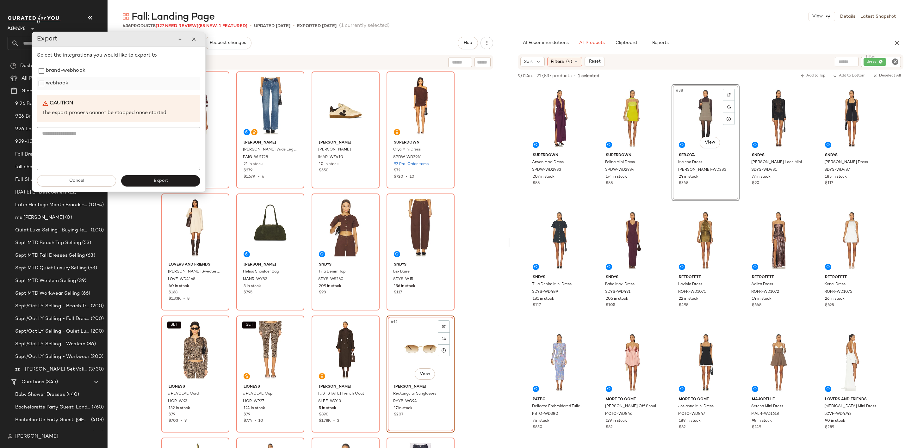
click at [46, 83] on label "webhook" at bounding box center [57, 83] width 22 height 13
click at [141, 183] on button "Export" at bounding box center [160, 180] width 79 height 11
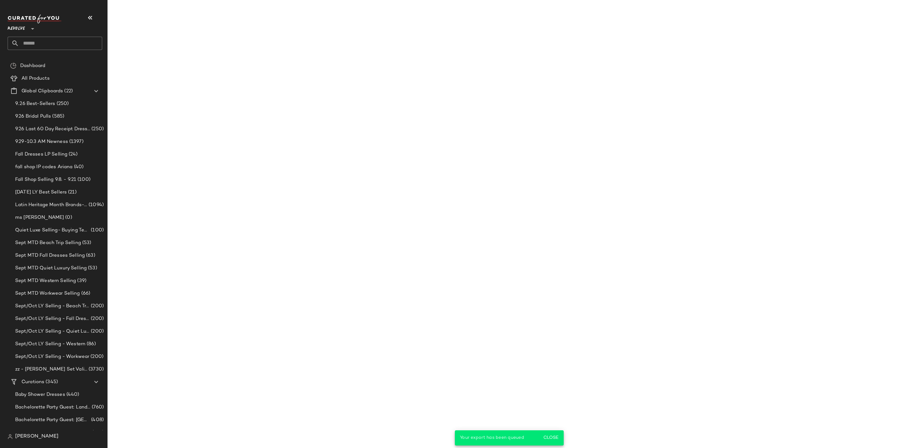
scroll to position [977, 0]
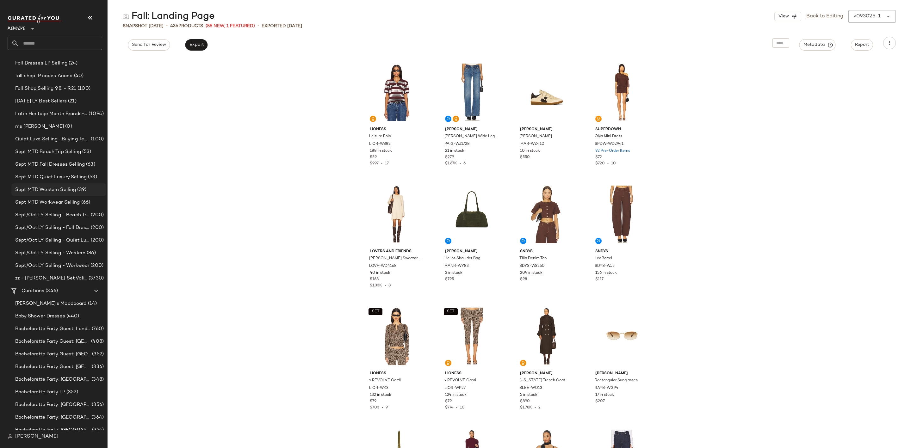
scroll to position [237, 0]
click at [59, 267] on div "Bachelorette Party: [GEOGRAPHIC_DATA] (364)" at bounding box center [58, 271] width 95 height 13
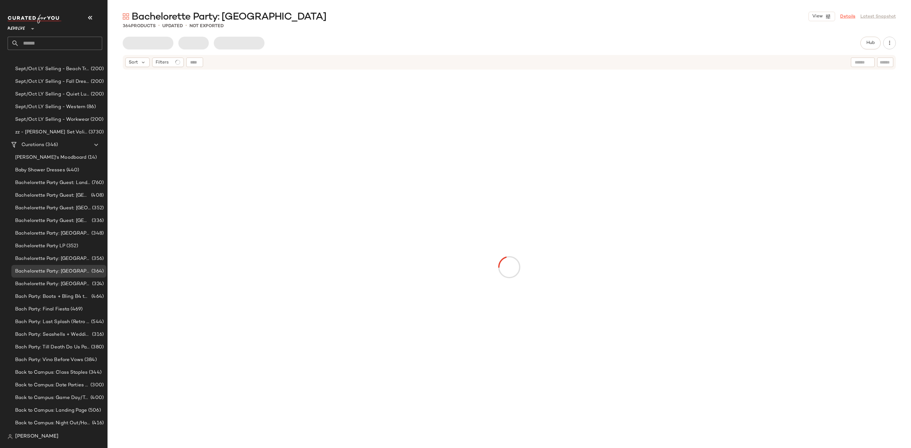
click at [852, 16] on link "Details" at bounding box center [848, 16] width 15 height 7
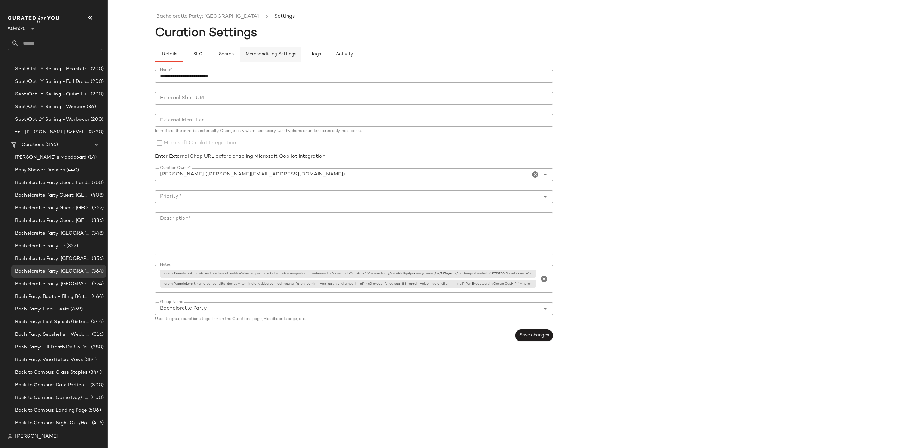
click at [273, 50] on button "Merchandising Settings" at bounding box center [271, 54] width 61 height 15
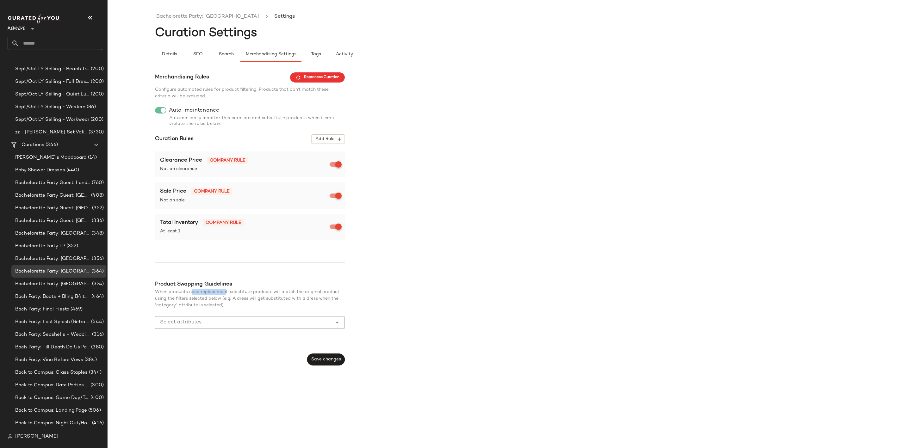
drag, startPoint x: 191, startPoint y: 293, endPoint x: 225, endPoint y: 296, distance: 34.3
click at [225, 296] on div "When products need replacement, substitute products will match the original pro…" at bounding box center [250, 299] width 190 height 20
drag, startPoint x: 185, startPoint y: 298, endPoint x: 251, endPoint y: 301, distance: 66.2
click at [251, 301] on span "When products need replacement, substitute products will match the original pro…" at bounding box center [247, 299] width 185 height 18
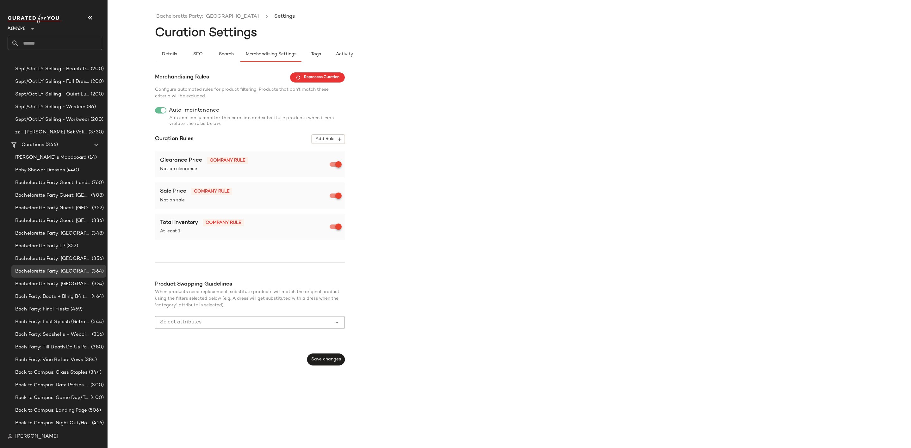
click at [270, 320] on input "Select attributes" at bounding box center [245, 323] width 170 height 8
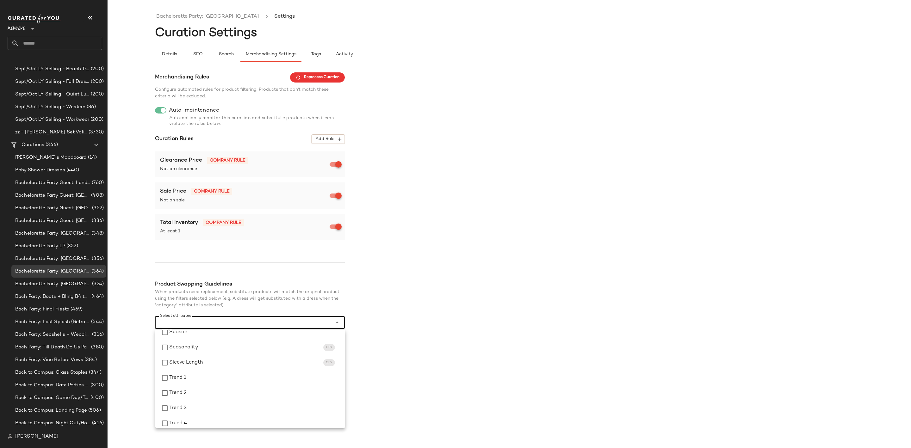
scroll to position [563, 0]
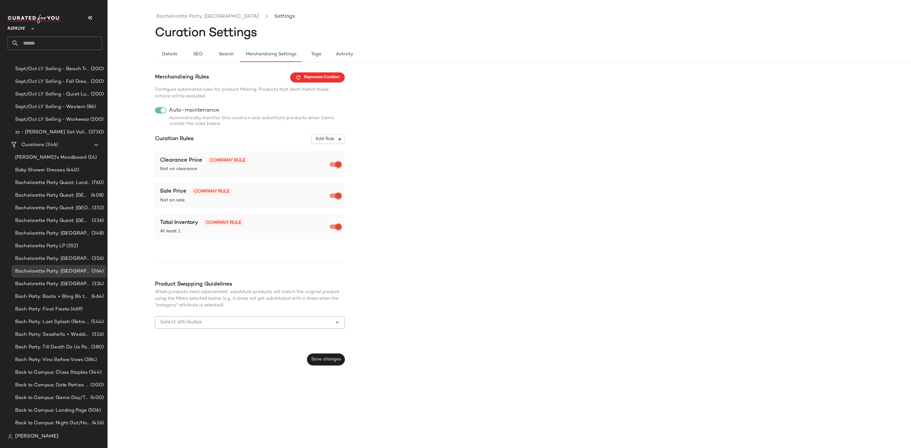
click at [459, 352] on div "Merchandising Rules Reprocess Curation Configure automated rules for product fi…" at bounding box center [557, 218] width 804 height 293
